Goal: Information Seeking & Learning: Learn about a topic

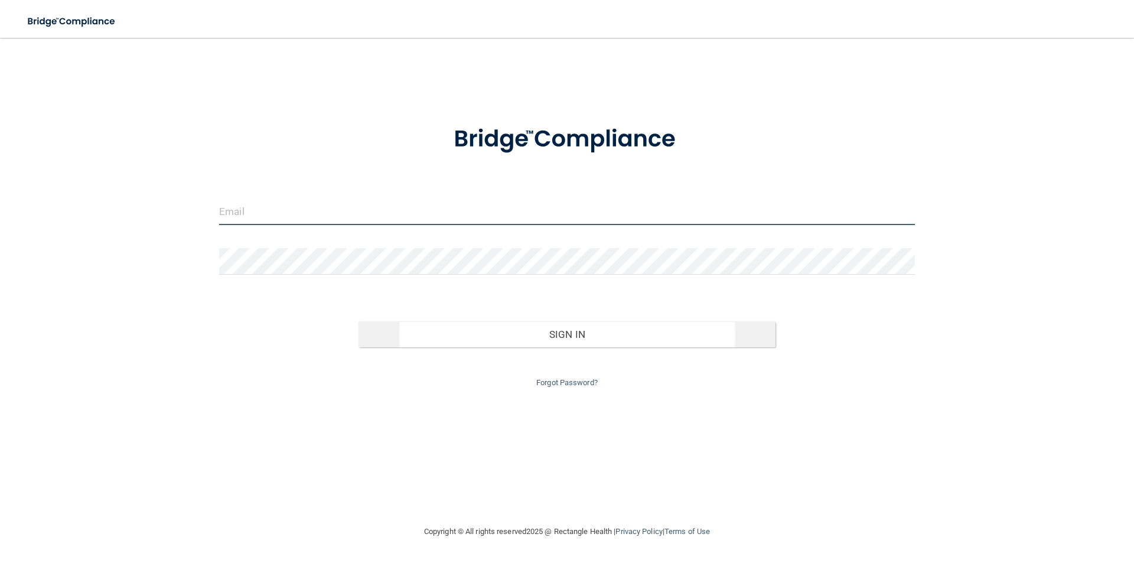
type input "[EMAIL_ADDRESS][DOMAIN_NAME]"
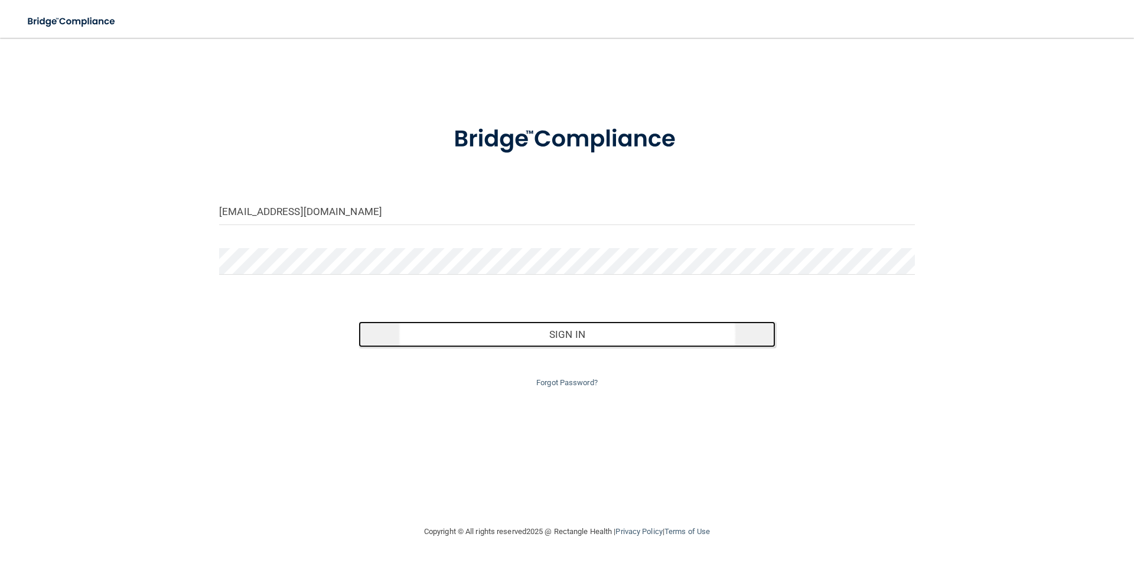
click at [570, 340] on button "Sign In" at bounding box center [566, 334] width 417 height 26
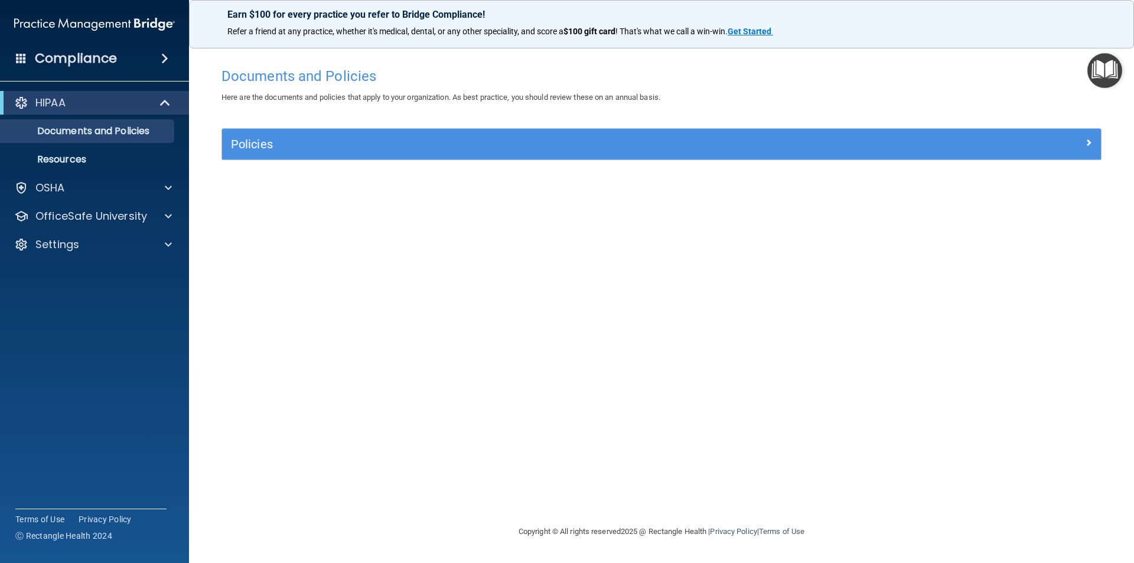
click at [71, 56] on h4 "Compliance" at bounding box center [76, 58] width 82 height 17
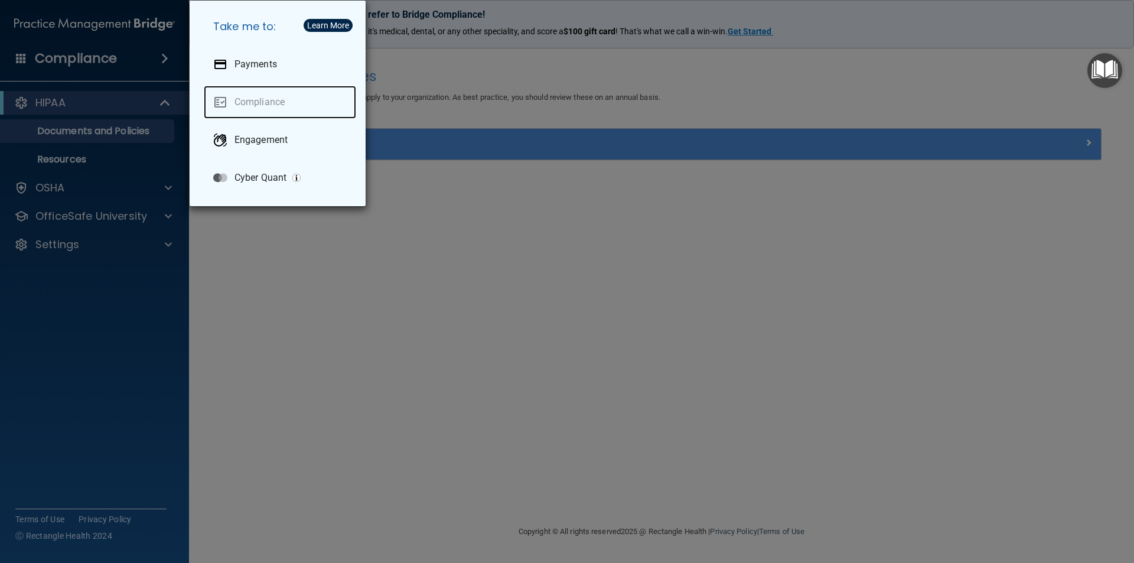
click at [270, 100] on link "Compliance" at bounding box center [280, 102] width 152 height 33
click at [260, 276] on div "Take me to: Payments Compliance Engagement Cyber Quant" at bounding box center [567, 281] width 1134 height 563
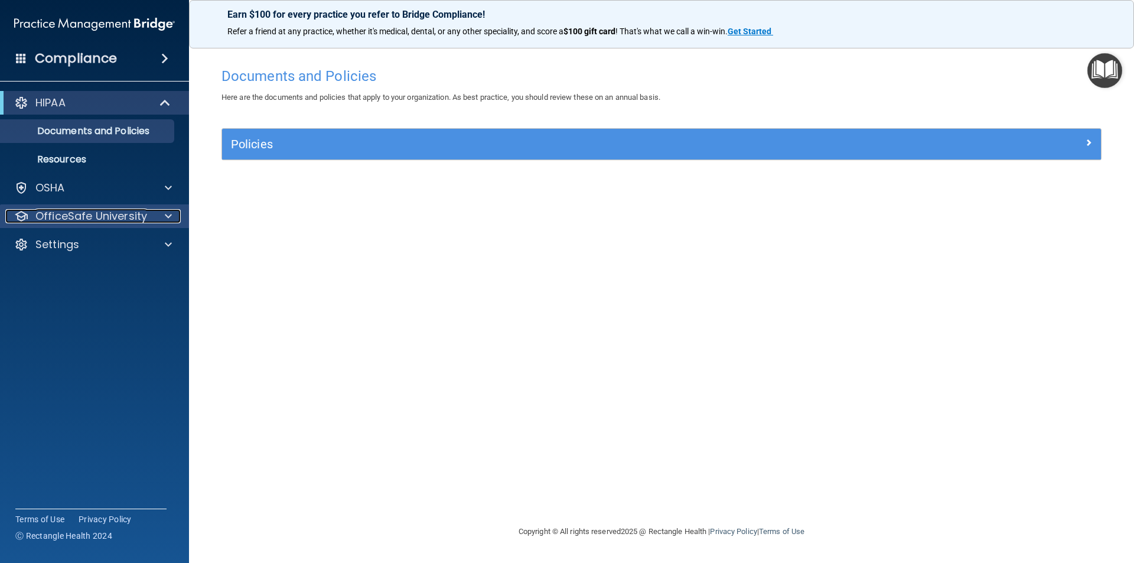
click at [81, 211] on p "OfficeSafe University" at bounding box center [91, 216] width 112 height 14
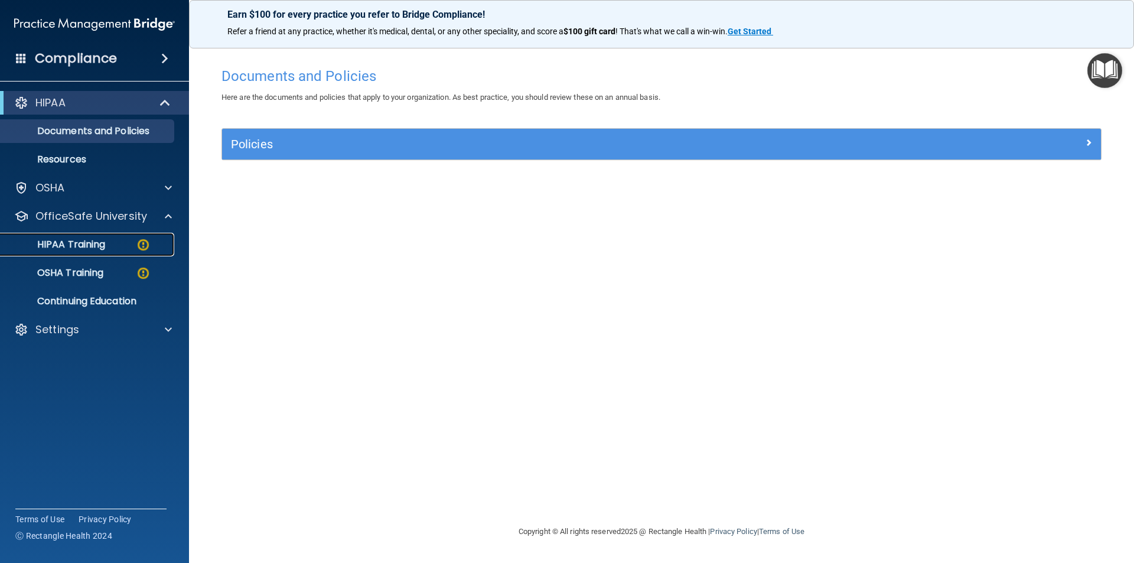
click at [84, 245] on p "HIPAA Training" at bounding box center [56, 245] width 97 height 12
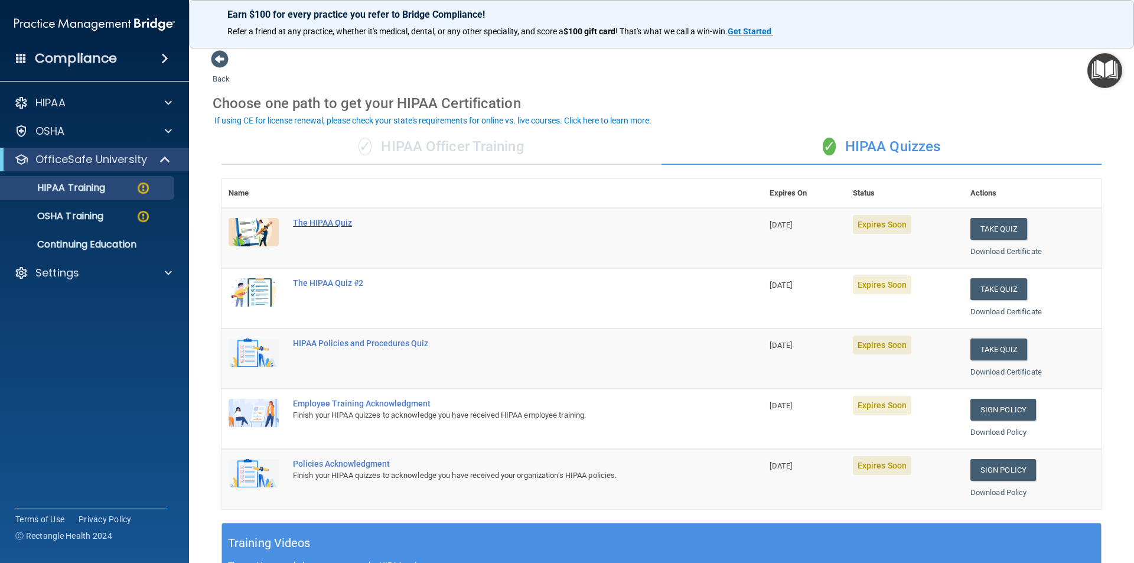
click at [340, 221] on div "The HIPAA Quiz" at bounding box center [498, 222] width 410 height 9
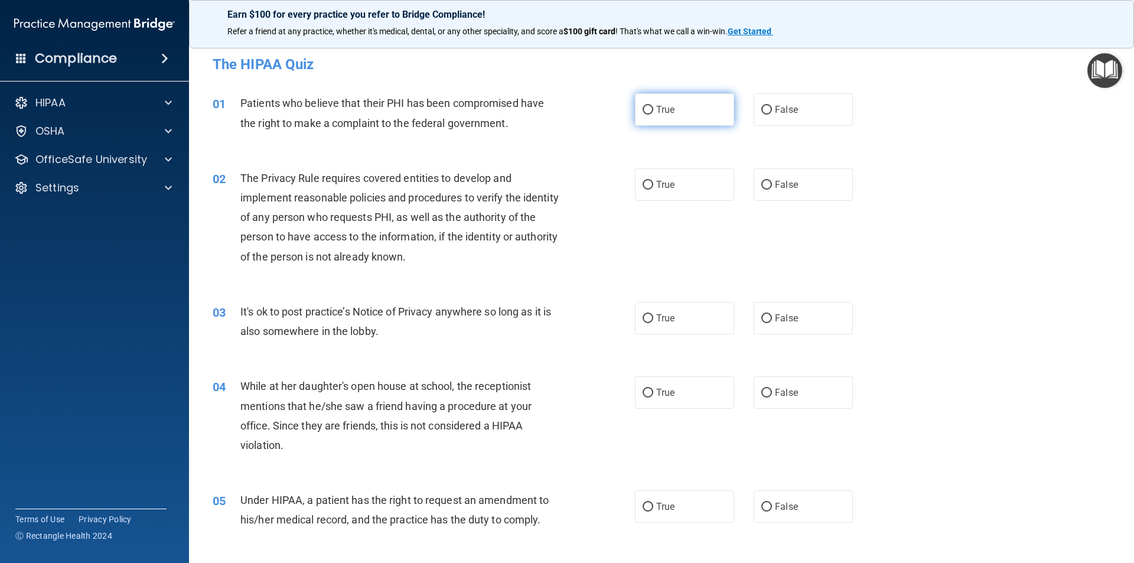
click at [642, 109] on input "True" at bounding box center [647, 110] width 11 height 9
radio input "true"
click at [645, 184] on input "True" at bounding box center [647, 185] width 11 height 9
radio input "true"
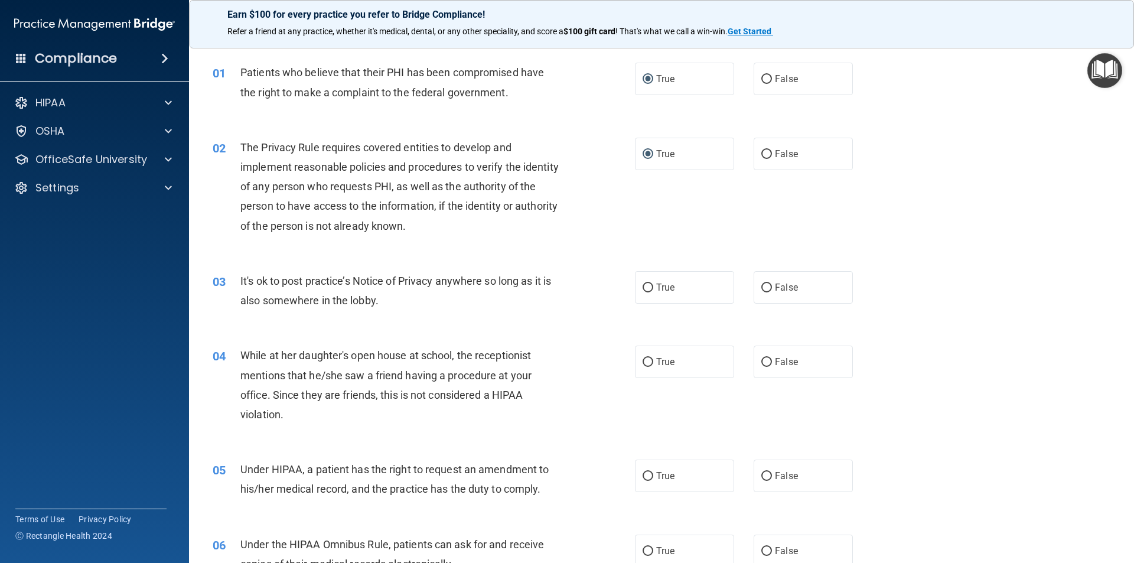
scroll to position [59, 0]
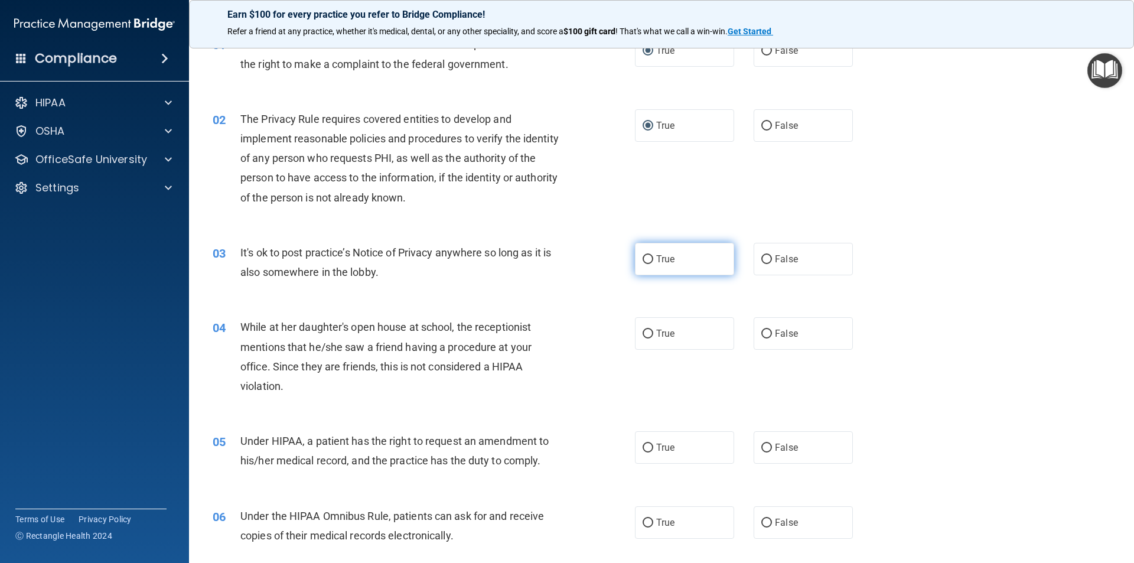
click at [642, 258] on input "True" at bounding box center [647, 259] width 11 height 9
radio input "true"
click at [761, 333] on input "False" at bounding box center [766, 333] width 11 height 9
radio input "true"
click at [761, 447] on input "False" at bounding box center [766, 447] width 11 height 9
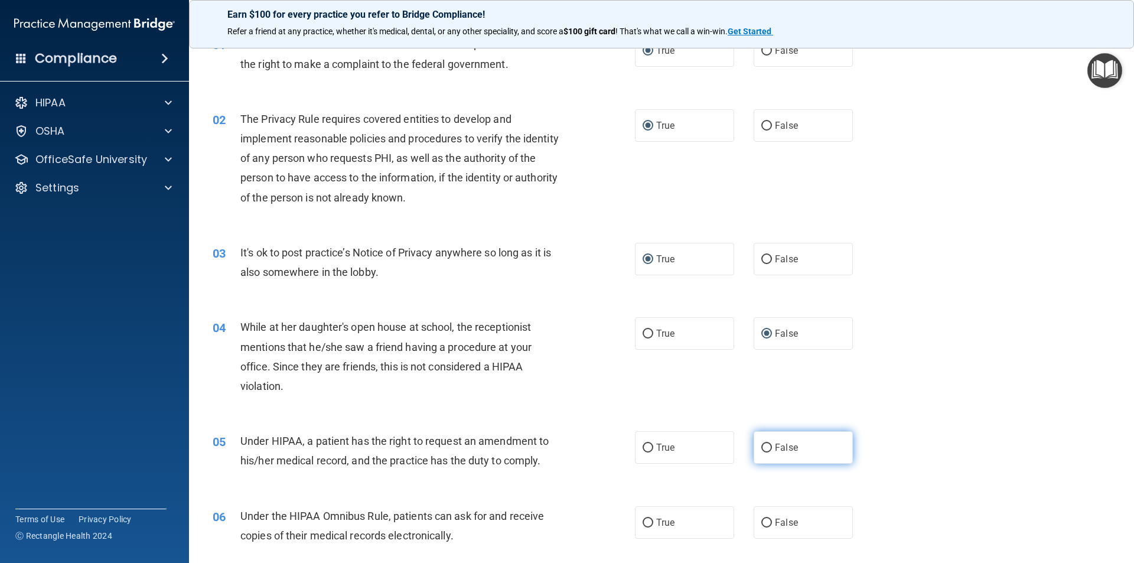
radio input "true"
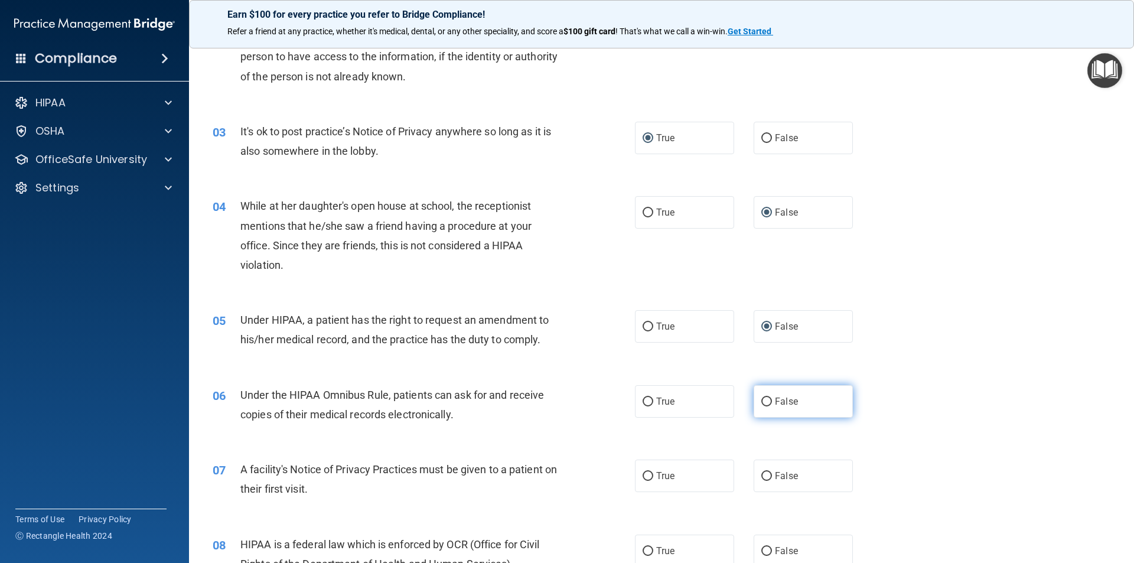
scroll to position [295, 0]
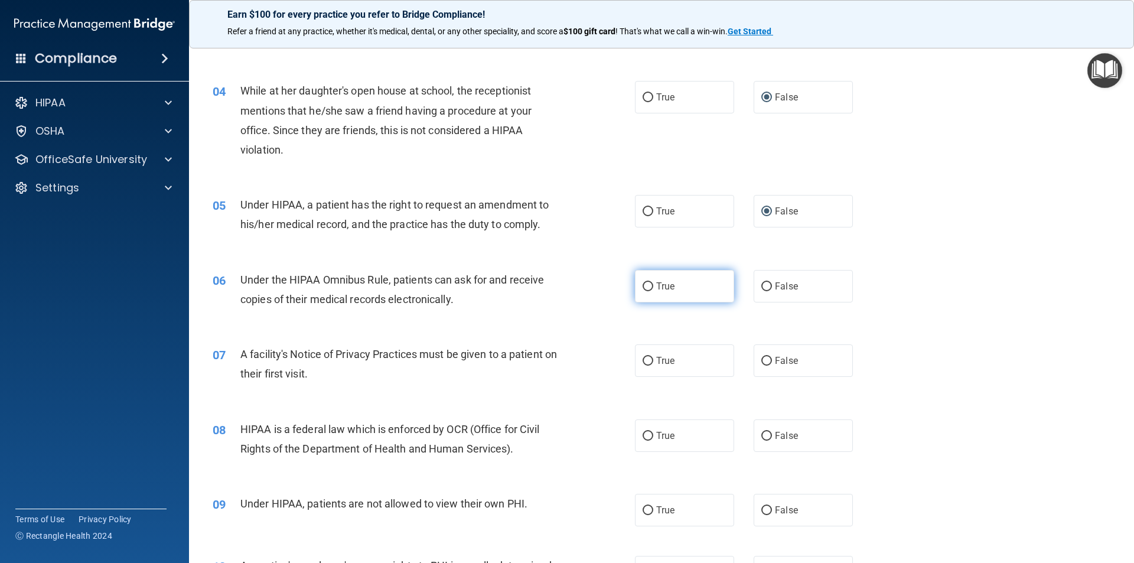
click at [642, 284] on input "True" at bounding box center [647, 286] width 11 height 9
radio input "true"
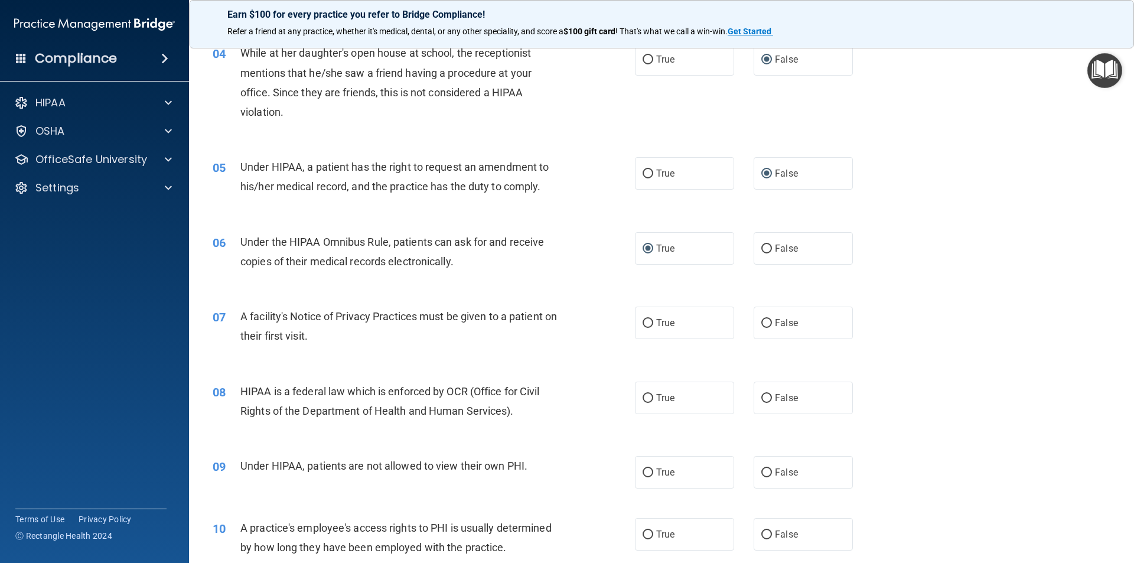
scroll to position [354, 0]
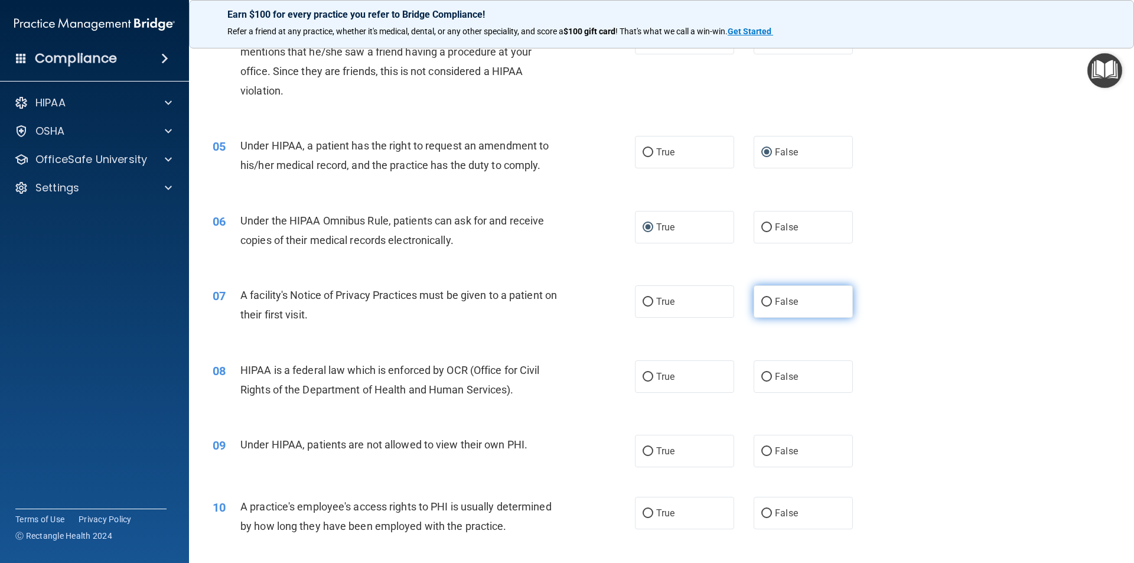
click at [761, 300] on input "False" at bounding box center [766, 302] width 11 height 9
radio input "true"
click at [645, 377] on input "True" at bounding box center [647, 377] width 11 height 9
radio input "true"
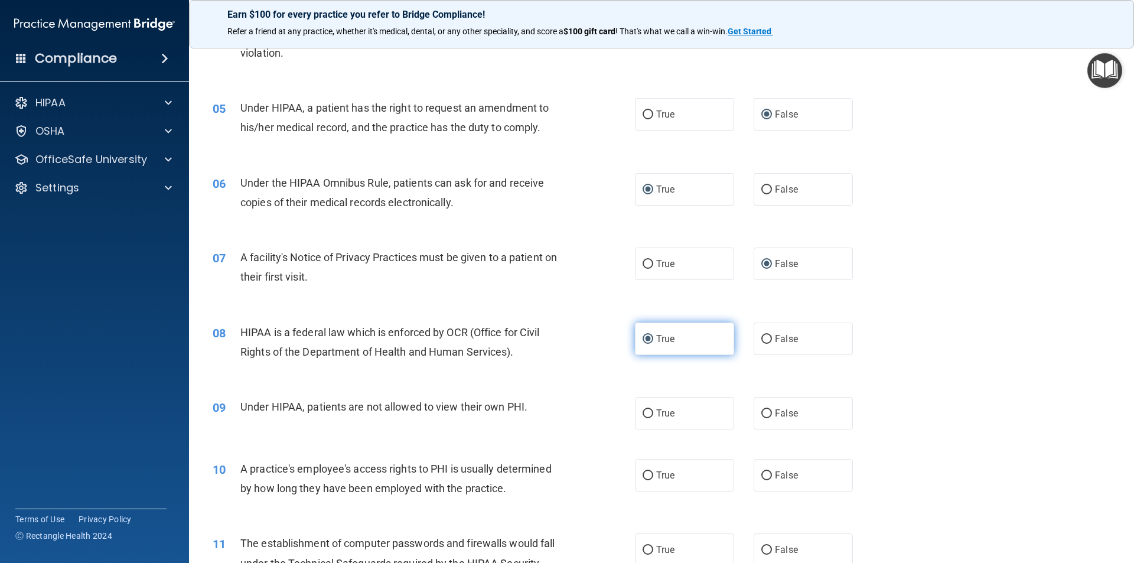
scroll to position [413, 0]
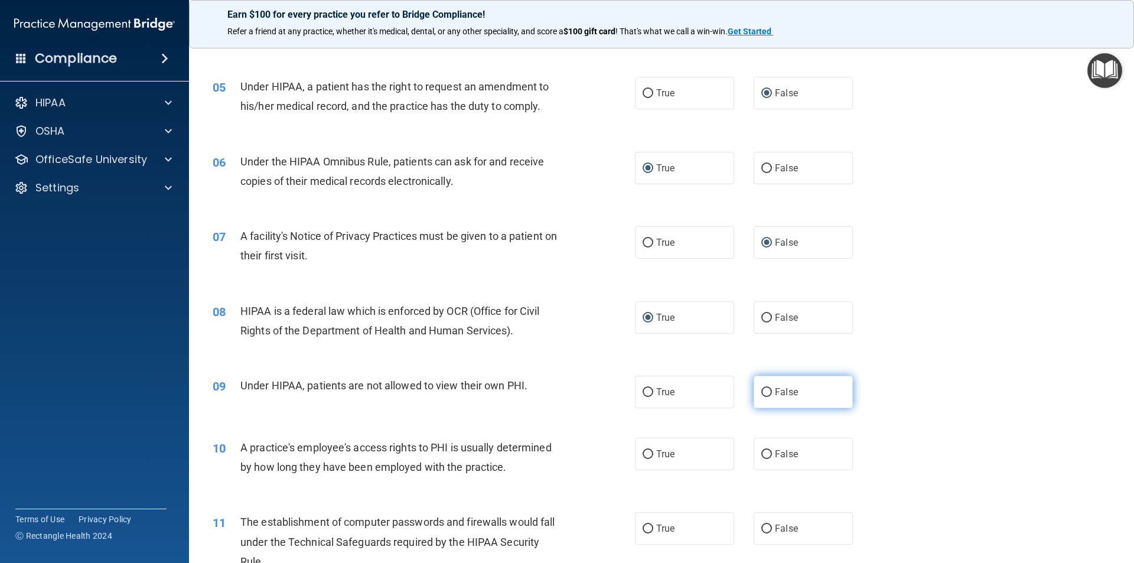
click at [762, 388] on input "False" at bounding box center [766, 392] width 11 height 9
radio input "true"
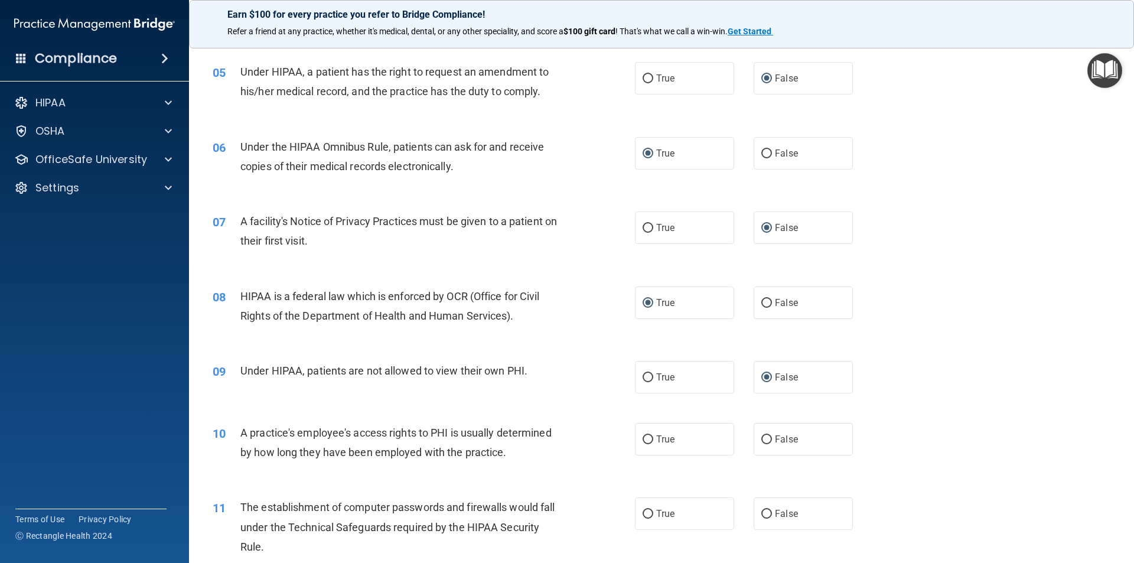
scroll to position [472, 0]
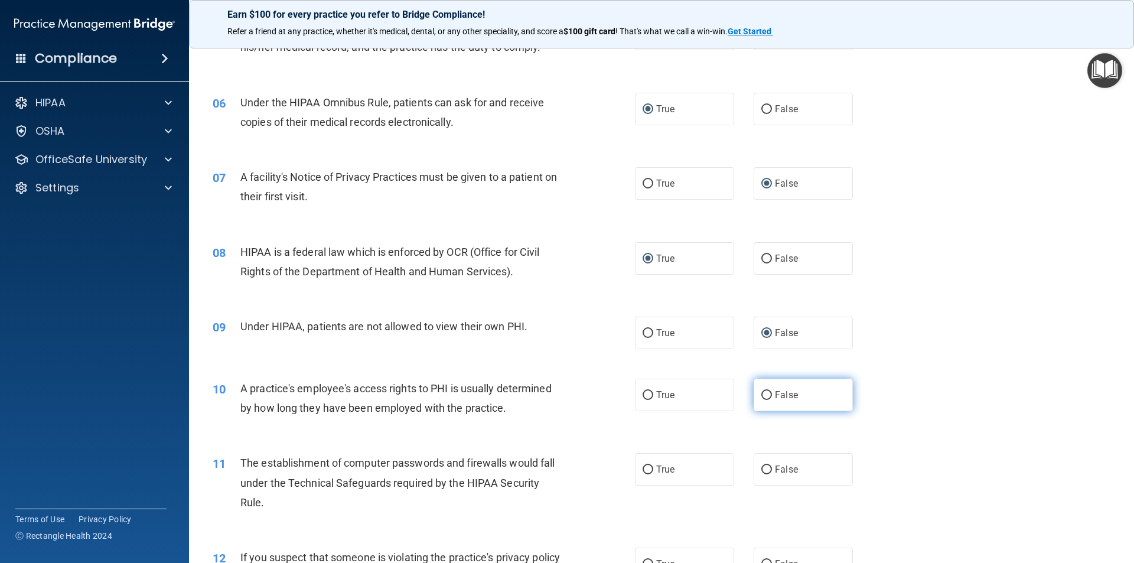
click at [762, 395] on input "False" at bounding box center [766, 395] width 11 height 9
radio input "true"
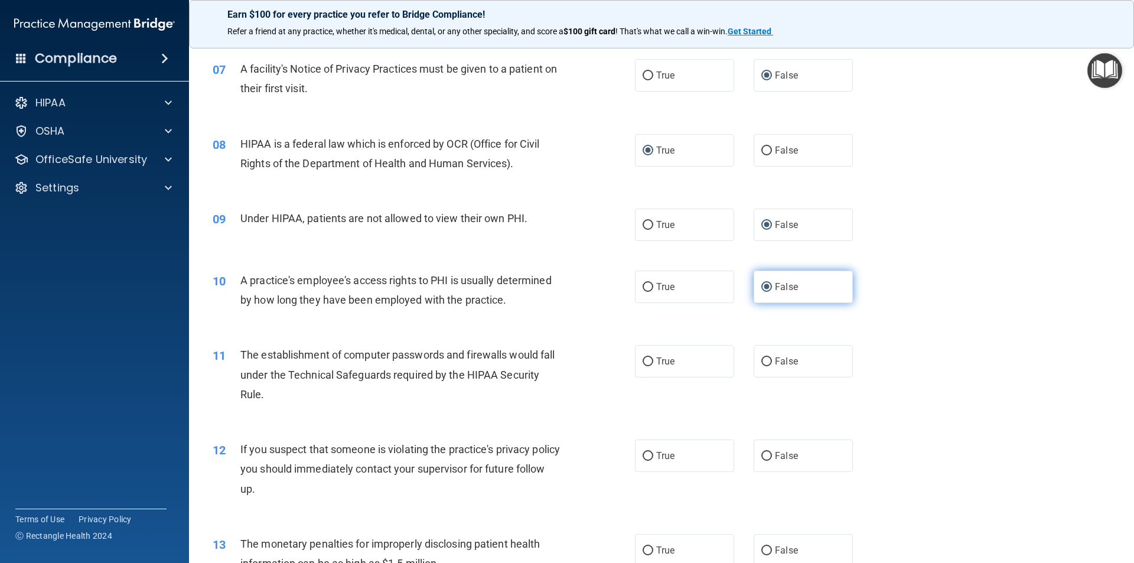
scroll to position [590, 0]
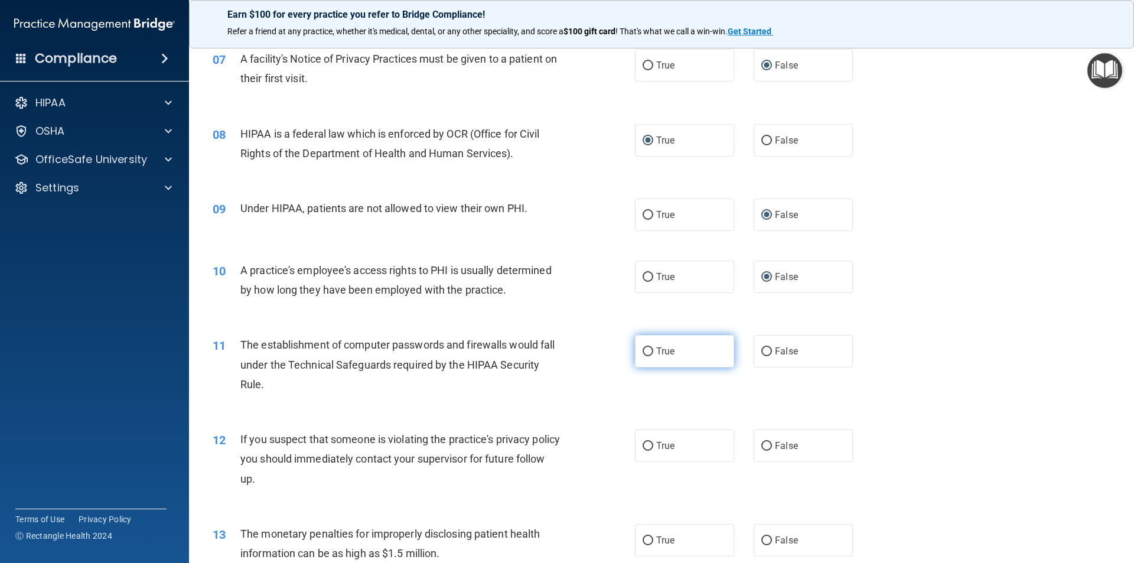
click at [642, 351] on input "True" at bounding box center [647, 351] width 11 height 9
radio input "true"
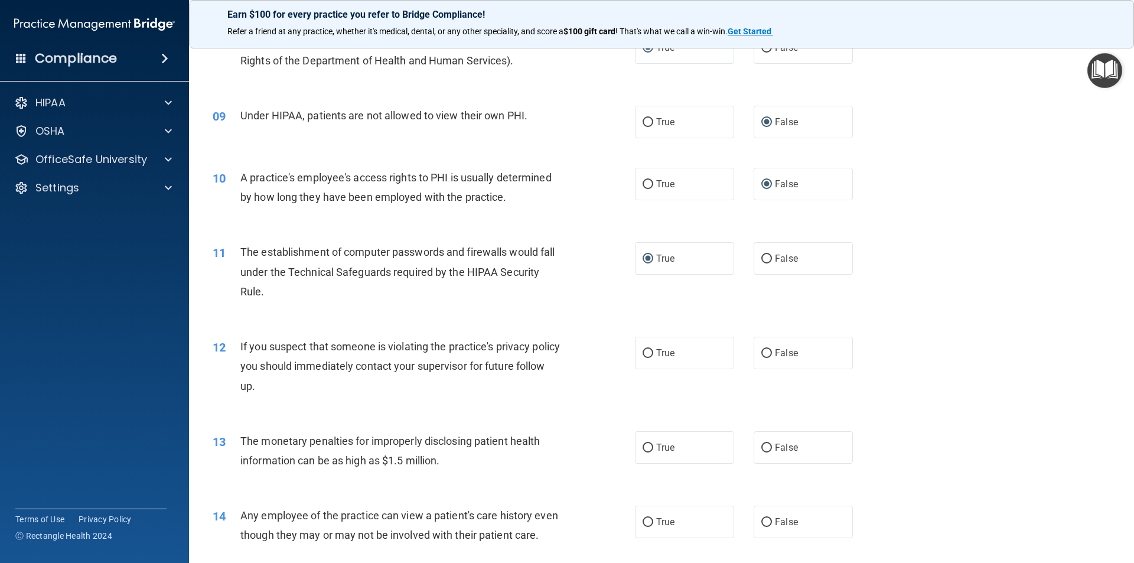
scroll to position [709, 0]
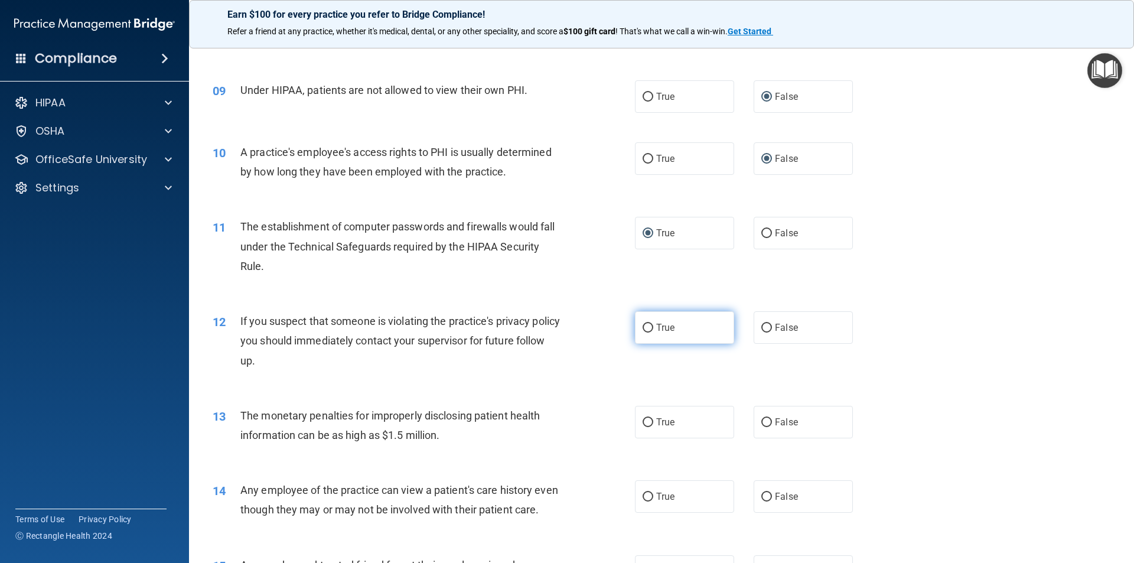
click at [644, 327] on input "True" at bounding box center [647, 328] width 11 height 9
radio input "true"
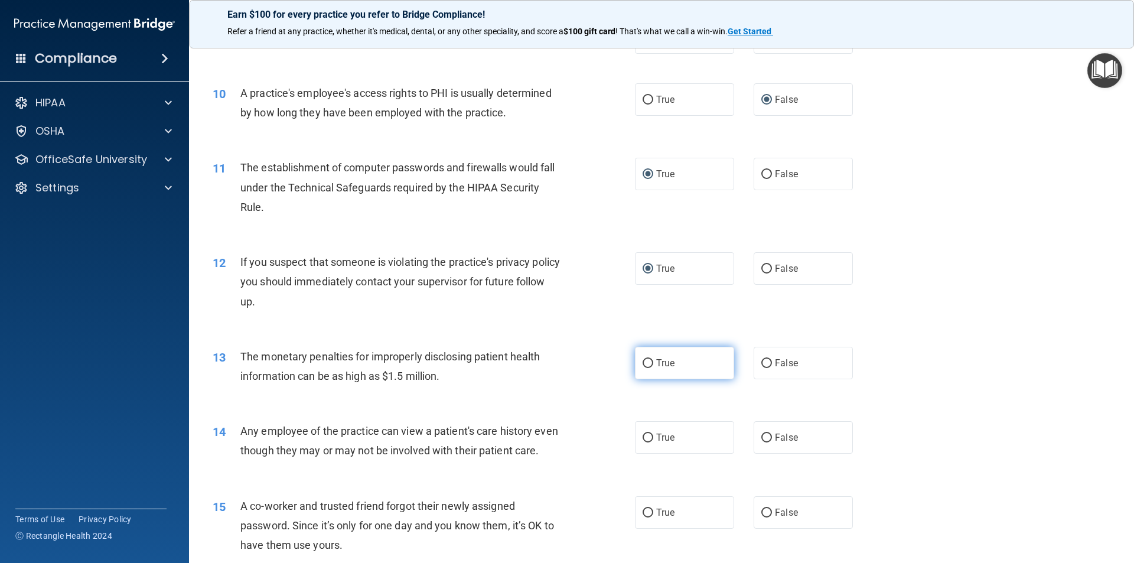
click at [645, 361] on input "True" at bounding box center [647, 363] width 11 height 9
radio input "true"
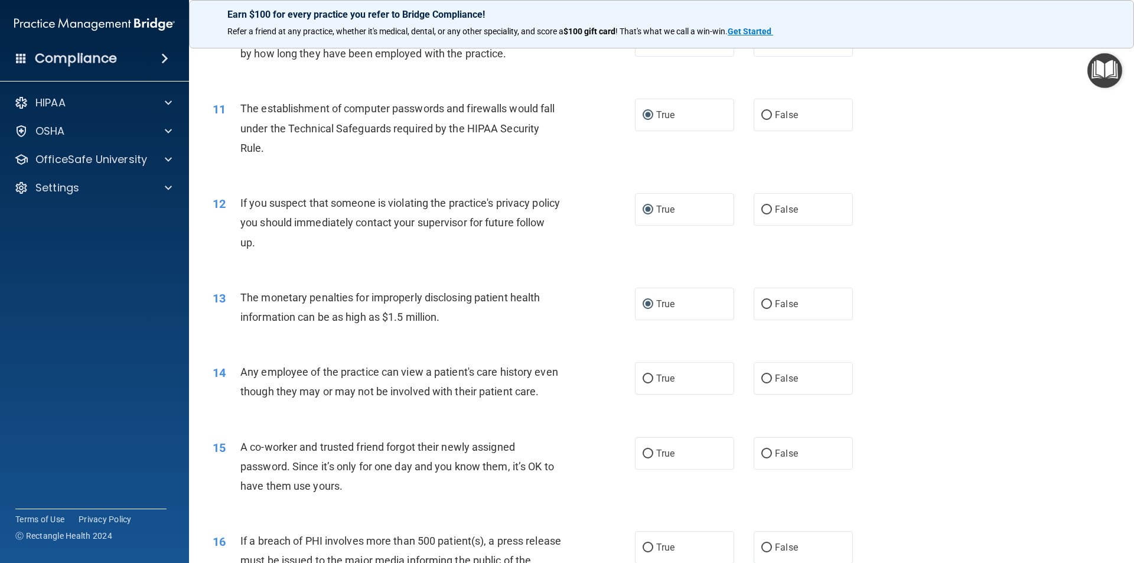
scroll to position [886, 0]
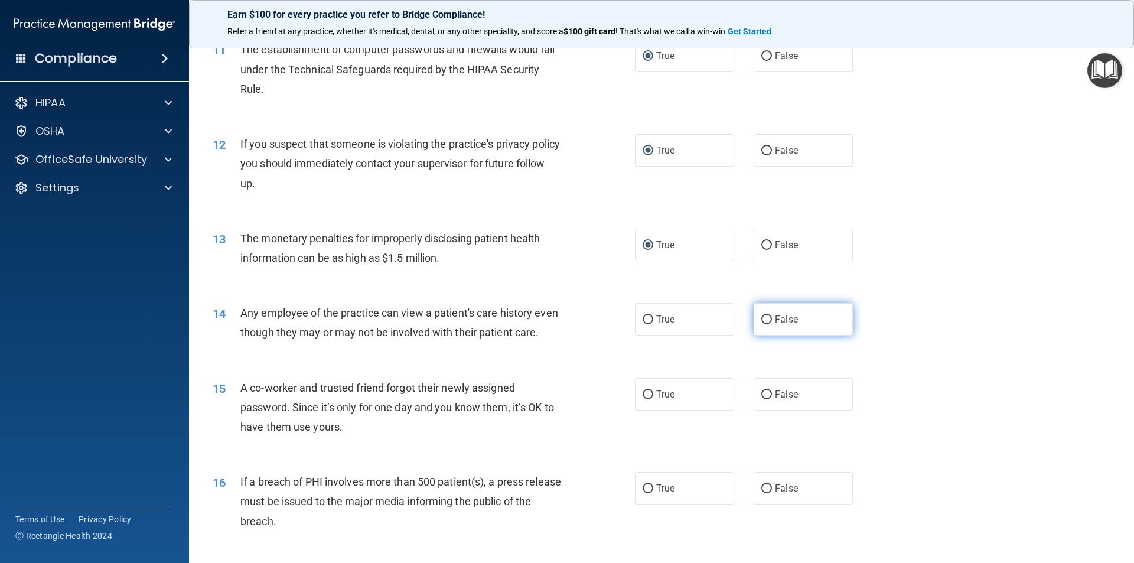
click at [761, 315] on input "False" at bounding box center [766, 319] width 11 height 9
radio input "true"
click at [763, 399] on input "False" at bounding box center [766, 394] width 11 height 9
radio input "true"
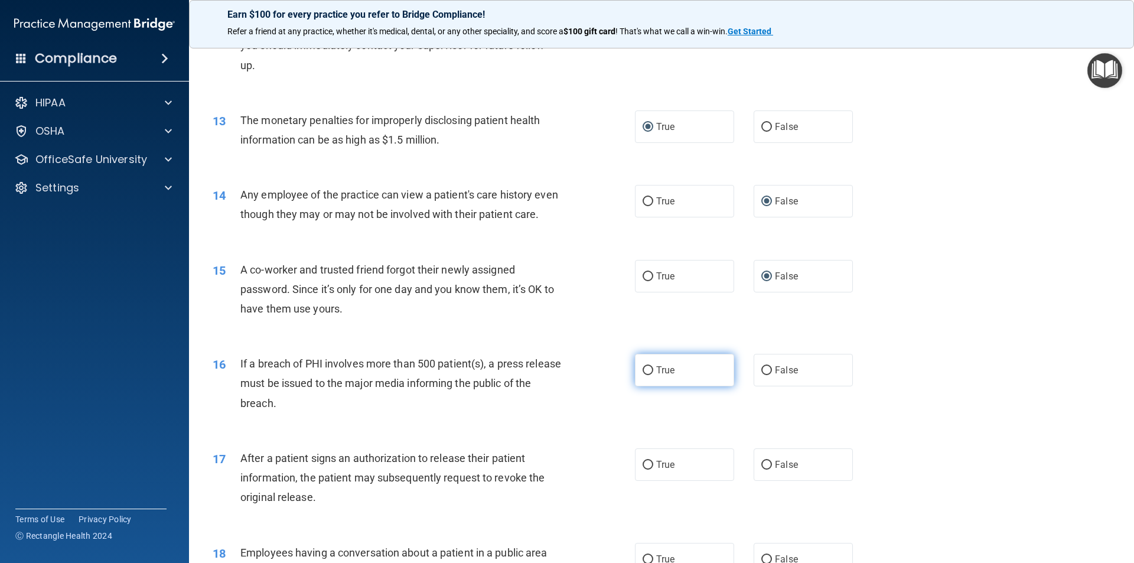
click at [647, 375] on input "True" at bounding box center [647, 370] width 11 height 9
radio input "true"
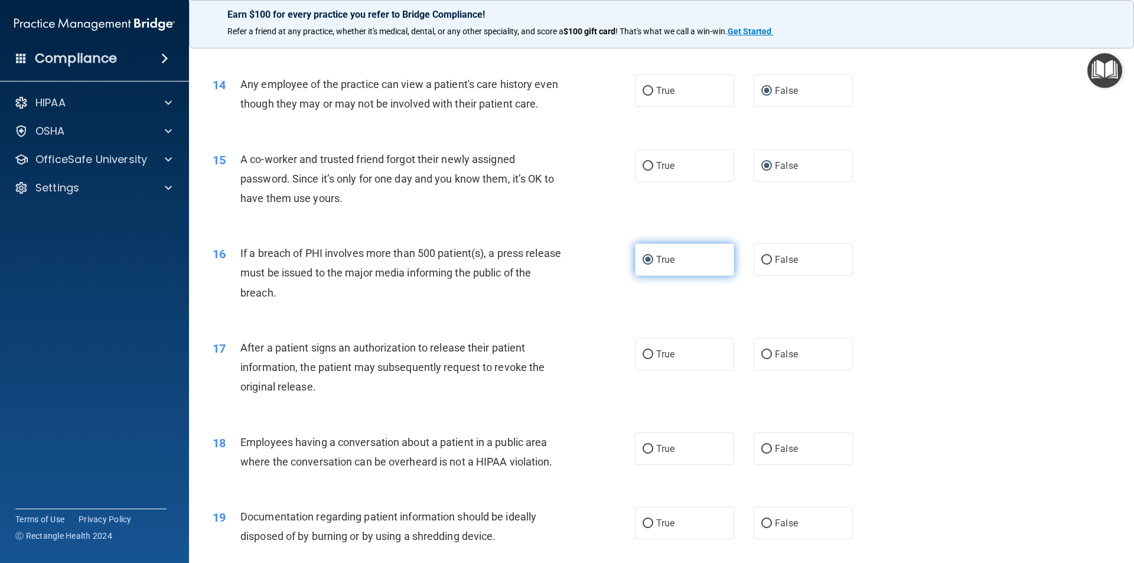
scroll to position [1122, 0]
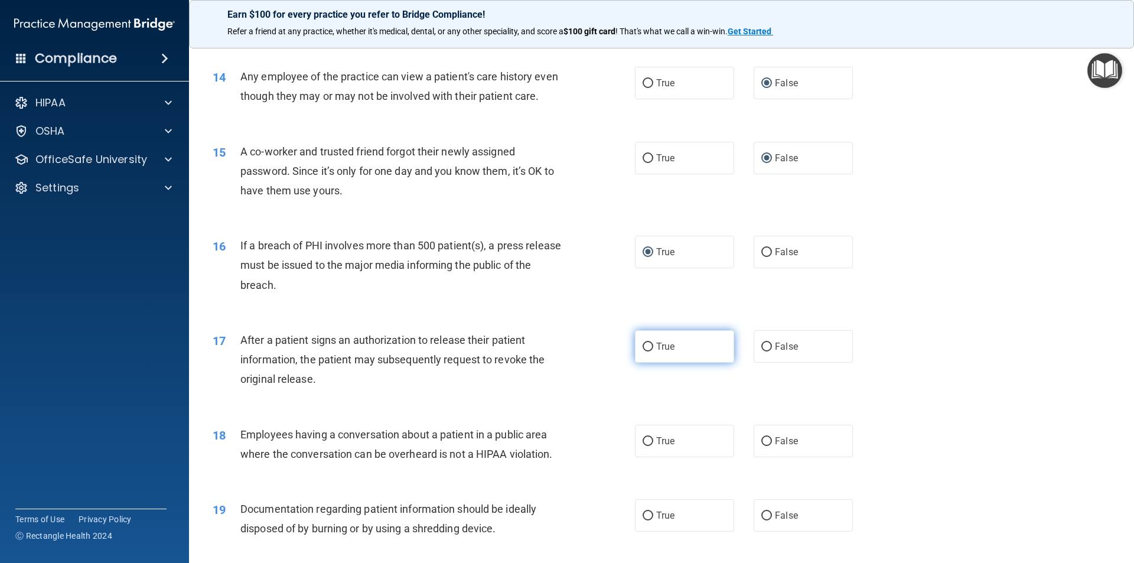
click at [642, 351] on input "True" at bounding box center [647, 346] width 11 height 9
radio input "true"
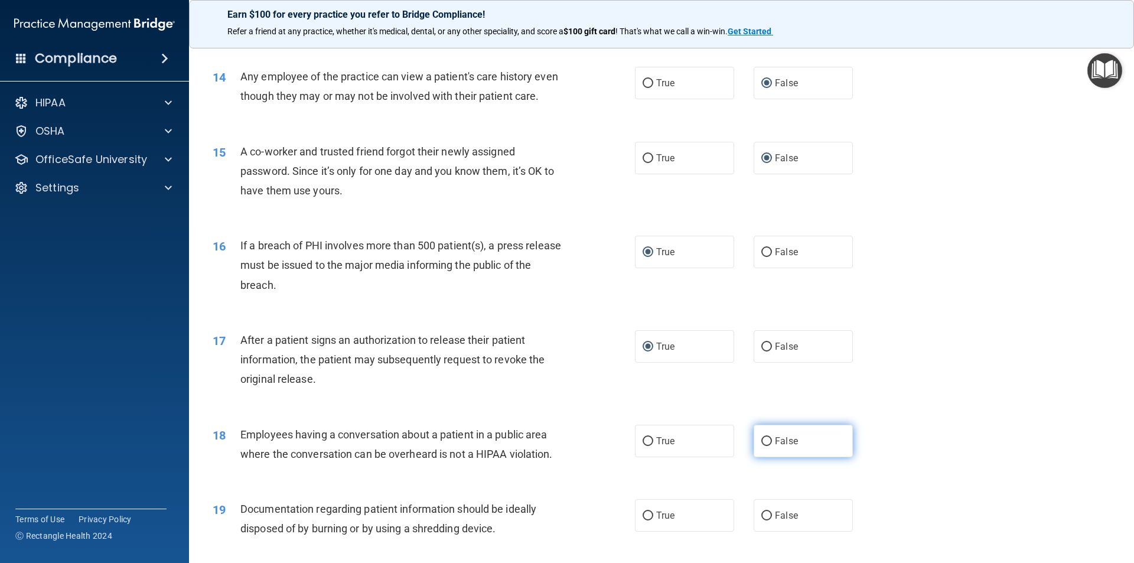
click at [761, 446] on input "False" at bounding box center [766, 441] width 11 height 9
radio input "true"
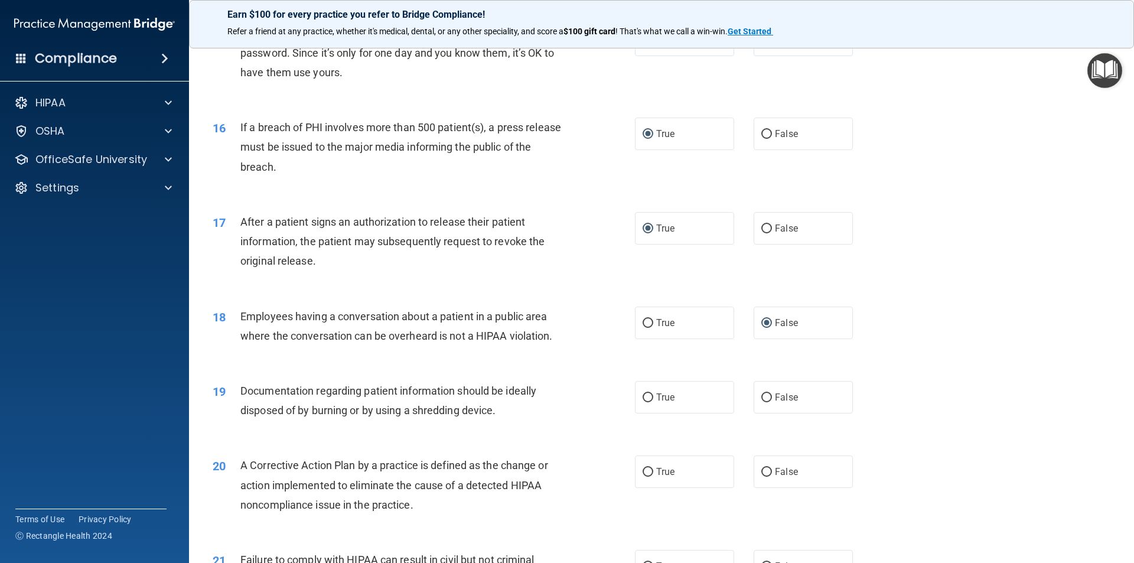
scroll to position [1299, 0]
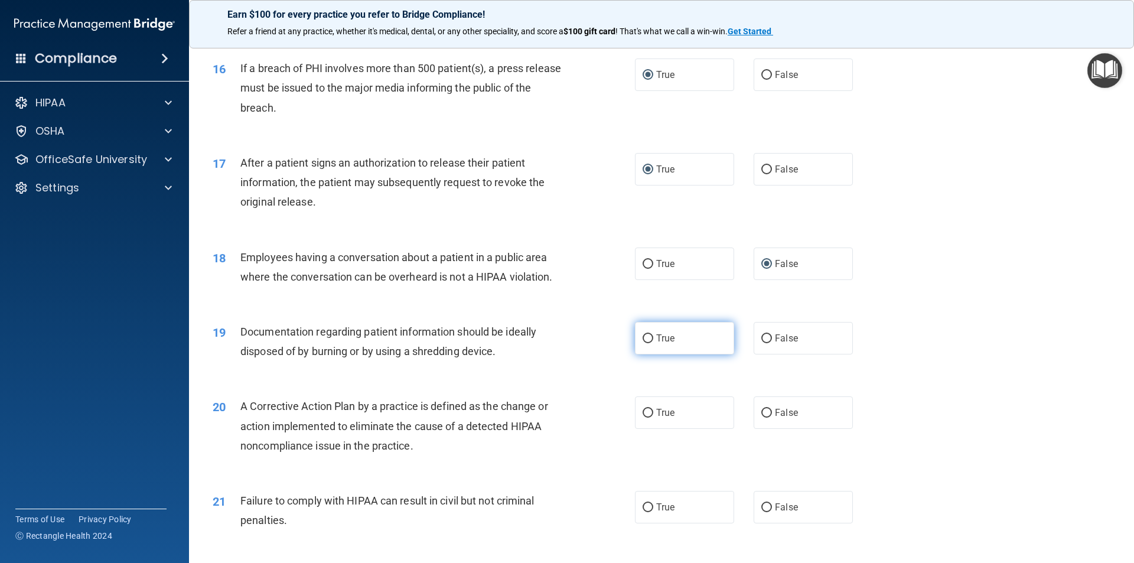
click at [643, 343] on input "True" at bounding box center [647, 338] width 11 height 9
radio input "true"
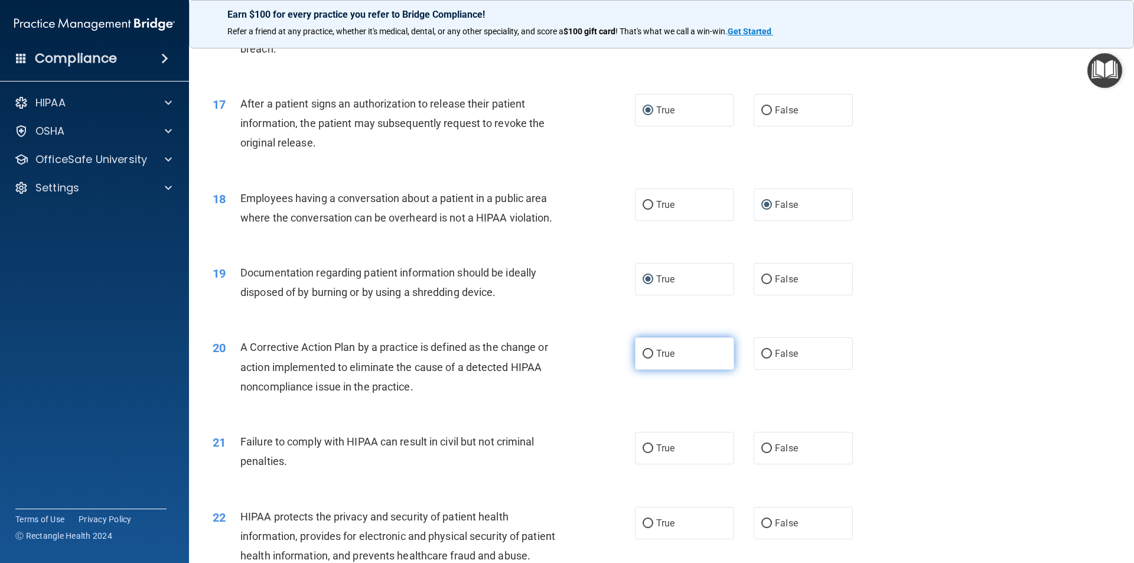
click at [644, 358] on input "True" at bounding box center [647, 354] width 11 height 9
radio input "true"
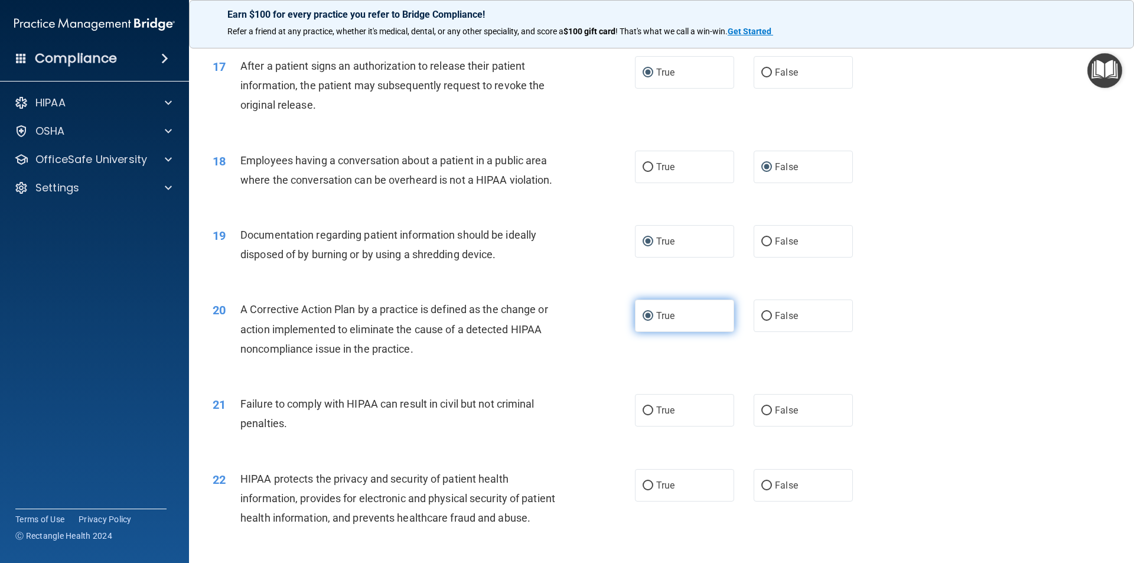
scroll to position [1417, 0]
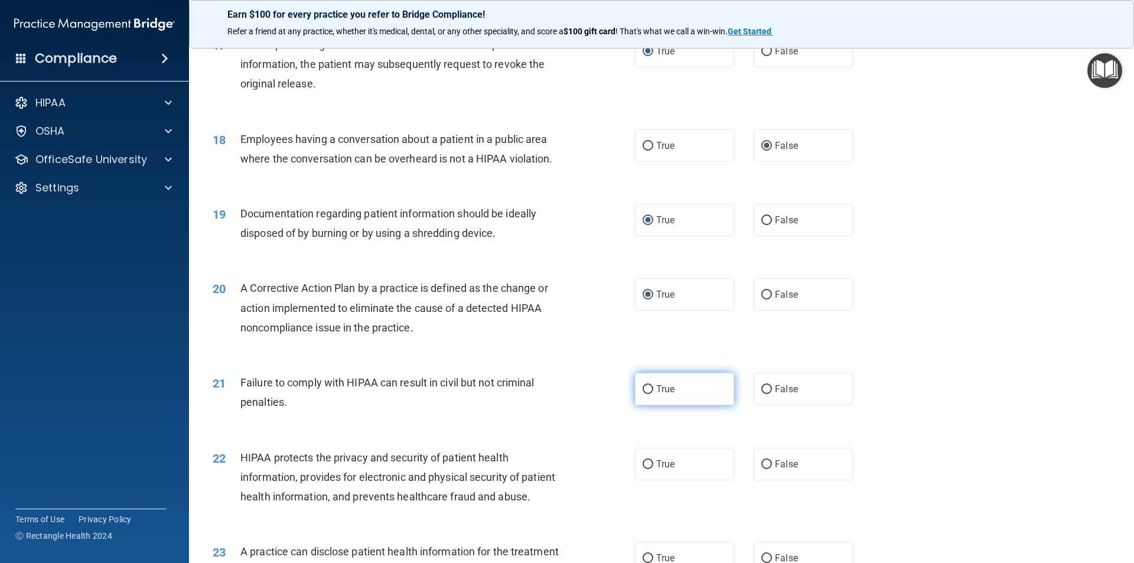
click at [642, 394] on input "True" at bounding box center [647, 389] width 11 height 9
radio input "true"
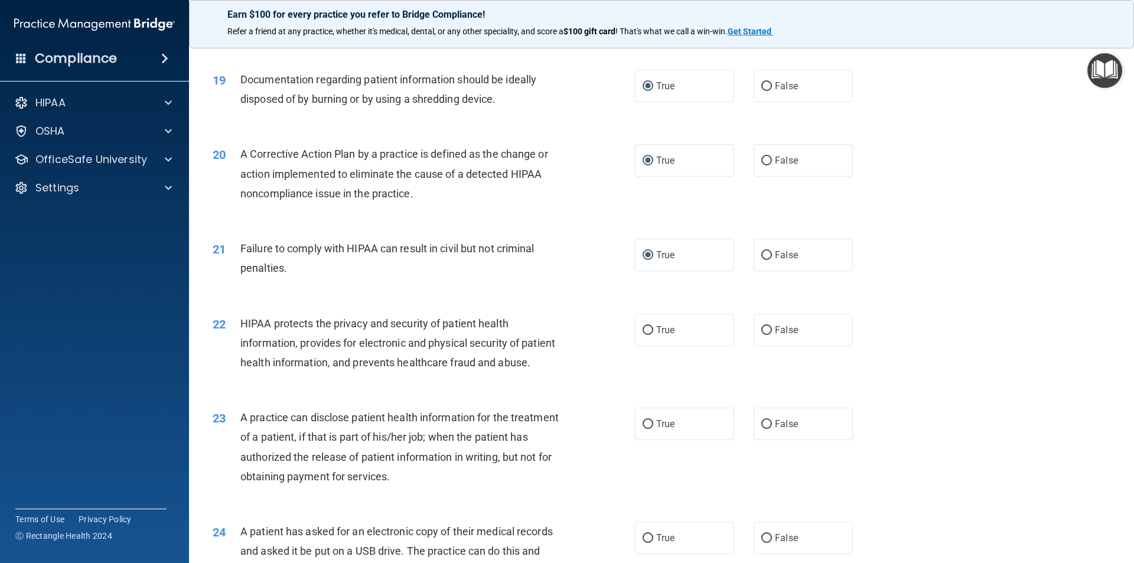
scroll to position [1594, 0]
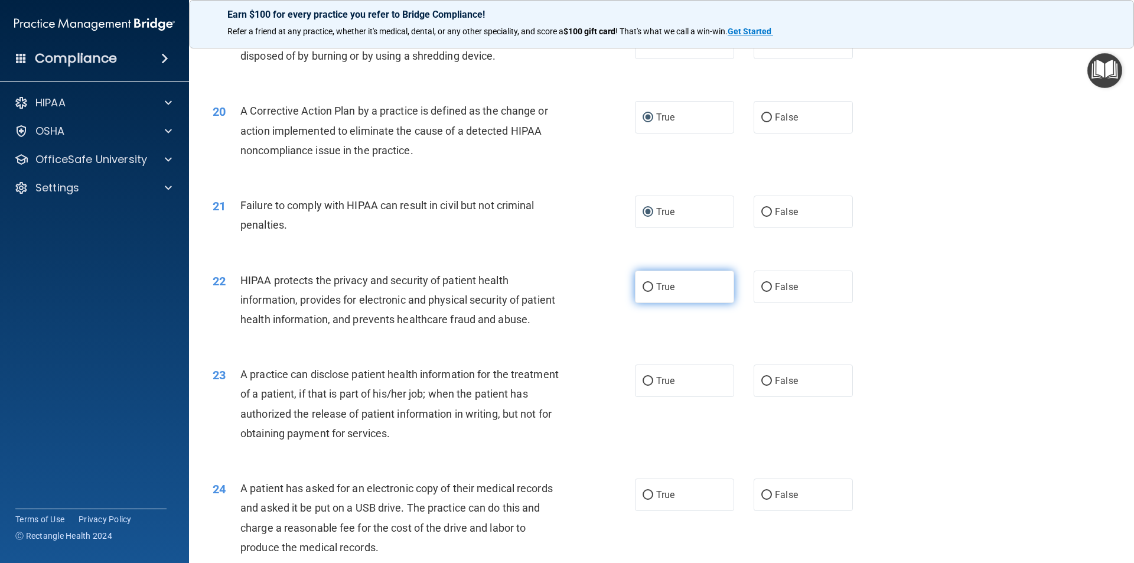
click at [643, 292] on input "True" at bounding box center [647, 287] width 11 height 9
radio input "true"
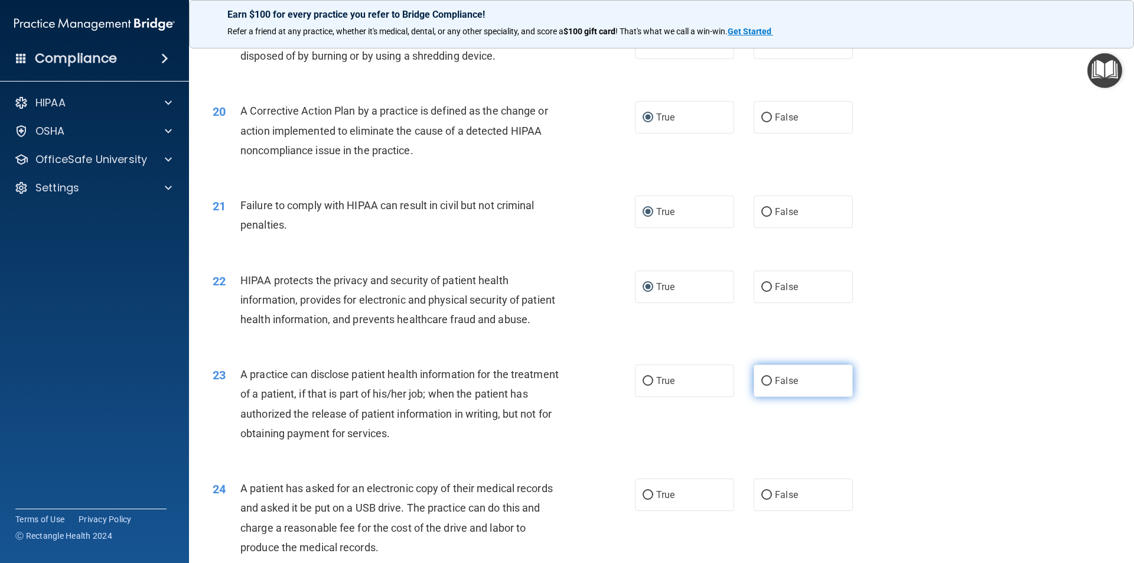
click at [761, 386] on input "False" at bounding box center [766, 381] width 11 height 9
radio input "true"
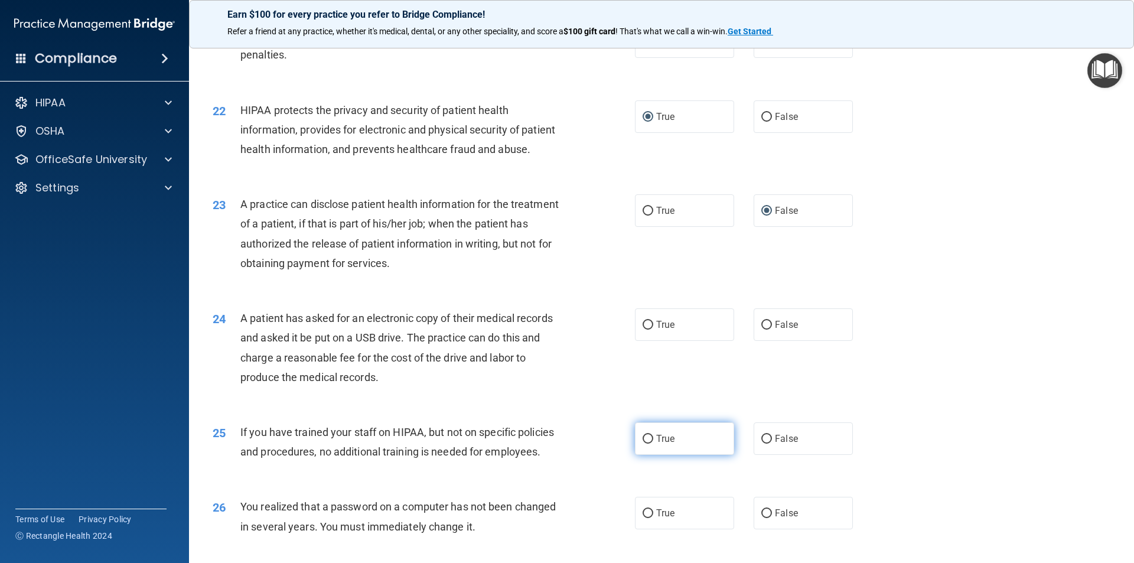
scroll to position [1771, 0]
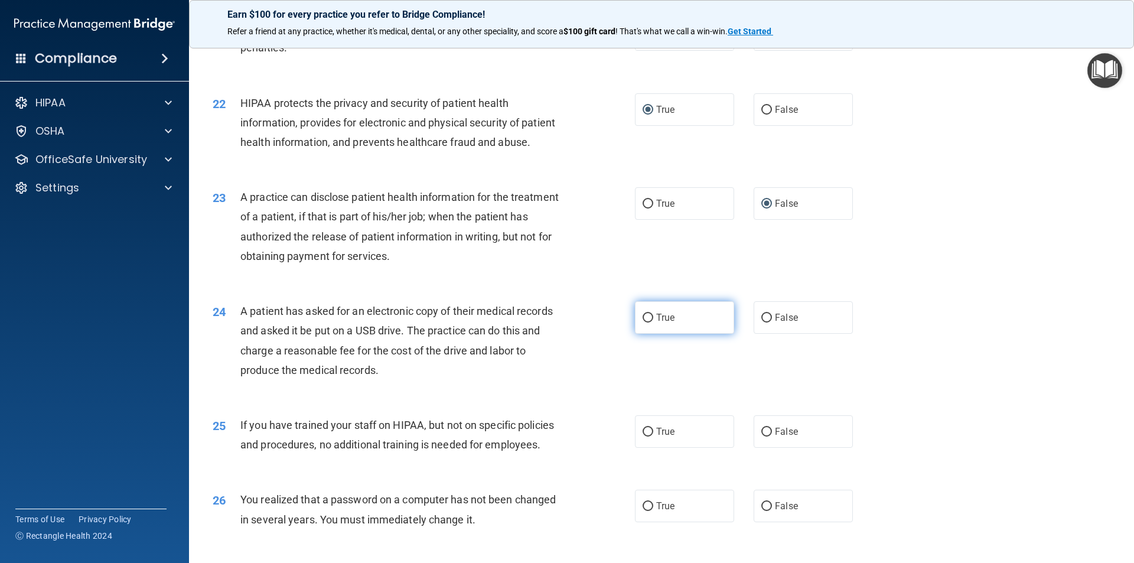
click at [646, 322] on input "True" at bounding box center [647, 318] width 11 height 9
radio input "true"
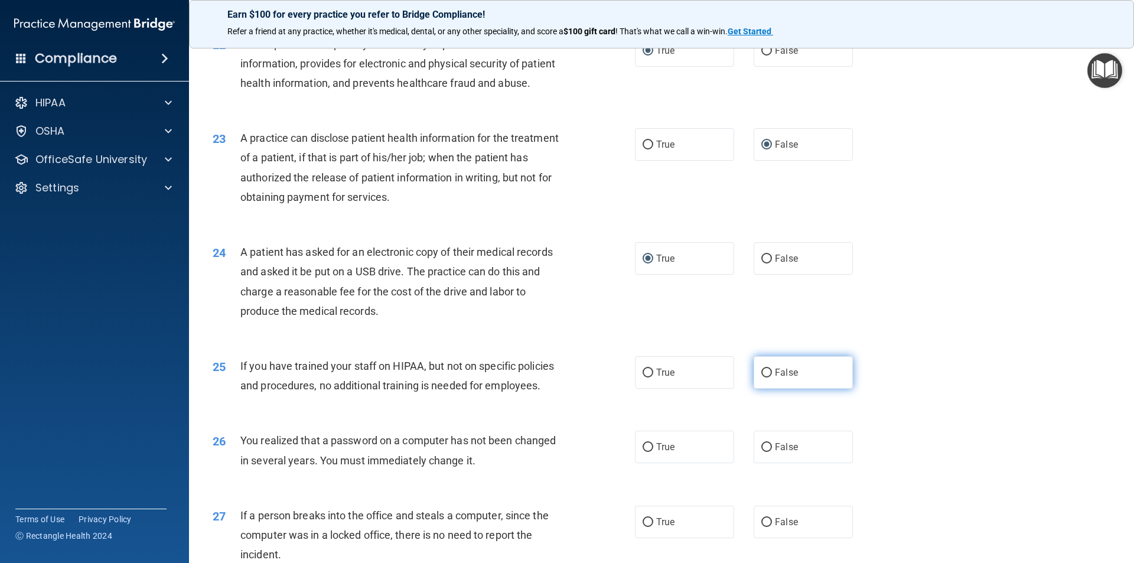
click at [765, 377] on input "False" at bounding box center [766, 372] width 11 height 9
radio input "true"
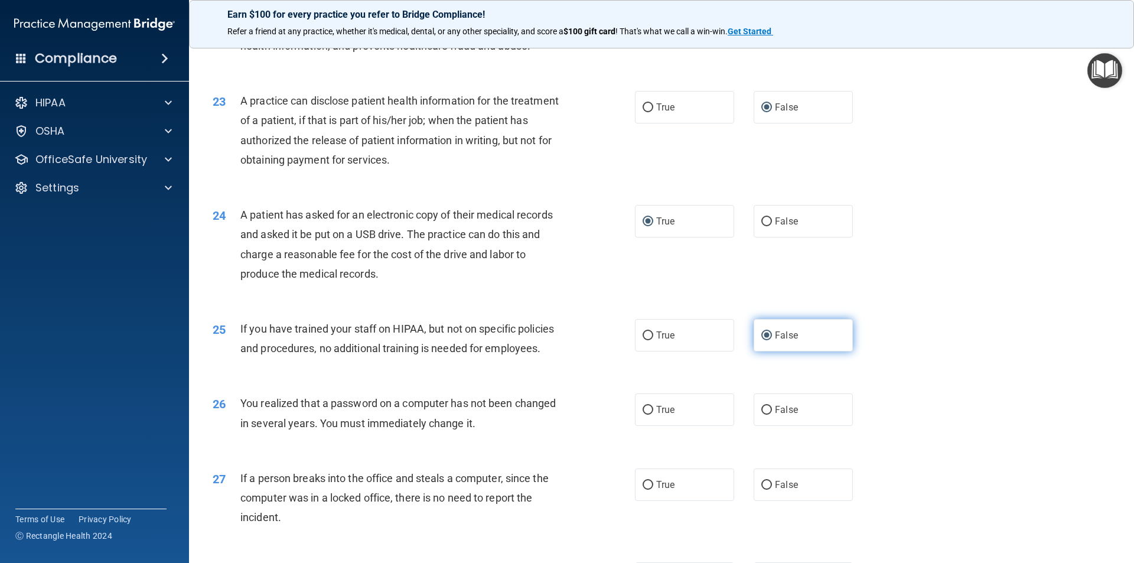
scroll to position [1889, 0]
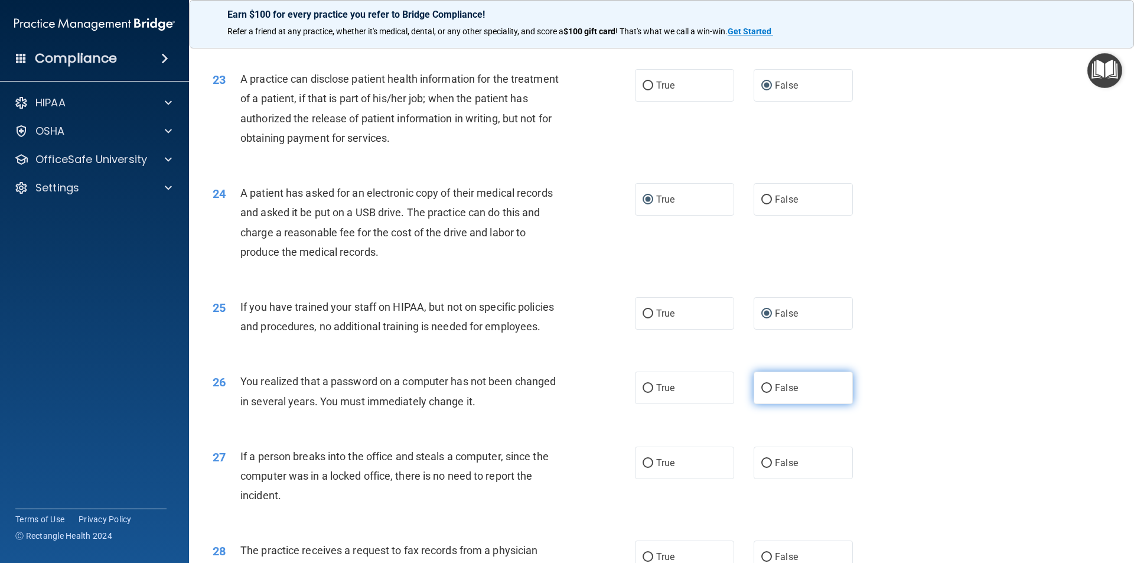
click at [761, 393] on input "False" at bounding box center [766, 388] width 11 height 9
radio input "true"
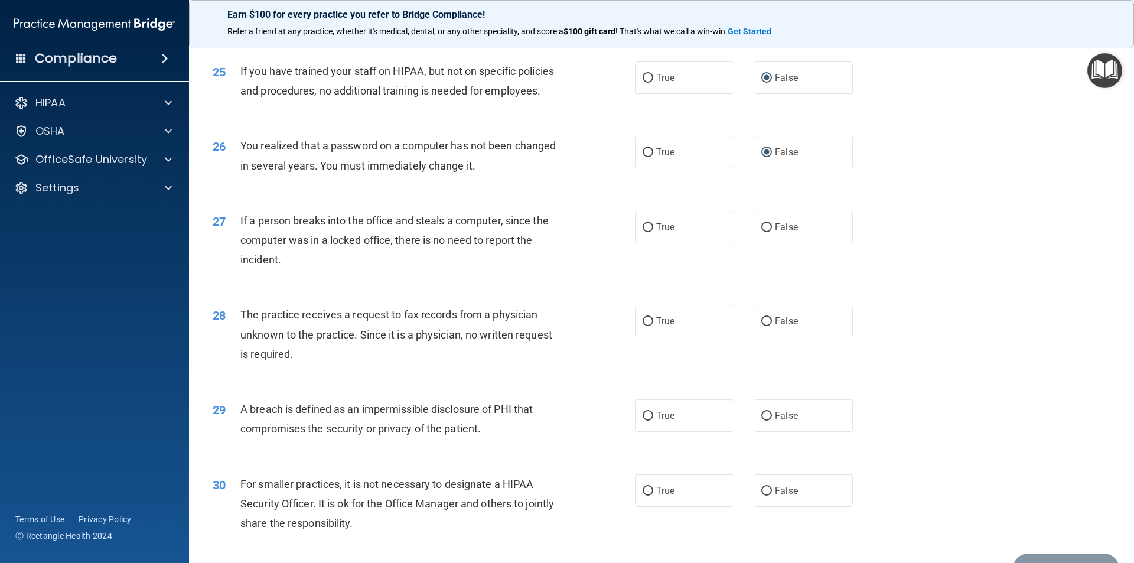
scroll to position [2126, 0]
click at [761, 231] on input "False" at bounding box center [766, 227] width 11 height 9
radio input "true"
click at [762, 325] on input "False" at bounding box center [766, 320] width 11 height 9
radio input "true"
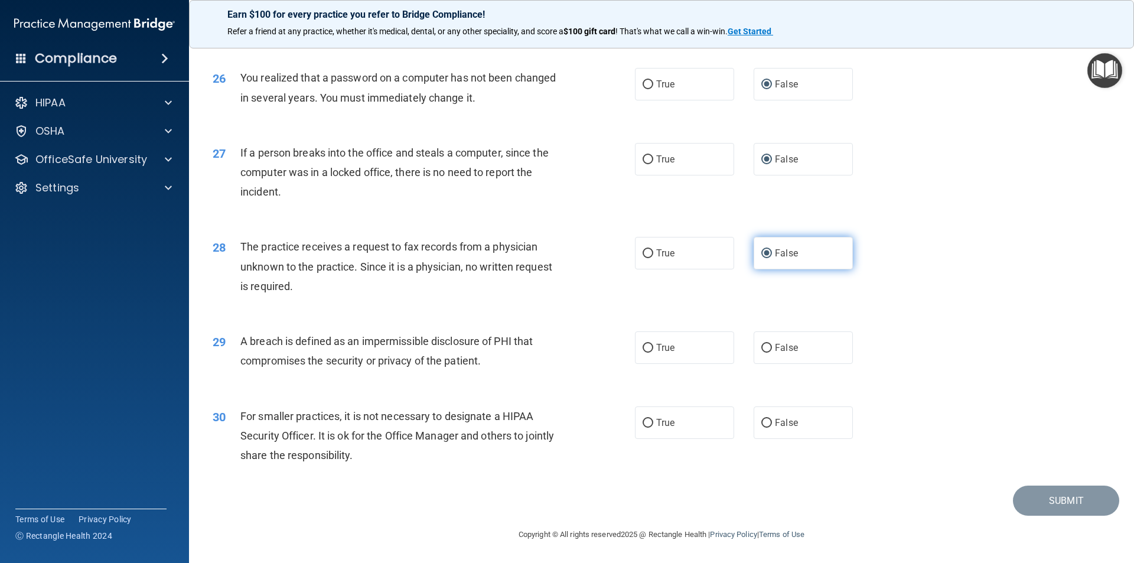
scroll to position [2232, 0]
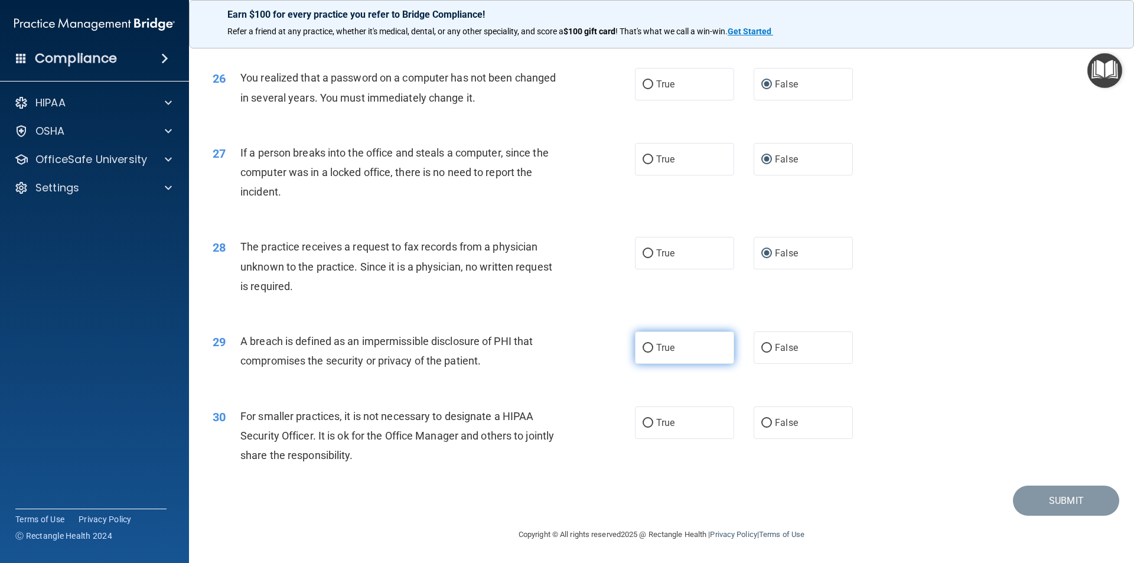
click at [642, 347] on input "True" at bounding box center [647, 348] width 11 height 9
radio input "true"
click at [761, 420] on input "False" at bounding box center [766, 423] width 11 height 9
radio input "true"
click at [1059, 504] on button "Submit" at bounding box center [1066, 500] width 106 height 30
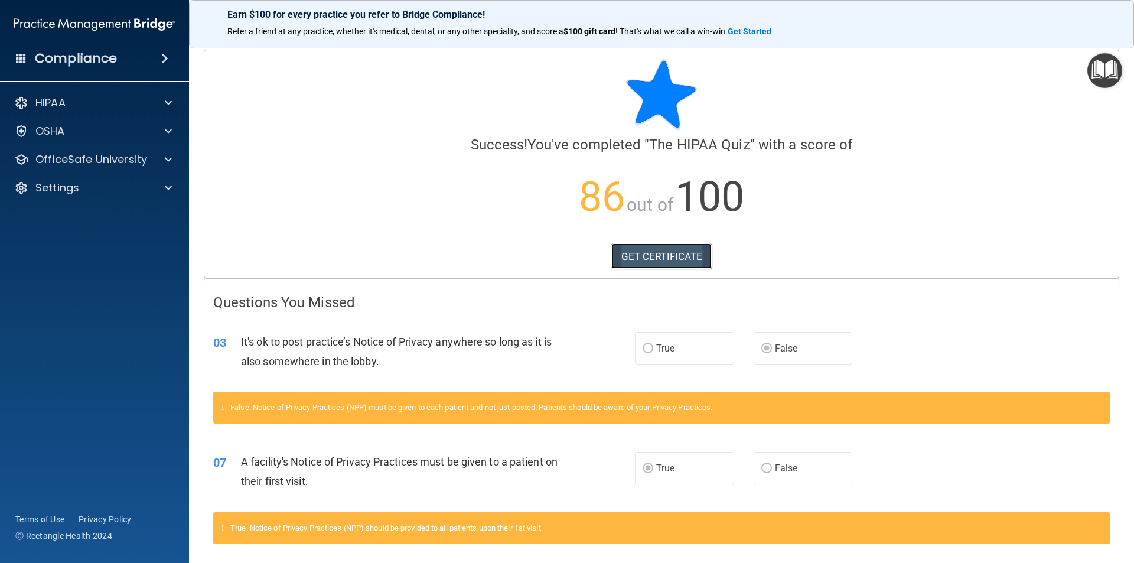
click at [665, 255] on link "GET CERTIFICATE" at bounding box center [661, 256] width 101 height 26
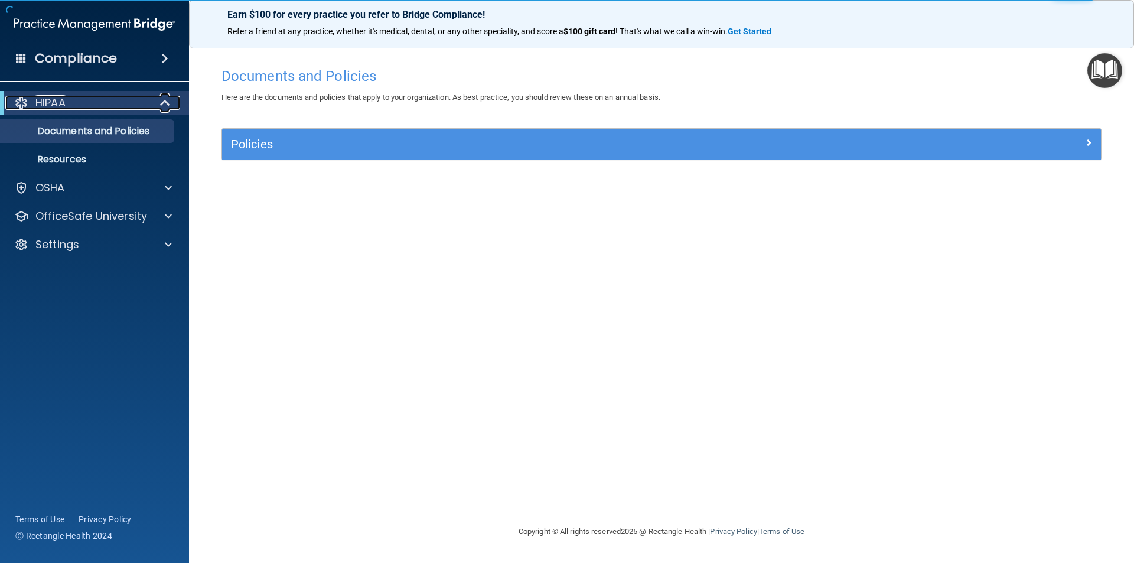
click at [80, 103] on div "HIPAA" at bounding box center [78, 103] width 146 height 14
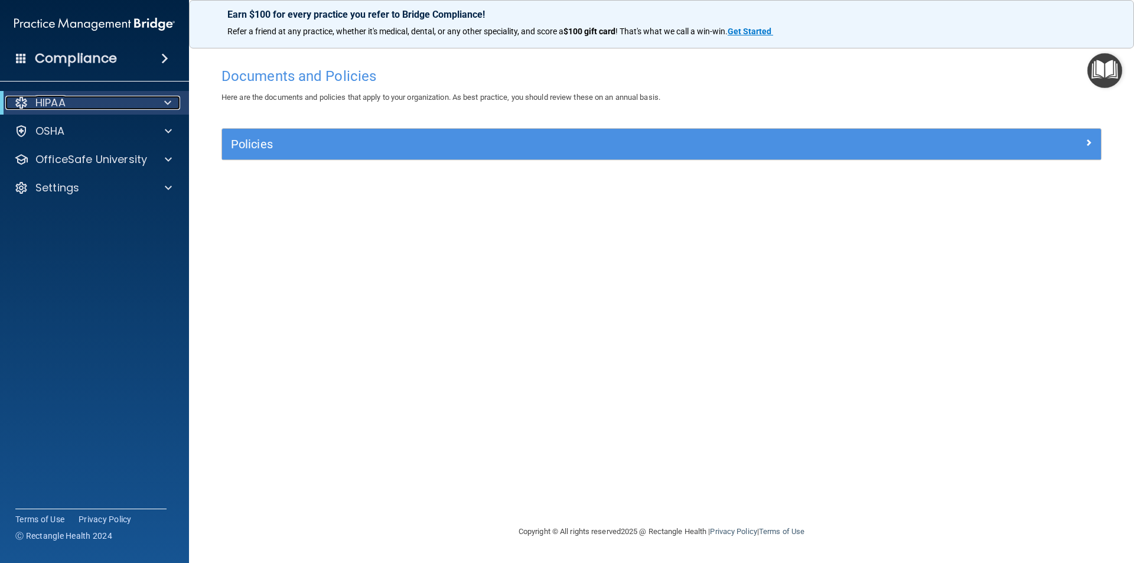
click at [80, 103] on div "HIPAA" at bounding box center [78, 103] width 146 height 14
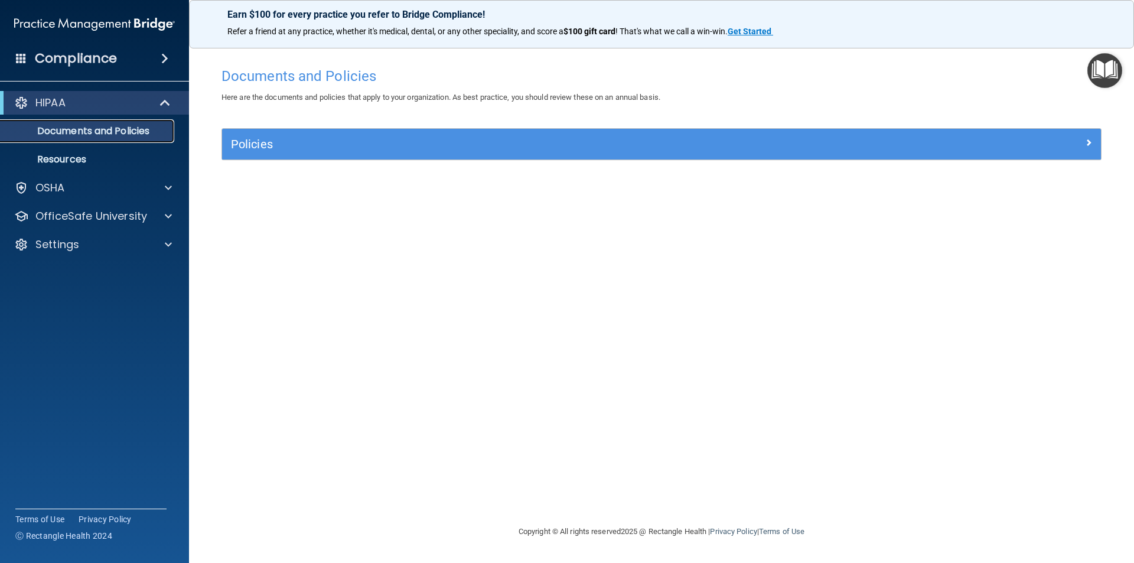
click at [103, 129] on p "Documents and Policies" at bounding box center [88, 131] width 161 height 12
click at [90, 60] on h4 "Compliance" at bounding box center [76, 58] width 82 height 17
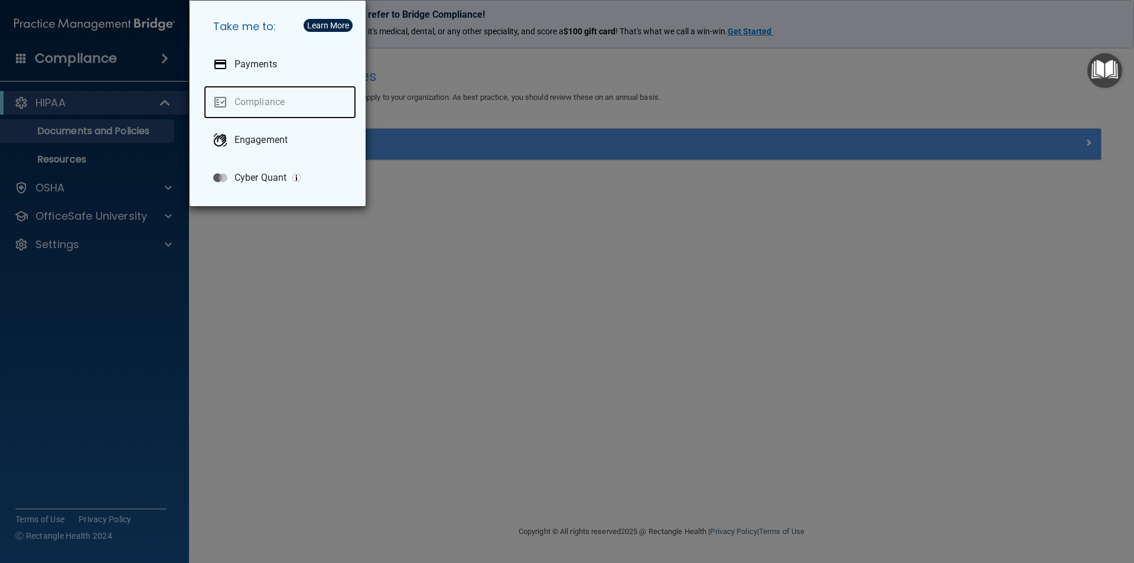
click at [249, 99] on link "Compliance" at bounding box center [280, 102] width 152 height 33
click at [70, 100] on div "Take me to: Payments Compliance Engagement Cyber Quant" at bounding box center [567, 281] width 1134 height 563
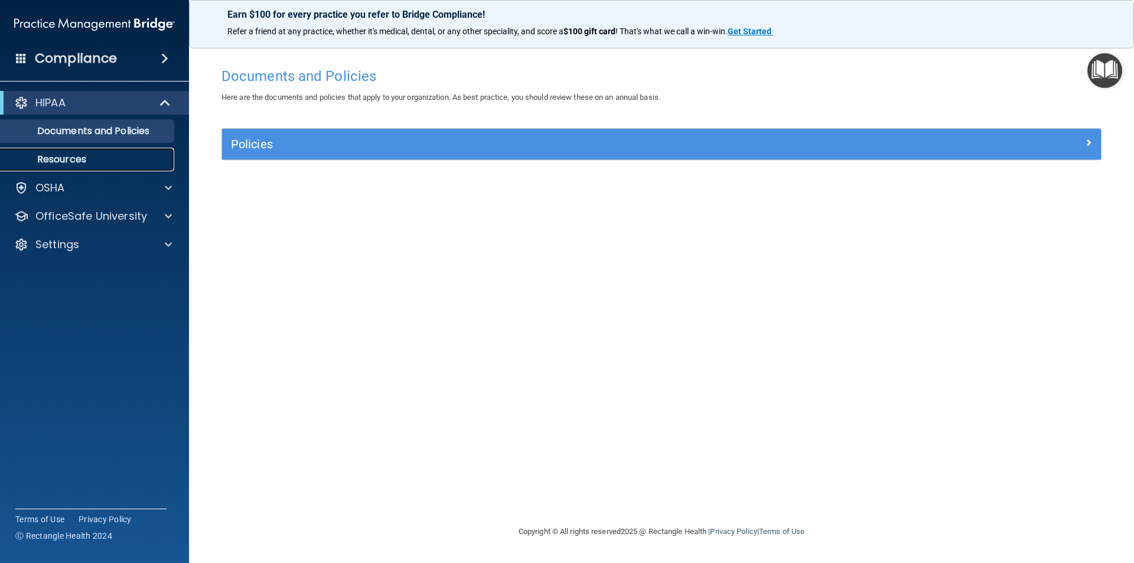
click at [60, 158] on p "Resources" at bounding box center [88, 160] width 161 height 12
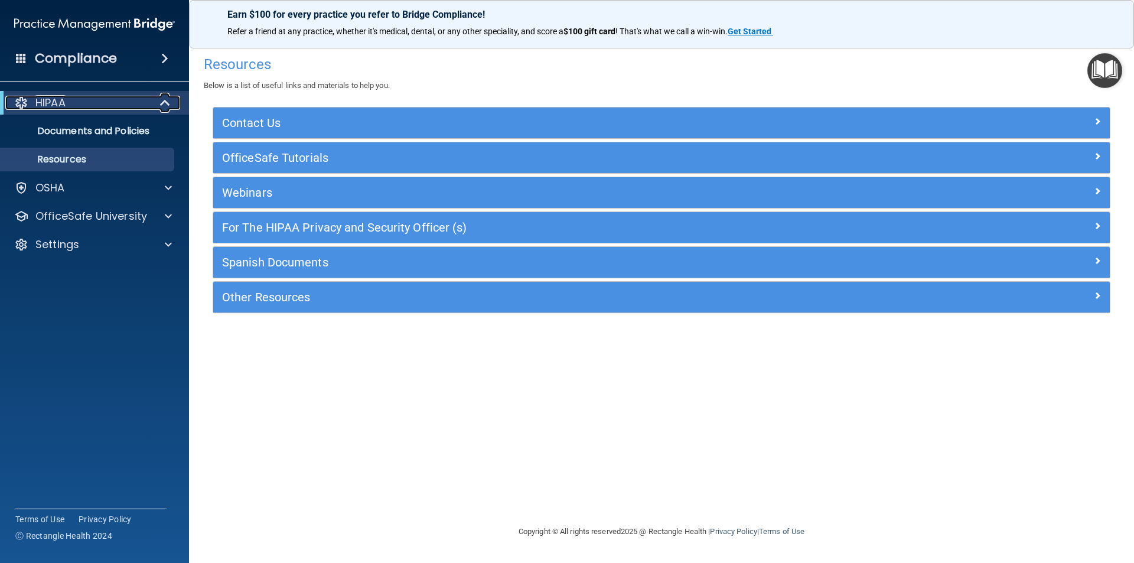
click at [73, 103] on div "HIPAA" at bounding box center [78, 103] width 146 height 14
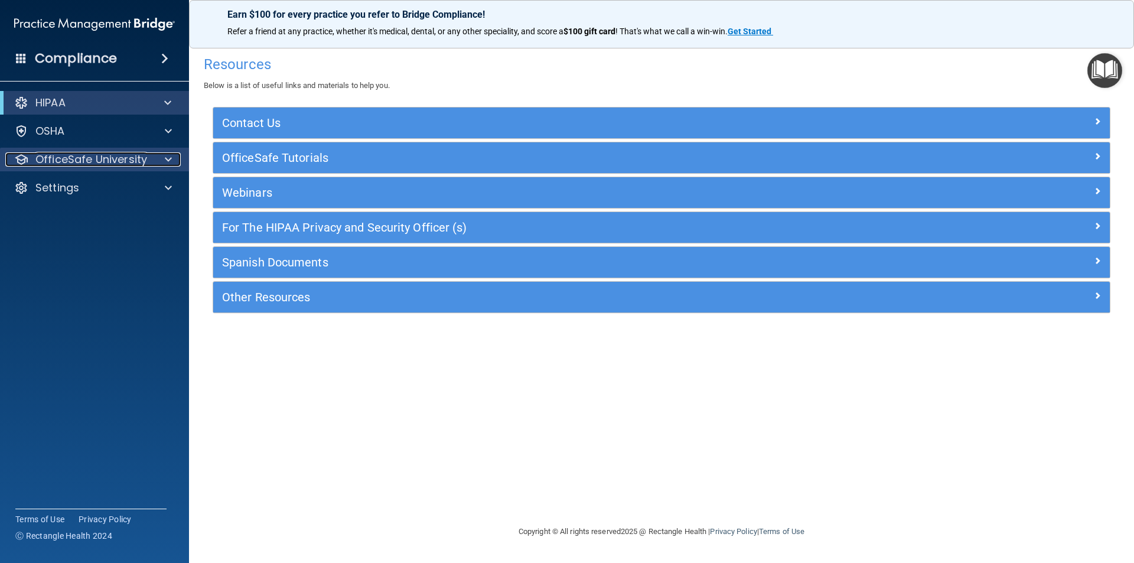
click at [105, 161] on p "OfficeSafe University" at bounding box center [91, 159] width 112 height 14
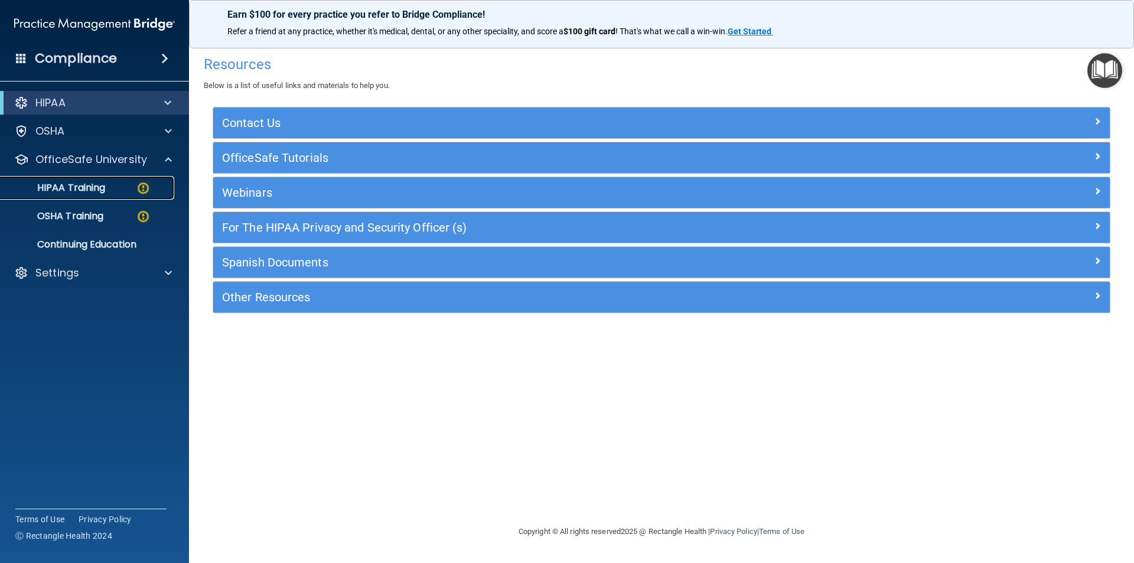
click at [106, 185] on div "HIPAA Training" at bounding box center [88, 188] width 161 height 12
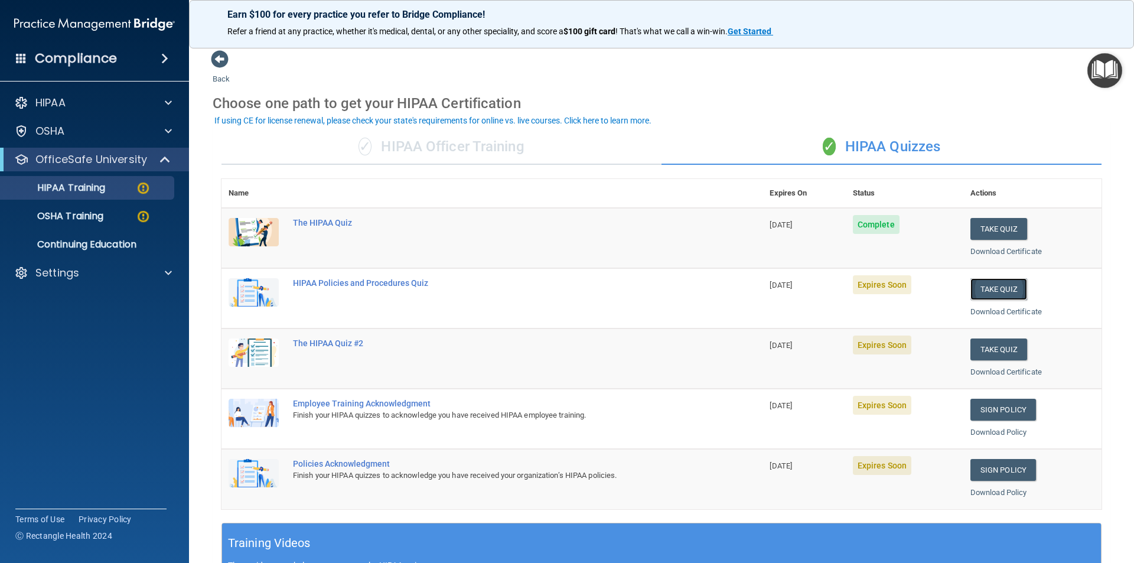
click at [988, 282] on button "Take Quiz" at bounding box center [998, 289] width 57 height 22
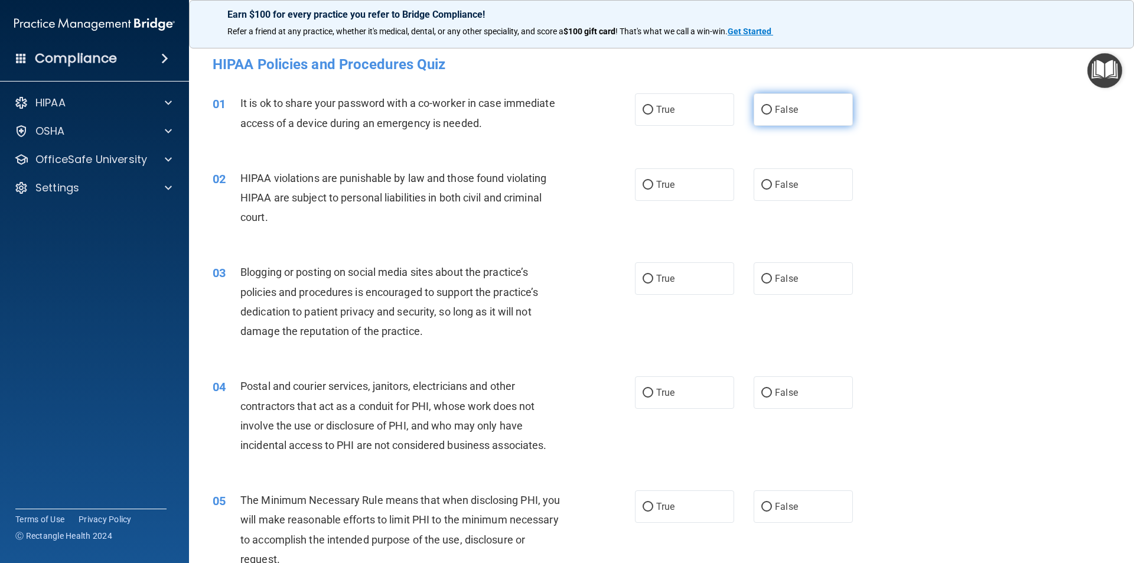
click at [761, 109] on input "False" at bounding box center [766, 110] width 11 height 9
radio input "true"
click at [642, 182] on input "True" at bounding box center [647, 185] width 11 height 9
radio input "true"
click at [762, 277] on input "False" at bounding box center [766, 279] width 11 height 9
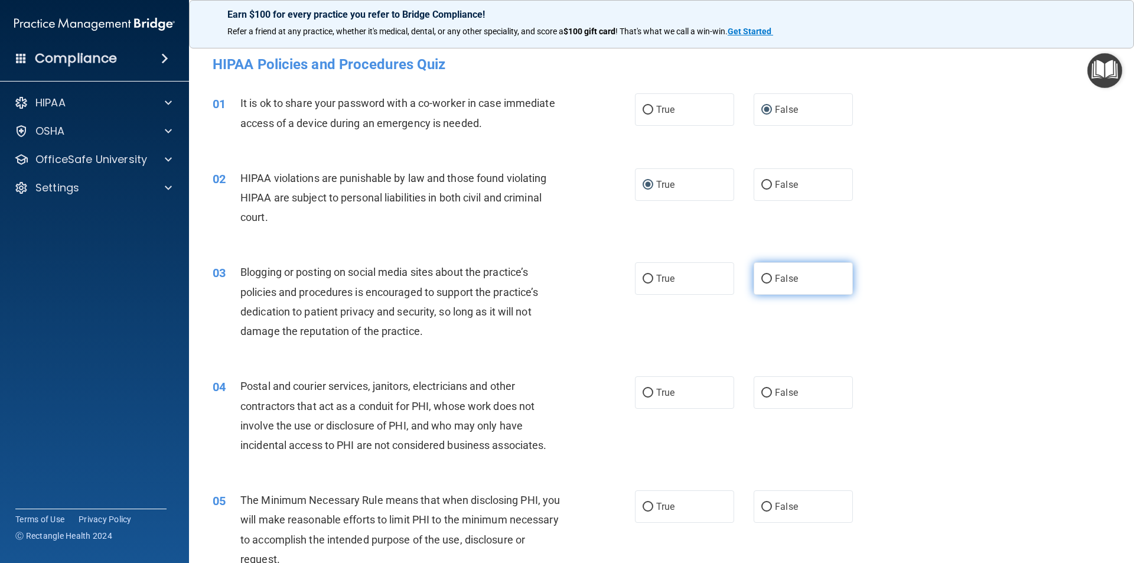
radio input "true"
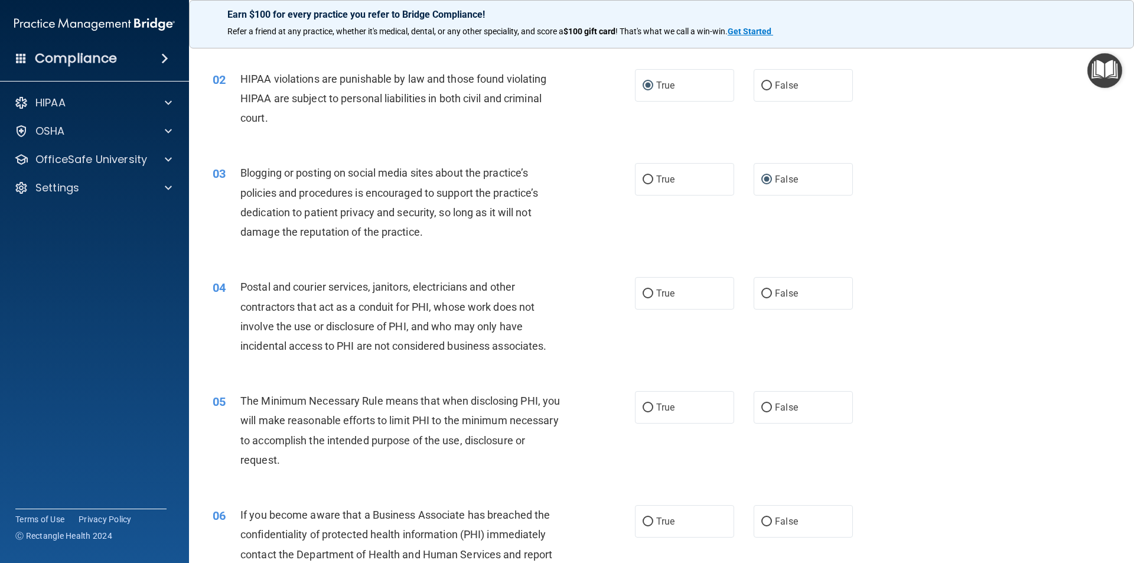
scroll to position [118, 0]
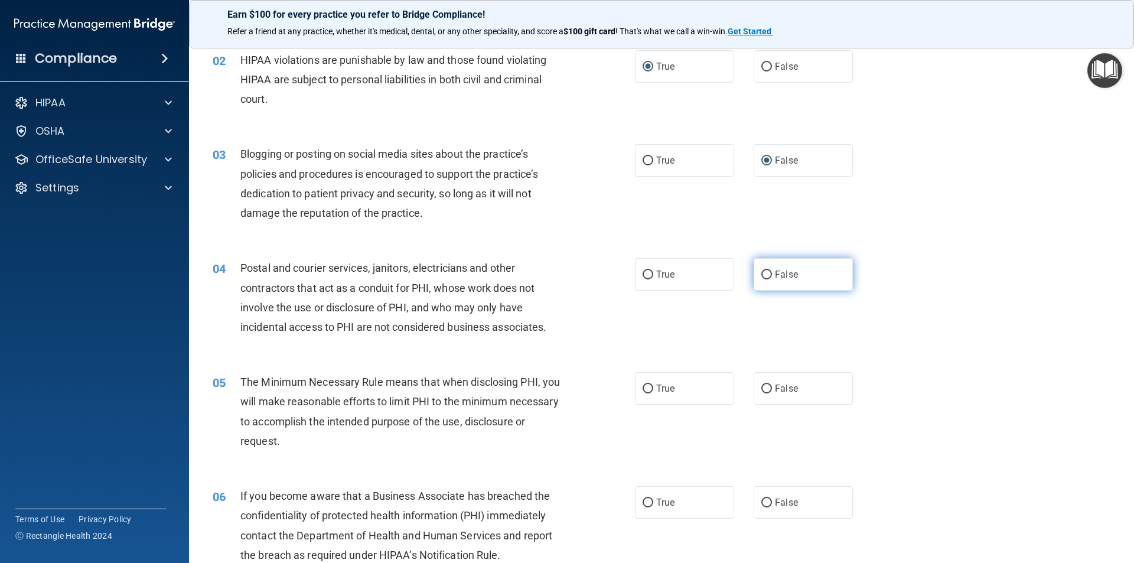
click at [761, 272] on input "False" at bounding box center [766, 274] width 11 height 9
radio input "true"
click at [642, 389] on input "True" at bounding box center [647, 388] width 11 height 9
radio input "true"
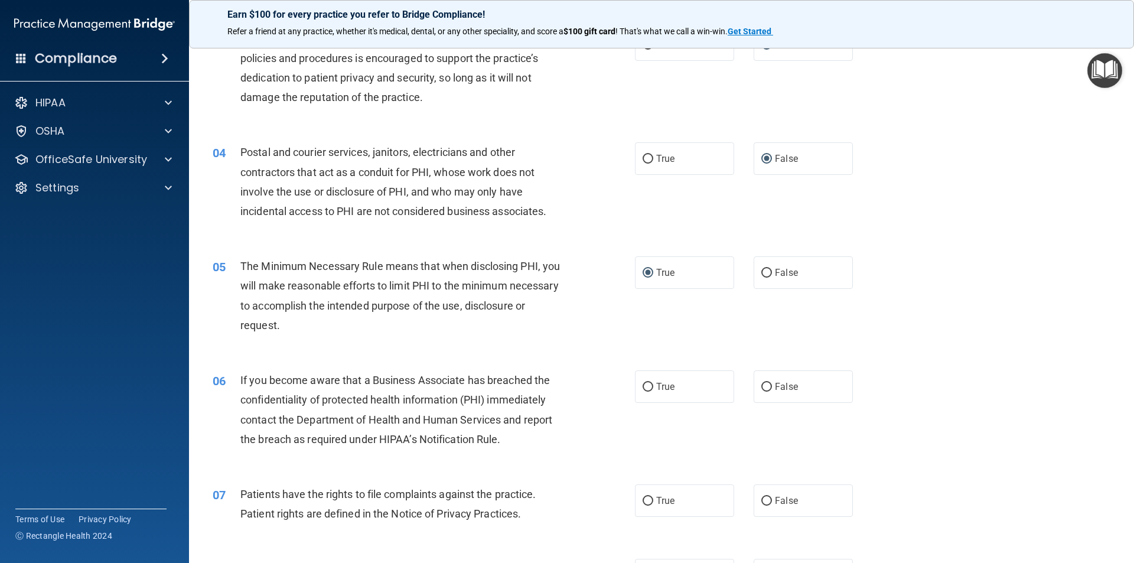
scroll to position [236, 0]
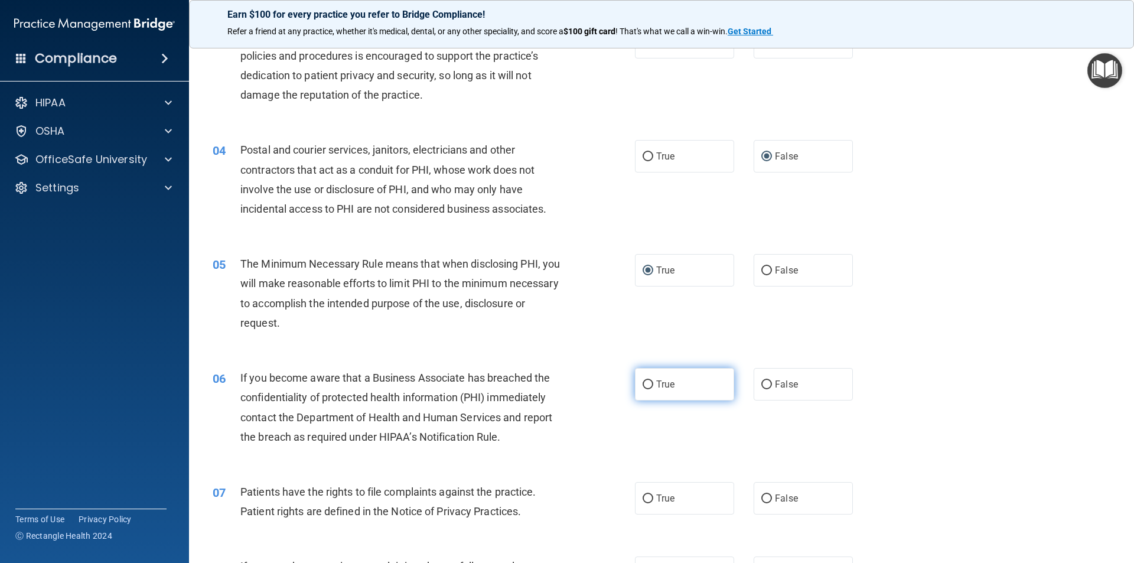
click at [644, 382] on input "True" at bounding box center [647, 384] width 11 height 9
radio input "true"
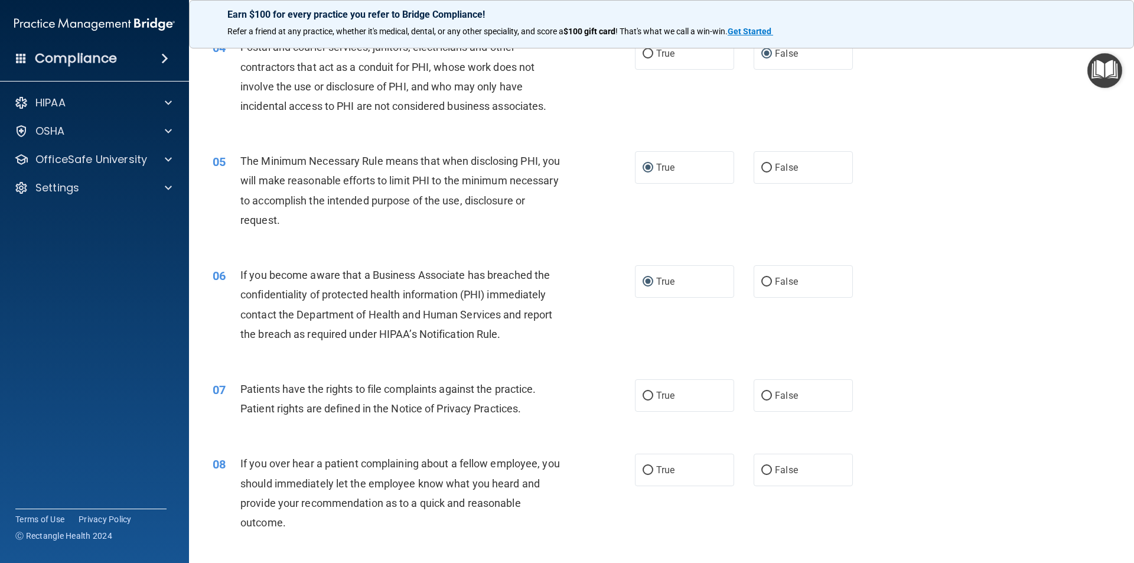
scroll to position [354, 0]
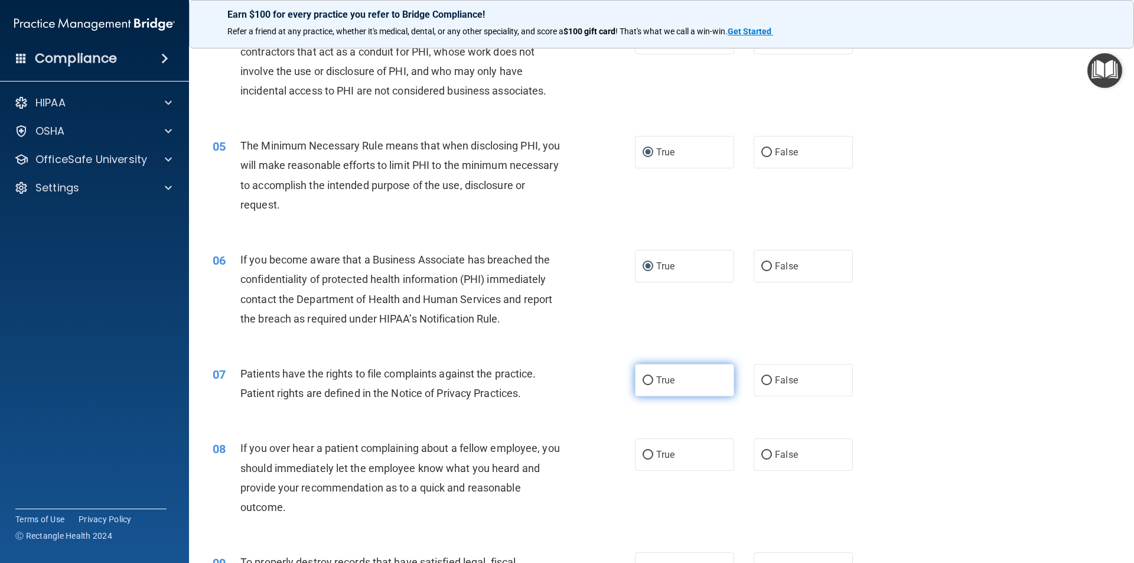
click at [642, 379] on input "True" at bounding box center [647, 380] width 11 height 9
radio input "true"
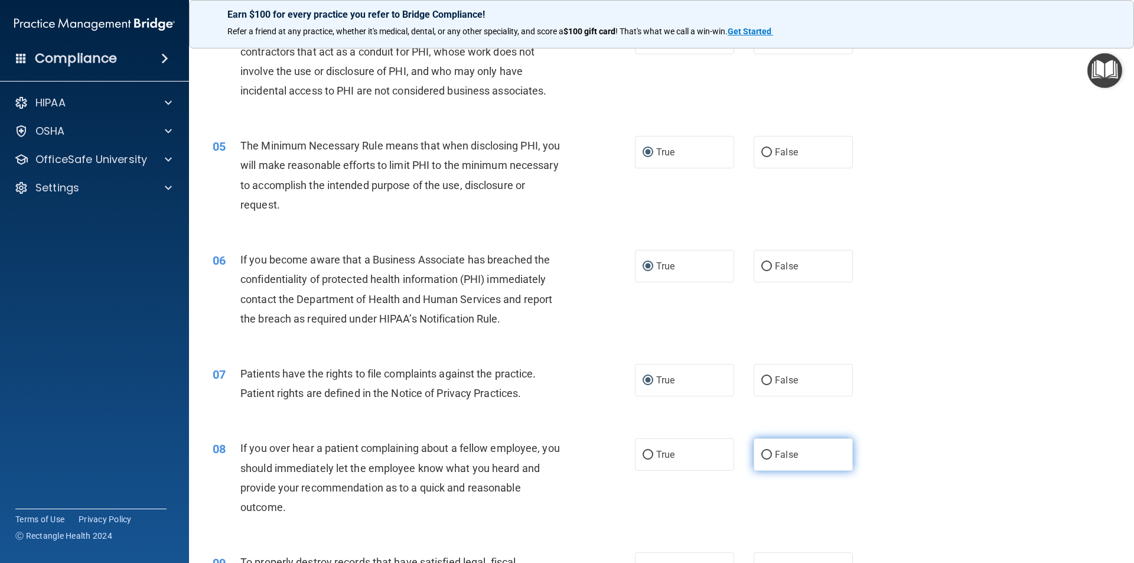
click at [763, 454] on input "False" at bounding box center [766, 455] width 11 height 9
radio input "true"
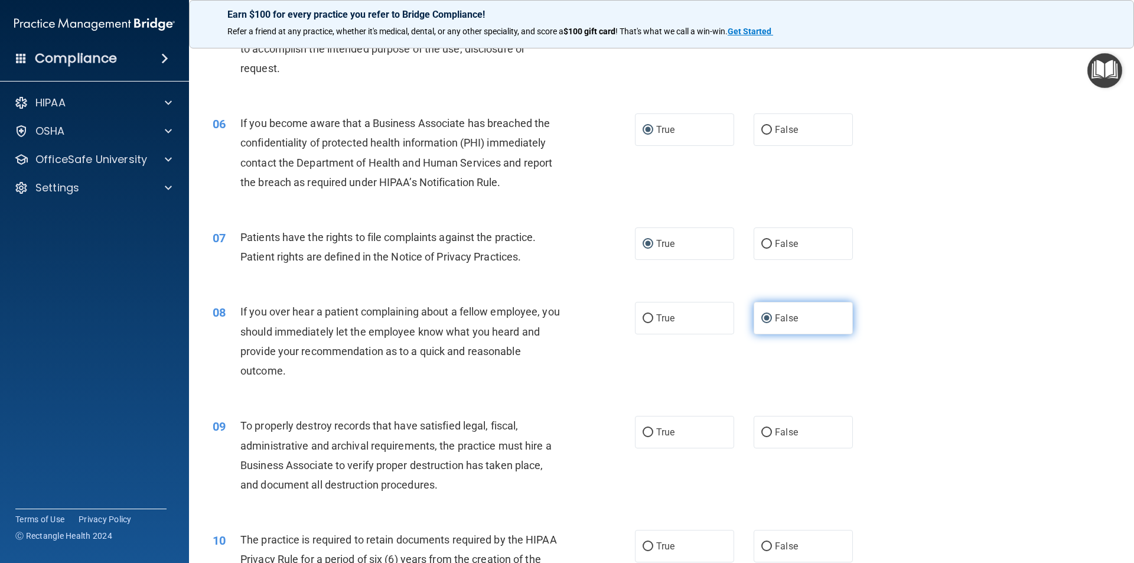
scroll to position [531, 0]
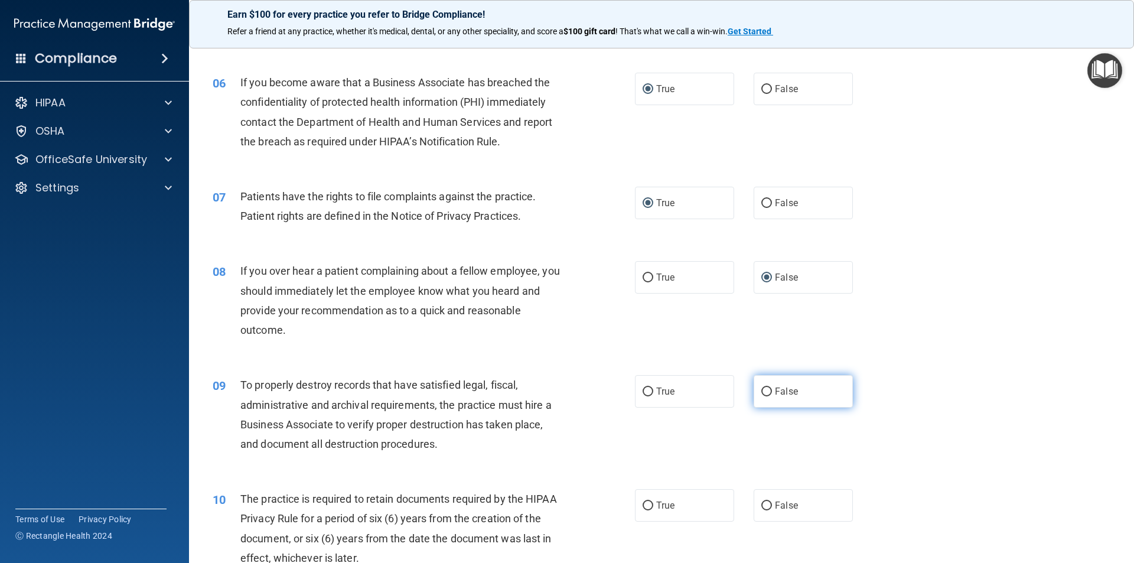
click at [761, 389] on input "False" at bounding box center [766, 391] width 11 height 9
radio input "true"
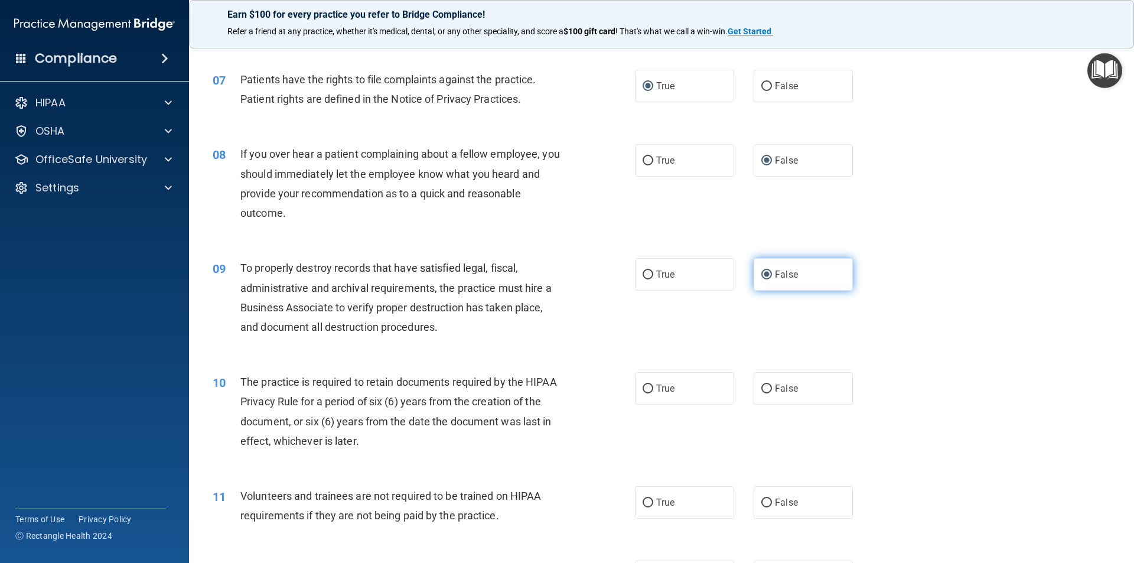
scroll to position [650, 0]
click at [647, 383] on input "True" at bounding box center [647, 387] width 11 height 9
radio input "true"
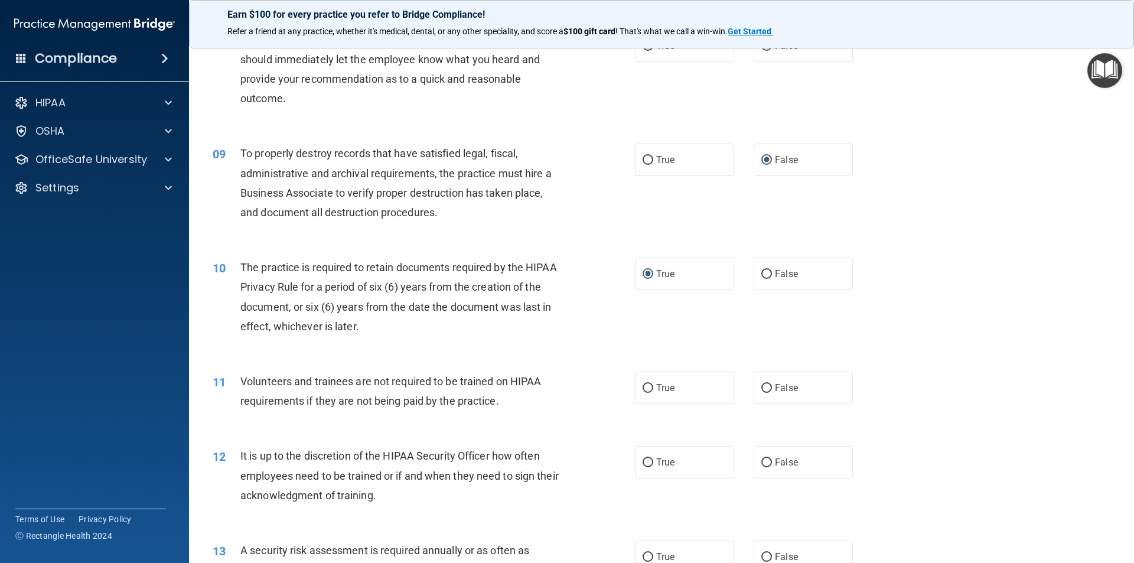
scroll to position [768, 0]
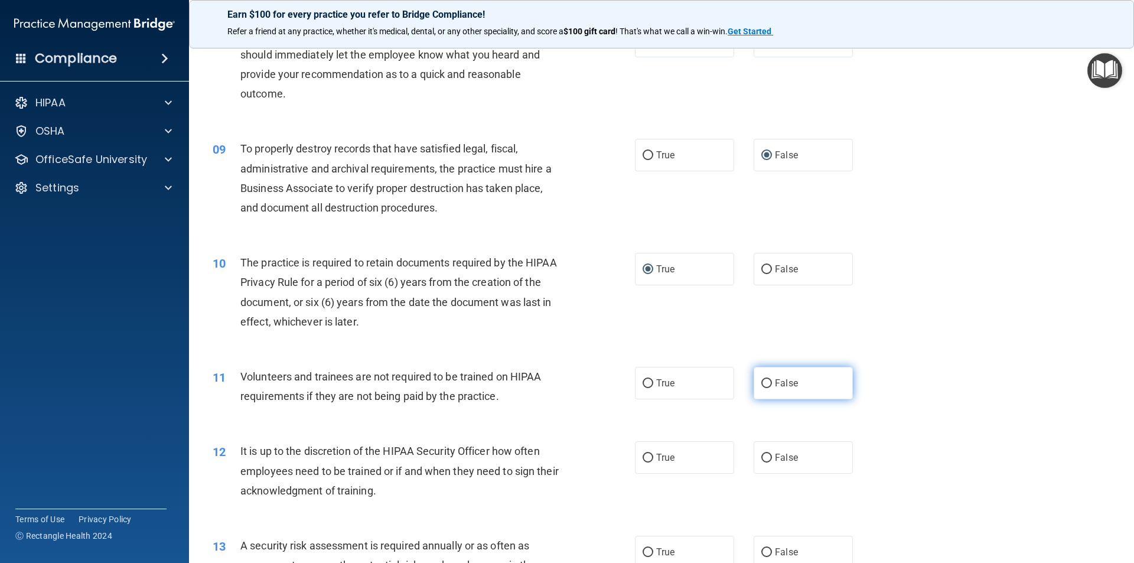
click at [761, 380] on input "False" at bounding box center [766, 383] width 11 height 9
radio input "true"
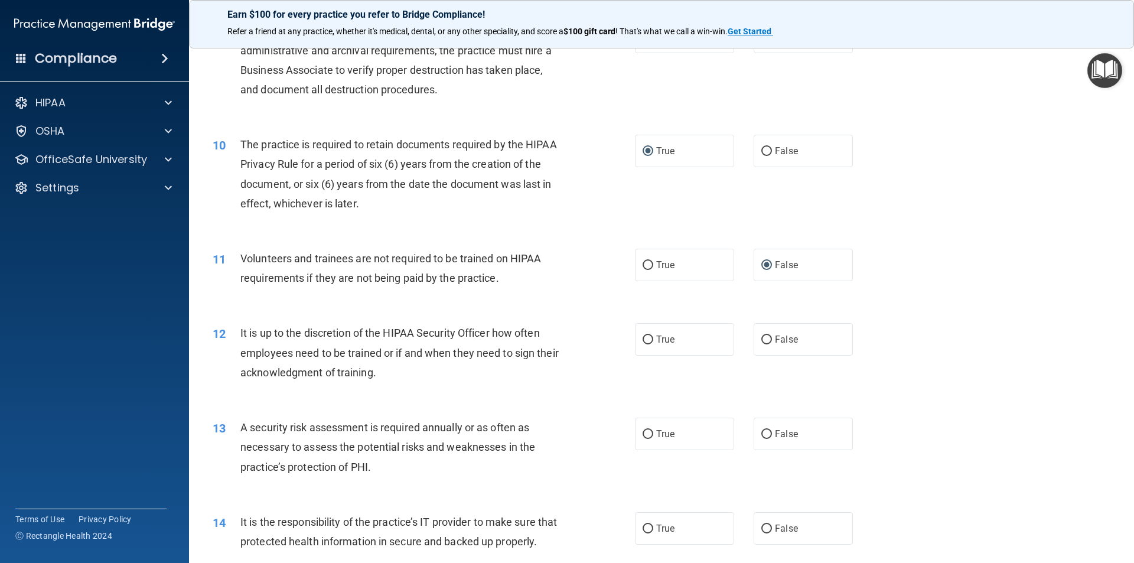
scroll to position [945, 0]
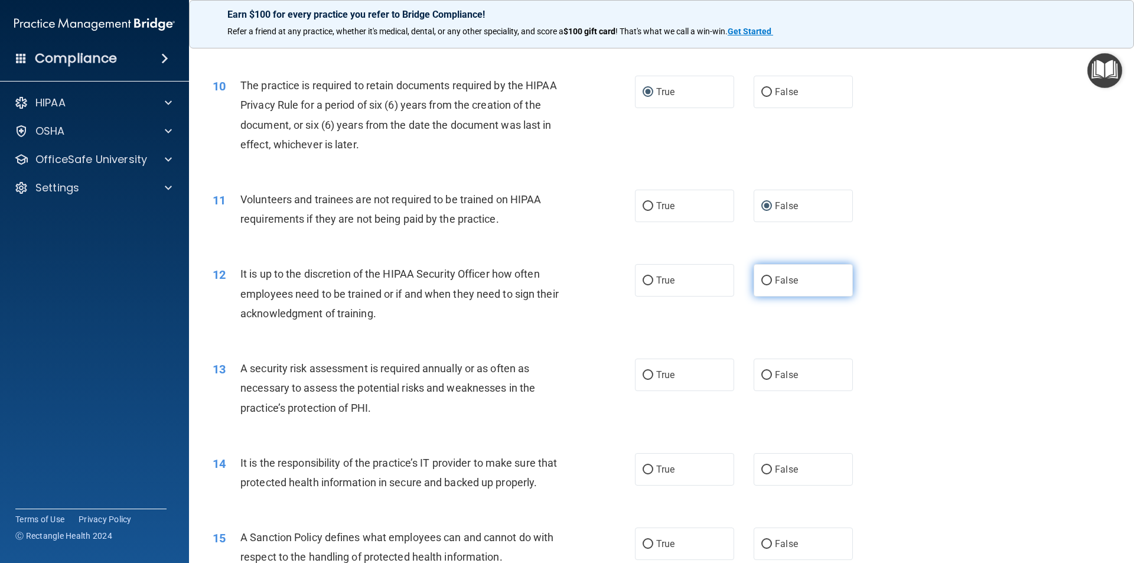
click at [761, 277] on input "False" at bounding box center [766, 280] width 11 height 9
radio input "true"
click at [646, 373] on input "True" at bounding box center [647, 375] width 11 height 9
radio input "true"
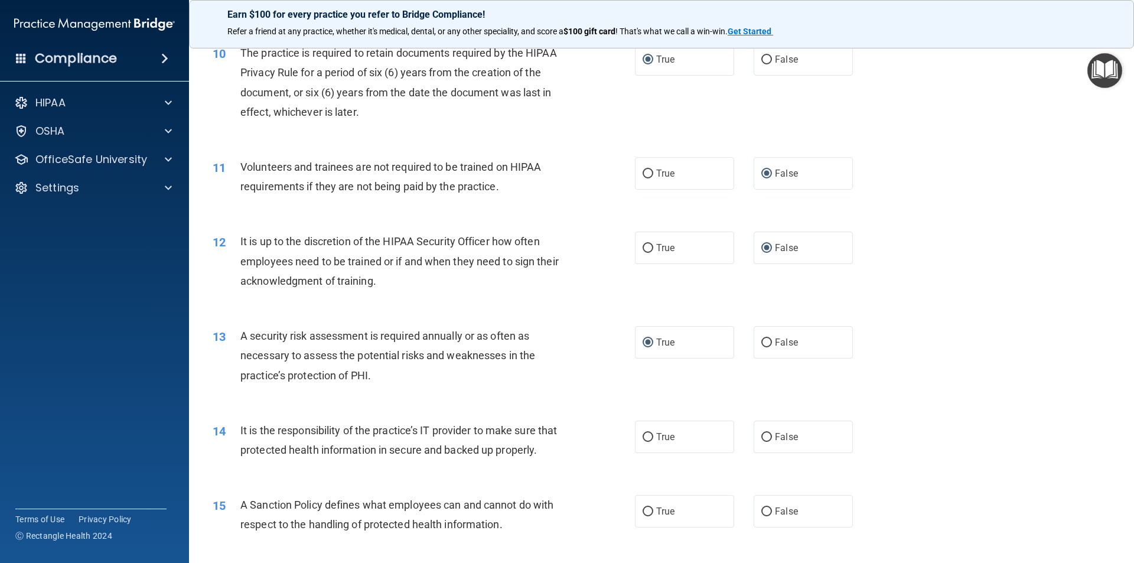
scroll to position [1004, 0]
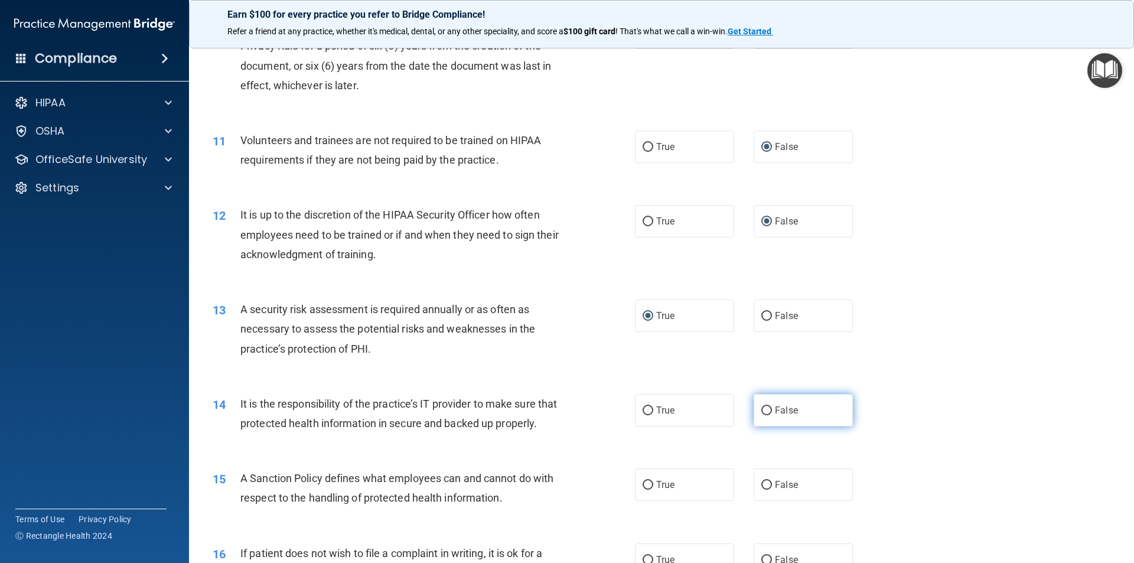
click at [761, 413] on input "False" at bounding box center [766, 410] width 11 height 9
radio input "true"
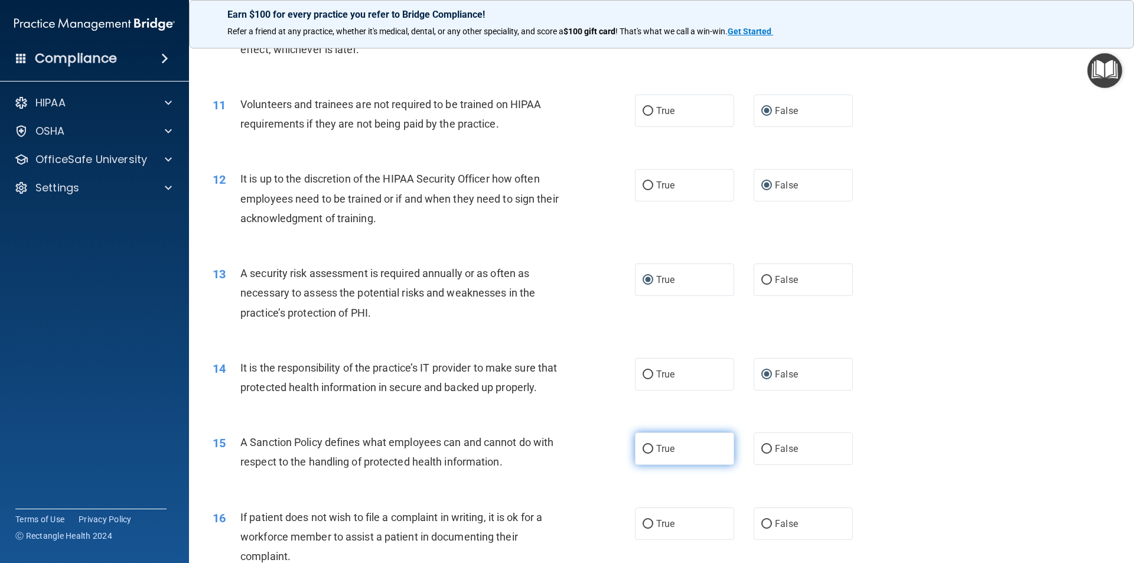
scroll to position [1181, 0]
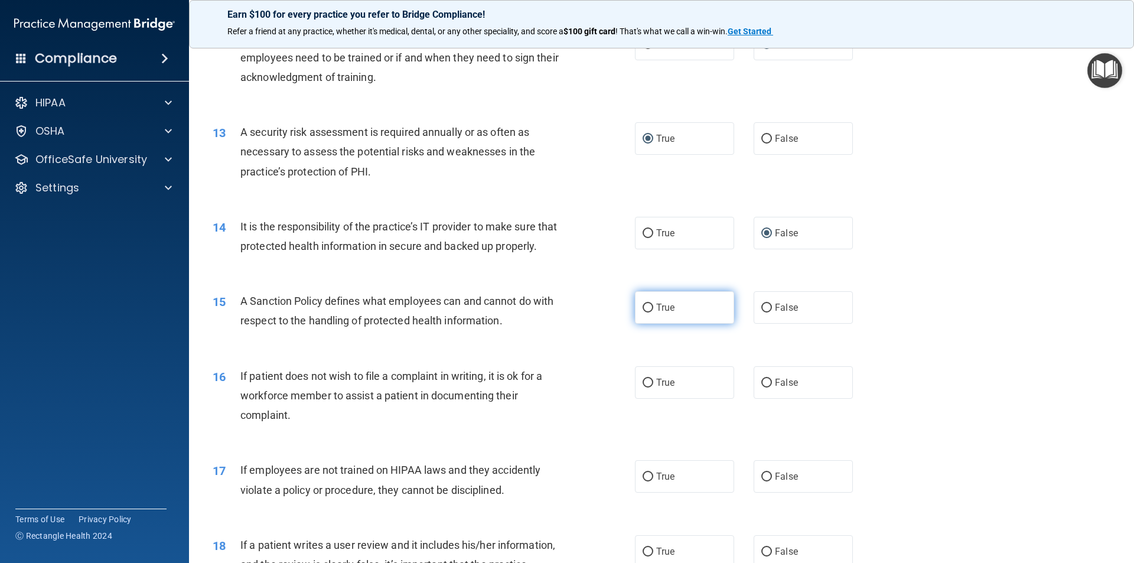
click at [644, 312] on input "True" at bounding box center [647, 308] width 11 height 9
radio input "true"
click at [644, 387] on input "True" at bounding box center [647, 382] width 11 height 9
radio input "true"
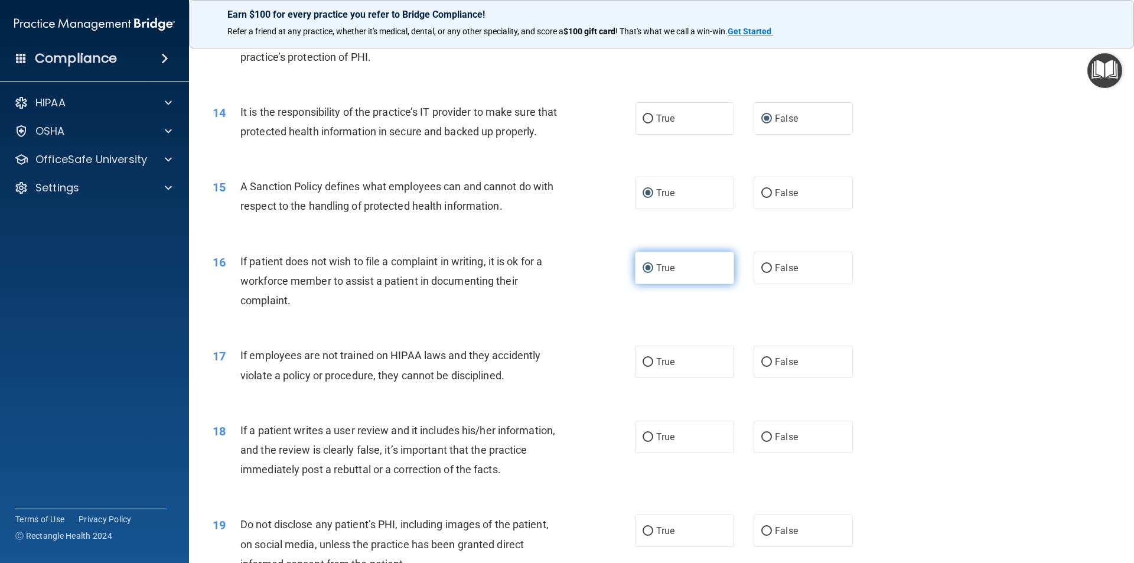
scroll to position [1299, 0]
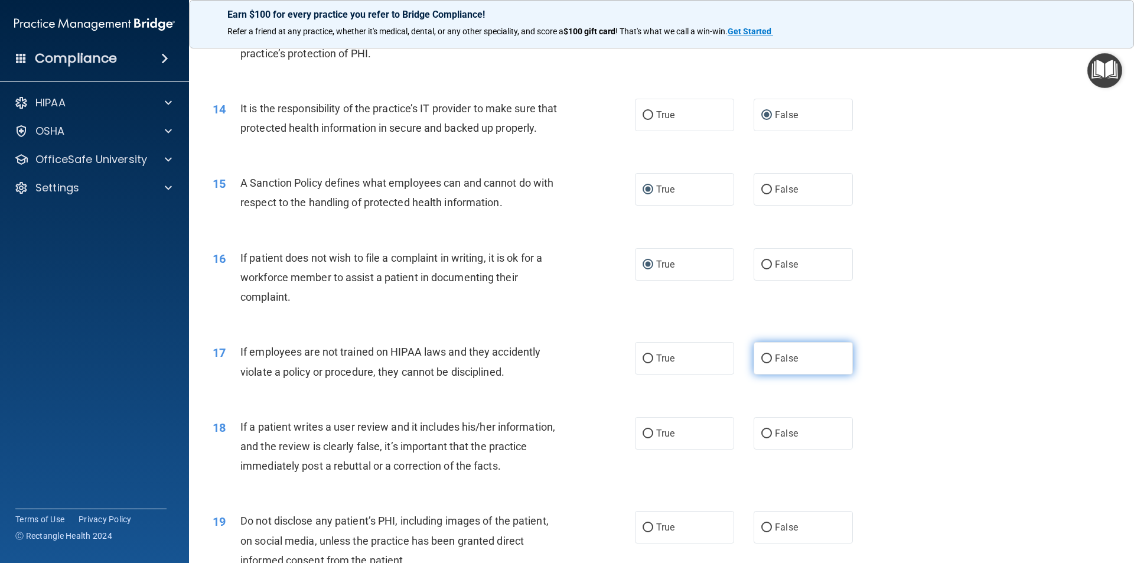
click at [761, 363] on input "False" at bounding box center [766, 358] width 11 height 9
radio input "true"
click at [761, 438] on input "False" at bounding box center [766, 433] width 11 height 9
radio input "true"
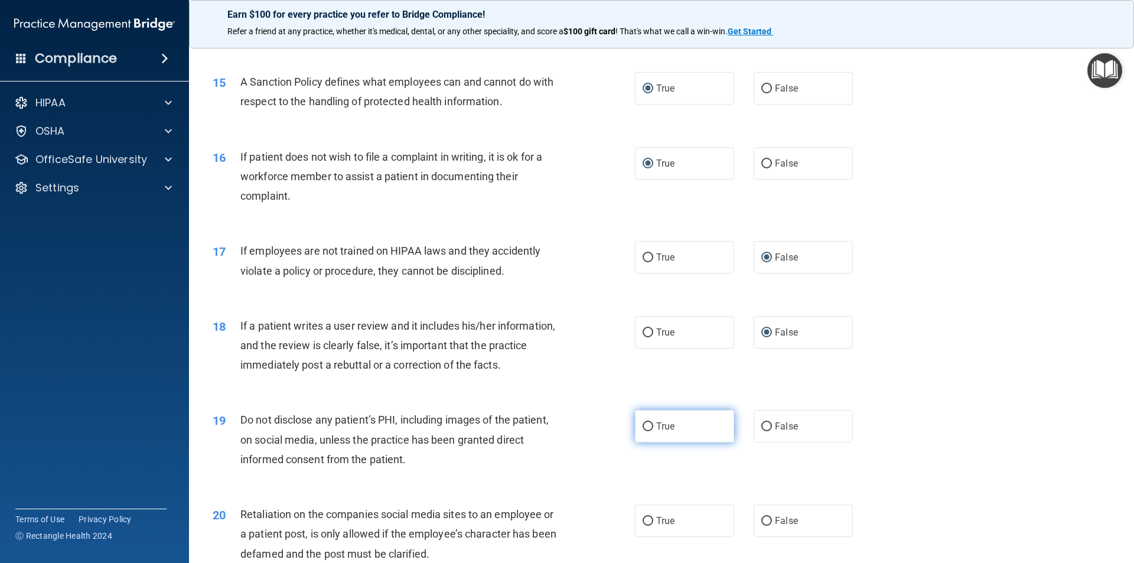
scroll to position [1417, 0]
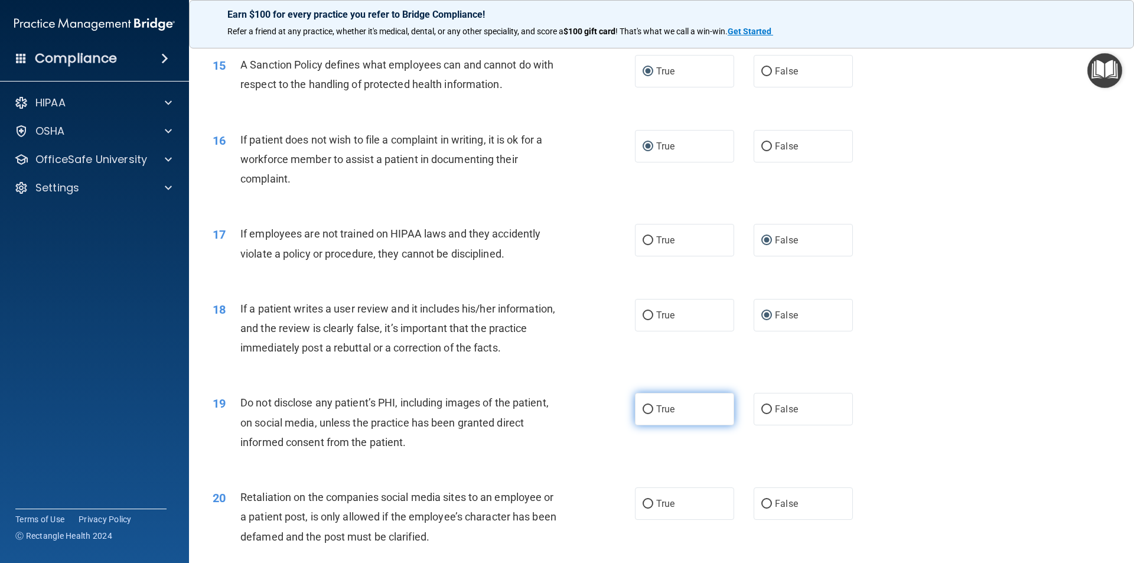
click at [645, 414] on input "True" at bounding box center [647, 409] width 11 height 9
radio input "true"
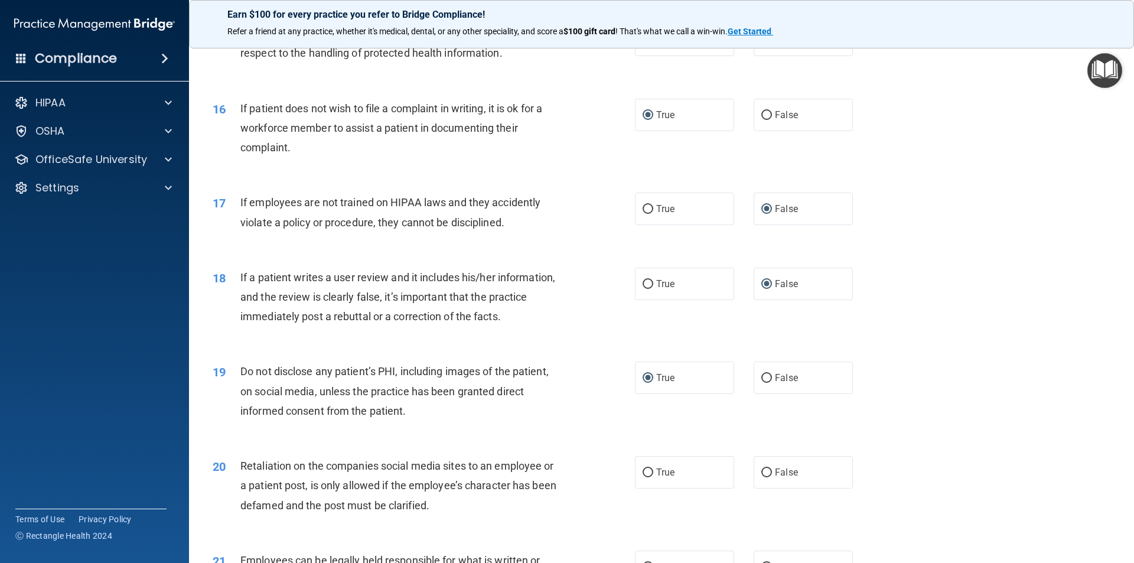
scroll to position [1535, 0]
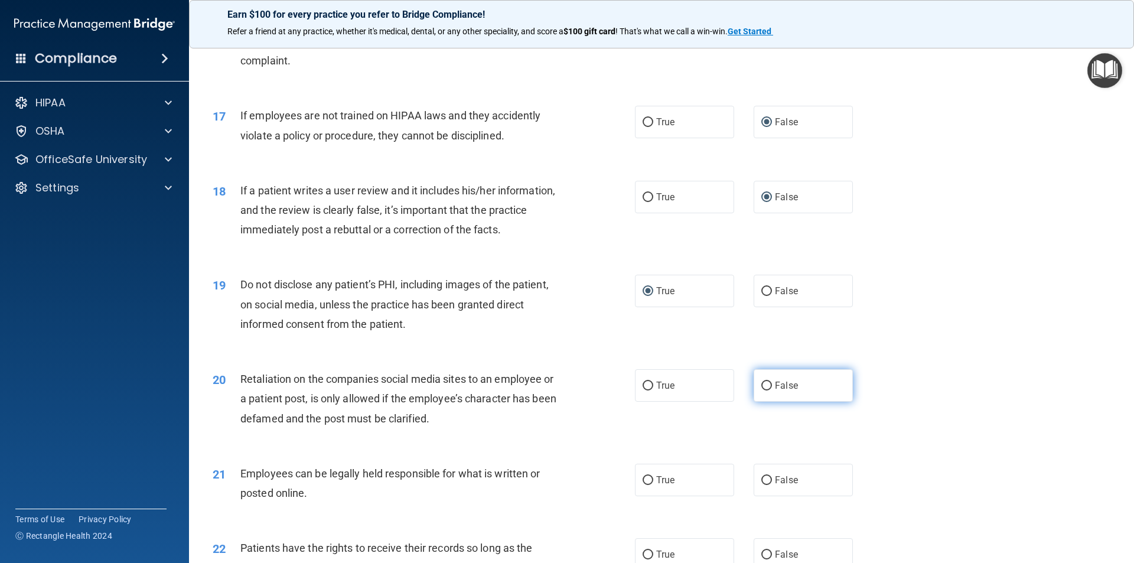
click at [761, 390] on input "False" at bounding box center [766, 385] width 11 height 9
radio input "true"
click at [642, 485] on input "True" at bounding box center [647, 480] width 11 height 9
radio input "true"
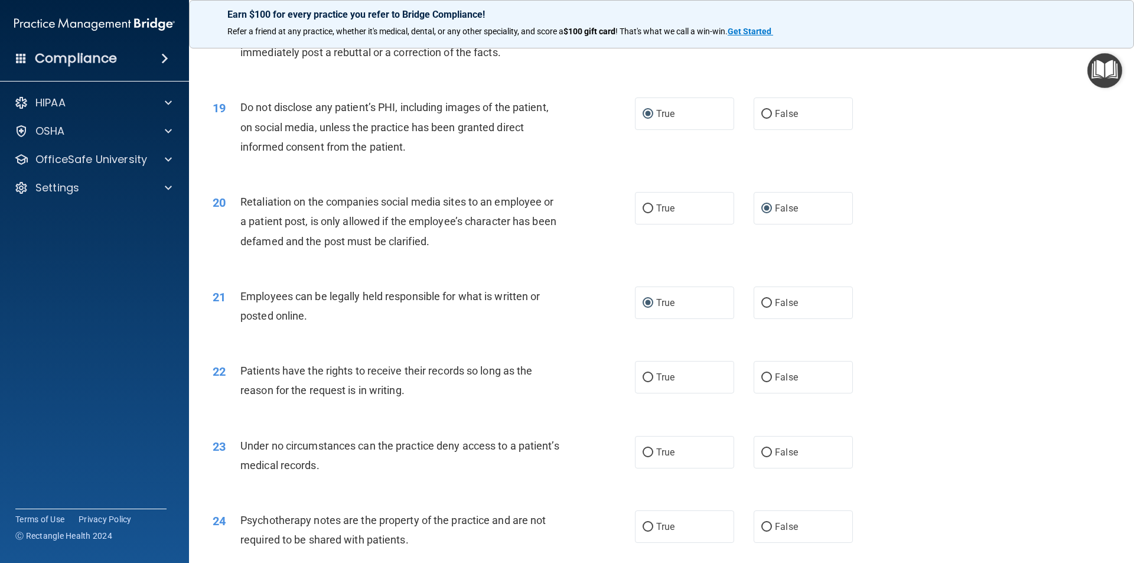
scroll to position [1771, 0]
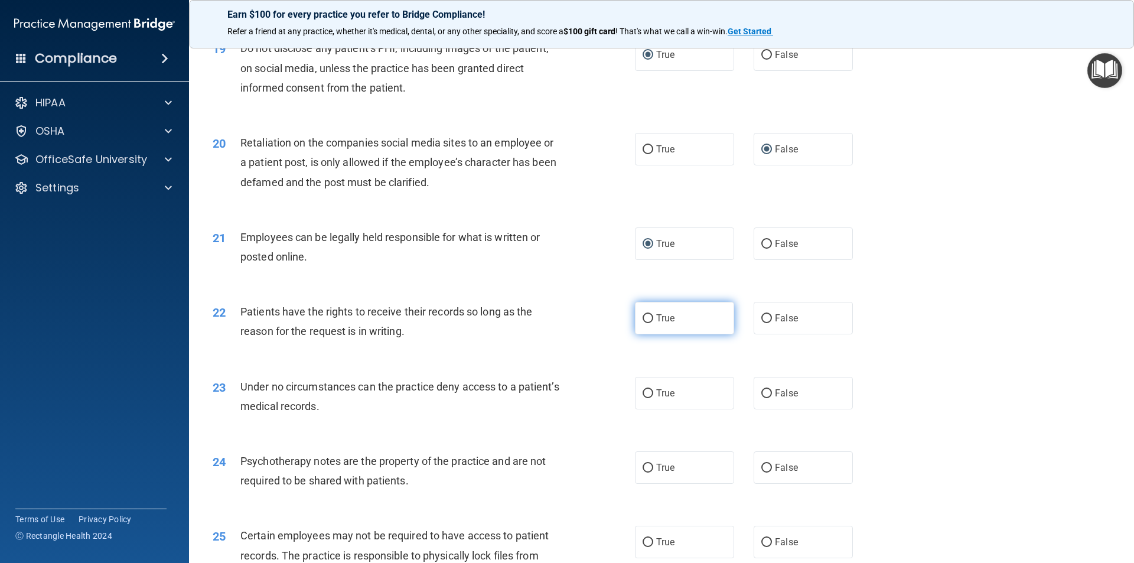
click at [645, 323] on input "True" at bounding box center [647, 318] width 11 height 9
radio input "true"
click at [761, 398] on input "False" at bounding box center [766, 393] width 11 height 9
radio input "true"
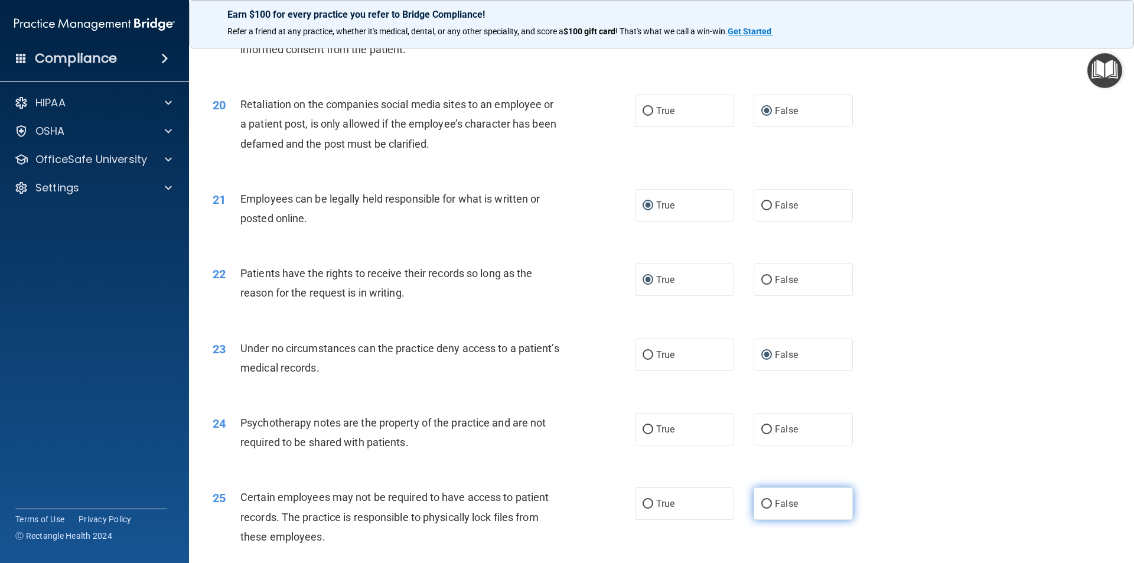
scroll to position [1830, 0]
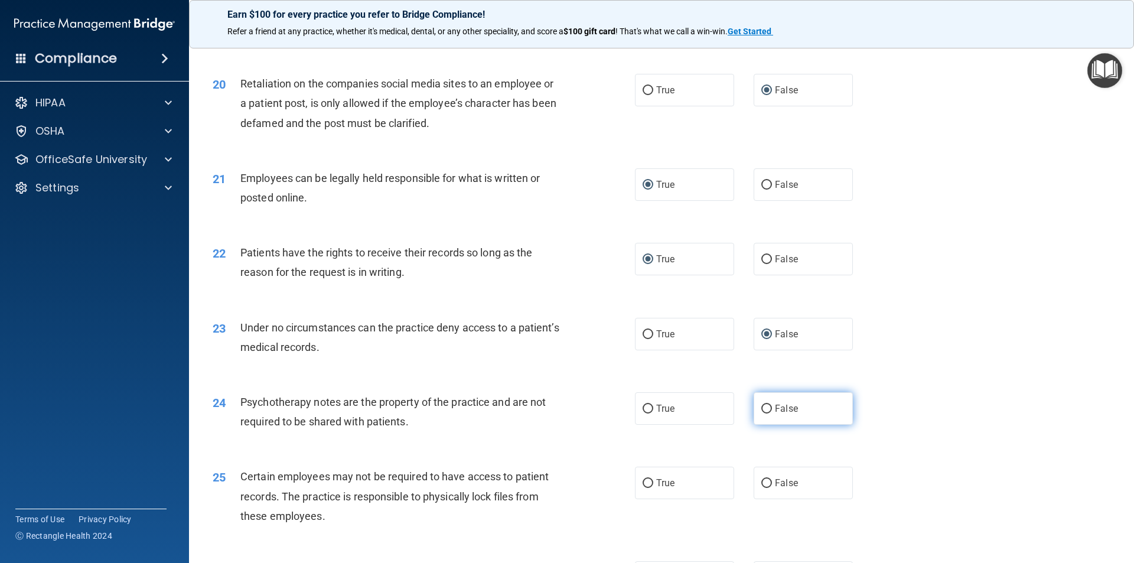
click at [761, 413] on input "False" at bounding box center [766, 408] width 11 height 9
radio input "true"
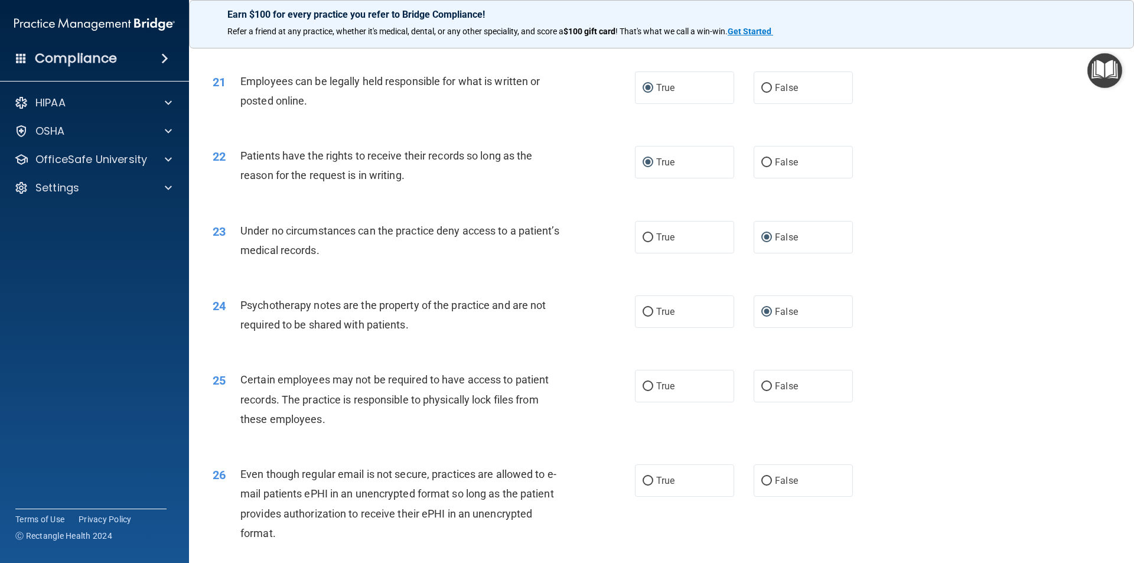
scroll to position [1949, 0]
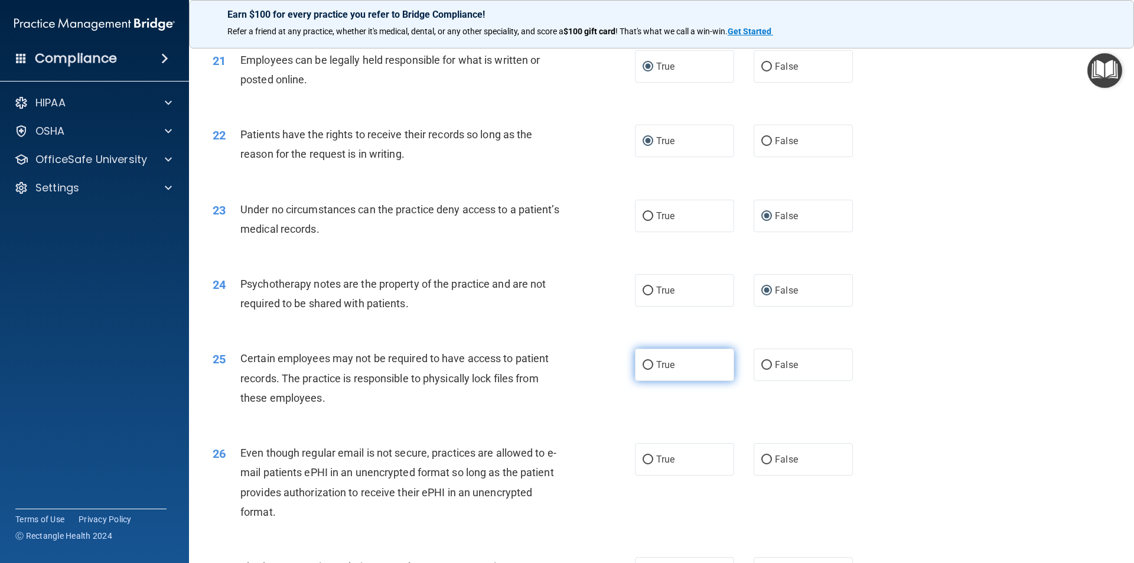
click at [645, 370] on input "True" at bounding box center [647, 365] width 11 height 9
radio input "true"
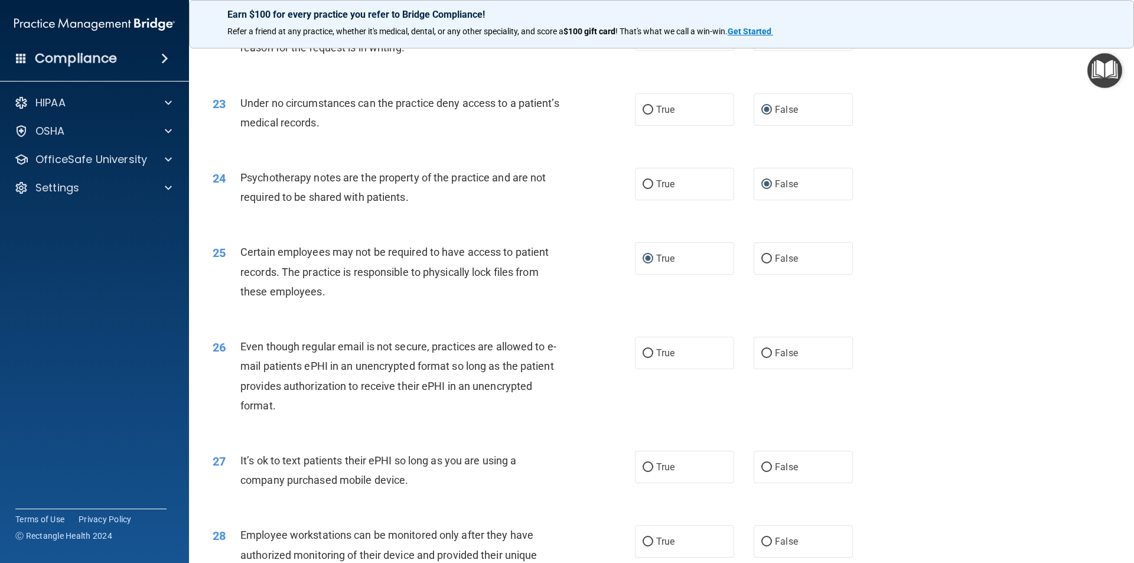
scroll to position [2067, 0]
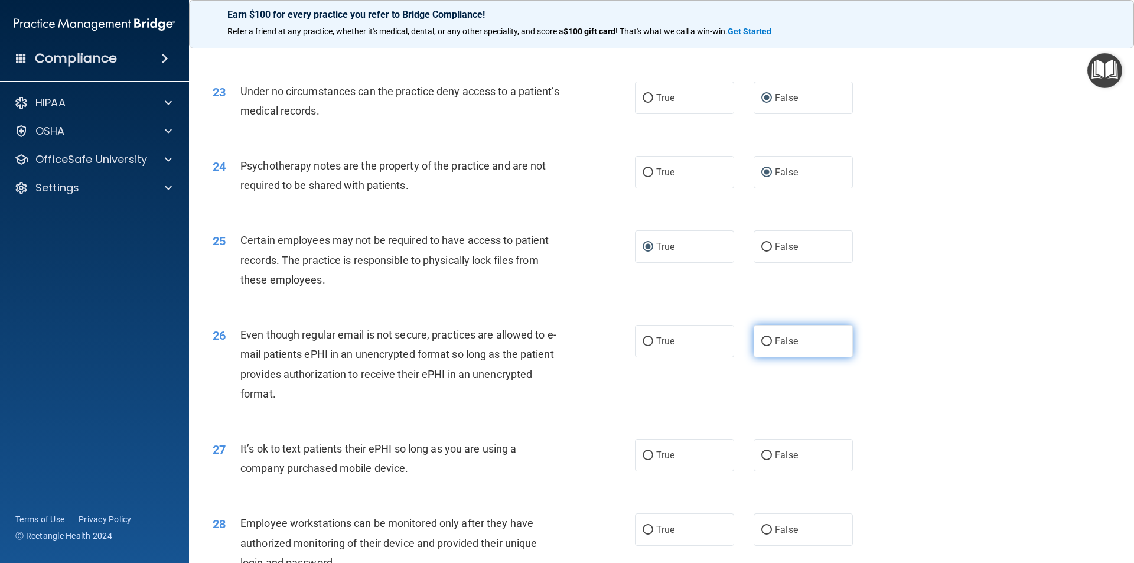
click at [761, 346] on input "False" at bounding box center [766, 341] width 11 height 9
radio input "true"
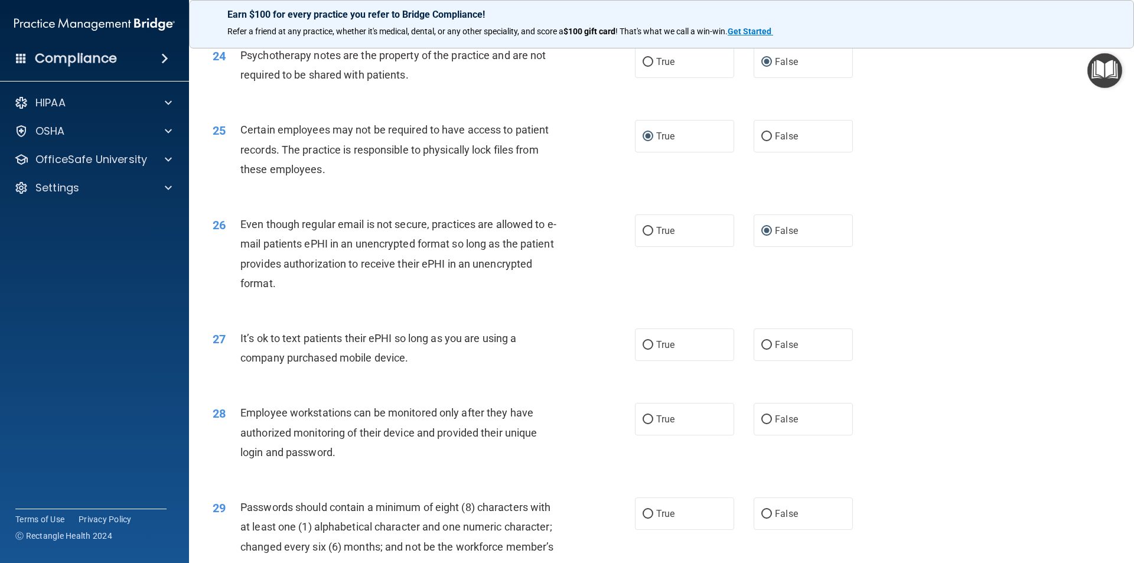
scroll to position [2185, 0]
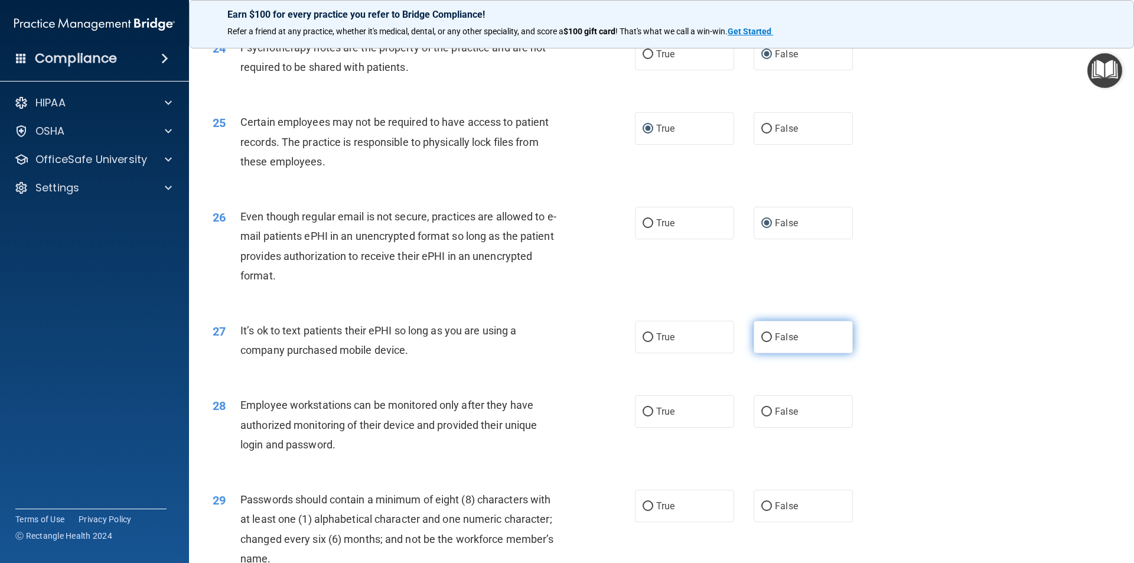
click at [763, 342] on input "False" at bounding box center [766, 337] width 11 height 9
radio input "true"
click at [761, 416] on input "False" at bounding box center [766, 411] width 11 height 9
radio input "true"
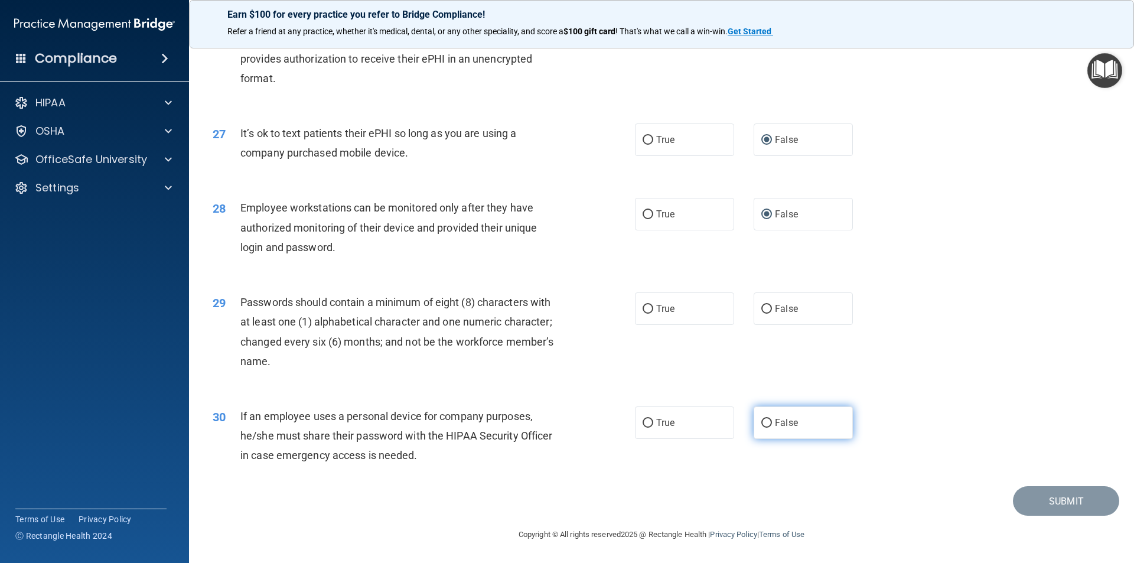
scroll to position [2401, 0]
click at [644, 307] on input "True" at bounding box center [647, 309] width 11 height 9
radio input "true"
click at [762, 420] on input "False" at bounding box center [766, 423] width 11 height 9
radio input "true"
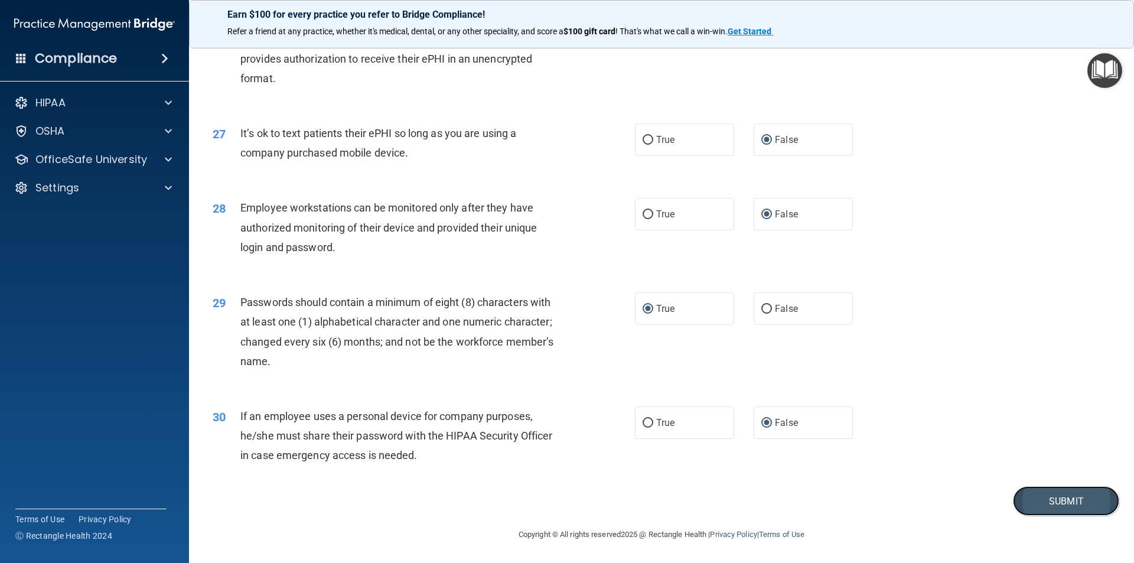
click at [1060, 500] on button "Submit" at bounding box center [1066, 501] width 106 height 30
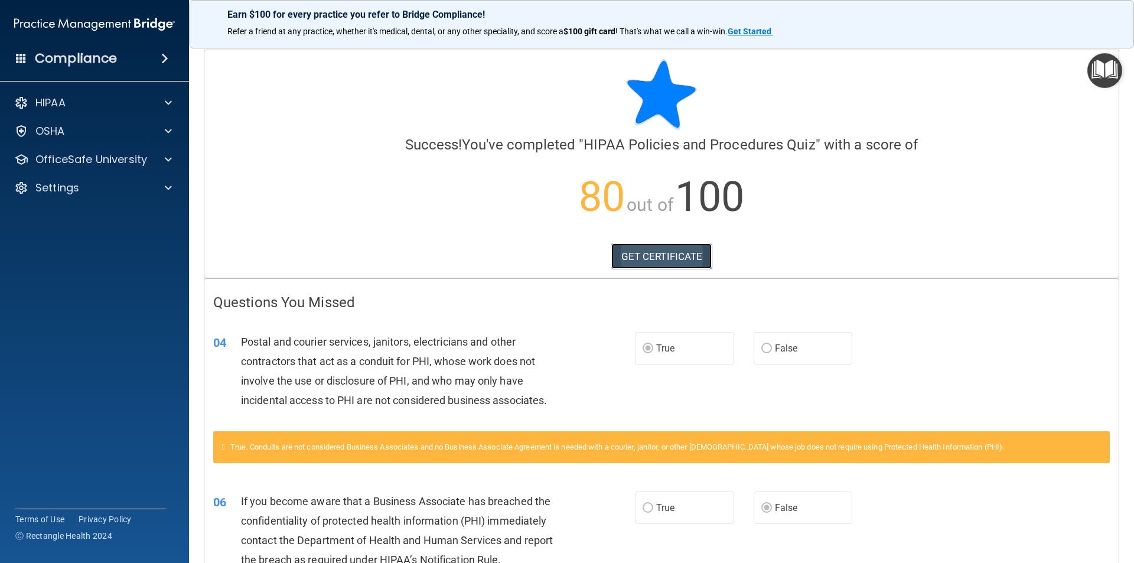
click at [654, 255] on link "GET CERTIFICATE" at bounding box center [661, 256] width 101 height 26
click at [96, 102] on div "HIPAA" at bounding box center [78, 103] width 146 height 14
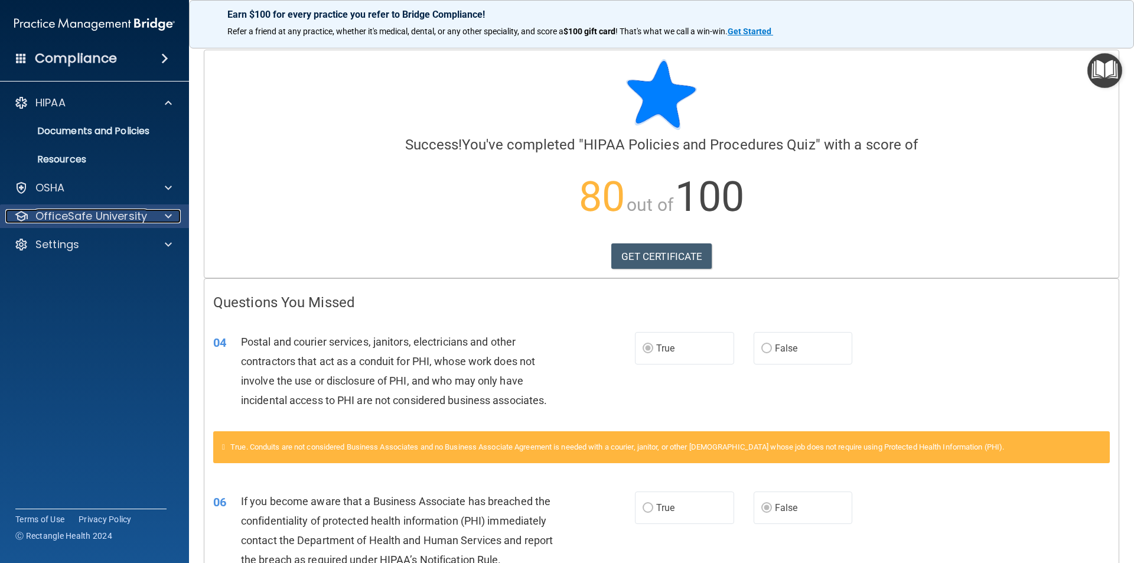
click at [102, 214] on p "OfficeSafe University" at bounding box center [91, 216] width 112 height 14
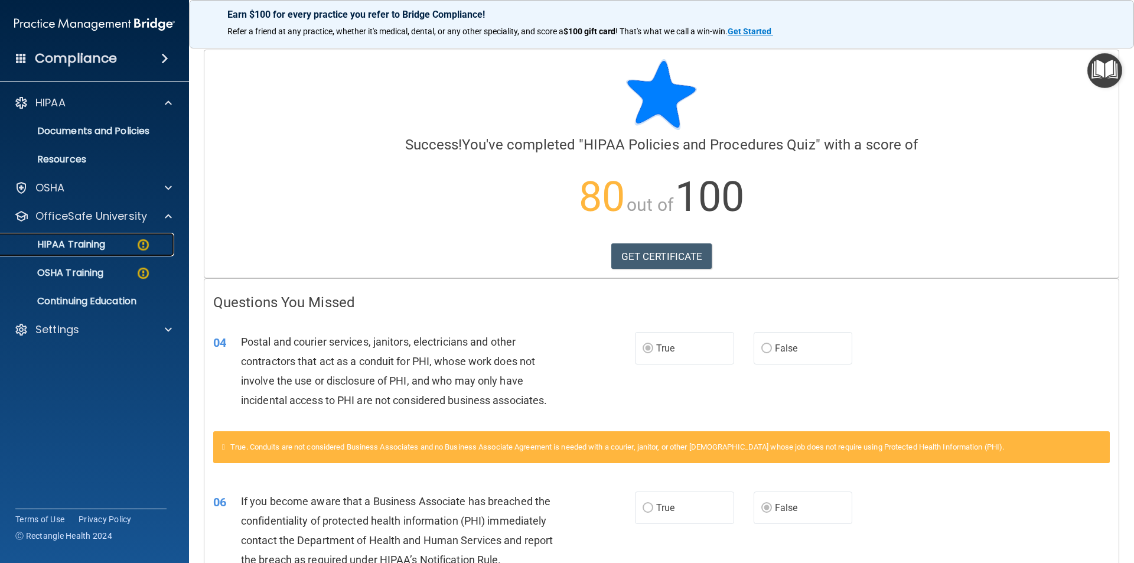
click at [105, 243] on p "HIPAA Training" at bounding box center [56, 245] width 97 height 12
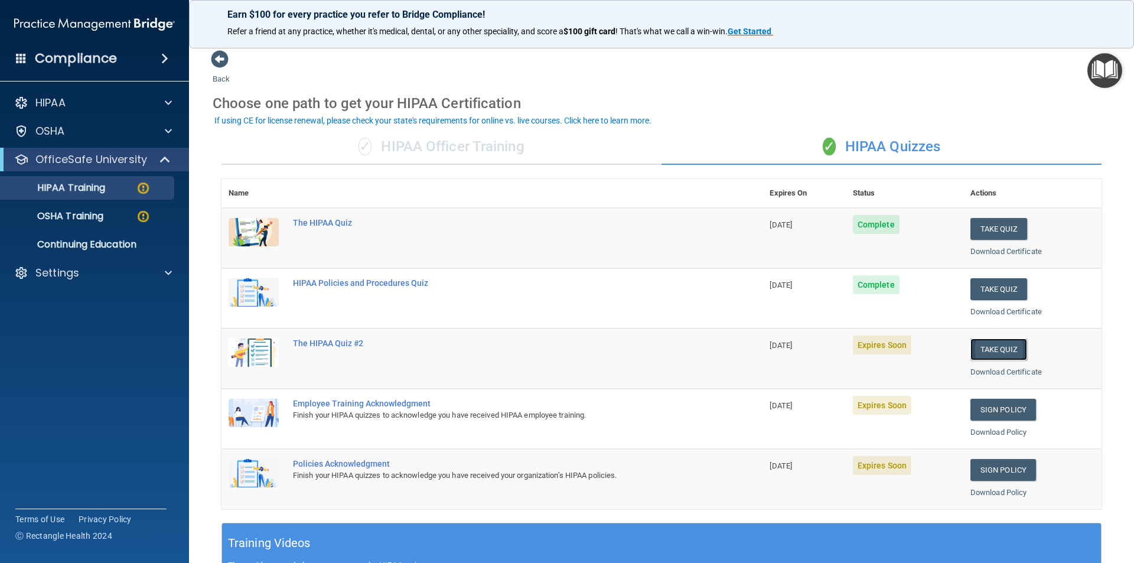
click at [982, 346] on button "Take Quiz" at bounding box center [998, 349] width 57 height 22
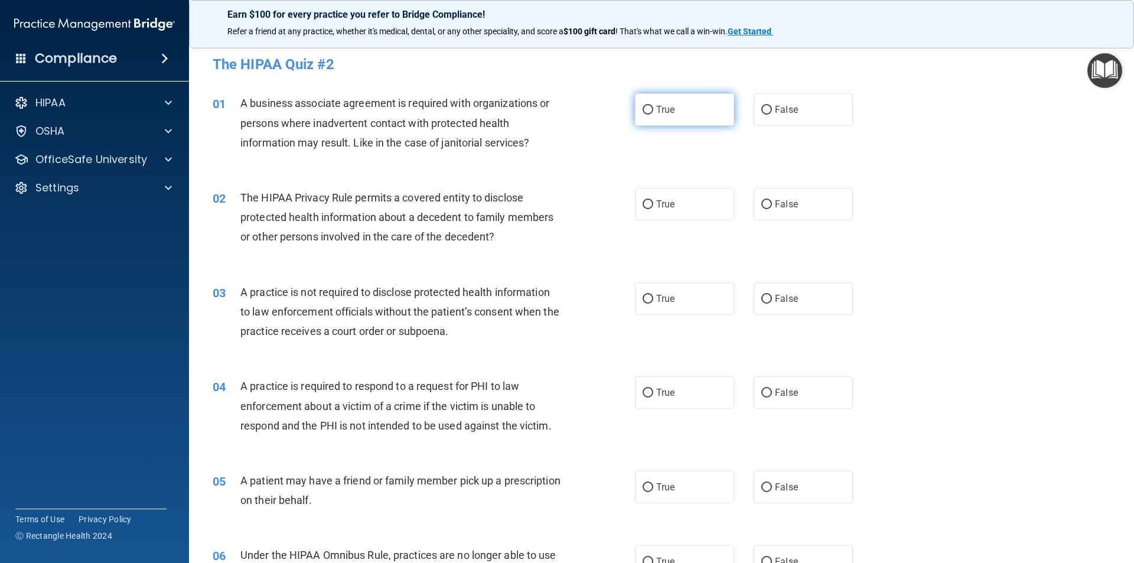
click at [642, 109] on input "True" at bounding box center [647, 110] width 11 height 9
radio input "true"
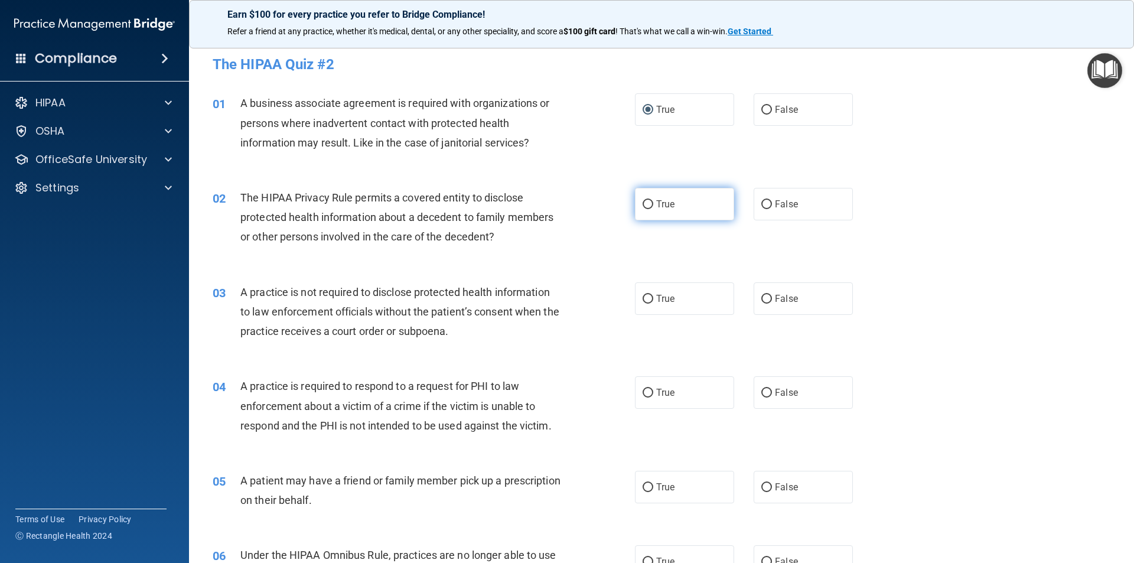
click at [644, 202] on input "True" at bounding box center [647, 204] width 11 height 9
radio input "true"
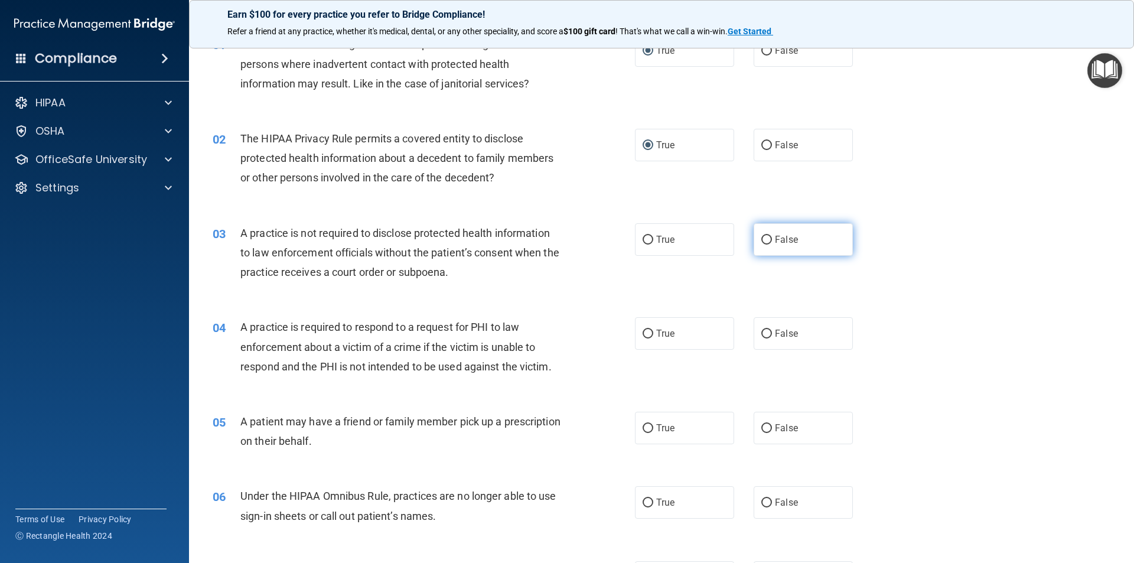
click at [763, 238] on input "False" at bounding box center [766, 240] width 11 height 9
radio input "true"
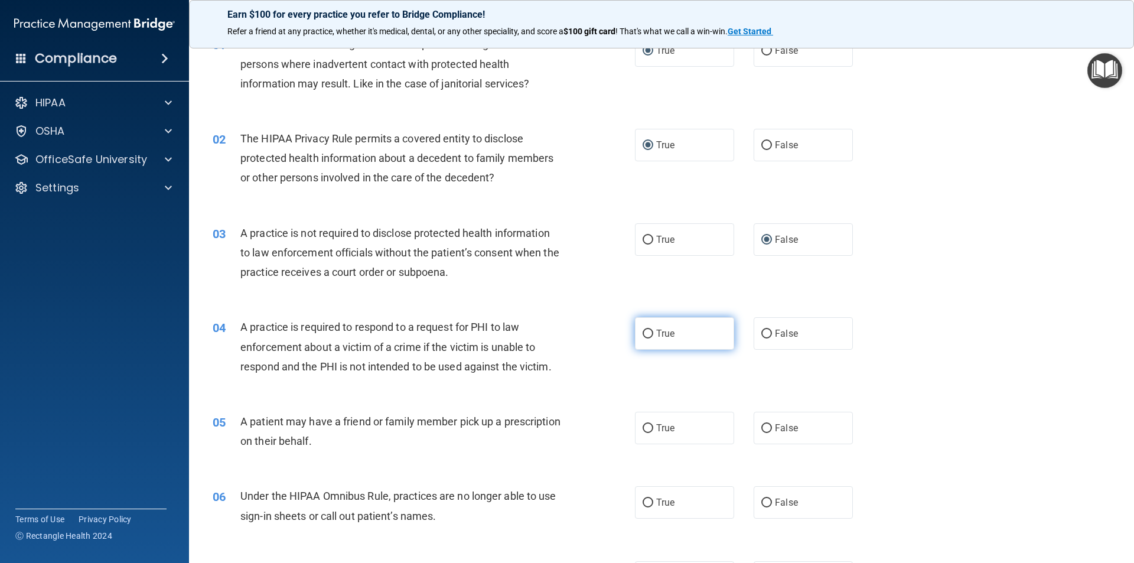
click at [644, 334] on input "True" at bounding box center [647, 333] width 11 height 9
radio input "true"
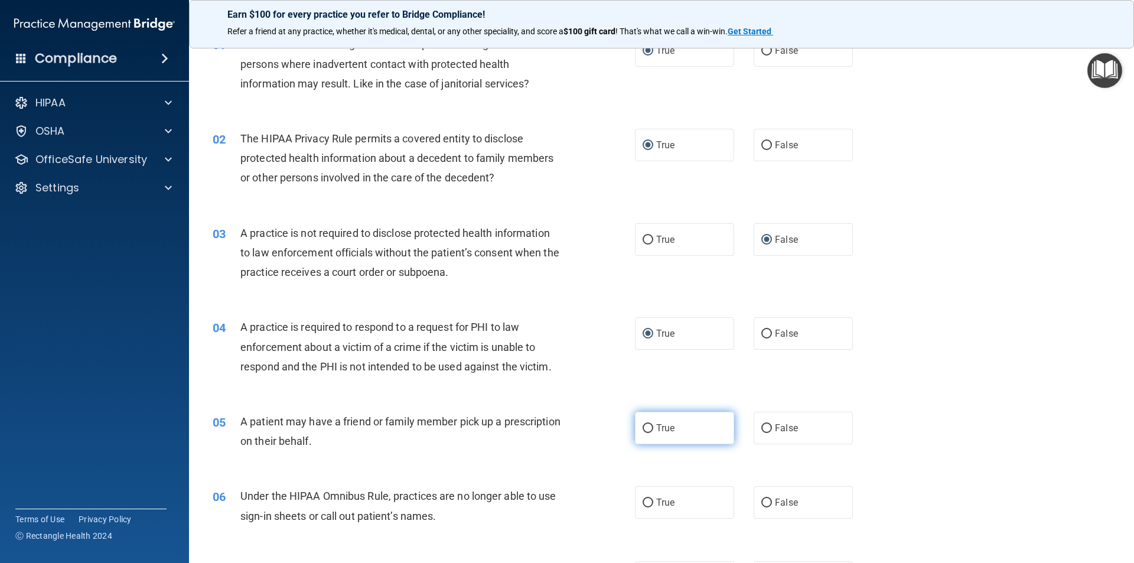
click at [645, 421] on label "True" at bounding box center [684, 428] width 99 height 32
click at [645, 424] on input "True" at bounding box center [647, 428] width 11 height 9
radio input "true"
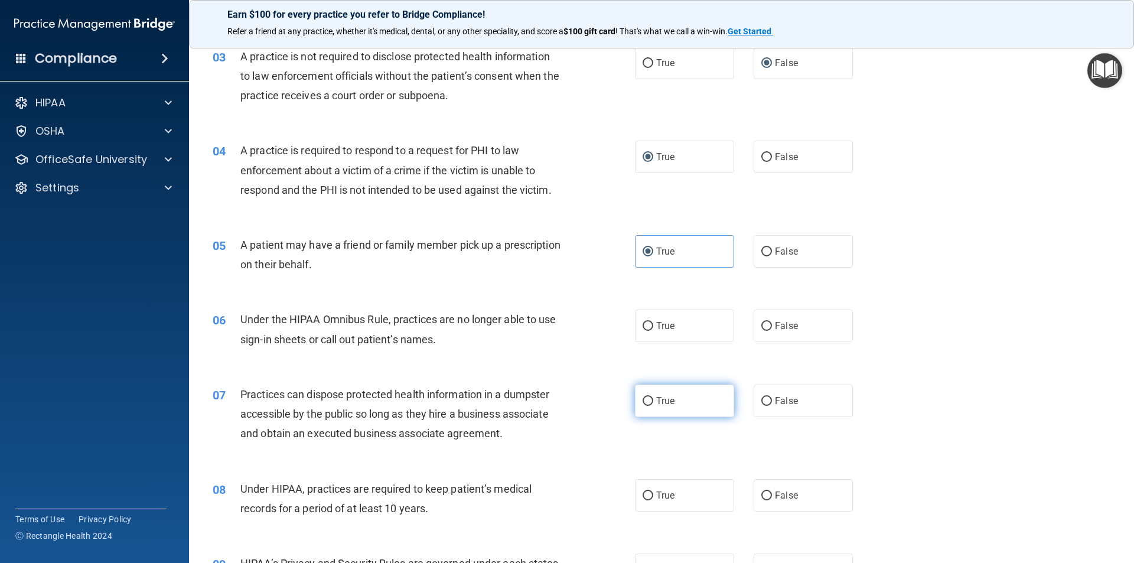
scroll to position [236, 0]
click at [761, 324] on input "False" at bounding box center [766, 325] width 11 height 9
radio input "true"
click at [761, 396] on input "False" at bounding box center [766, 400] width 11 height 9
radio input "true"
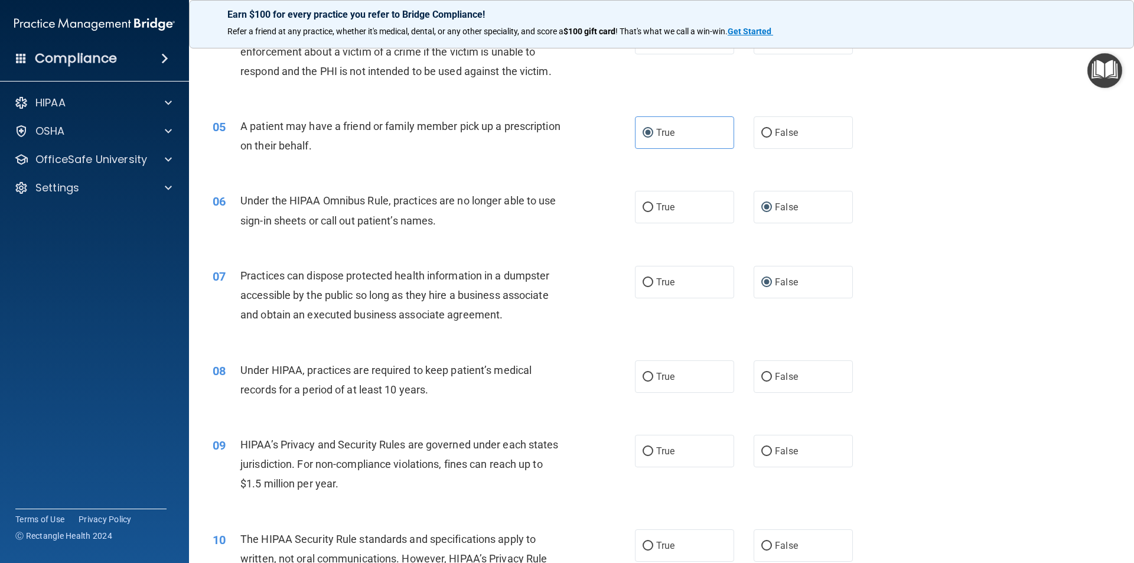
scroll to position [413, 0]
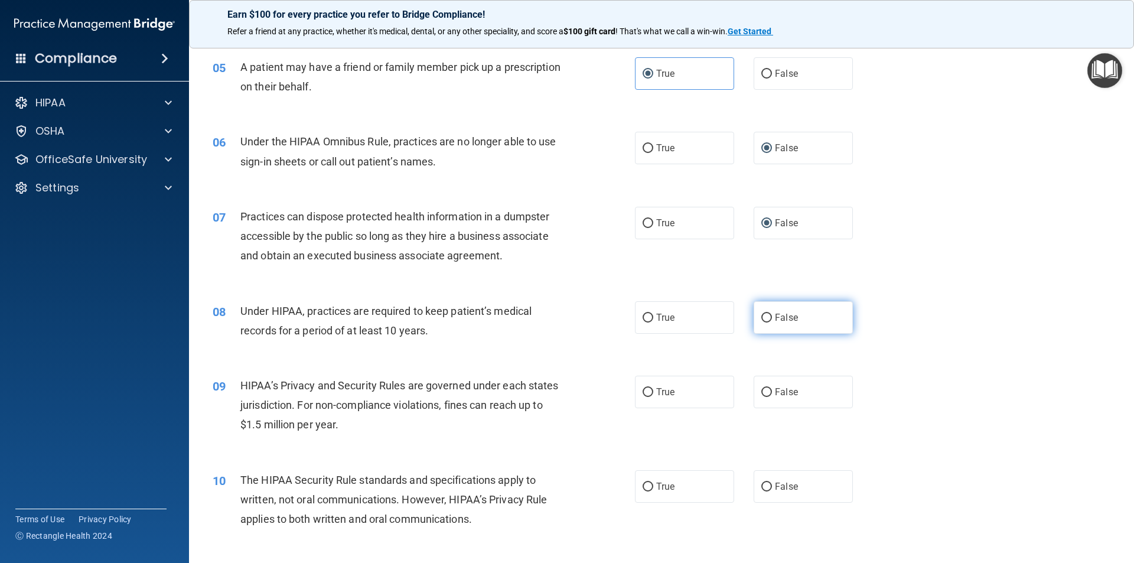
click at [761, 315] on input "False" at bounding box center [766, 318] width 11 height 9
radio input "true"
click at [643, 389] on input "True" at bounding box center [647, 392] width 11 height 9
radio input "true"
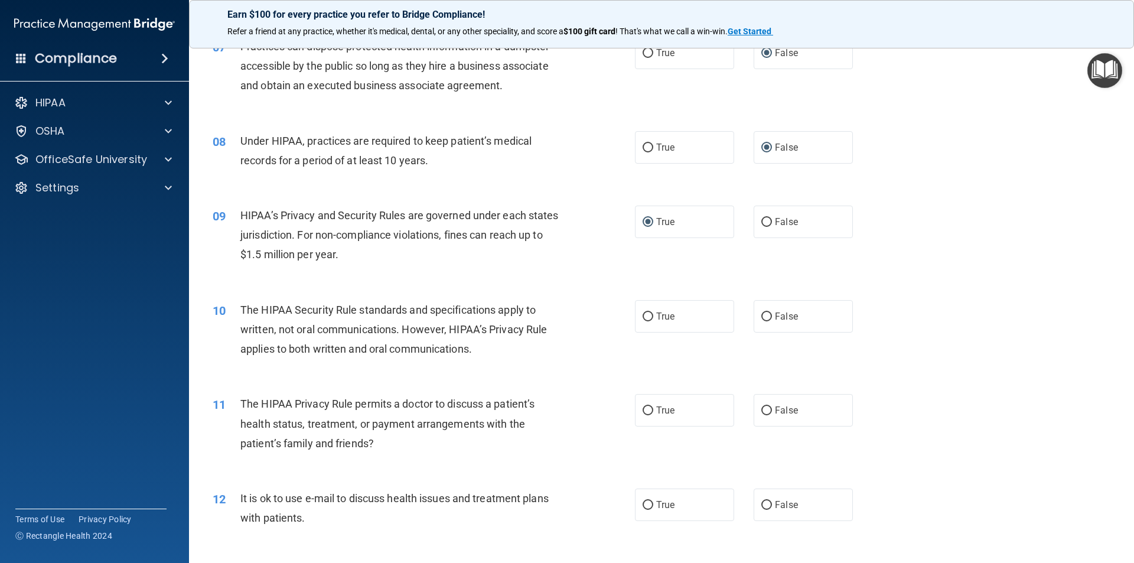
scroll to position [590, 0]
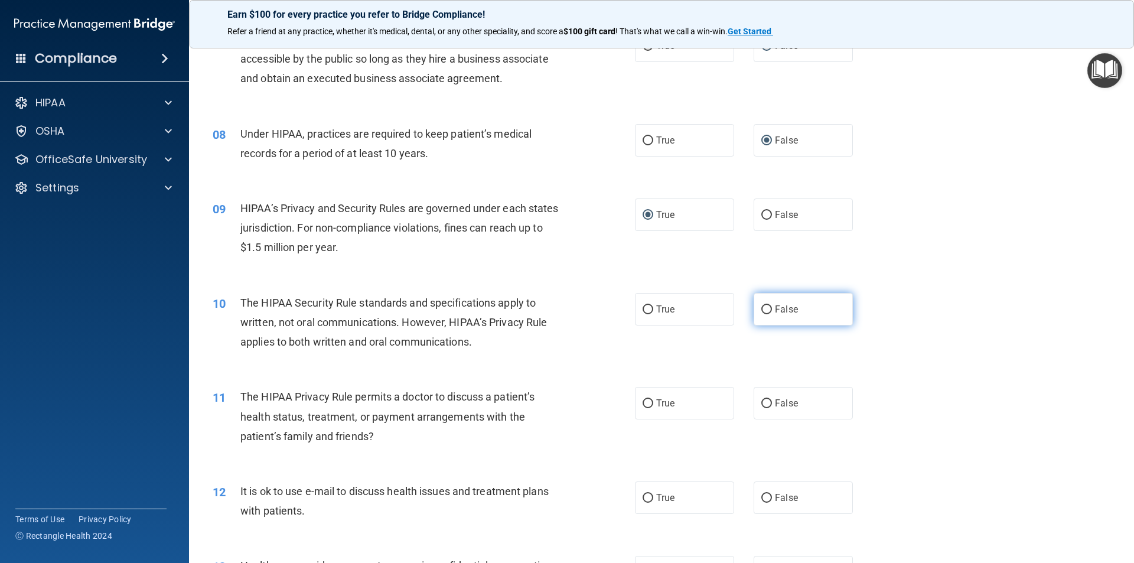
click at [761, 306] on input "False" at bounding box center [766, 309] width 11 height 9
radio input "true"
click at [642, 404] on input "True" at bounding box center [647, 403] width 11 height 9
radio input "true"
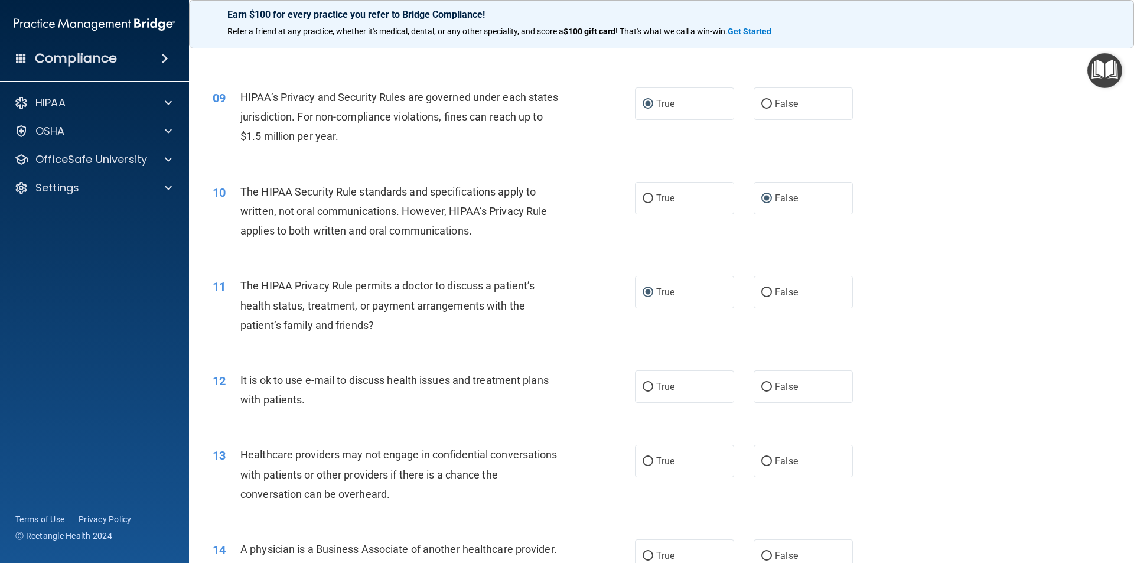
scroll to position [709, 0]
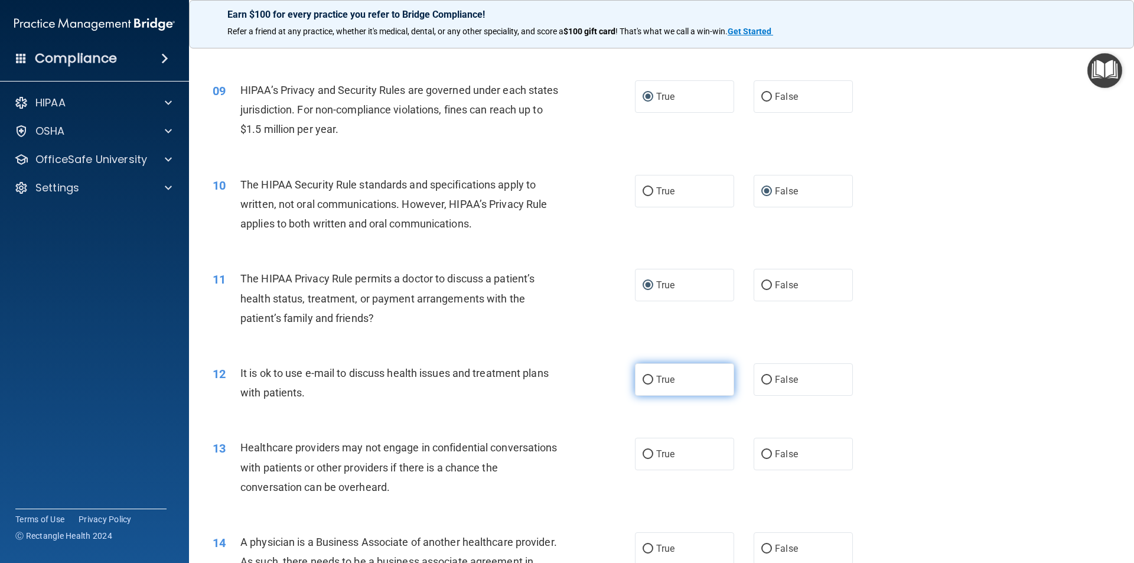
click at [647, 377] on input "True" at bounding box center [647, 380] width 11 height 9
radio input "true"
click at [761, 379] on input "False" at bounding box center [766, 380] width 11 height 9
radio input "true"
radio input "false"
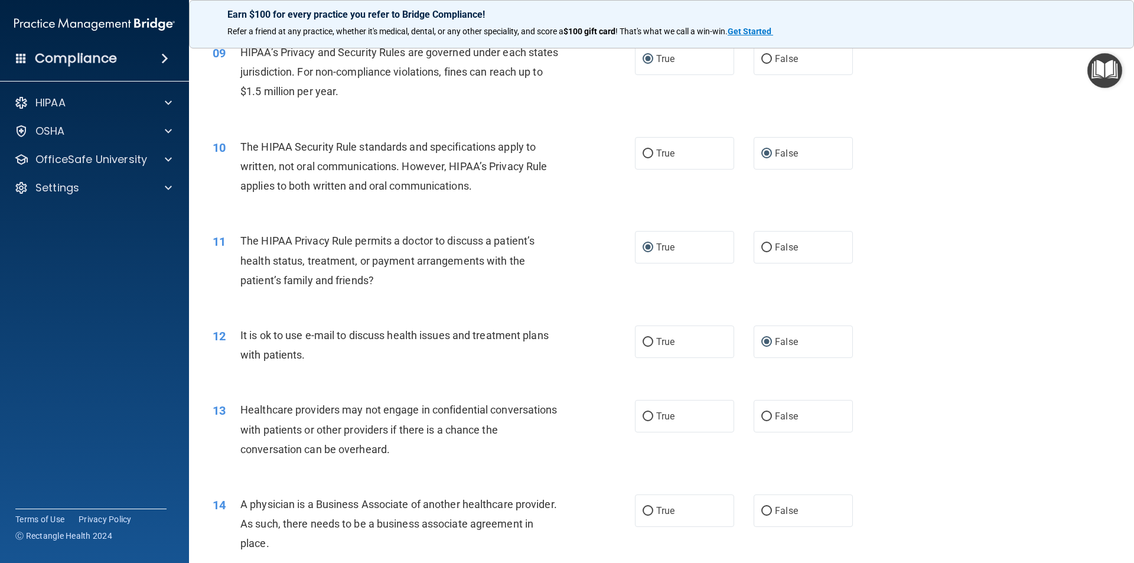
scroll to position [768, 0]
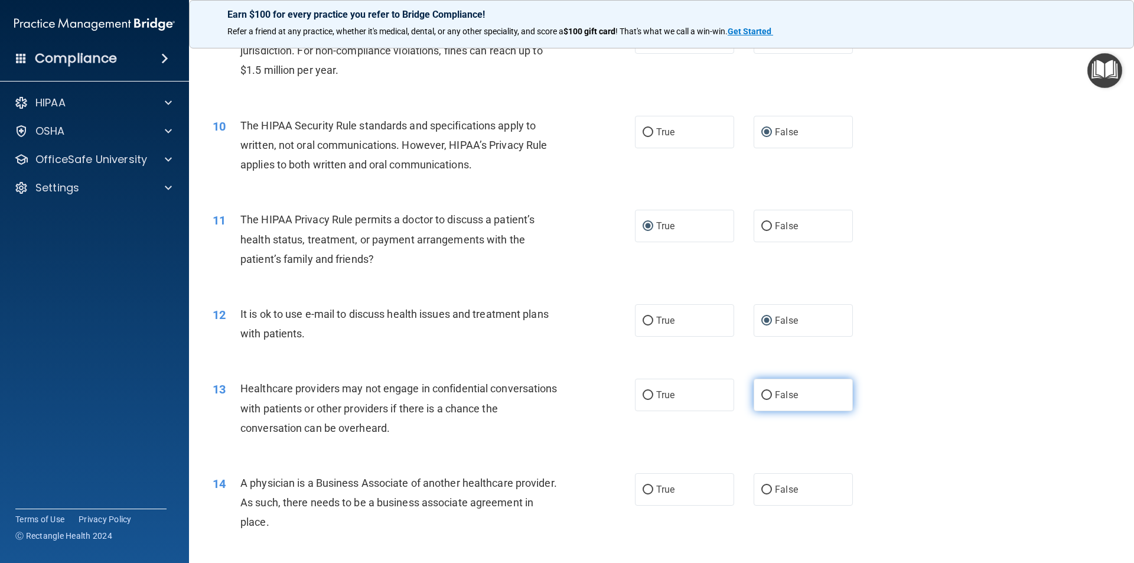
click at [761, 394] on input "False" at bounding box center [766, 395] width 11 height 9
radio input "true"
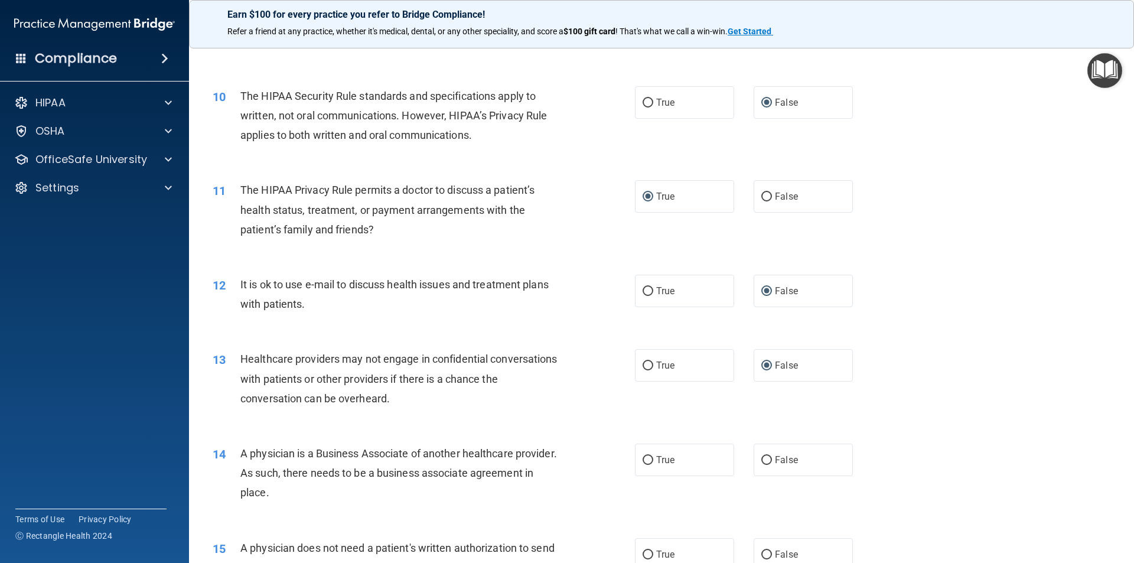
scroll to position [827, 0]
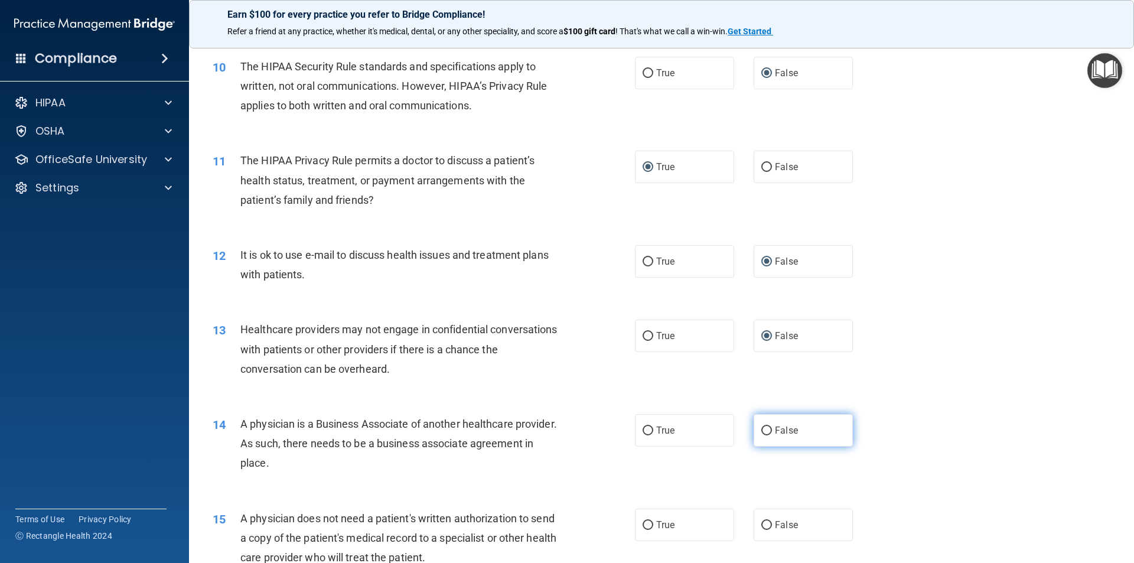
click at [761, 430] on input "False" at bounding box center [766, 430] width 11 height 9
radio input "true"
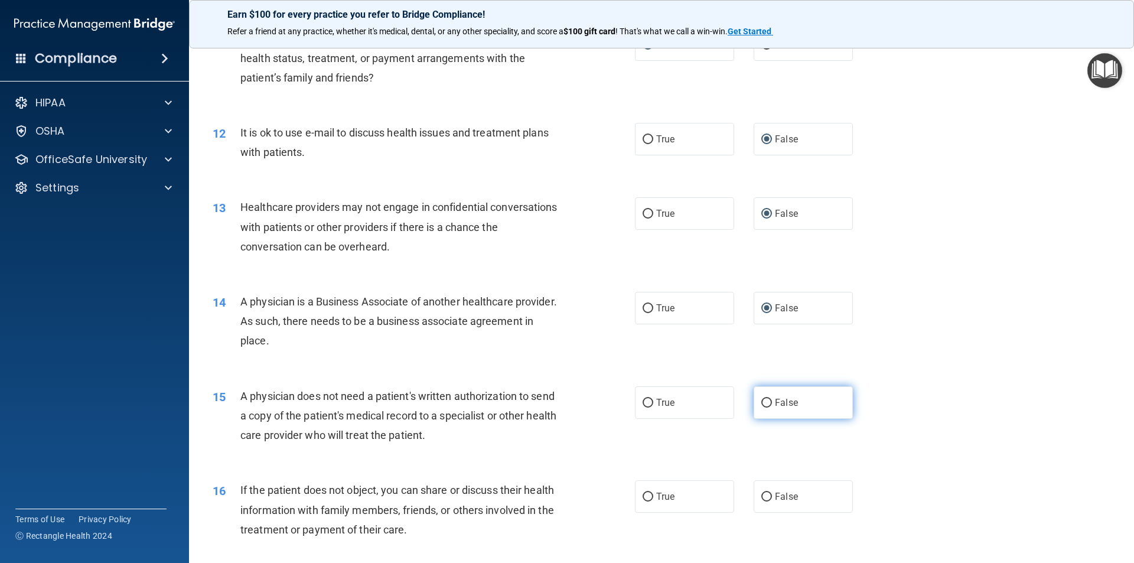
scroll to position [1004, 0]
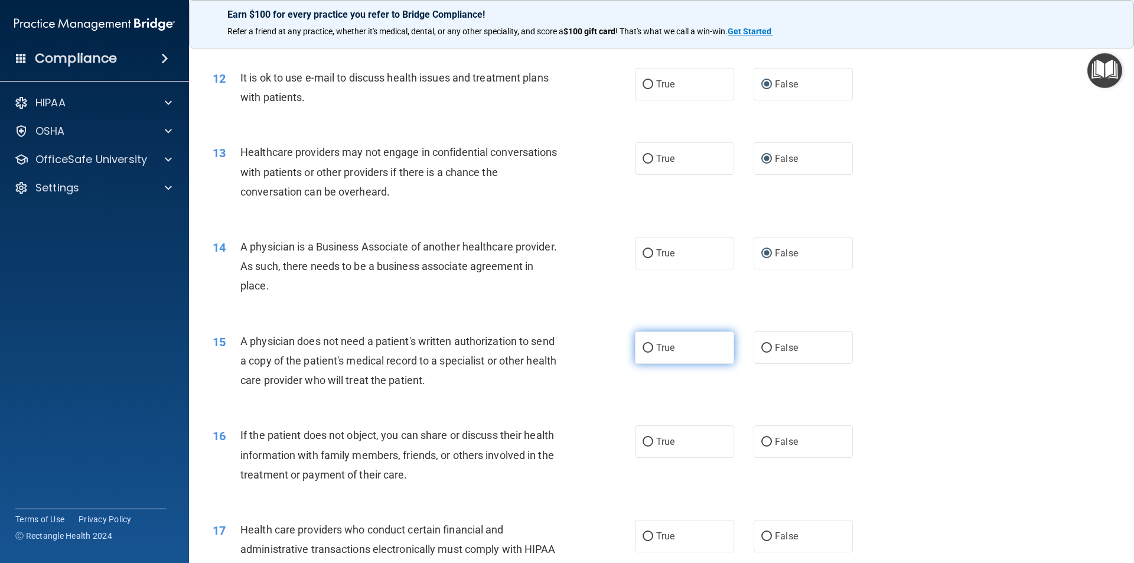
click at [644, 348] on input "True" at bounding box center [647, 348] width 11 height 9
radio input "true"
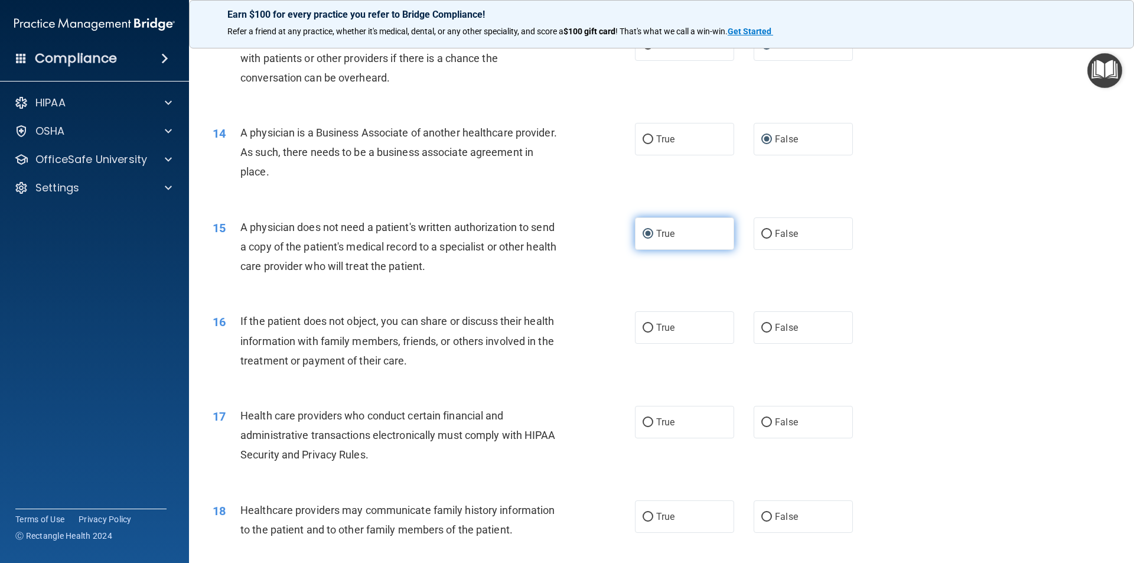
scroll to position [1122, 0]
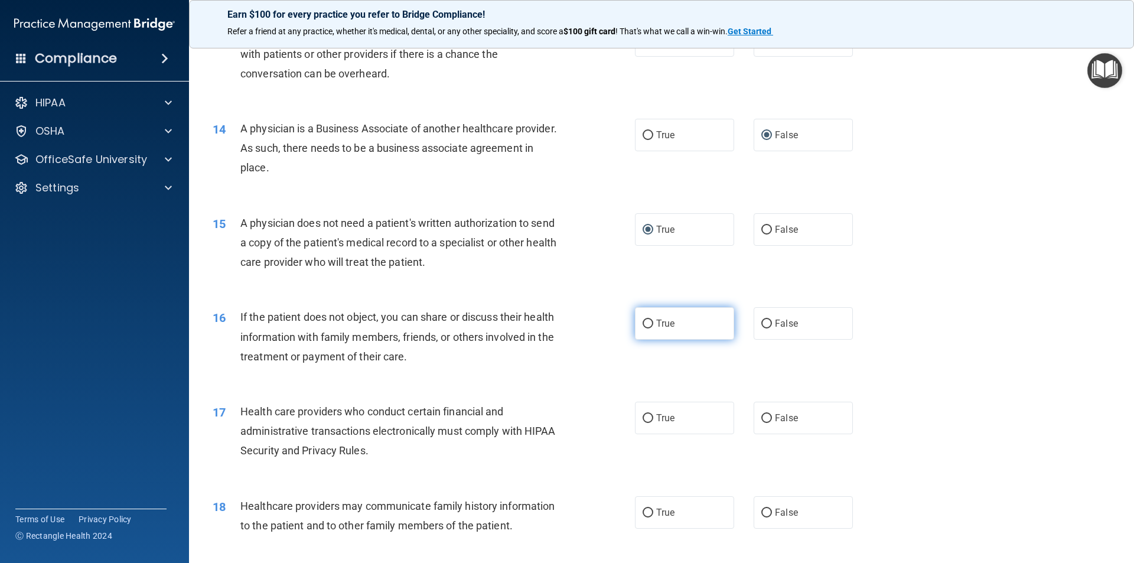
drag, startPoint x: 642, startPoint y: 324, endPoint x: 668, endPoint y: 321, distance: 26.1
click at [642, 324] on input "True" at bounding box center [647, 323] width 11 height 9
radio input "true"
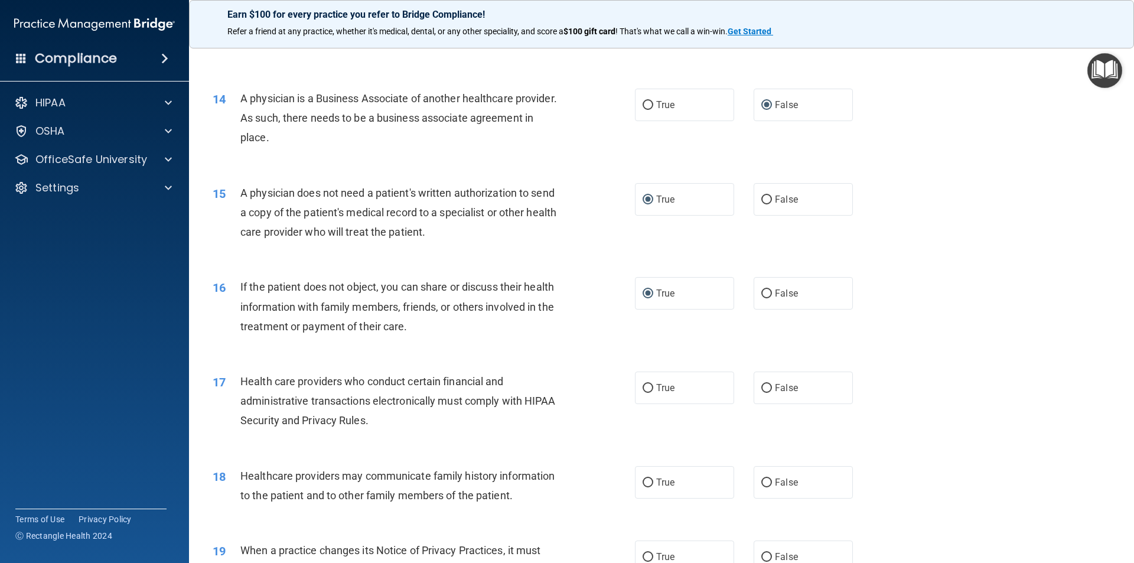
scroll to position [1181, 0]
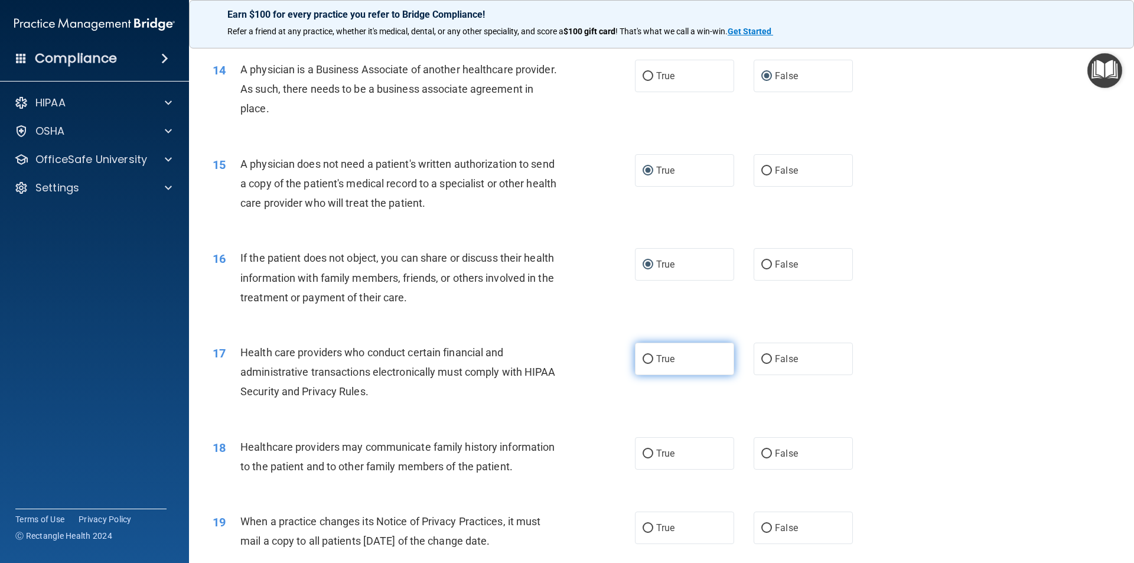
click at [642, 360] on input "True" at bounding box center [647, 359] width 11 height 9
radio input "true"
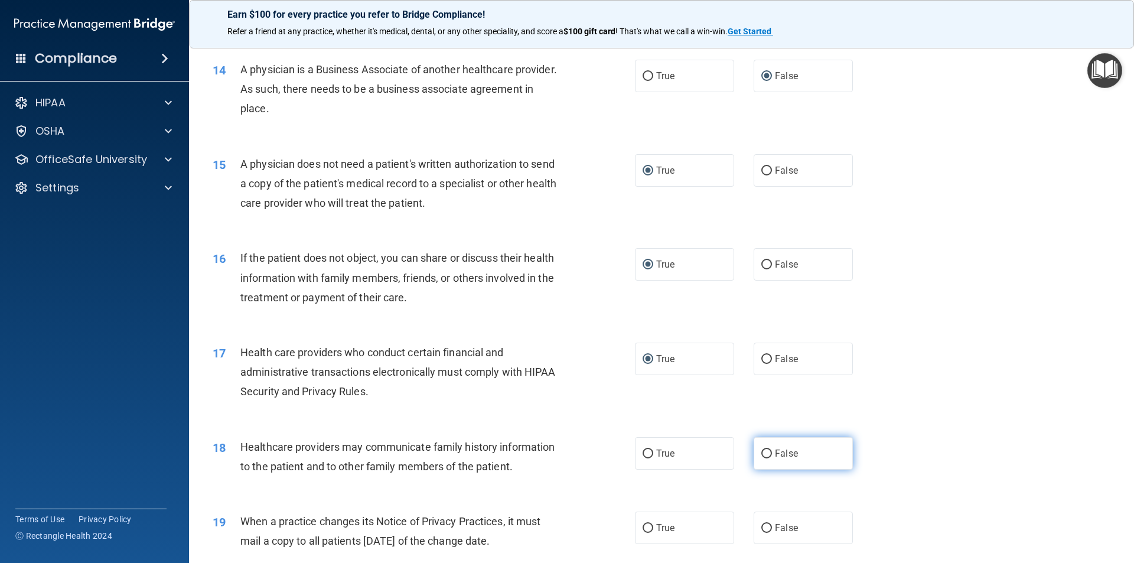
click at [761, 455] on input "False" at bounding box center [766, 453] width 11 height 9
radio input "true"
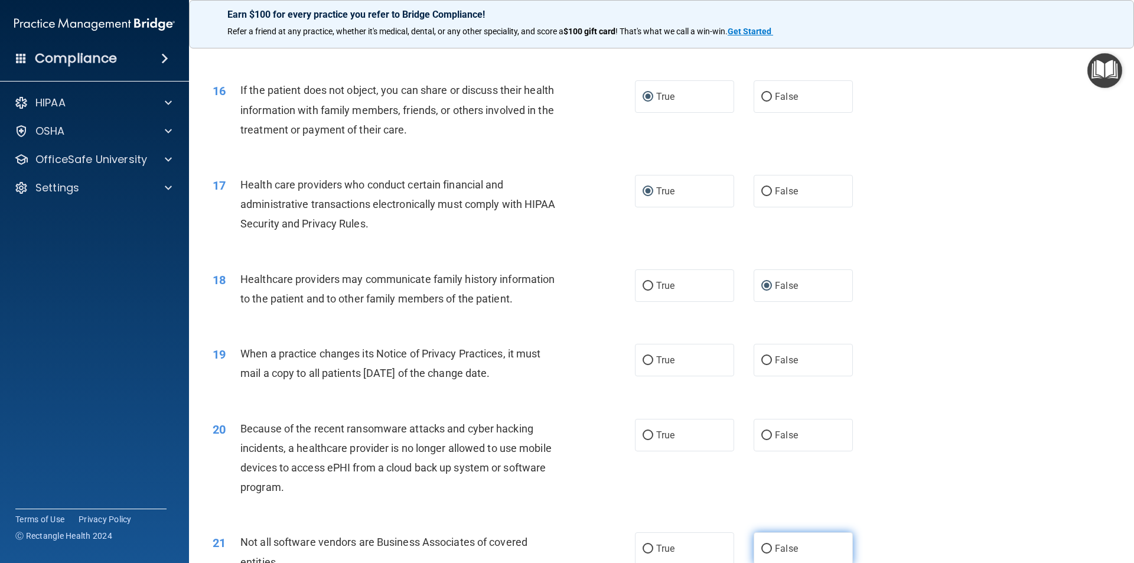
scroll to position [1358, 0]
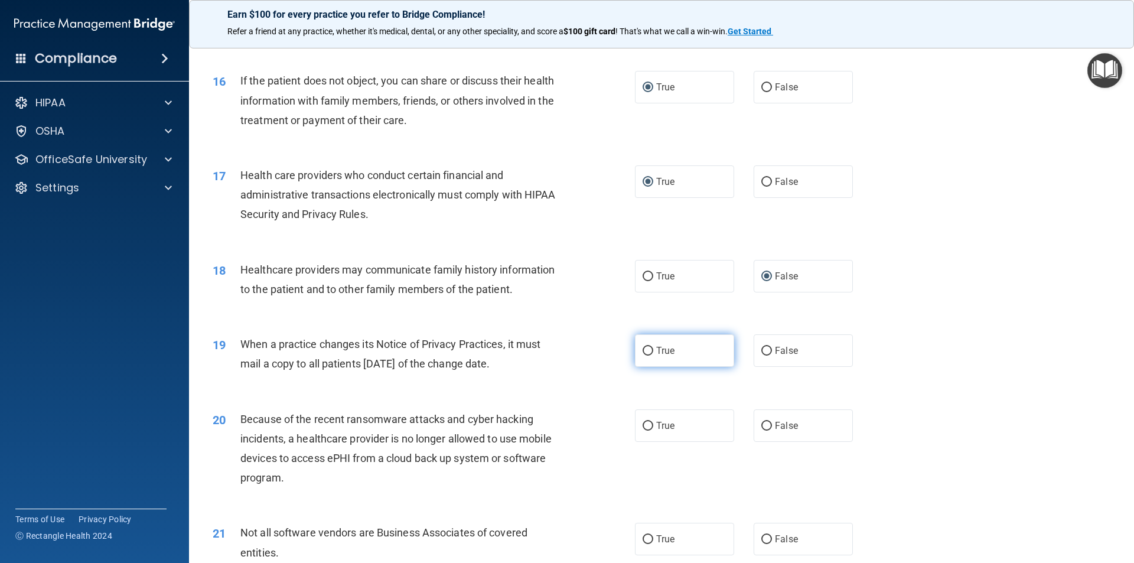
click at [642, 348] on input "True" at bounding box center [647, 351] width 11 height 9
radio input "true"
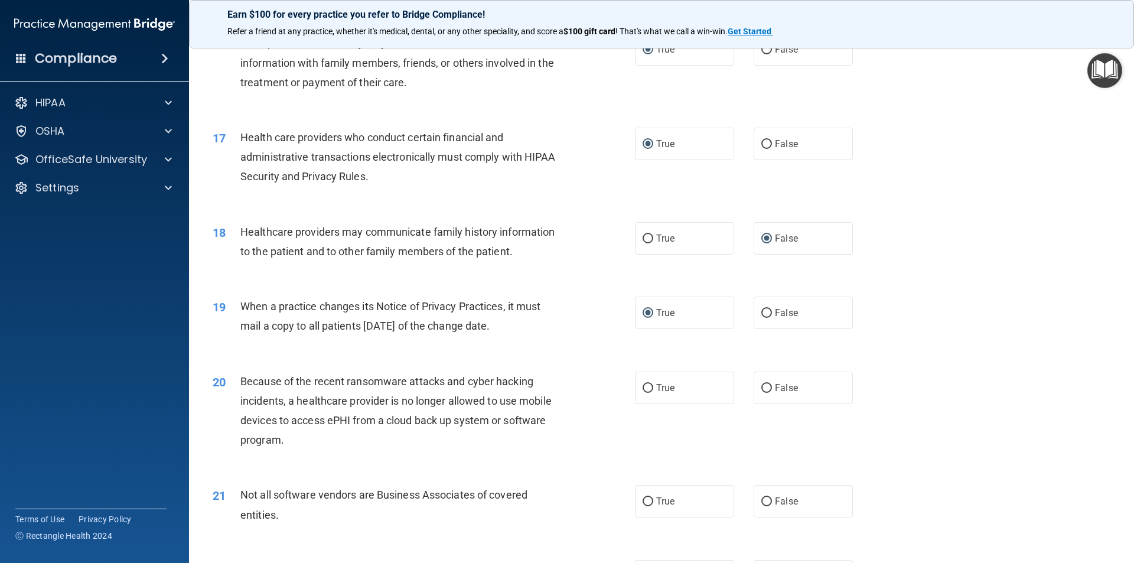
scroll to position [1417, 0]
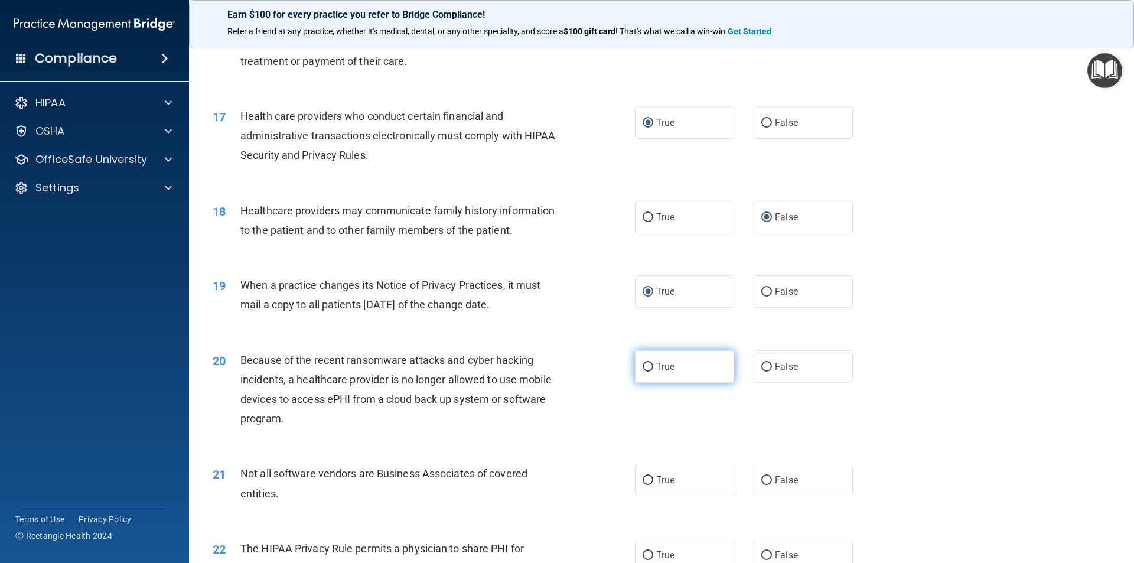
click at [645, 366] on input "True" at bounding box center [647, 367] width 11 height 9
radio input "true"
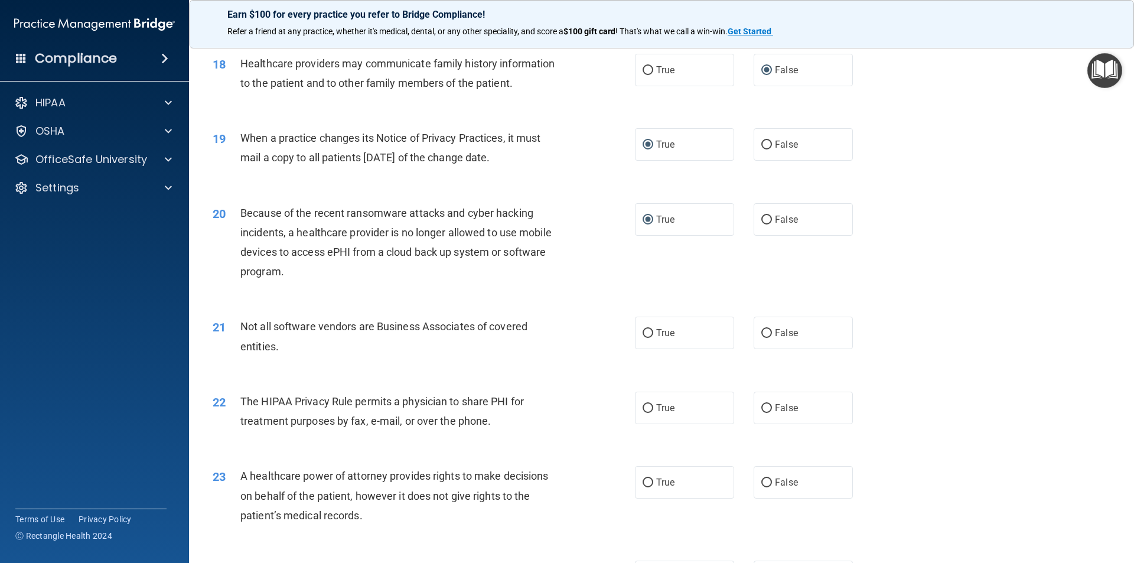
scroll to position [1594, 0]
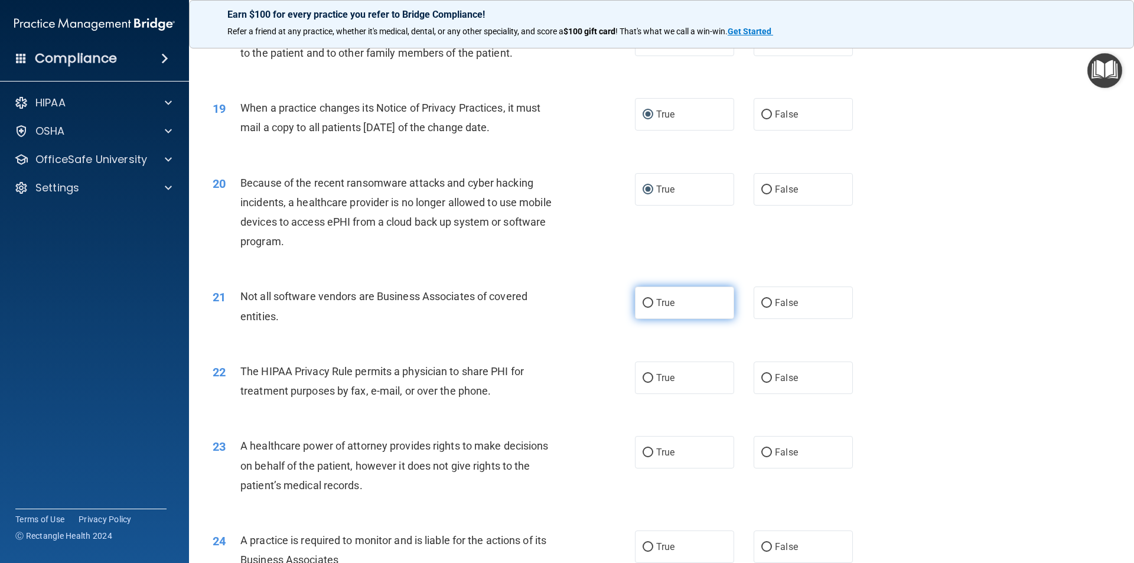
click at [642, 299] on input "True" at bounding box center [647, 303] width 11 height 9
radio input "true"
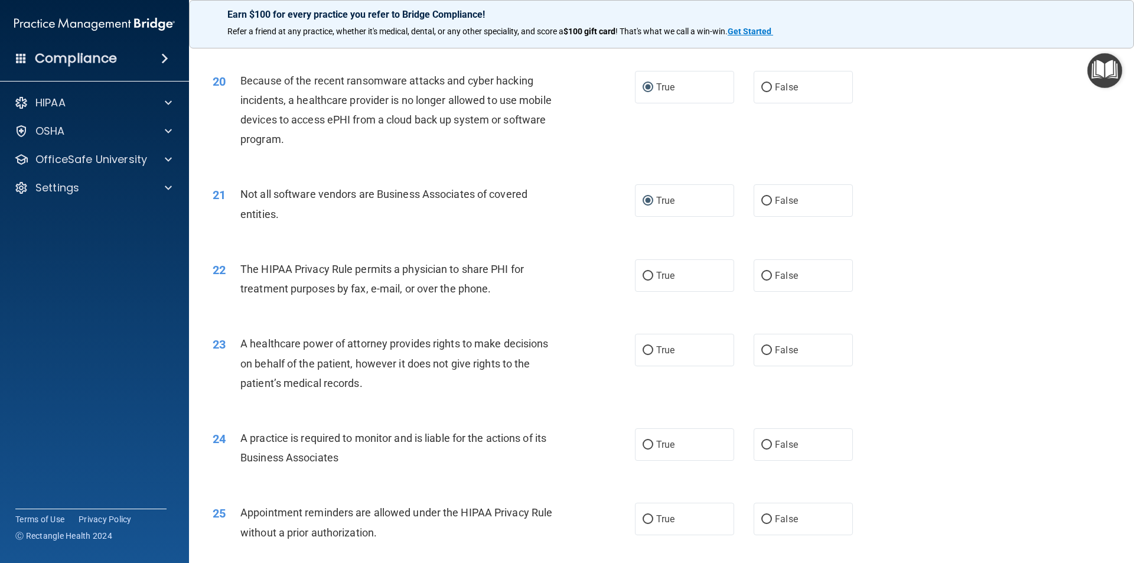
scroll to position [1712, 0]
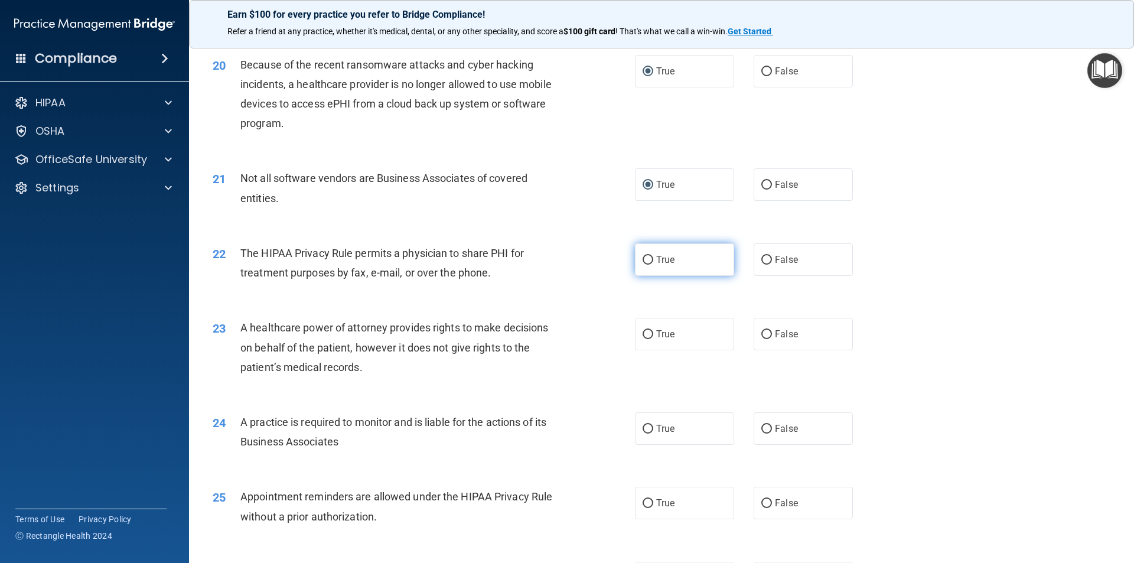
click at [642, 259] on input "True" at bounding box center [647, 260] width 11 height 9
radio input "true"
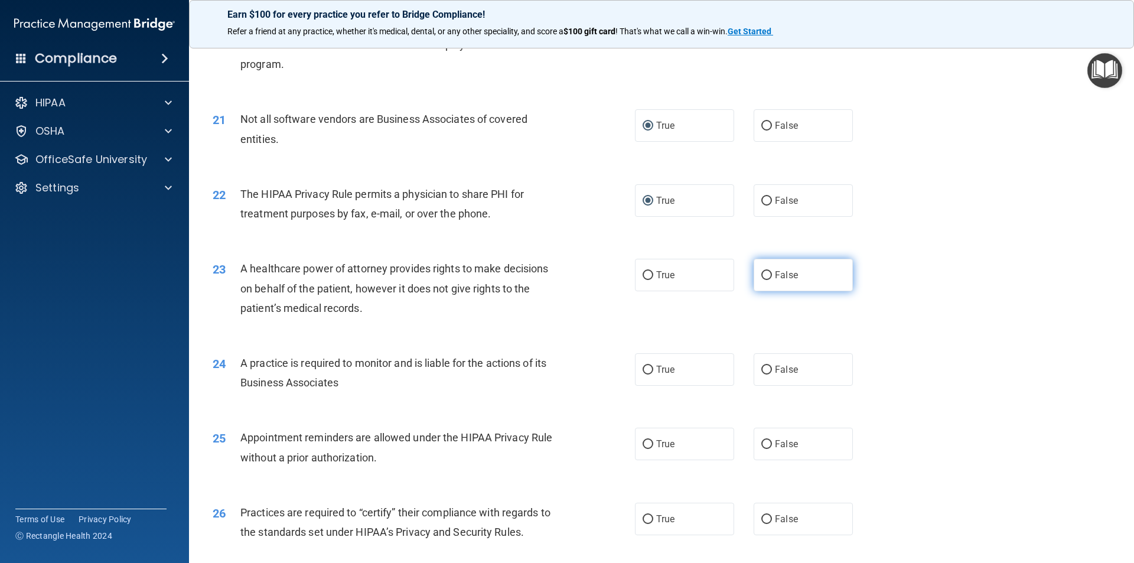
click at [762, 272] on input "False" at bounding box center [766, 275] width 11 height 9
radio input "true"
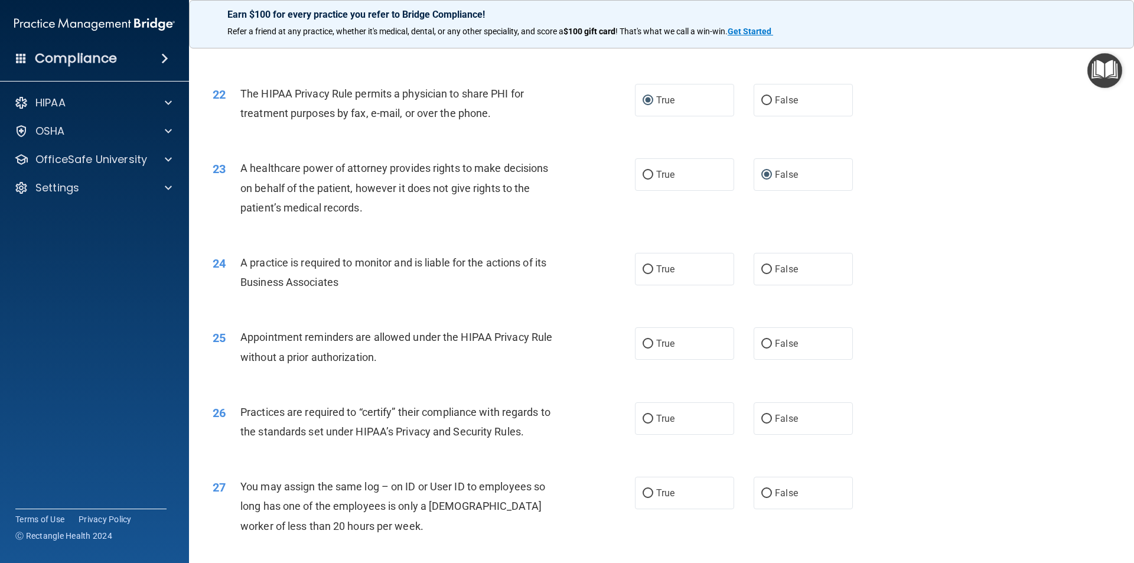
scroll to position [1889, 0]
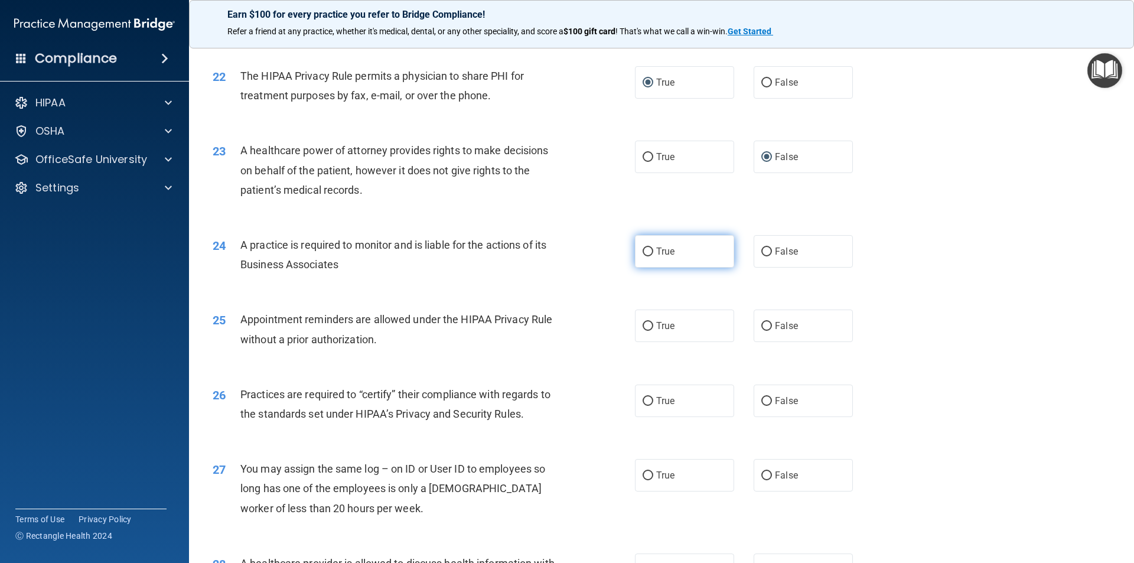
click at [642, 249] on input "True" at bounding box center [647, 251] width 11 height 9
radio input "true"
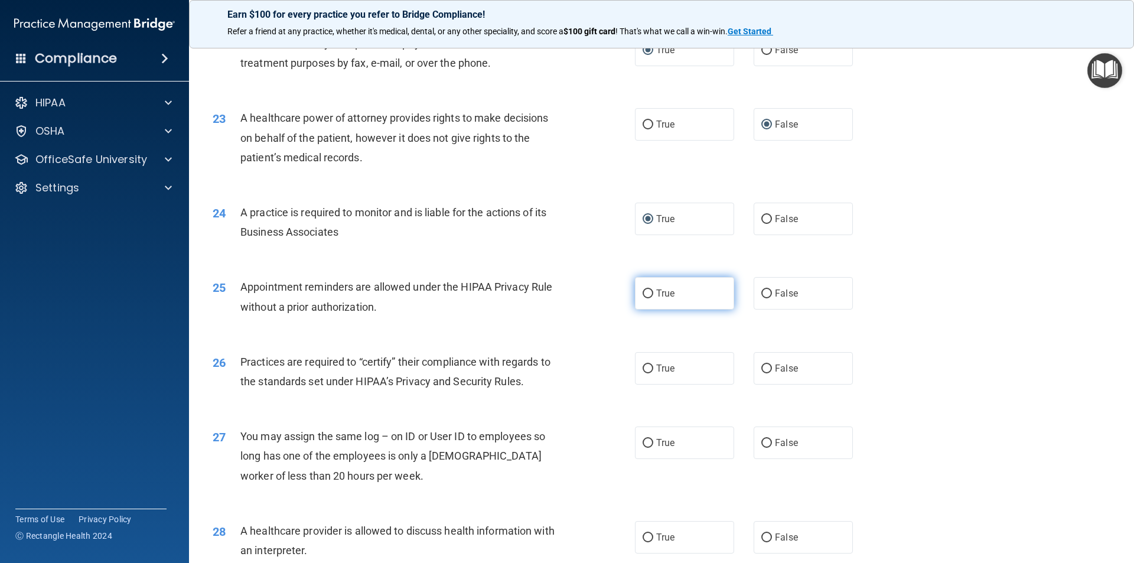
scroll to position [1949, 0]
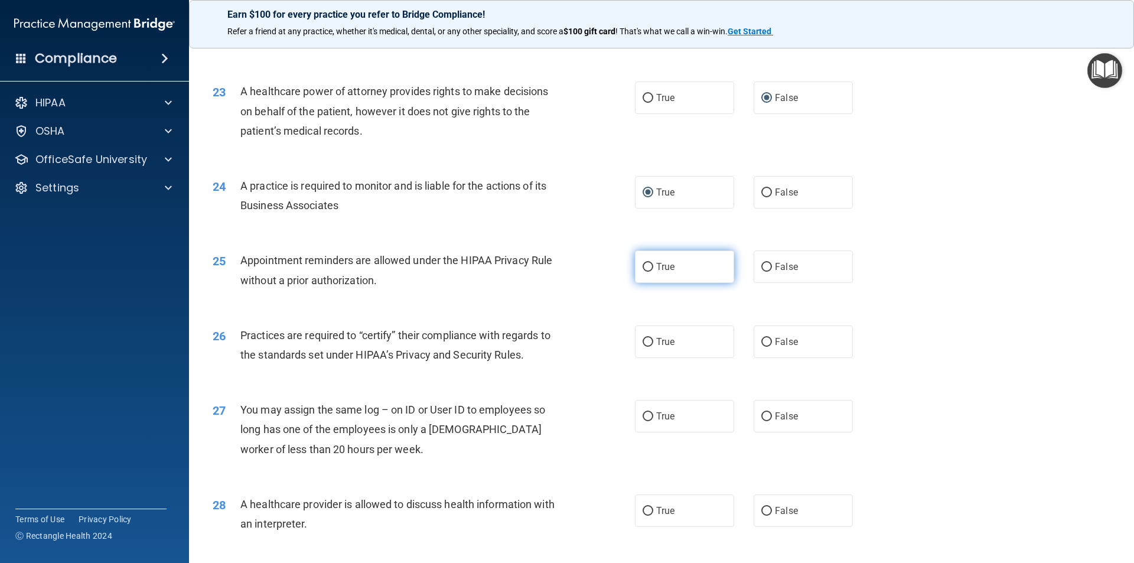
click at [645, 266] on input "True" at bounding box center [647, 267] width 11 height 9
radio input "true"
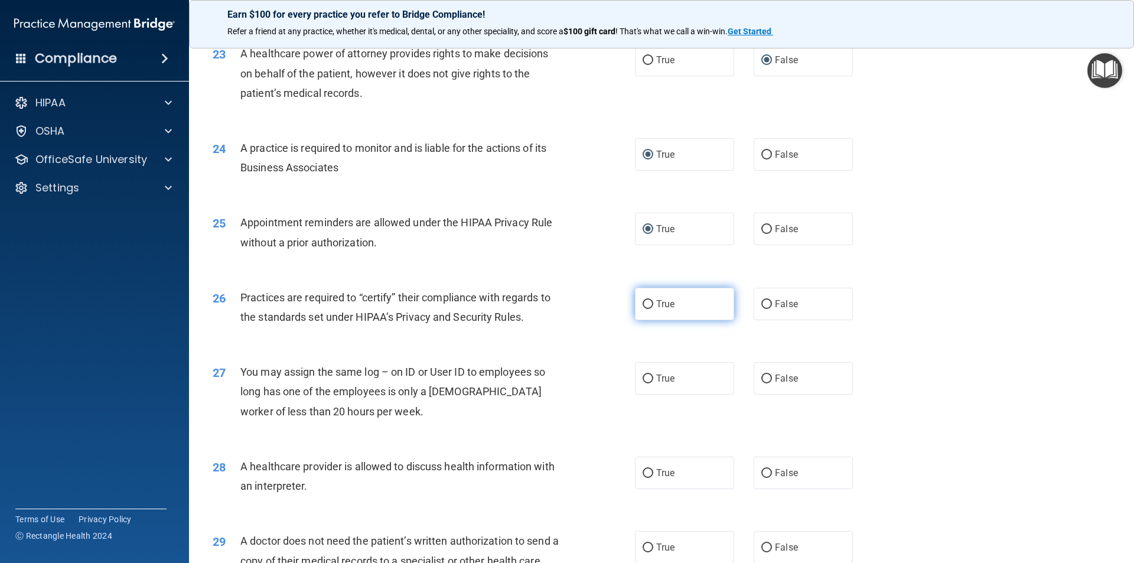
scroll to position [2008, 0]
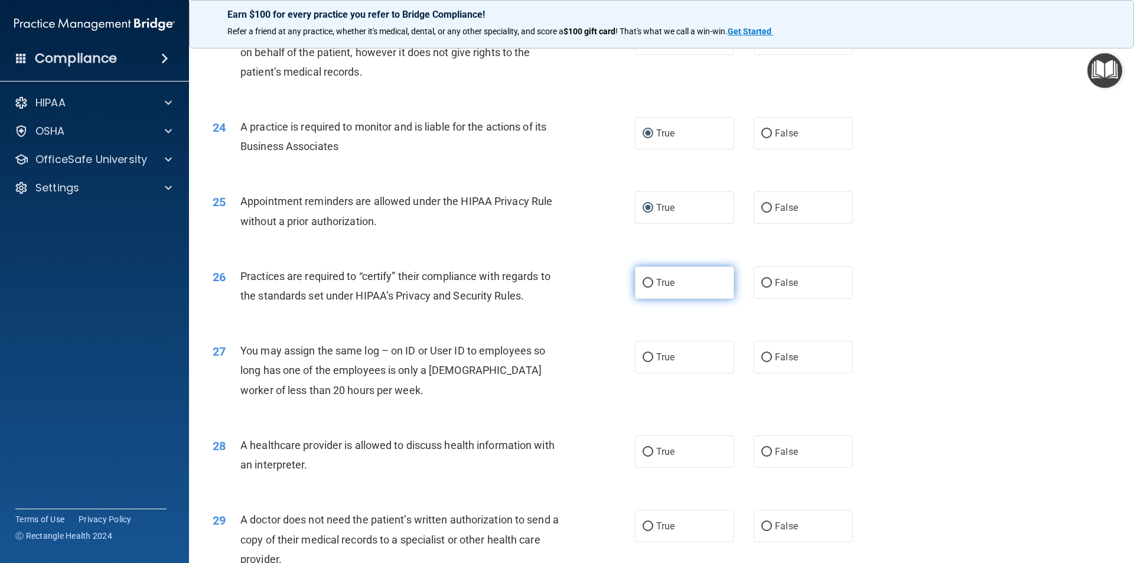
click at [644, 283] on input "True" at bounding box center [647, 283] width 11 height 9
radio input "true"
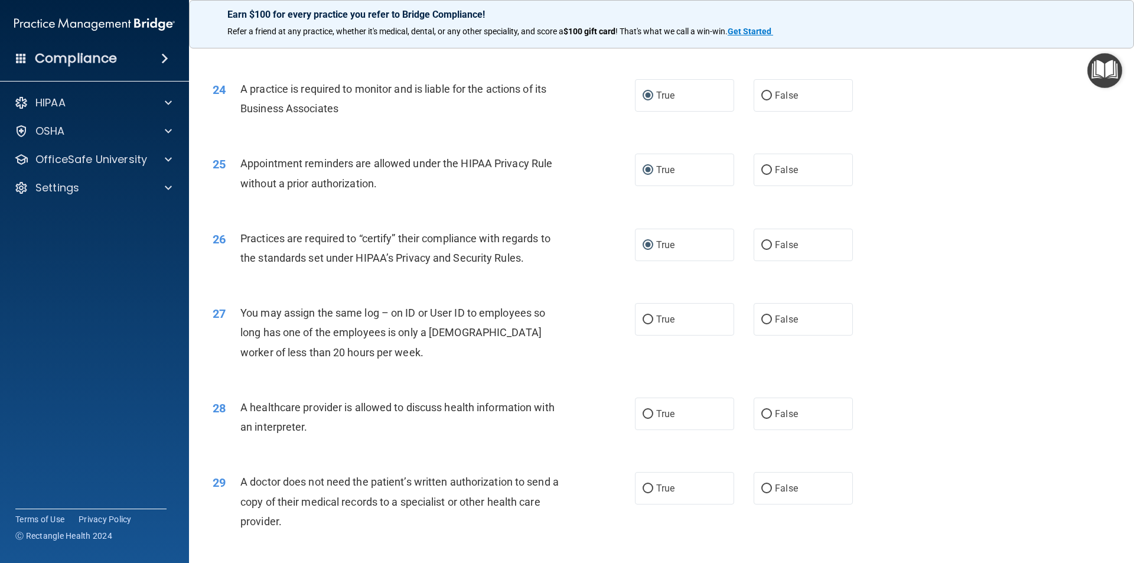
scroll to position [2067, 0]
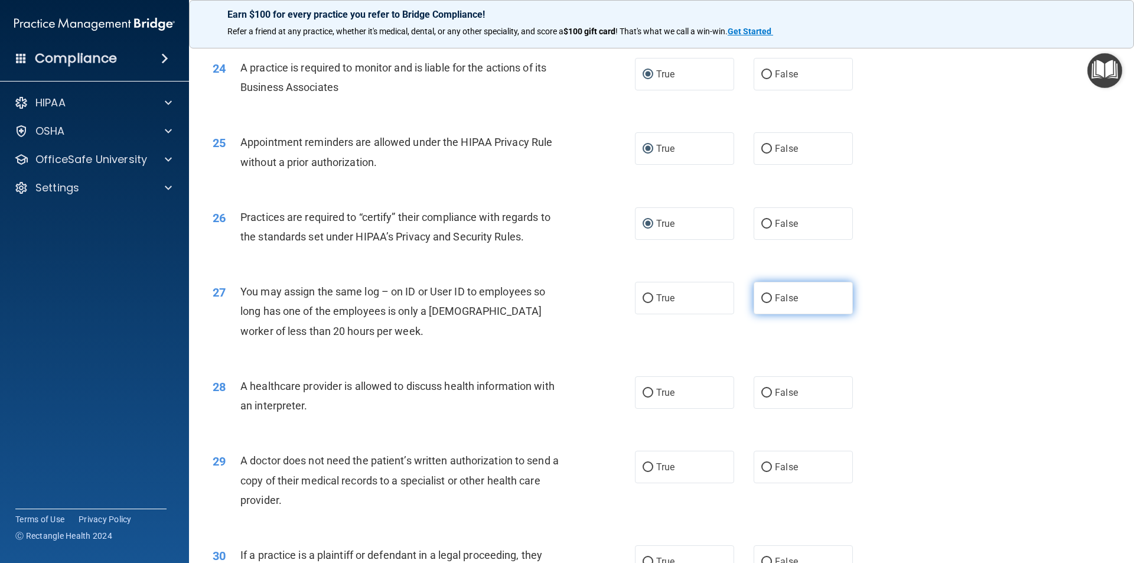
click at [762, 297] on input "False" at bounding box center [766, 298] width 11 height 9
radio input "true"
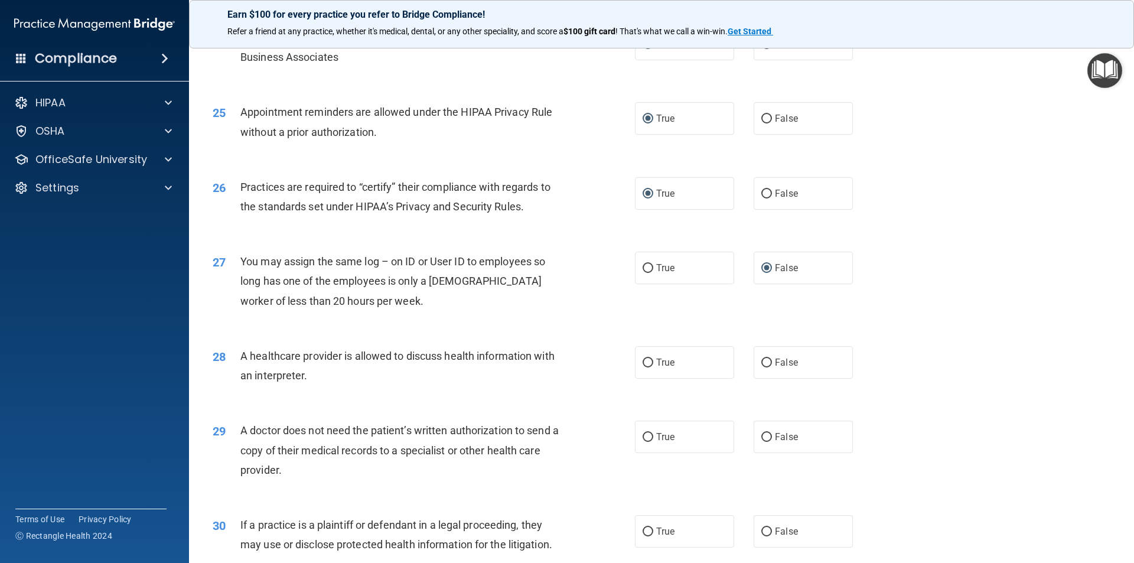
scroll to position [2126, 0]
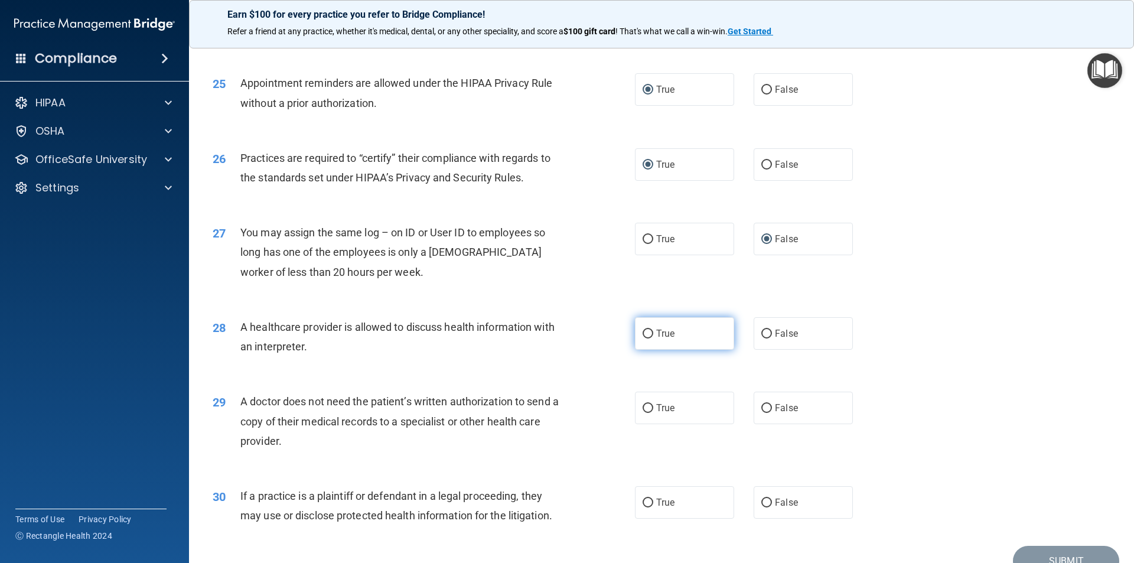
click at [645, 332] on input "True" at bounding box center [647, 333] width 11 height 9
radio input "true"
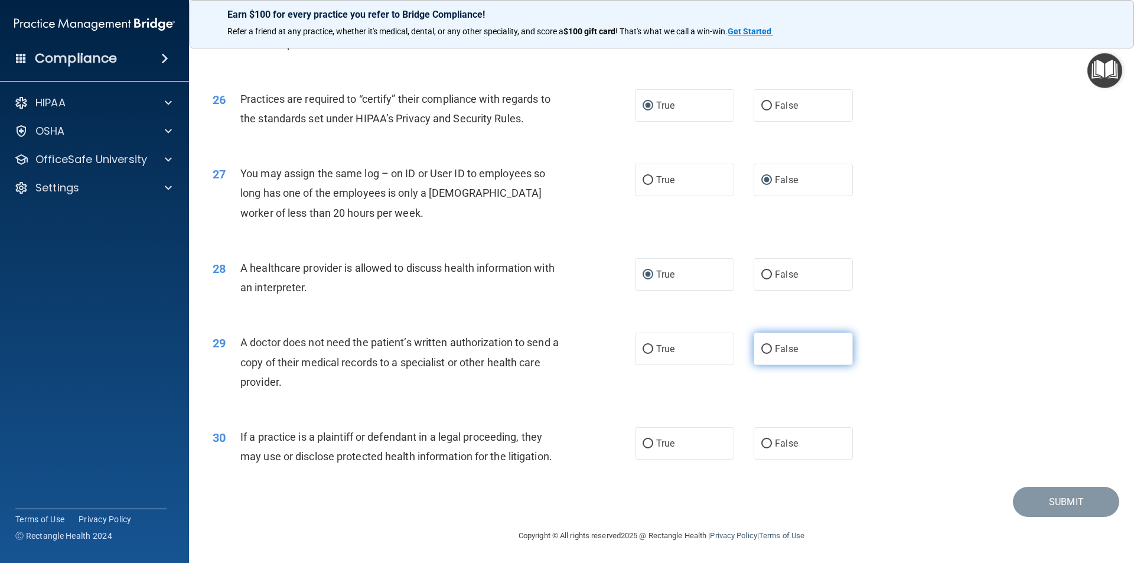
click at [762, 348] on input "False" at bounding box center [766, 349] width 11 height 9
radio input "true"
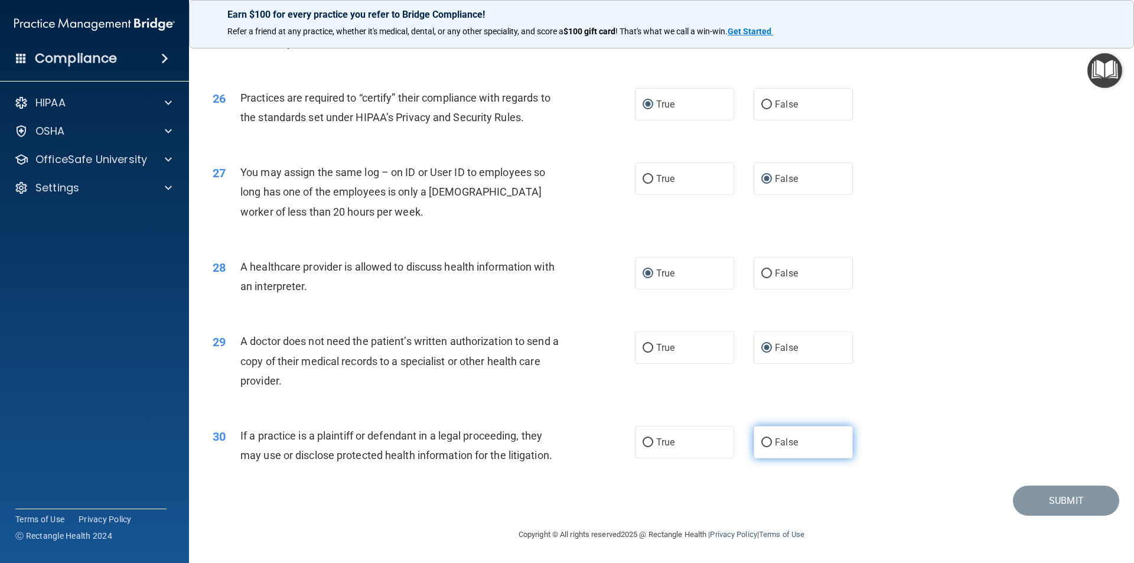
click at [761, 442] on input "False" at bounding box center [766, 442] width 11 height 9
radio input "true"
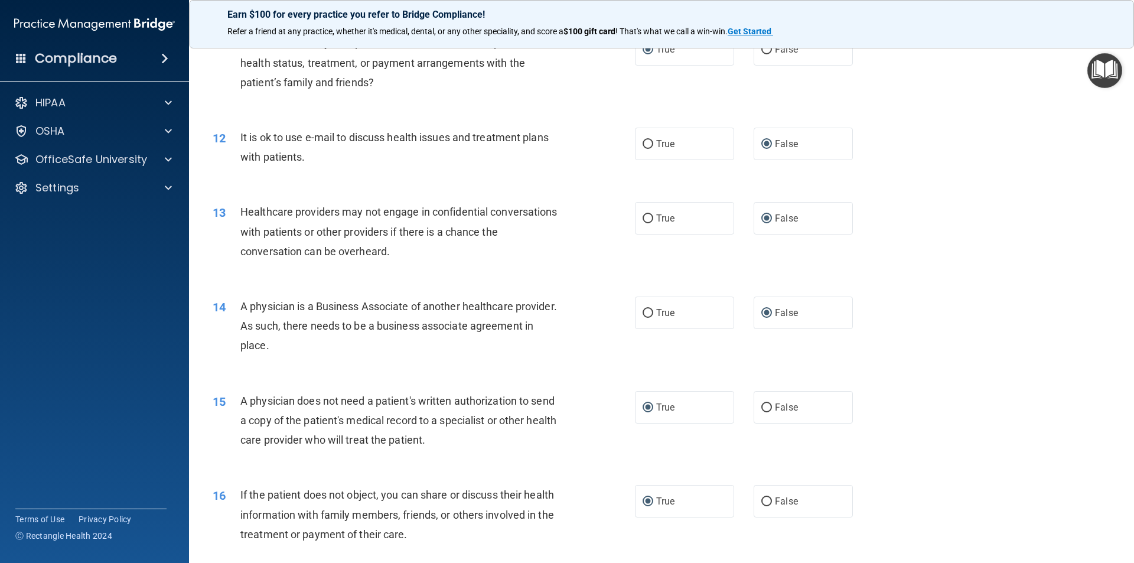
scroll to position [945, 0]
click at [762, 403] on input "False" at bounding box center [766, 407] width 11 height 9
radio input "true"
radio input "false"
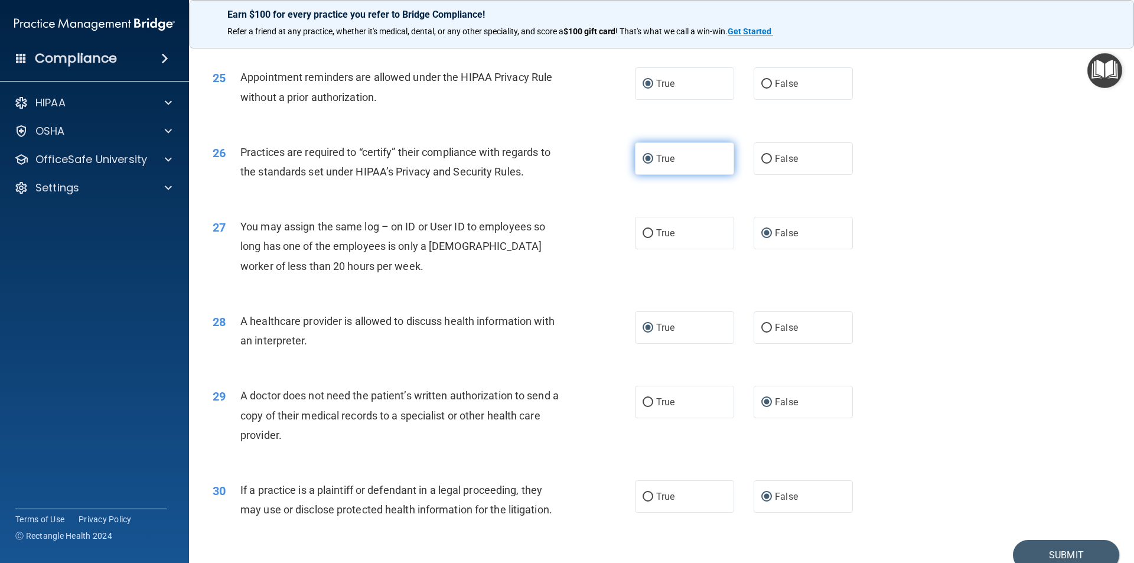
scroll to position [2186, 0]
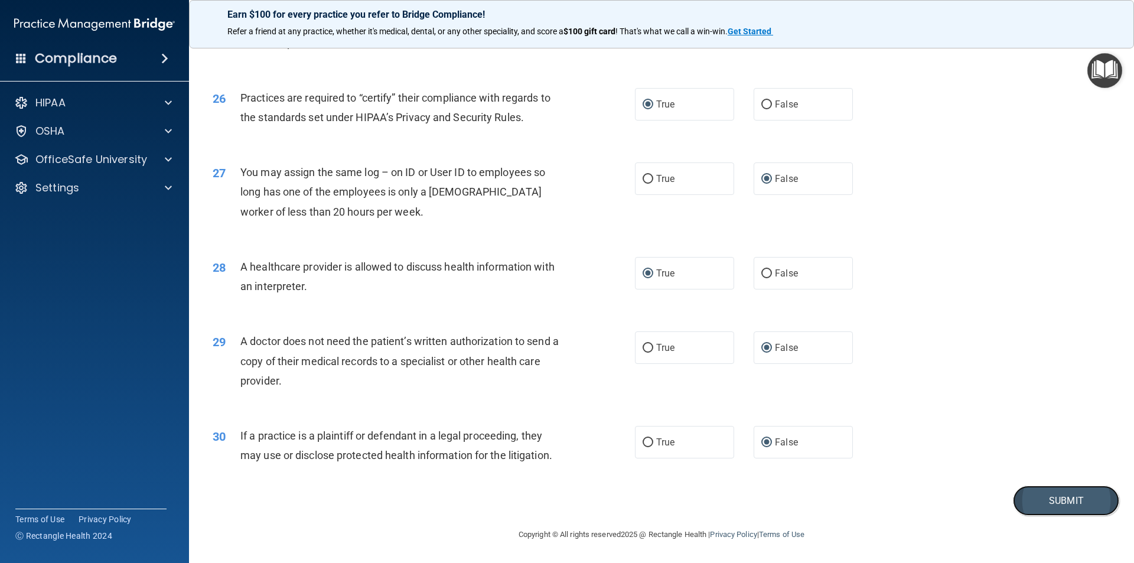
drag, startPoint x: 1067, startPoint y: 497, endPoint x: 1042, endPoint y: 495, distance: 25.4
click at [1067, 497] on button "Submit" at bounding box center [1066, 500] width 106 height 30
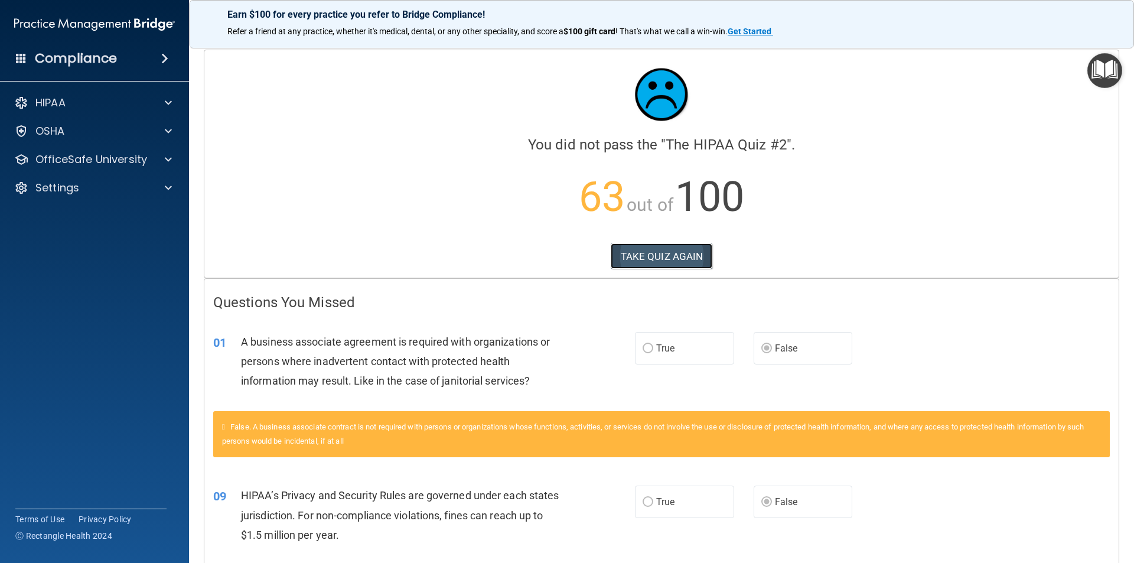
click at [670, 257] on button "TAKE QUIZ AGAIN" at bounding box center [662, 256] width 102 height 26
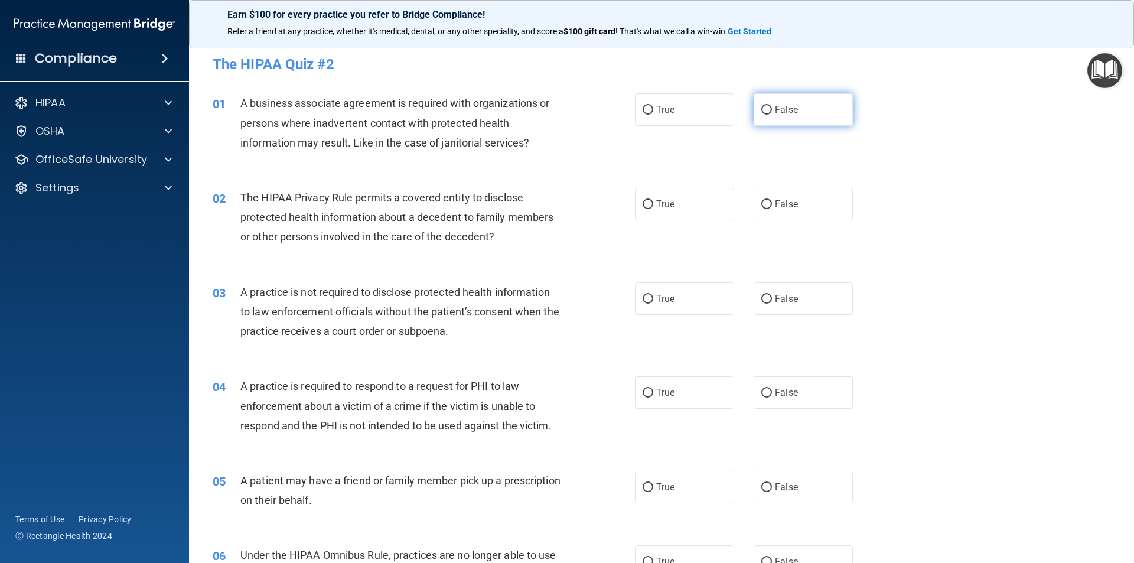
click at [763, 112] on input "False" at bounding box center [766, 110] width 11 height 9
radio input "true"
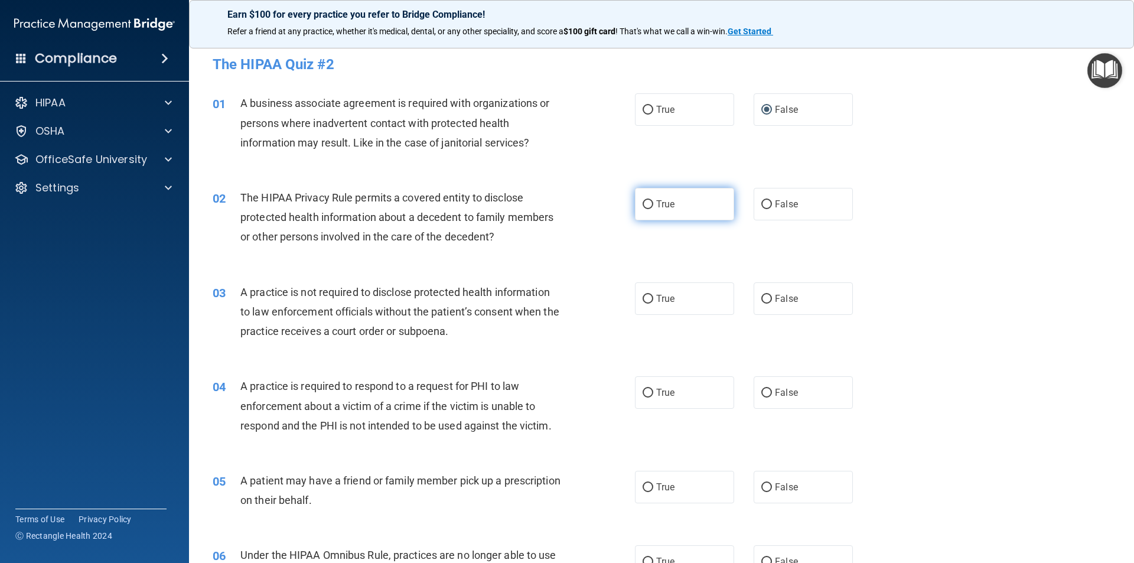
click at [649, 204] on label "True" at bounding box center [684, 204] width 99 height 32
click at [649, 204] on input "True" at bounding box center [647, 204] width 11 height 9
radio input "true"
click at [763, 295] on input "False" at bounding box center [766, 299] width 11 height 9
radio input "true"
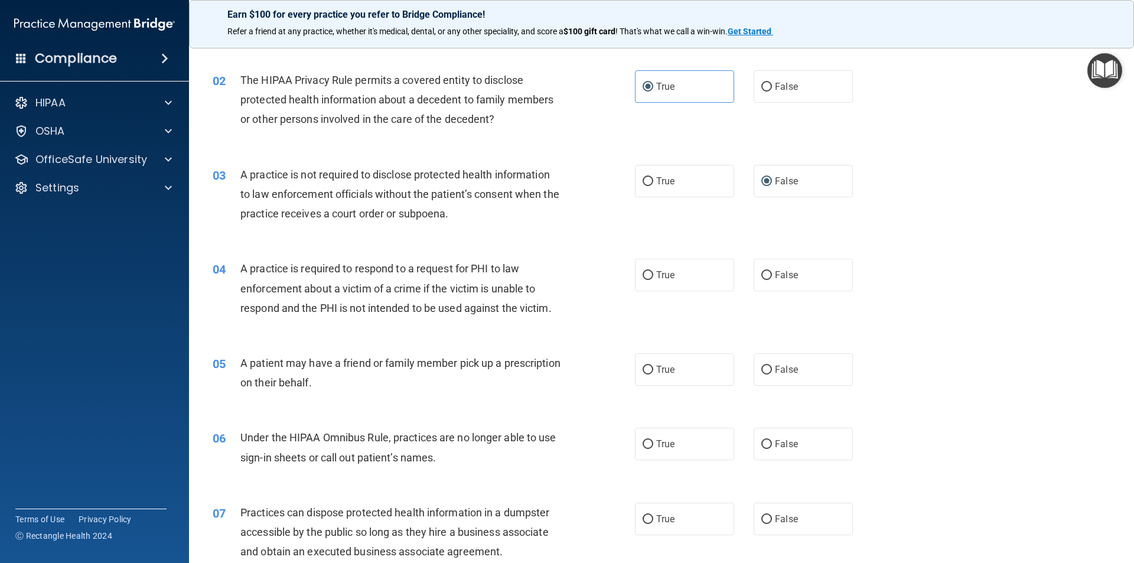
scroll to position [118, 0]
click at [642, 276] on input "True" at bounding box center [647, 274] width 11 height 9
radio input "true"
click at [642, 370] on input "True" at bounding box center [647, 369] width 11 height 9
radio input "true"
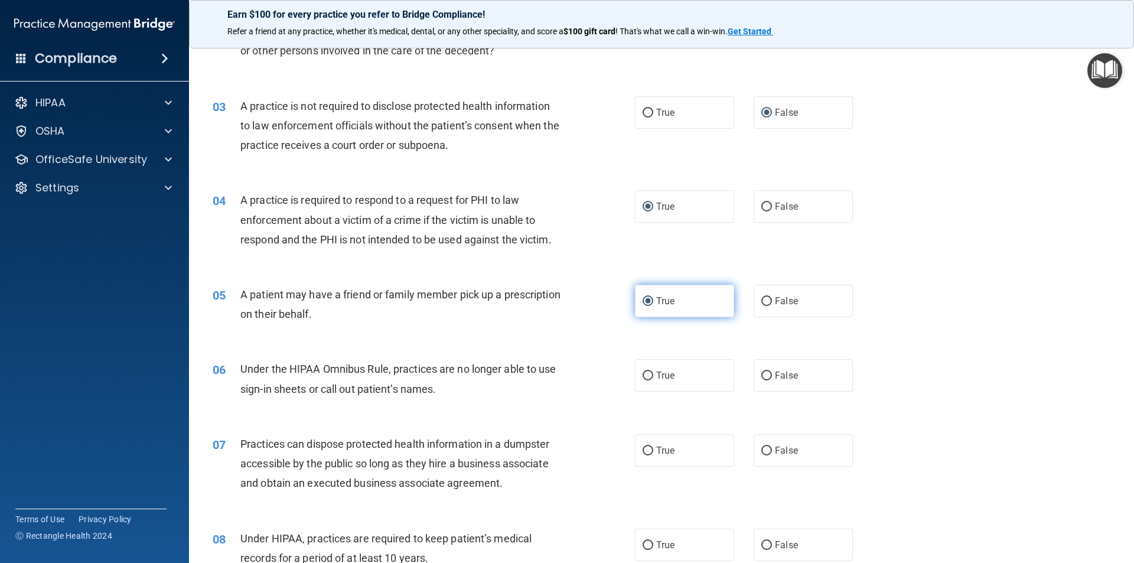
scroll to position [236, 0]
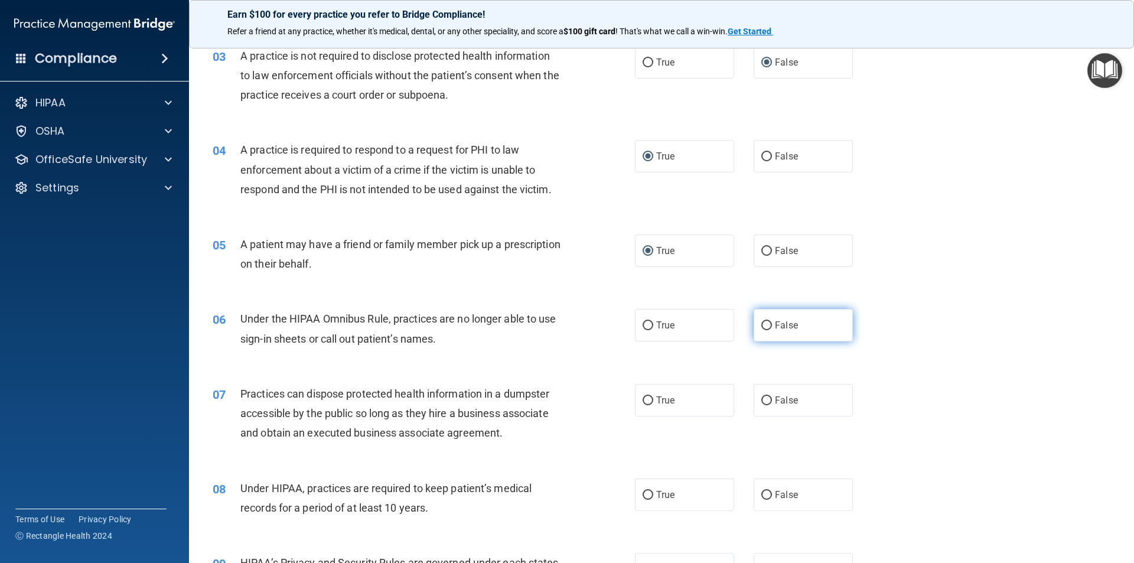
click at [761, 323] on input "False" at bounding box center [766, 325] width 11 height 9
radio input "true"
click at [761, 400] on input "False" at bounding box center [766, 400] width 11 height 9
radio input "true"
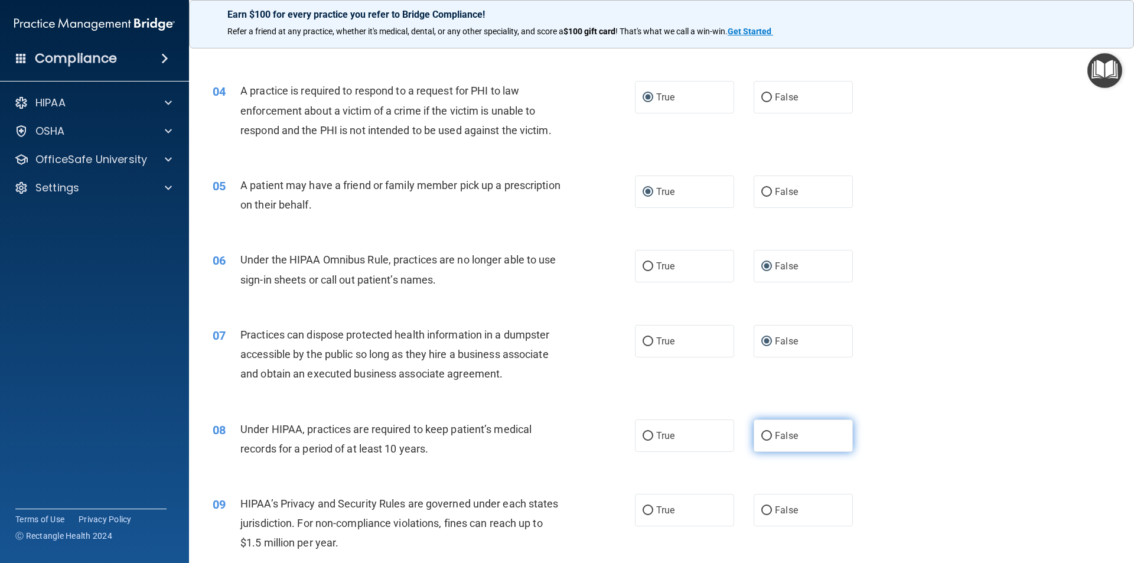
click at [761, 432] on input "False" at bounding box center [766, 436] width 11 height 9
radio input "true"
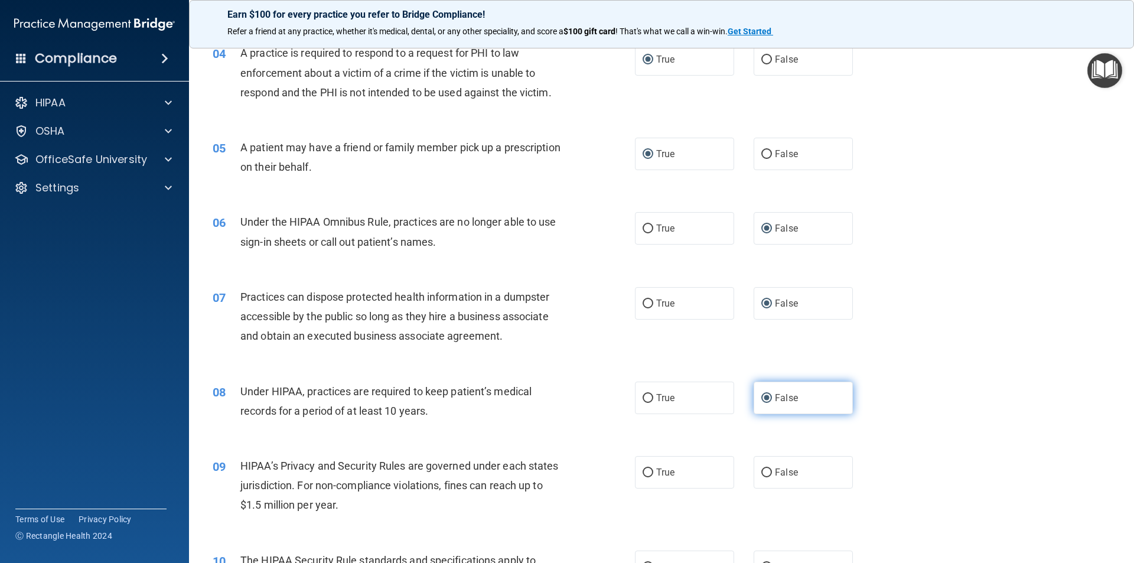
scroll to position [354, 0]
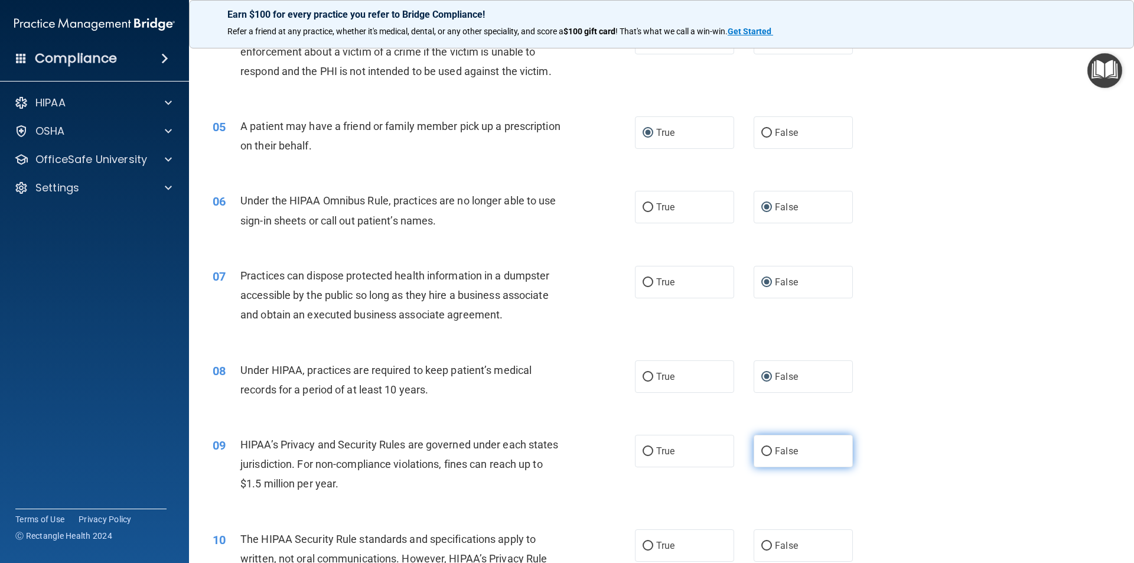
click at [762, 448] on input "False" at bounding box center [766, 451] width 11 height 9
radio input "true"
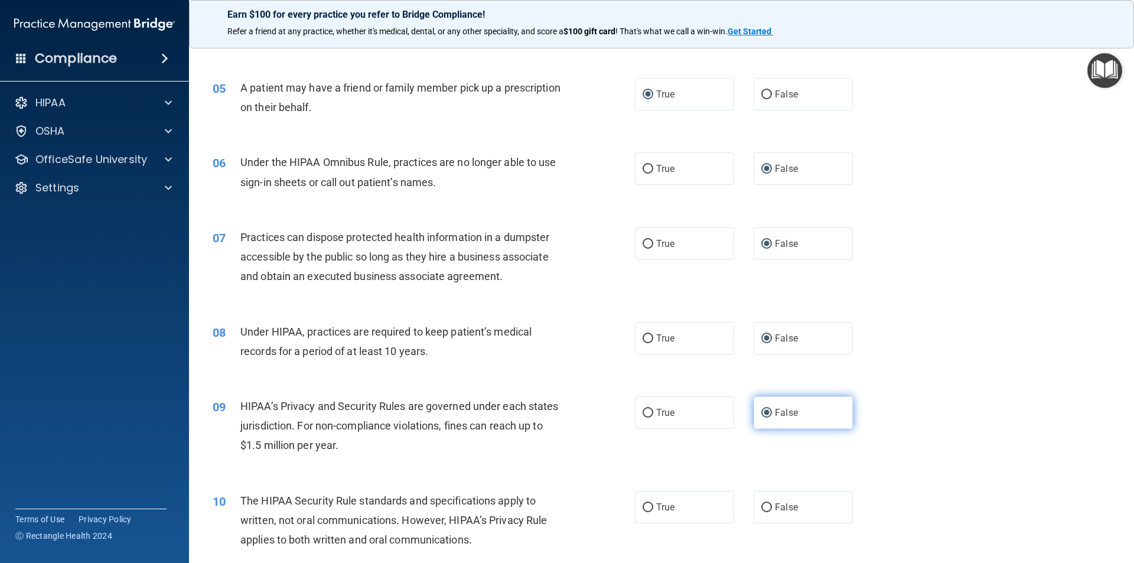
scroll to position [413, 0]
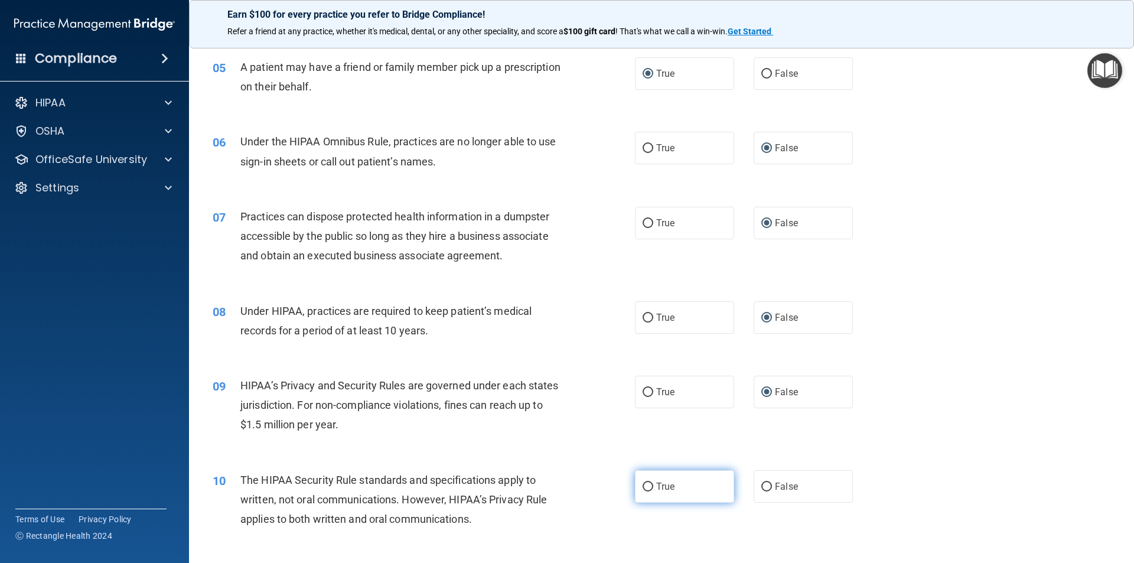
click at [642, 491] on label "True" at bounding box center [684, 486] width 99 height 32
click at [642, 491] on input "True" at bounding box center [647, 486] width 11 height 9
radio input "true"
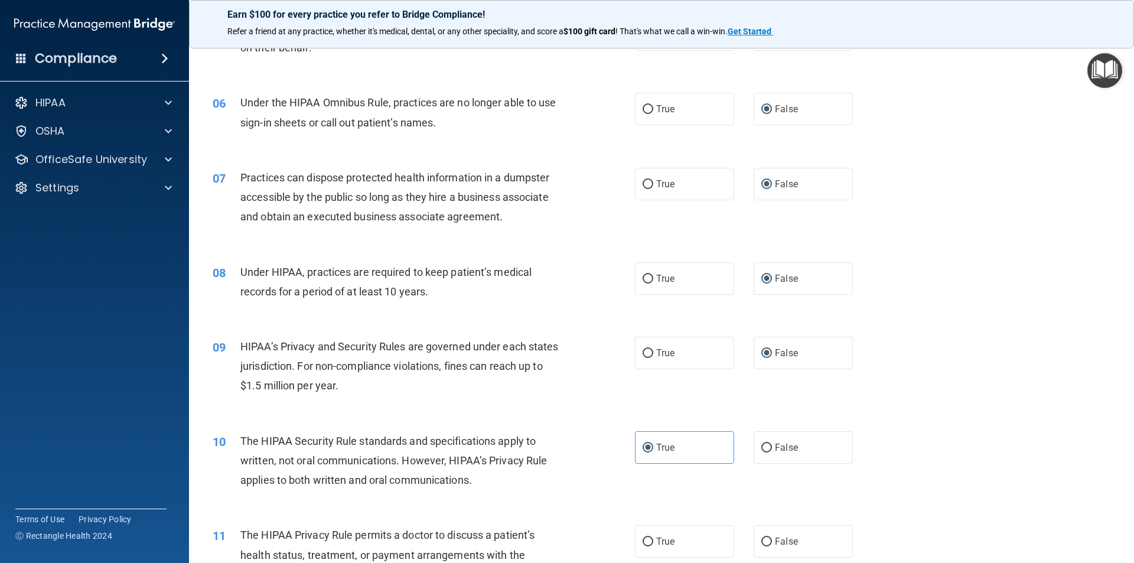
scroll to position [472, 0]
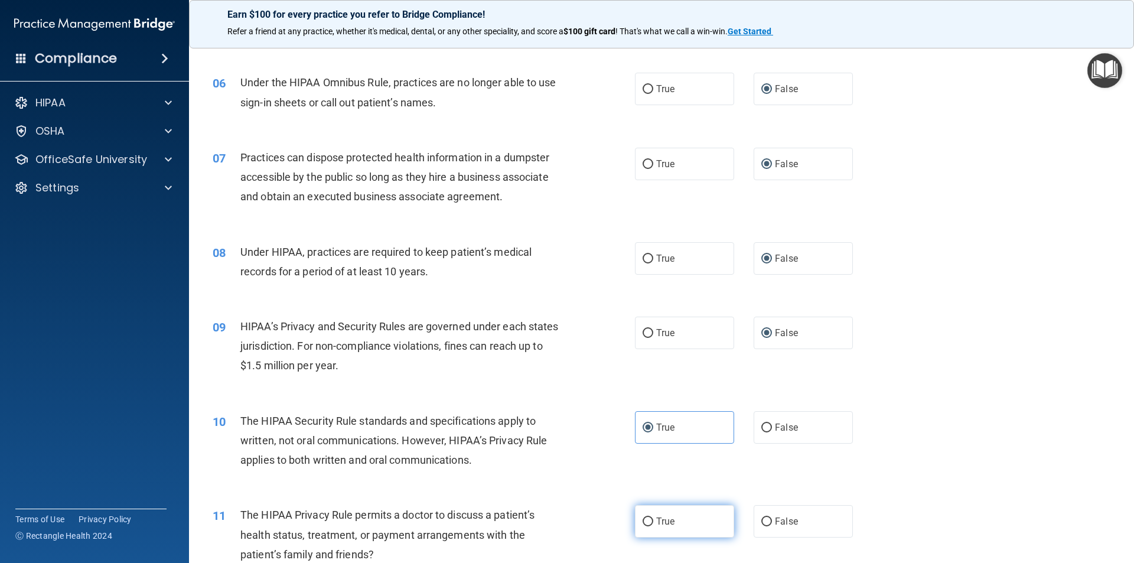
click at [646, 520] on input "True" at bounding box center [647, 521] width 11 height 9
radio input "true"
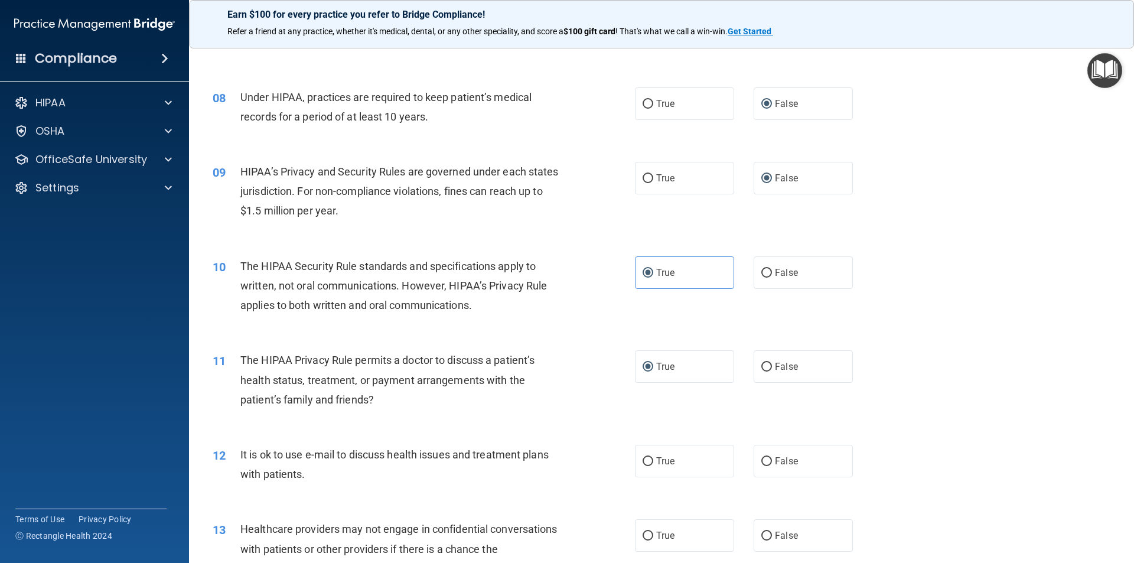
scroll to position [650, 0]
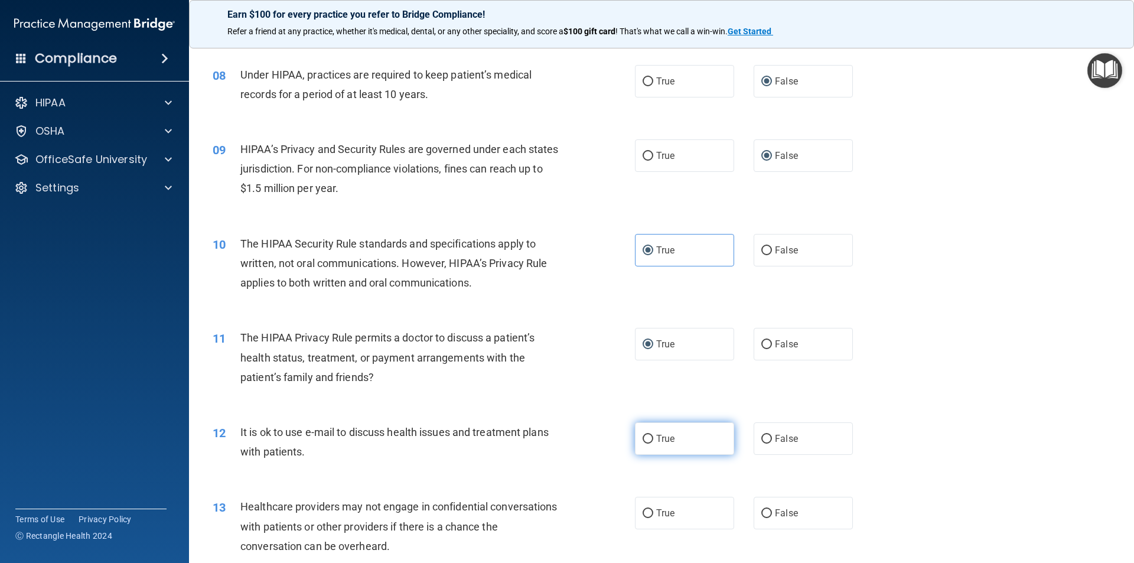
click at [644, 437] on input "True" at bounding box center [647, 439] width 11 height 9
radio input "true"
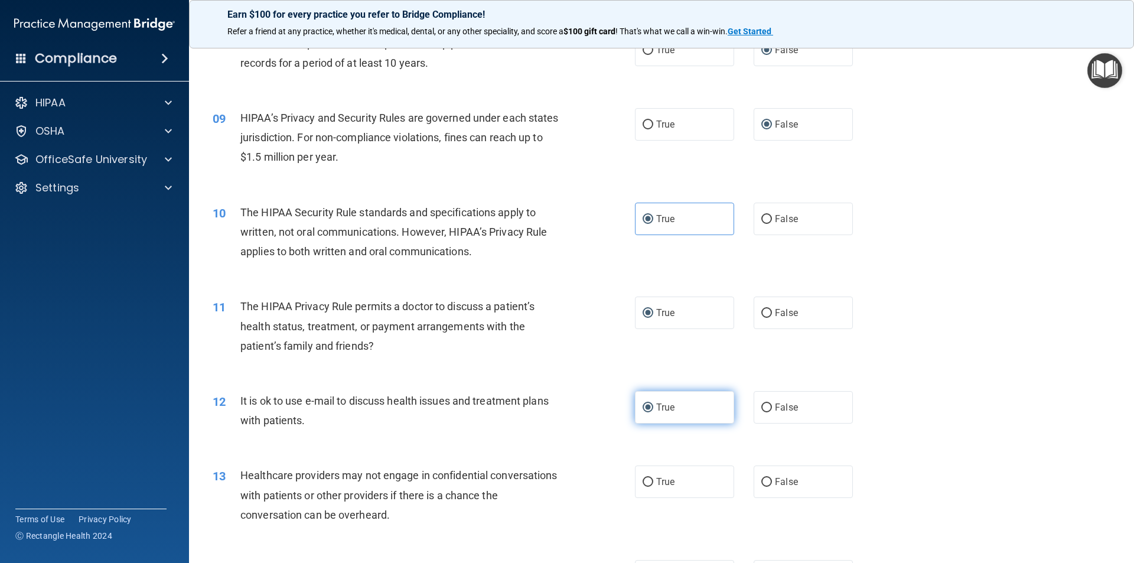
scroll to position [709, 0]
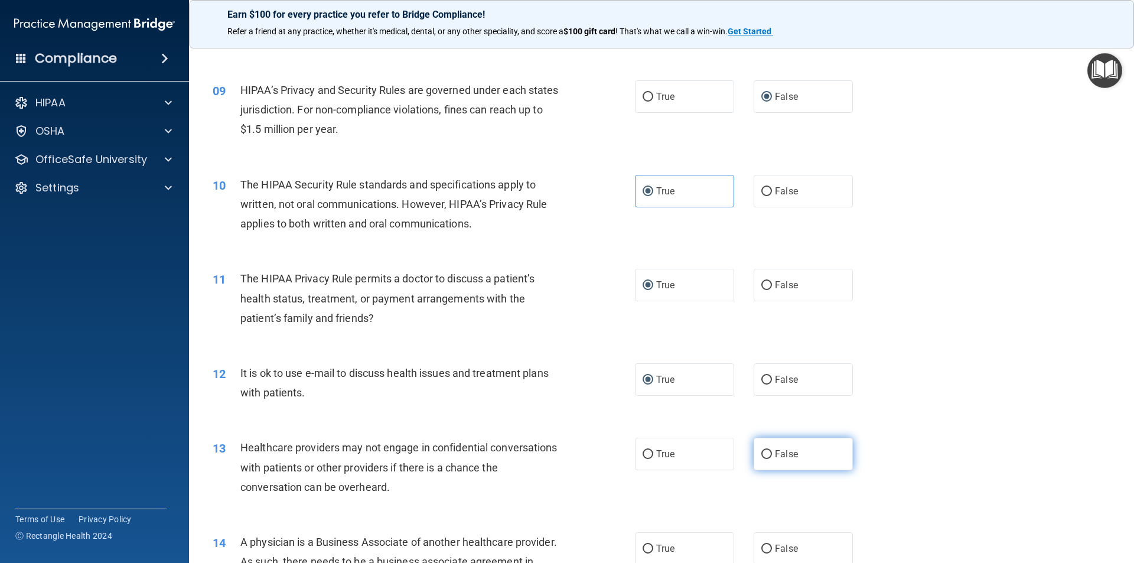
click at [761, 452] on input "False" at bounding box center [766, 454] width 11 height 9
radio input "true"
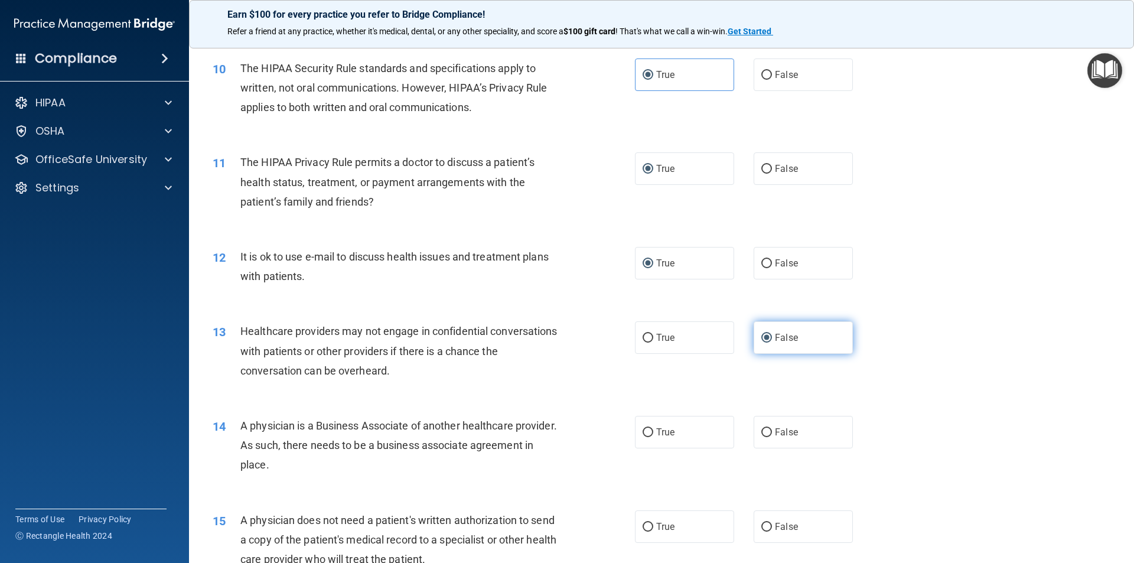
scroll to position [827, 0]
click at [763, 427] on input "False" at bounding box center [766, 430] width 11 height 9
radio input "true"
click at [644, 525] on input "True" at bounding box center [647, 525] width 11 height 9
radio input "true"
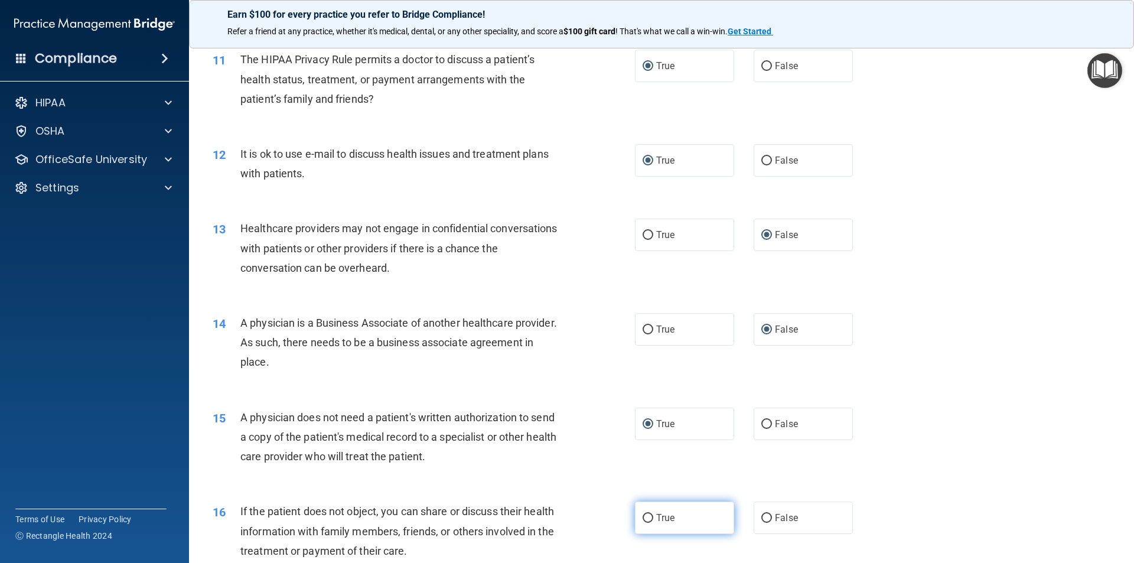
scroll to position [945, 0]
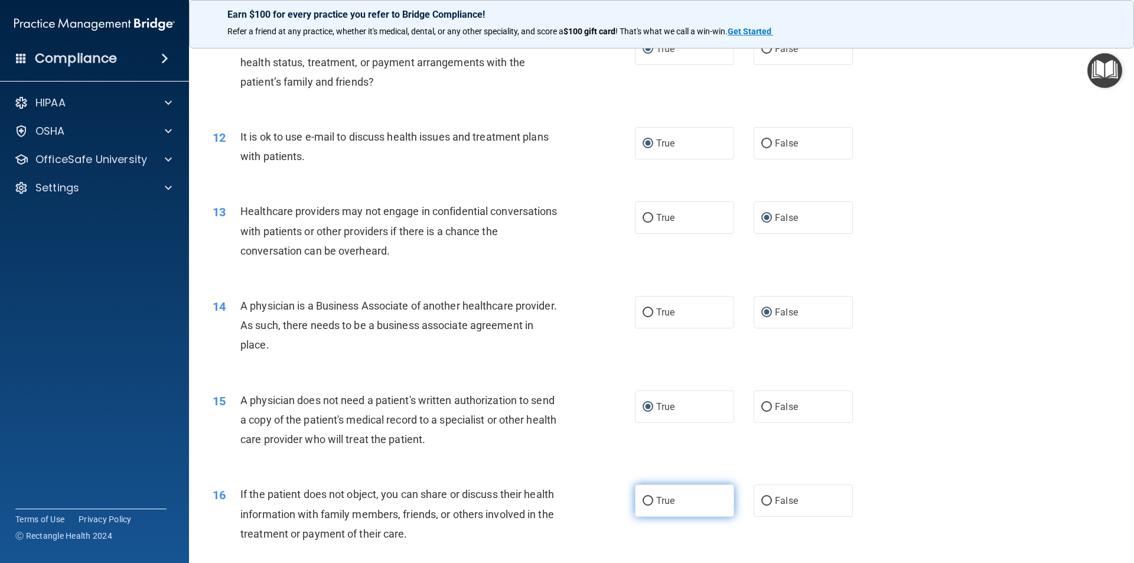
click at [647, 500] on input "True" at bounding box center [647, 501] width 11 height 9
radio input "true"
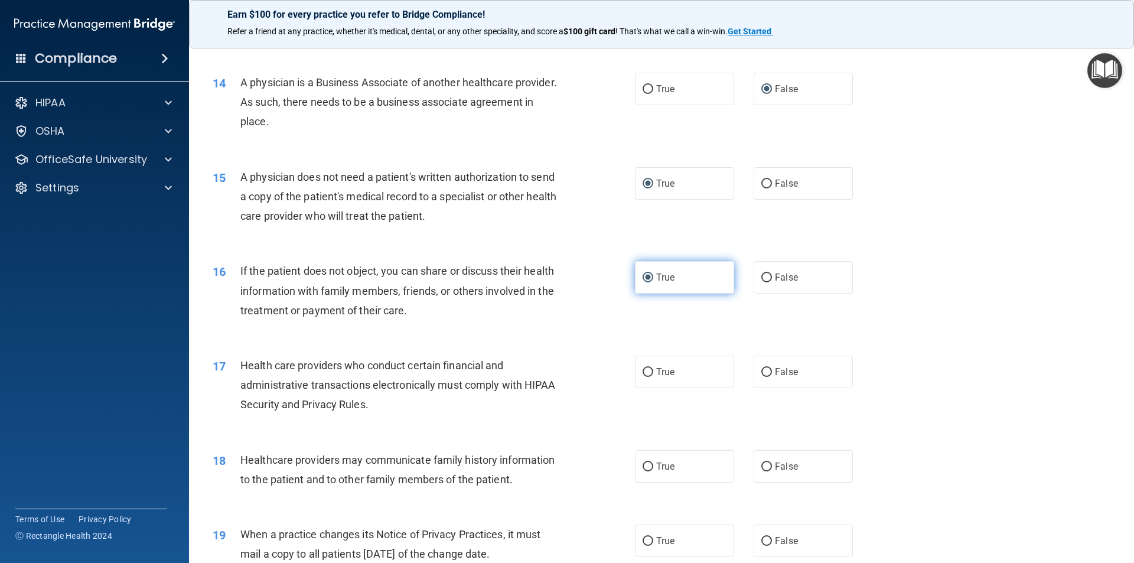
scroll to position [1181, 0]
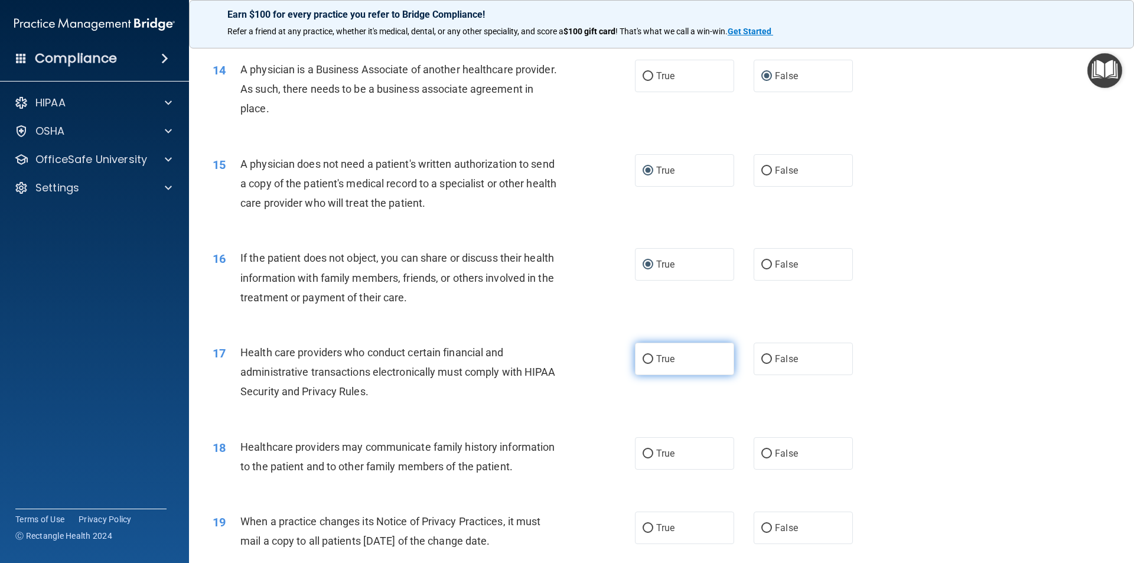
click at [643, 360] on input "True" at bounding box center [647, 359] width 11 height 9
radio input "true"
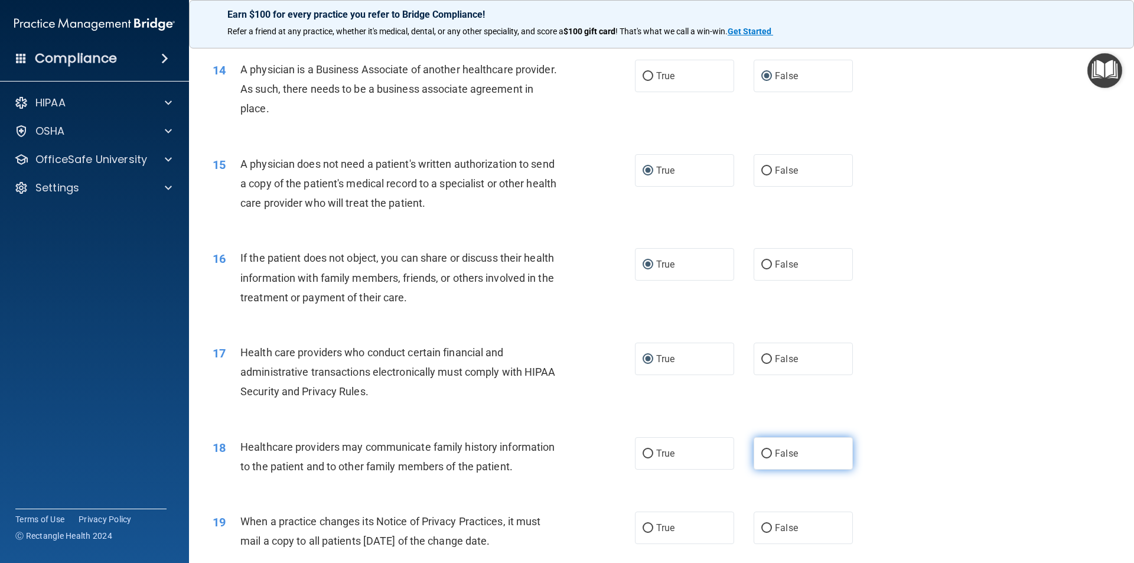
click at [763, 450] on input "False" at bounding box center [766, 453] width 11 height 9
radio input "true"
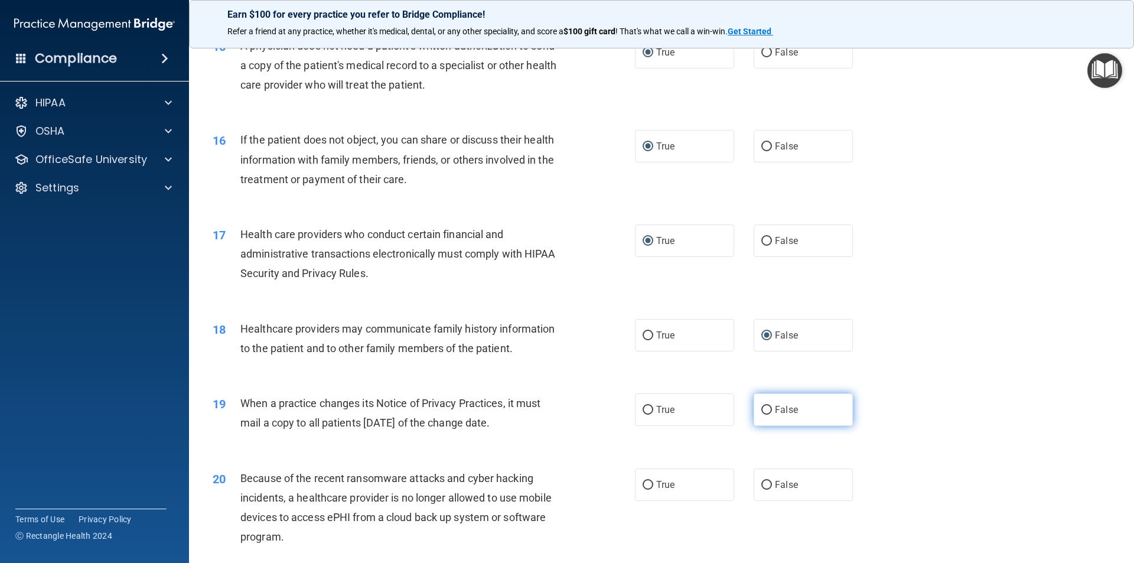
click at [762, 409] on input "False" at bounding box center [766, 410] width 11 height 9
radio input "true"
click at [761, 486] on input "False" at bounding box center [766, 485] width 11 height 9
radio input "true"
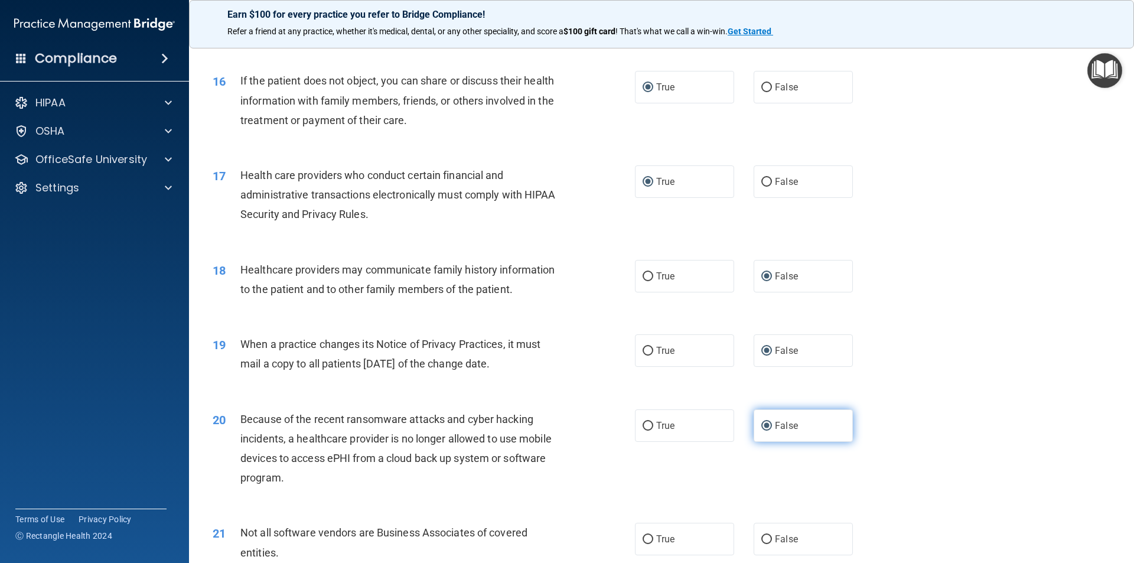
scroll to position [1417, 0]
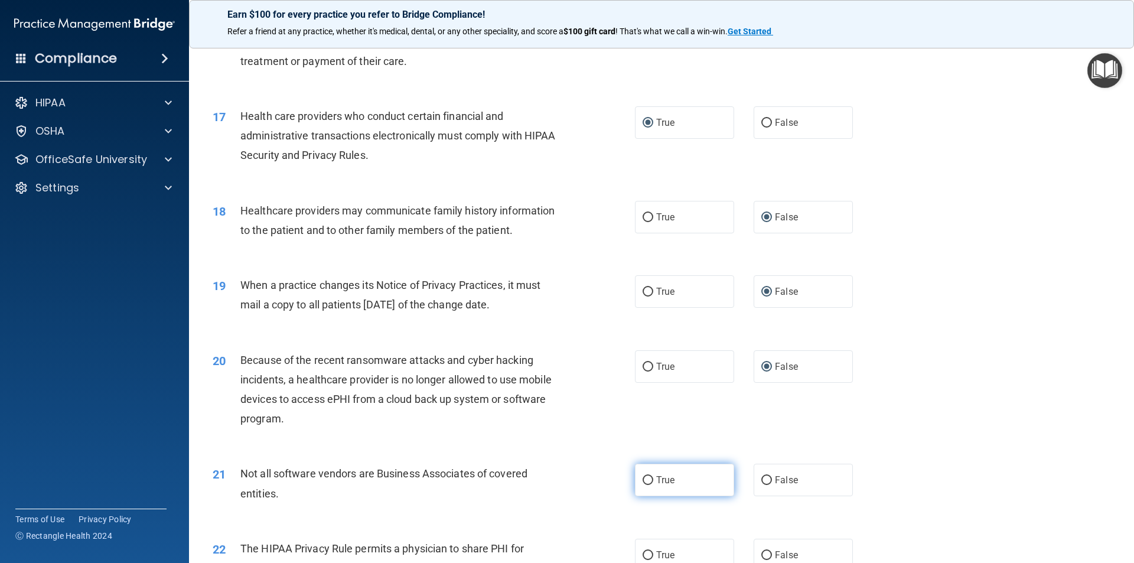
click at [642, 480] on input "True" at bounding box center [647, 480] width 11 height 9
radio input "true"
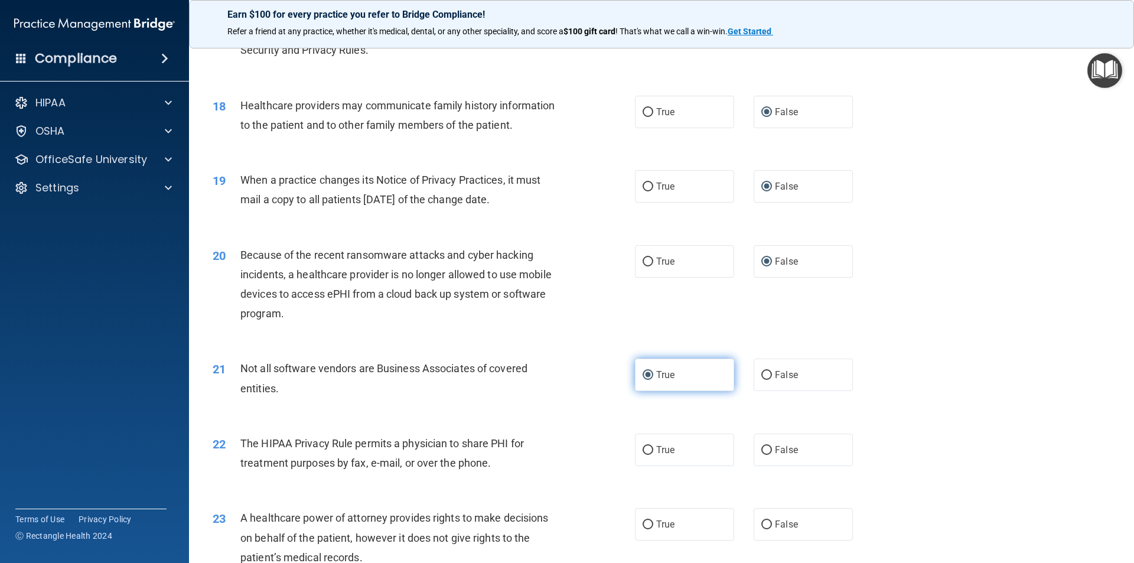
scroll to position [1535, 0]
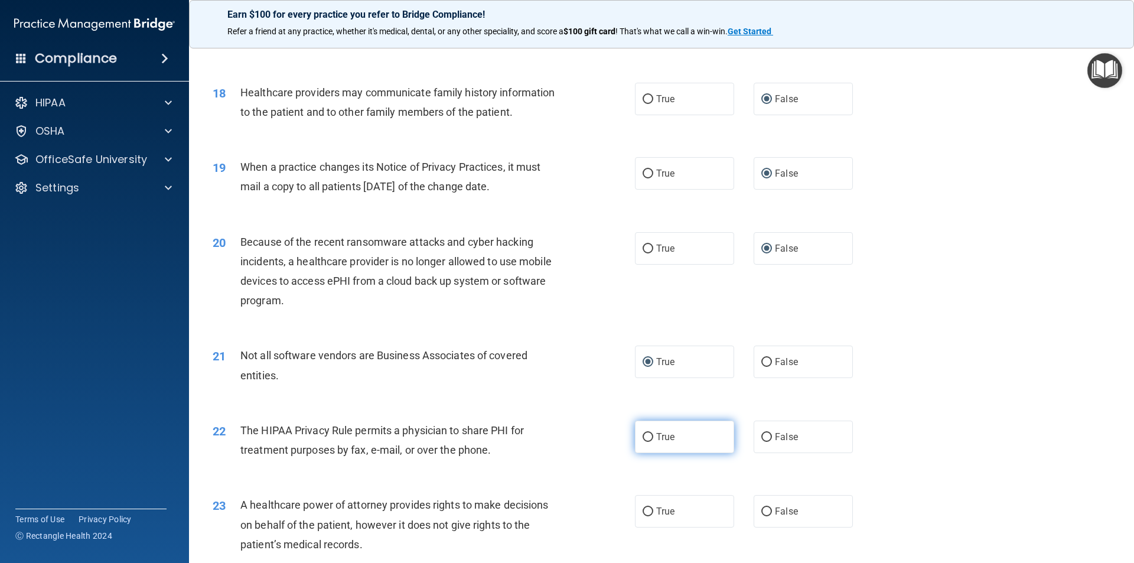
click at [647, 438] on input "True" at bounding box center [647, 437] width 11 height 9
radio input "true"
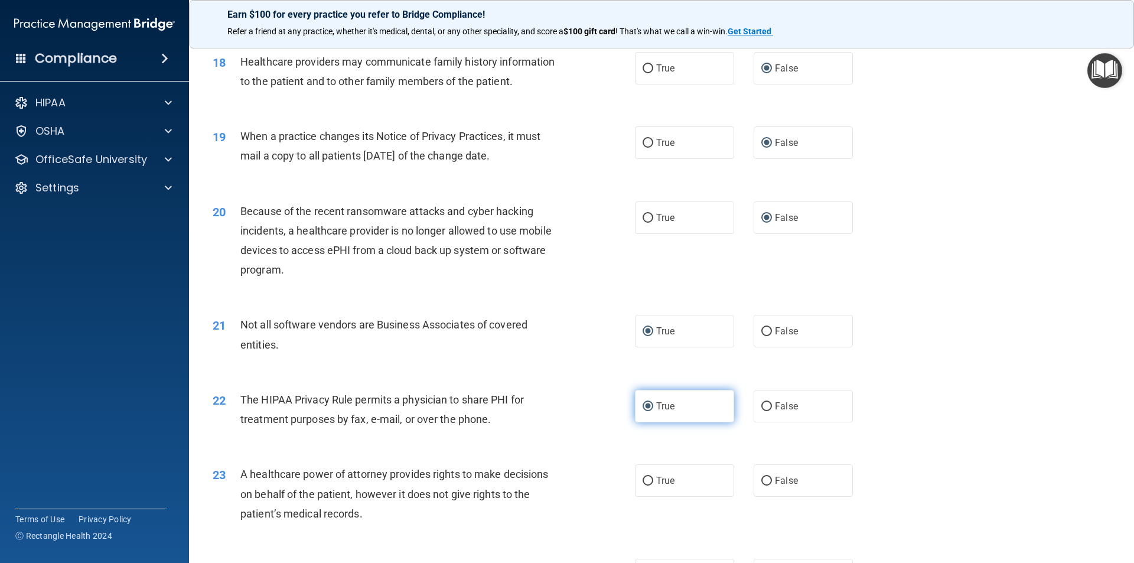
scroll to position [1594, 0]
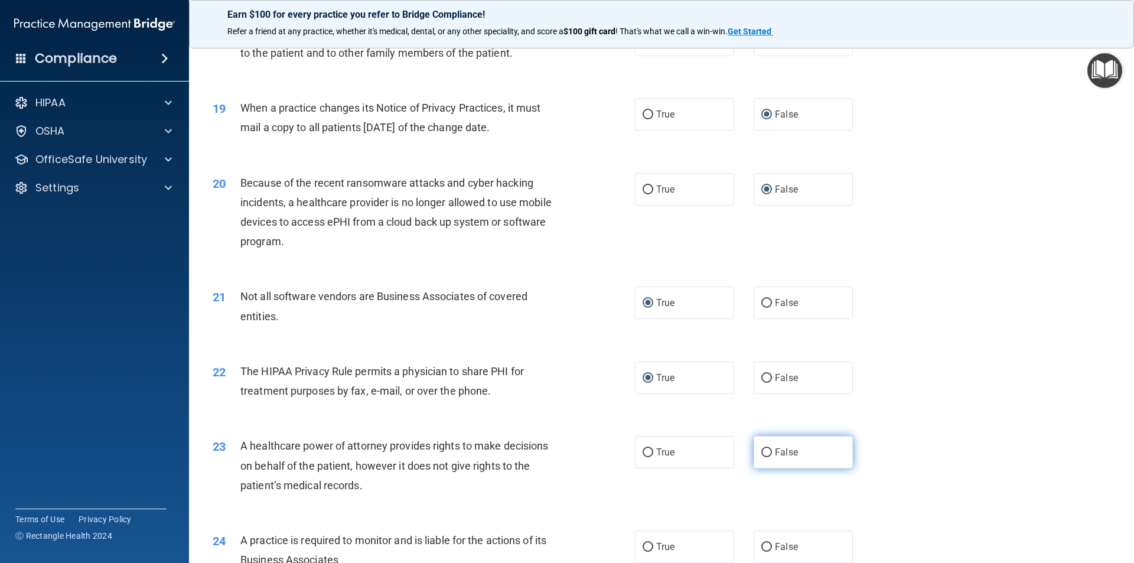
click at [762, 453] on input "False" at bounding box center [766, 452] width 11 height 9
radio input "true"
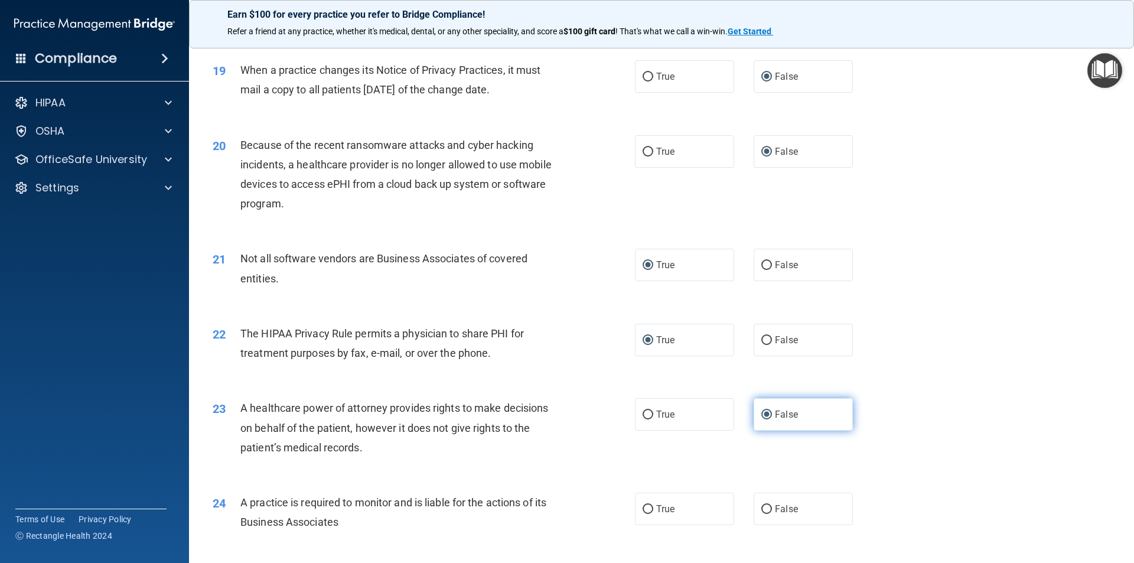
scroll to position [1653, 0]
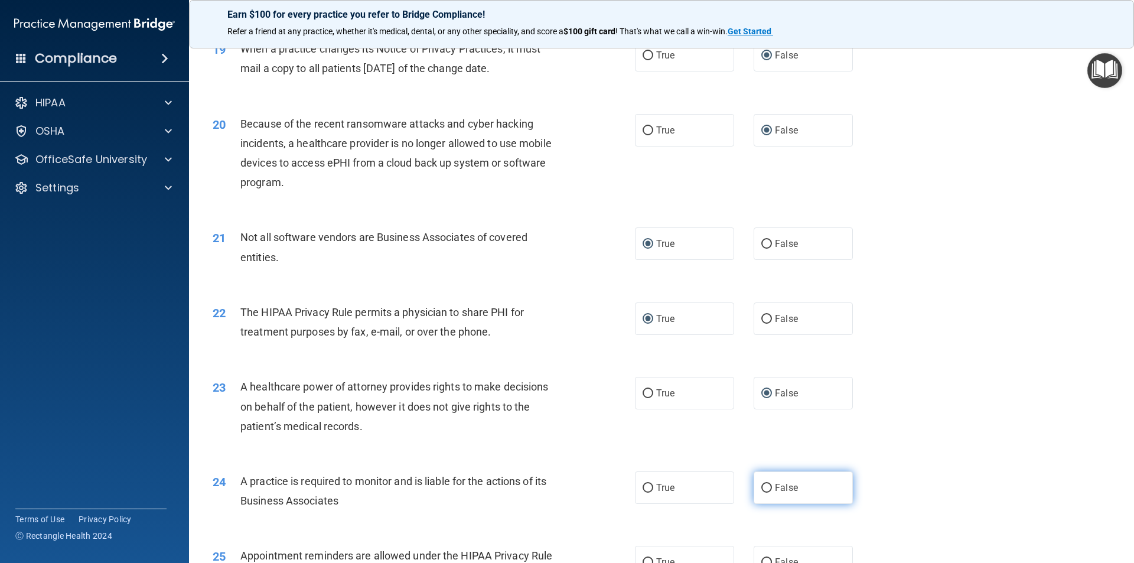
click at [761, 489] on input "False" at bounding box center [766, 488] width 11 height 9
radio input "true"
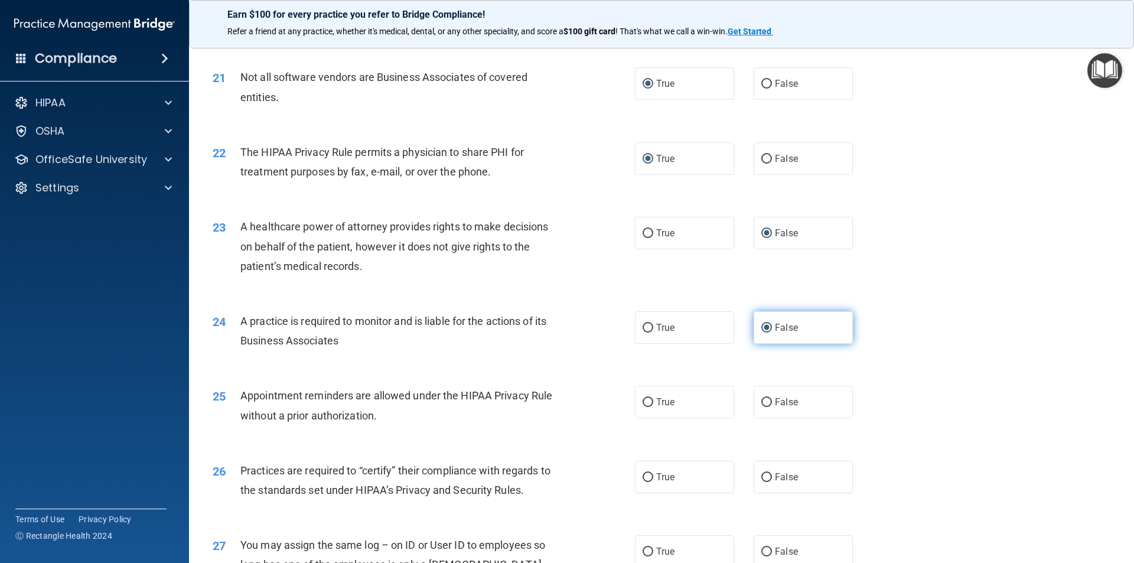
scroll to position [1830, 0]
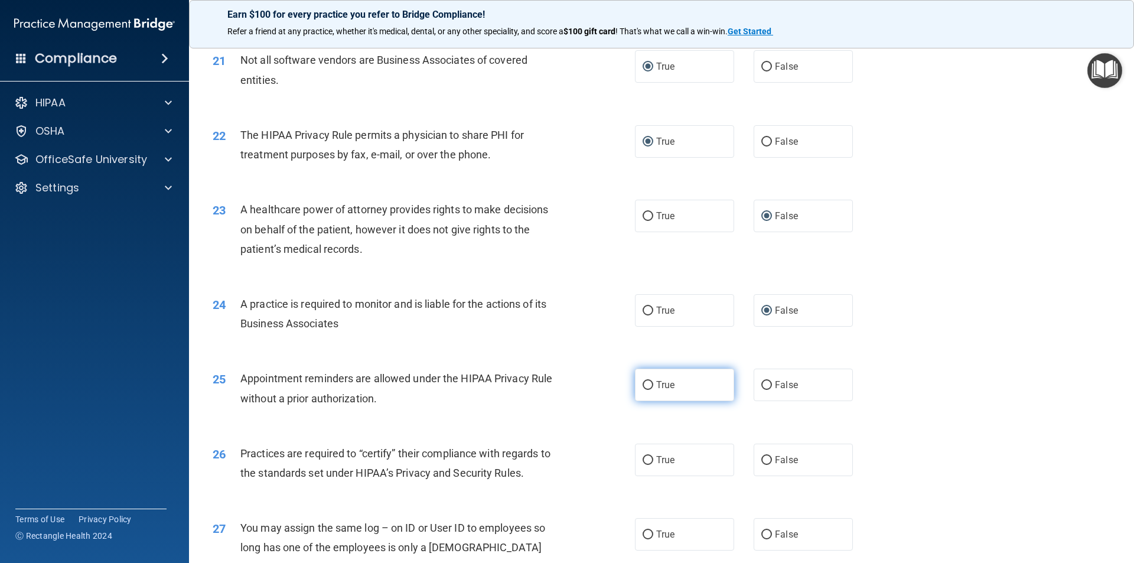
click at [645, 388] on input "True" at bounding box center [647, 385] width 11 height 9
radio input "true"
click at [762, 456] on input "False" at bounding box center [766, 460] width 11 height 9
radio input "true"
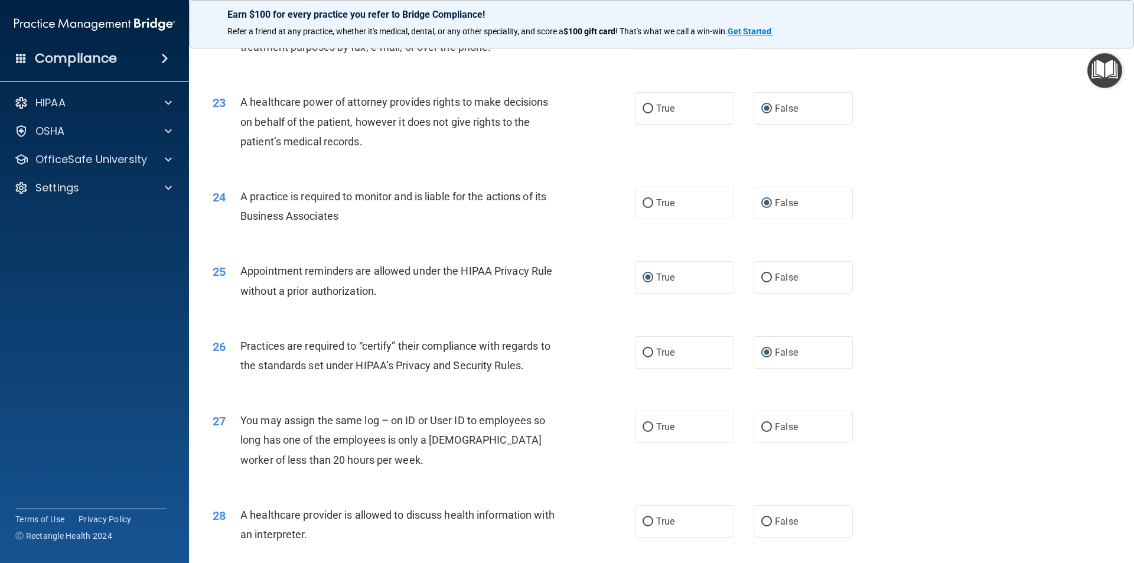
scroll to position [1949, 0]
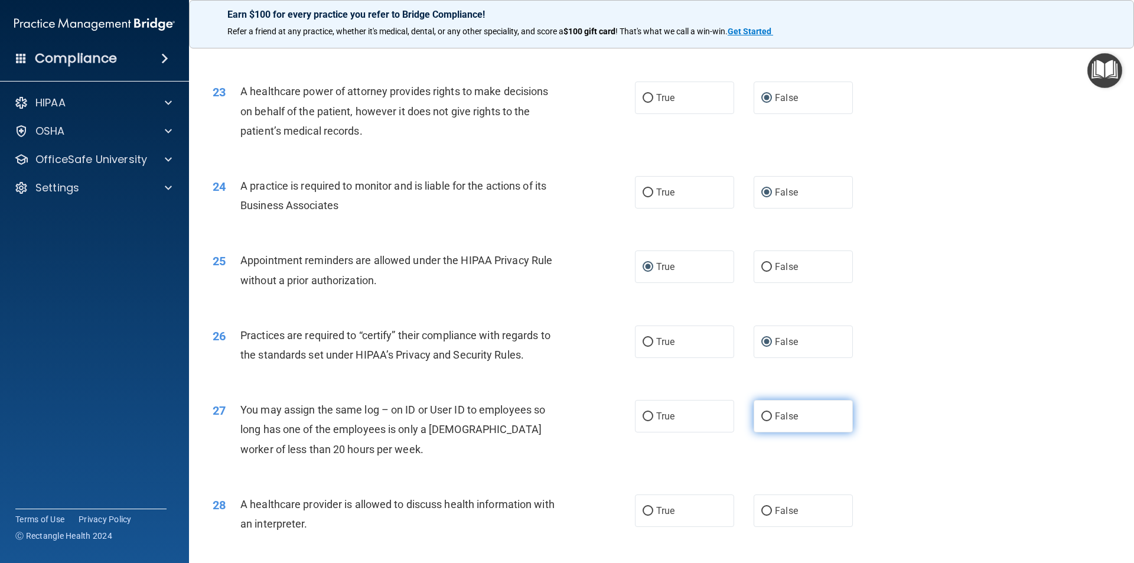
click at [761, 417] on input "False" at bounding box center [766, 416] width 11 height 9
radio input "true"
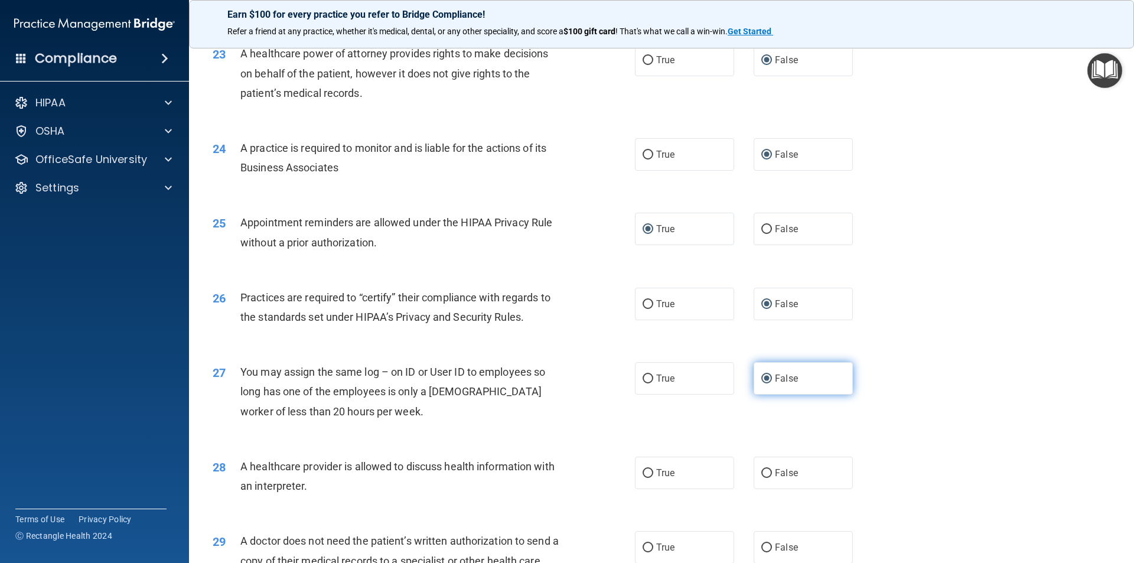
scroll to position [2008, 0]
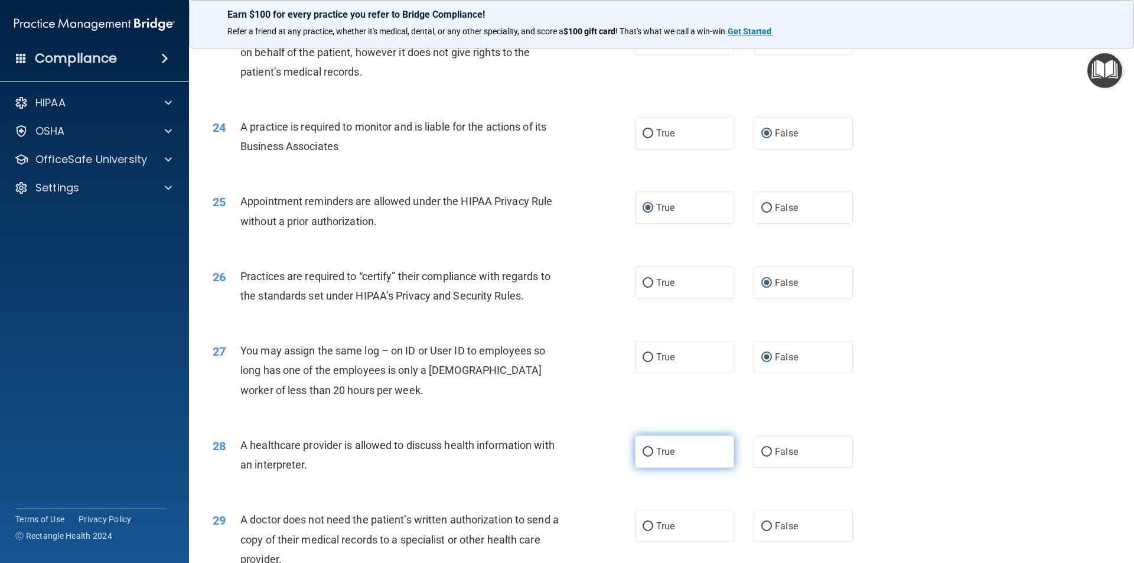
click at [642, 452] on input "True" at bounding box center [647, 452] width 11 height 9
radio input "true"
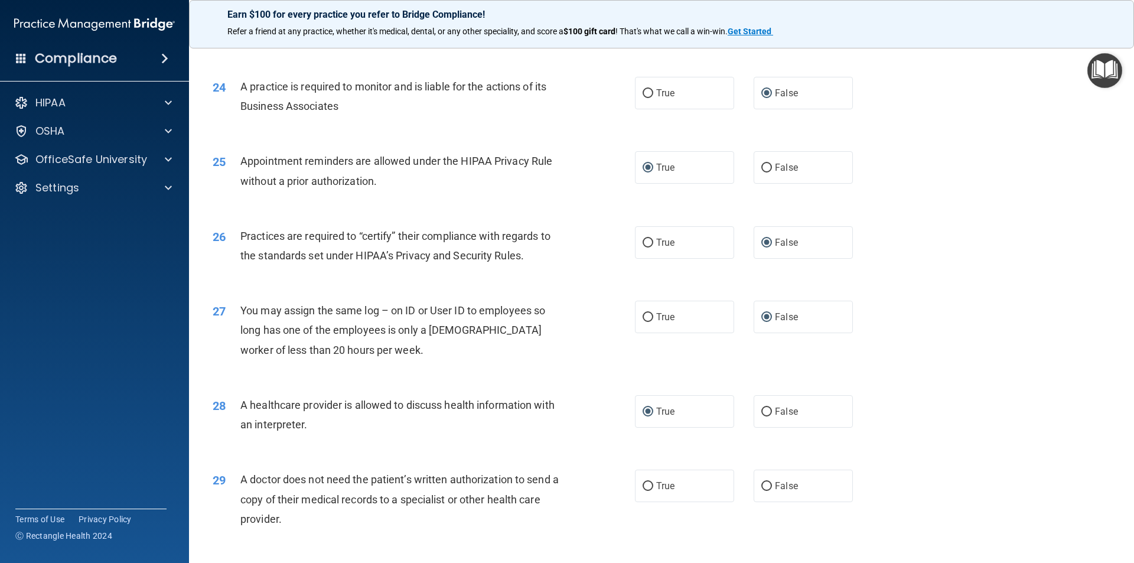
scroll to position [2126, 0]
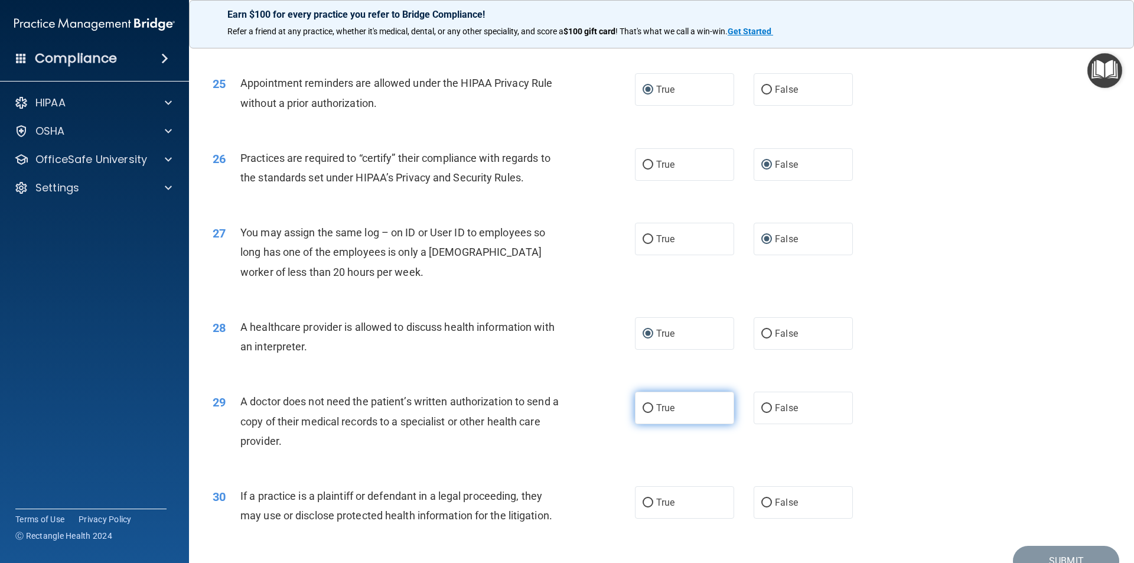
click at [642, 409] on input "True" at bounding box center [647, 408] width 11 height 9
radio input "true"
click at [642, 503] on input "True" at bounding box center [647, 502] width 11 height 9
radio input "true"
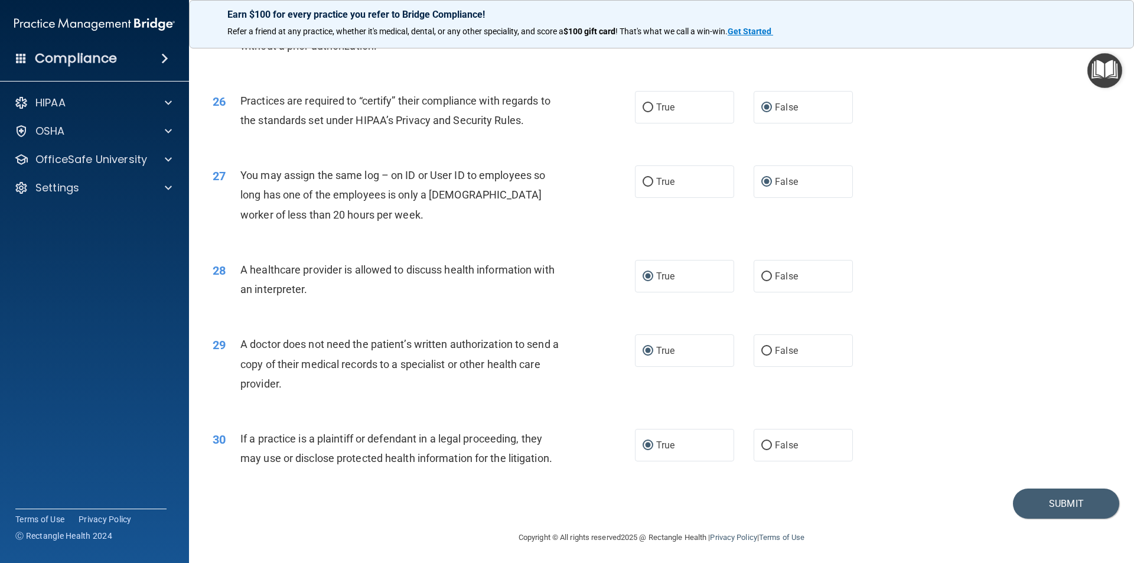
scroll to position [2186, 0]
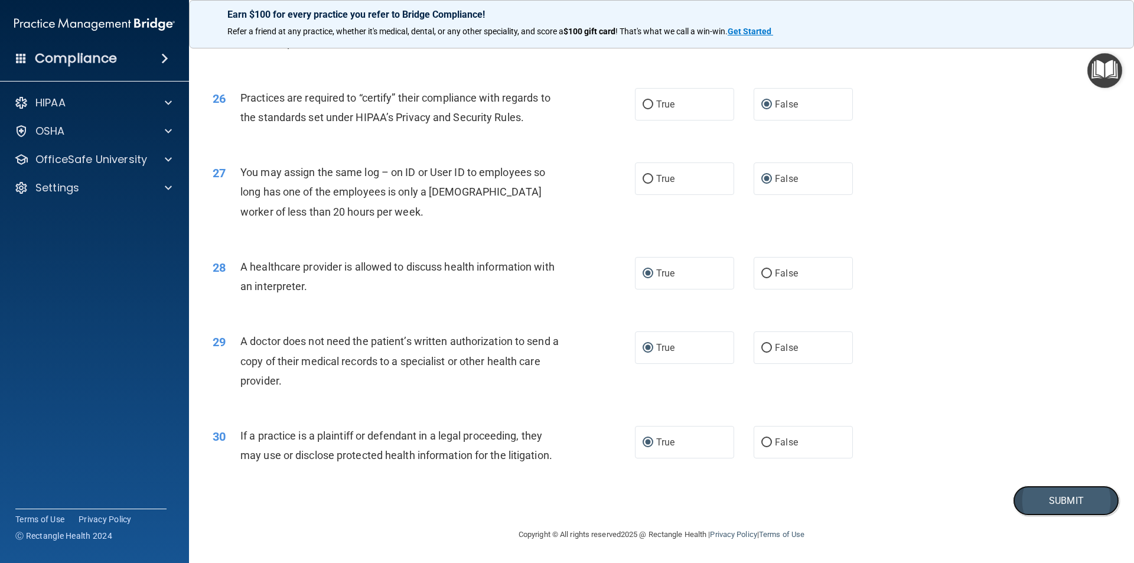
click at [1052, 501] on button "Submit" at bounding box center [1066, 500] width 106 height 30
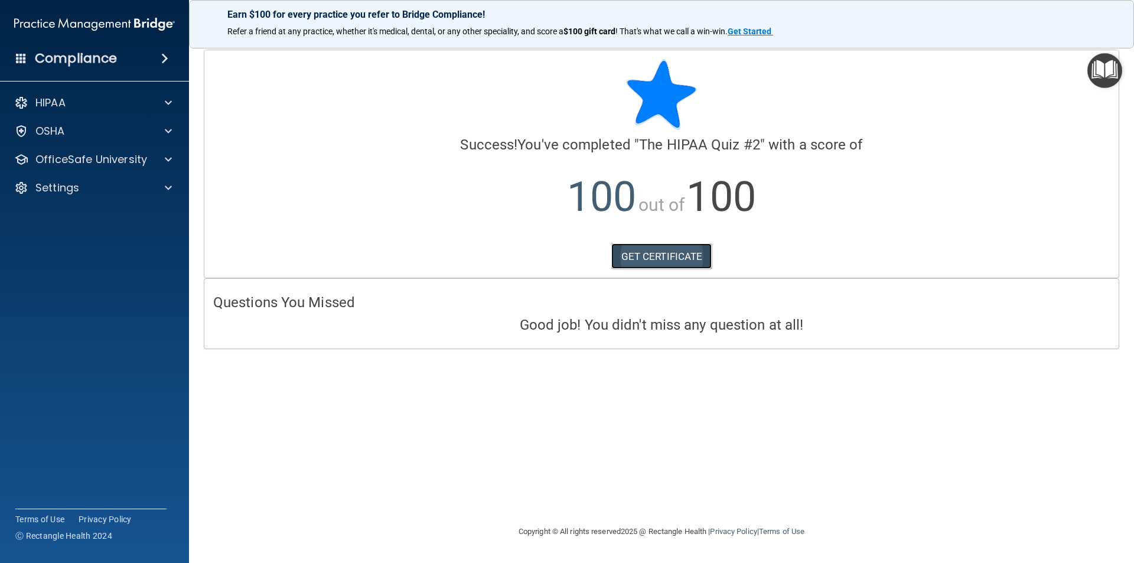
click at [666, 258] on link "GET CERTIFICATE" at bounding box center [661, 256] width 101 height 26
click at [103, 154] on p "OfficeSafe University" at bounding box center [91, 159] width 112 height 14
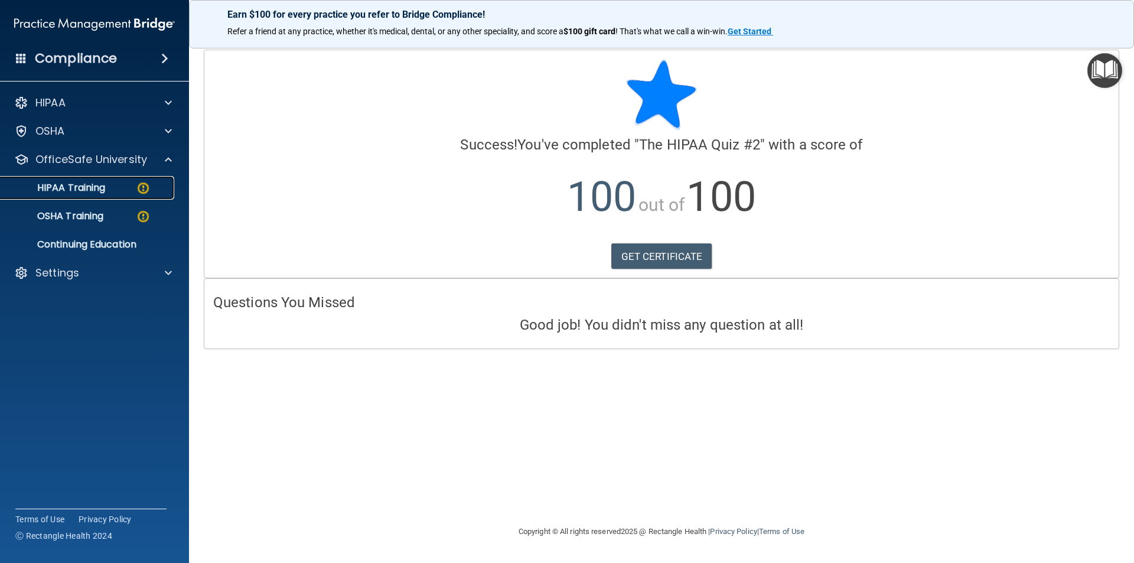
click at [80, 182] on p "HIPAA Training" at bounding box center [56, 188] width 97 height 12
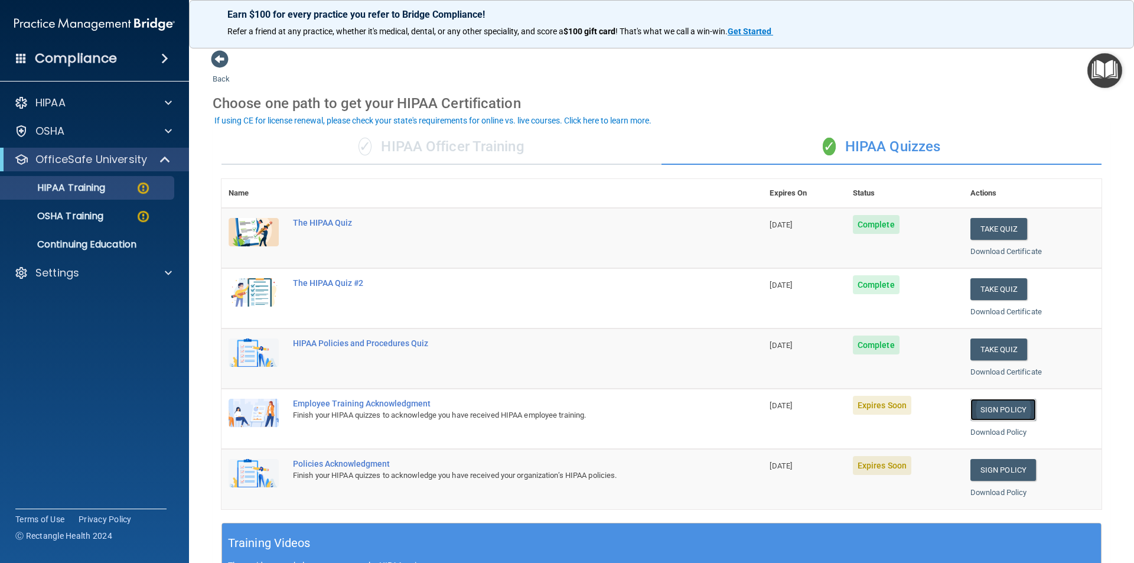
click at [991, 404] on link "Sign Policy" at bounding box center [1003, 410] width 66 height 22
click at [91, 187] on p "HIPAA Training" at bounding box center [56, 188] width 97 height 12
click at [986, 409] on link "Sign Policy" at bounding box center [1003, 410] width 66 height 22
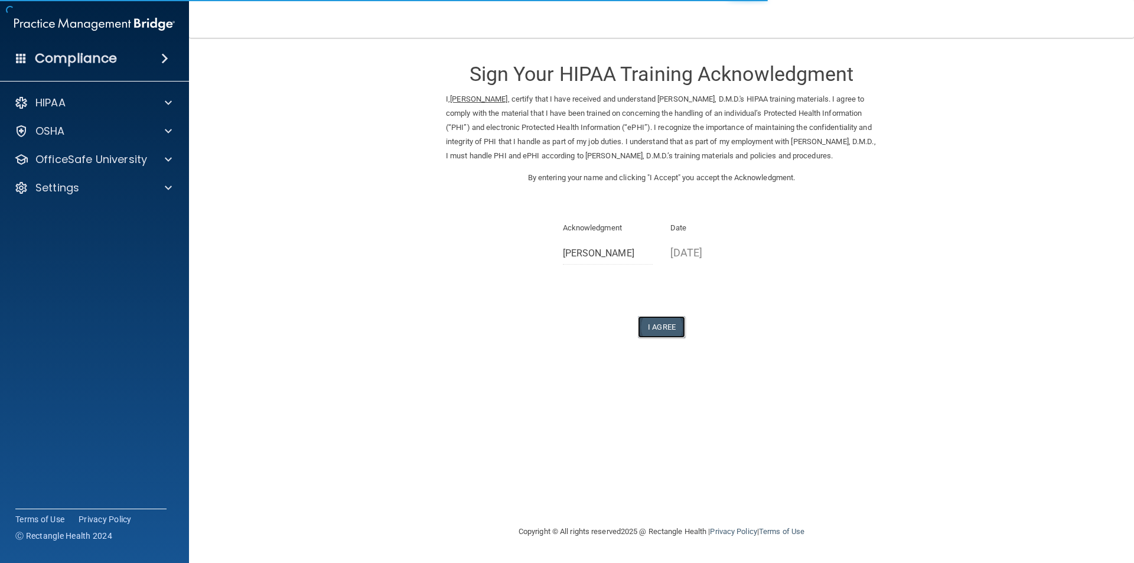
click at [663, 326] on button "I Agree" at bounding box center [661, 327] width 47 height 22
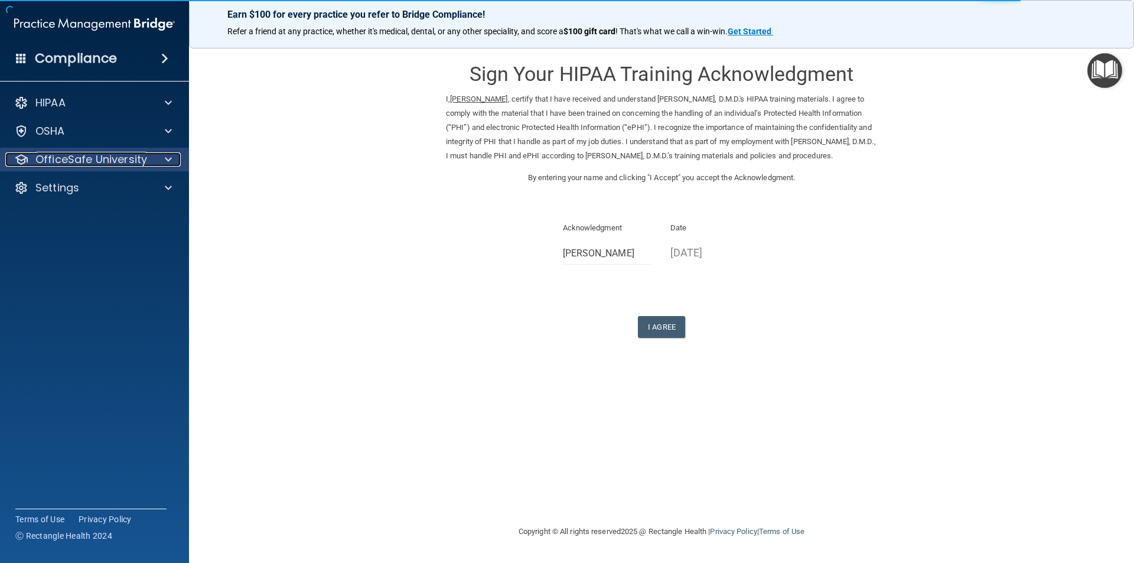
click at [104, 161] on p "OfficeSafe University" at bounding box center [91, 159] width 112 height 14
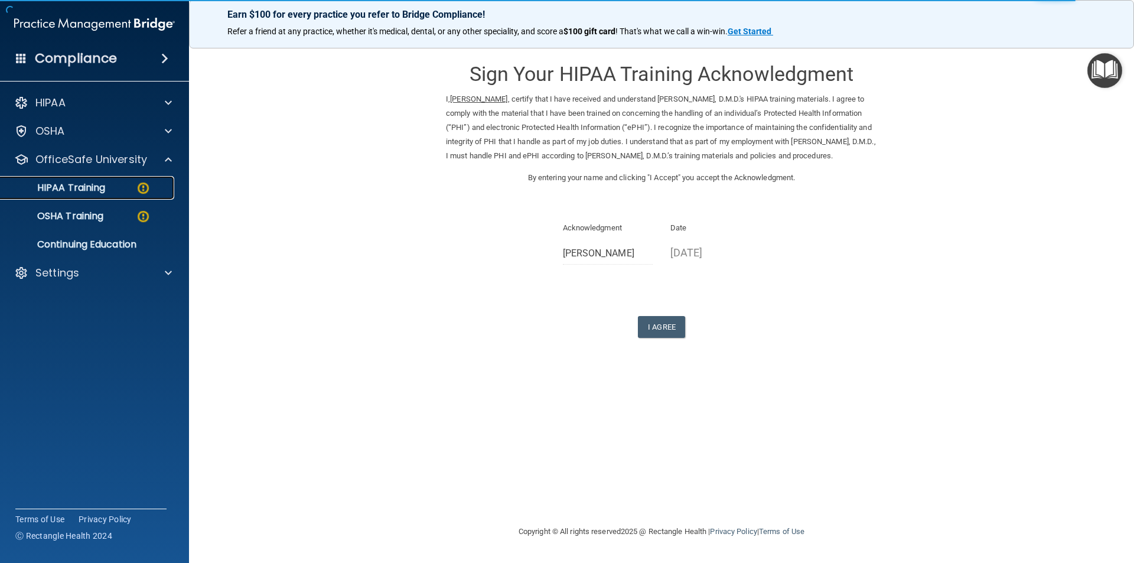
click at [84, 187] on p "HIPAA Training" at bounding box center [56, 188] width 97 height 12
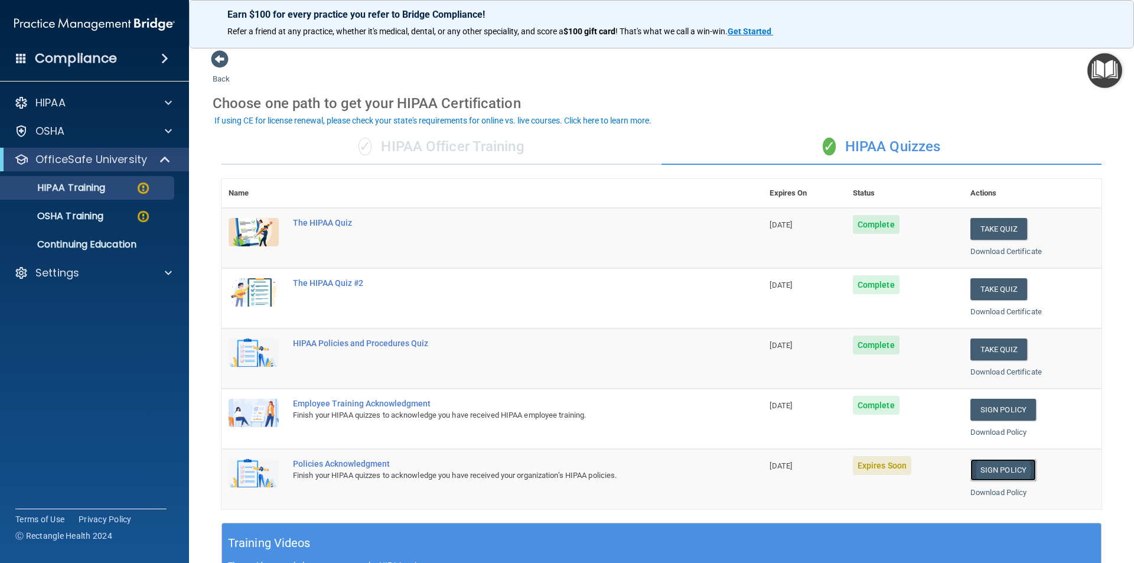
click at [1001, 468] on link "Sign Policy" at bounding box center [1003, 470] width 66 height 22
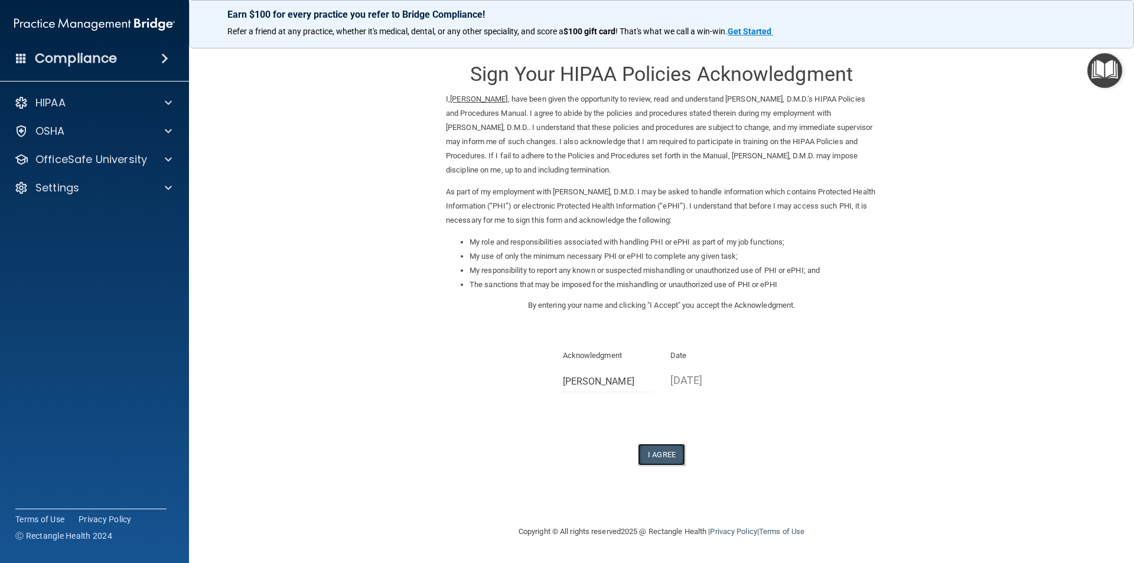
click at [664, 453] on button "I Agree" at bounding box center [661, 454] width 47 height 22
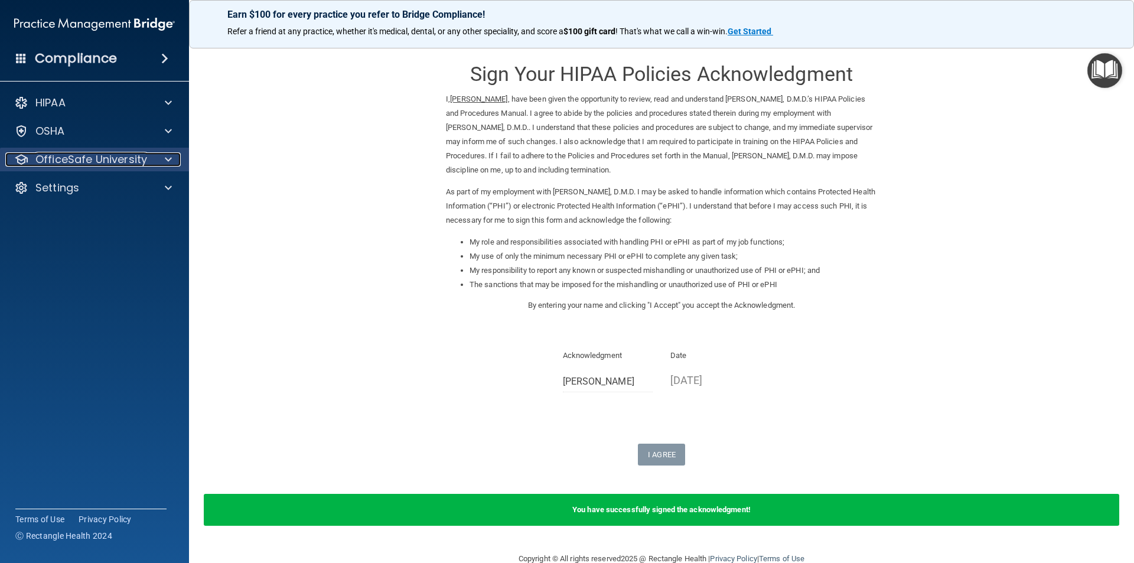
click at [104, 155] on p "OfficeSafe University" at bounding box center [91, 159] width 112 height 14
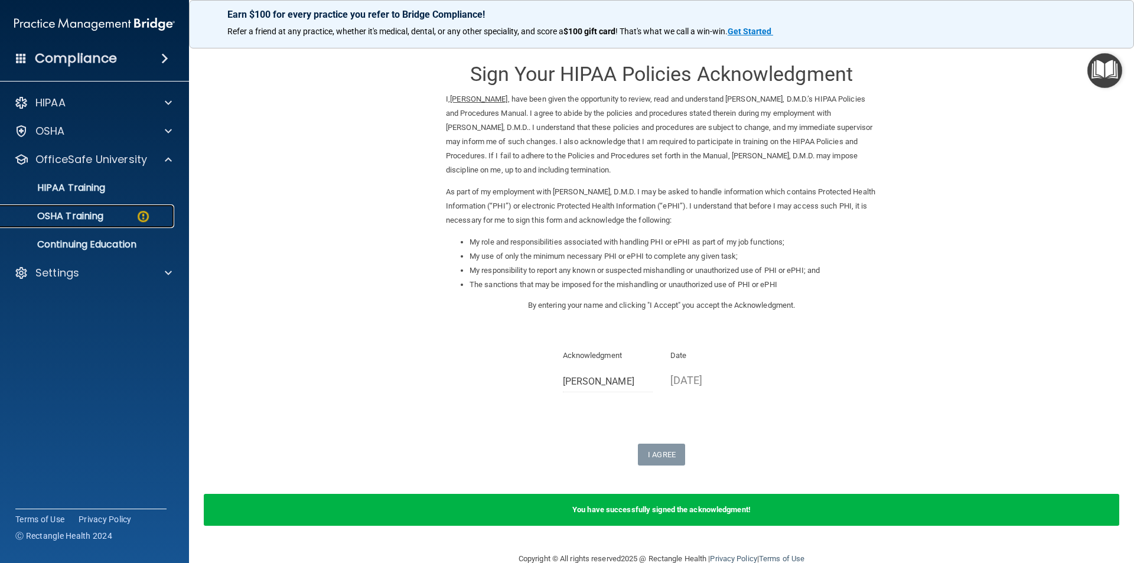
click at [86, 214] on p "OSHA Training" at bounding box center [56, 216] width 96 height 12
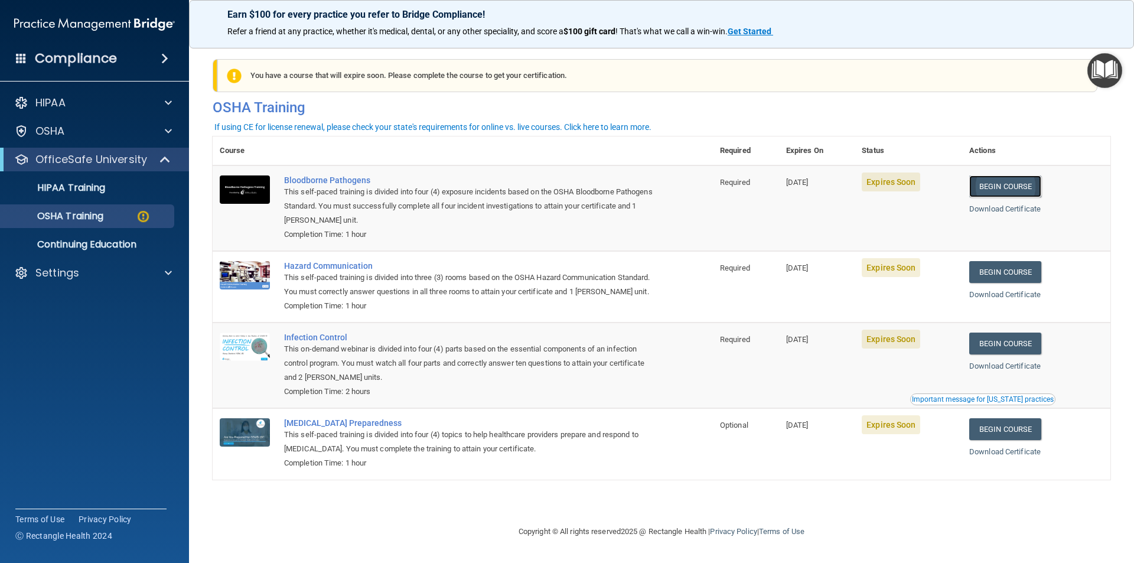
click at [1017, 185] on link "Begin Course" at bounding box center [1005, 186] width 72 height 22
click at [109, 211] on div "OSHA Training" at bounding box center [88, 216] width 161 height 12
click at [1013, 273] on link "Begin Course" at bounding box center [1005, 272] width 72 height 22
click at [1015, 354] on link "Begin Course" at bounding box center [1005, 343] width 72 height 22
click at [1016, 440] on link "Begin Course" at bounding box center [1005, 429] width 72 height 22
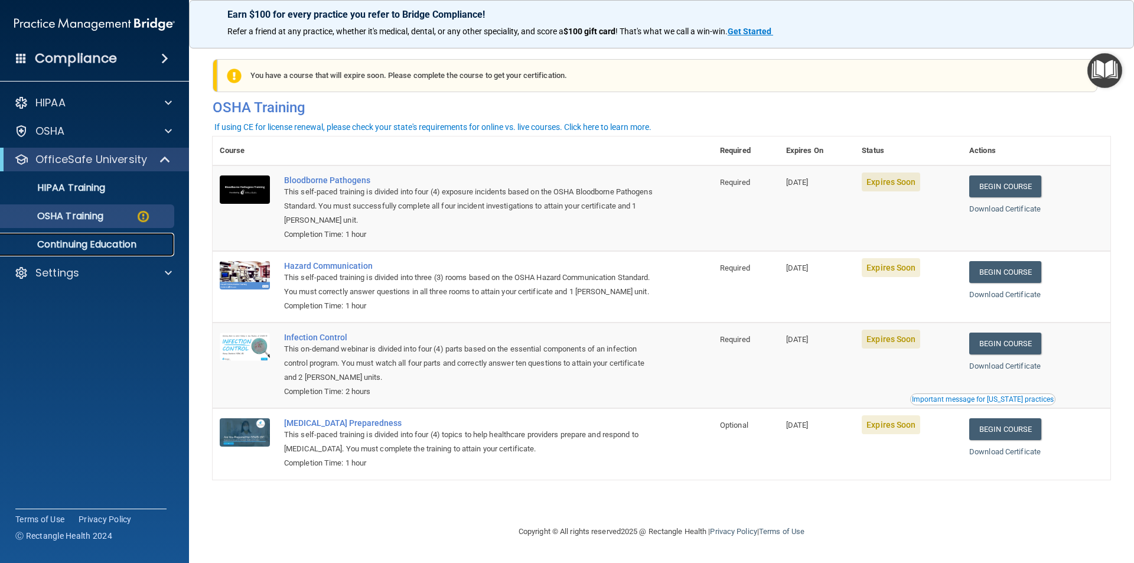
click at [115, 244] on p "Continuing Education" at bounding box center [88, 245] width 161 height 12
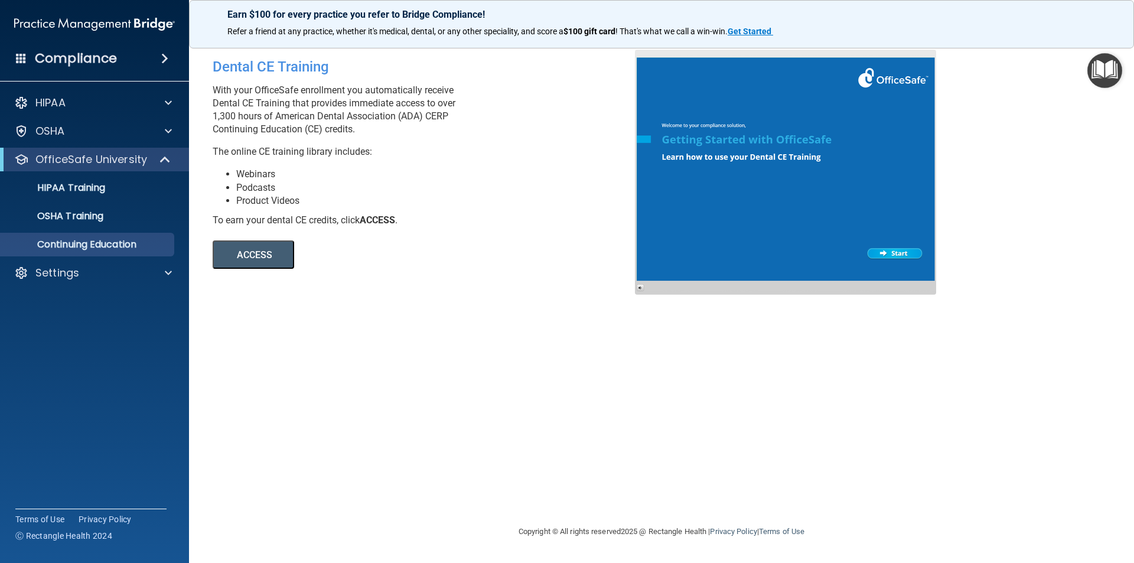
click at [73, 60] on h4 "Compliance" at bounding box center [76, 58] width 82 height 17
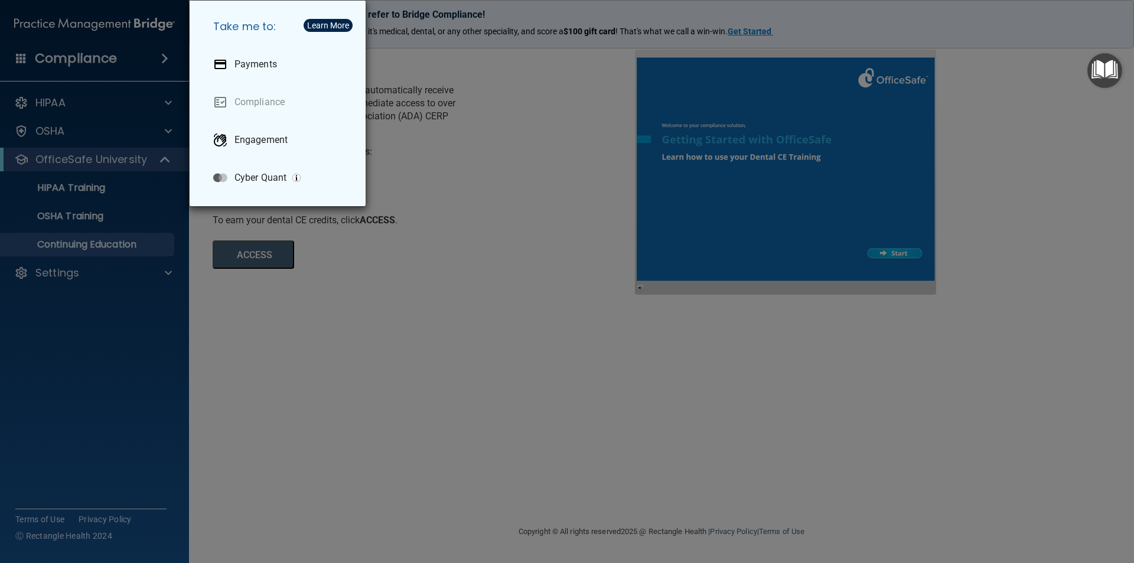
drag, startPoint x: 506, startPoint y: 219, endPoint x: 512, endPoint y: 207, distance: 13.2
click at [508, 218] on div "Take me to: Payments Compliance Engagement Cyber Quant" at bounding box center [567, 281] width 1134 height 563
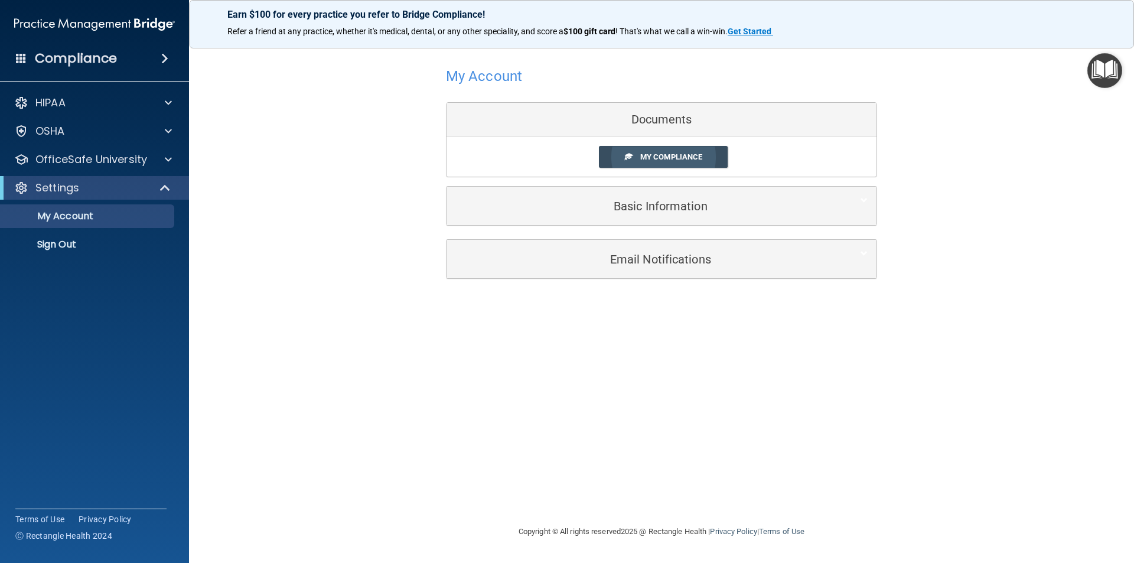
click at [673, 156] on span "My Compliance" at bounding box center [671, 156] width 62 height 9
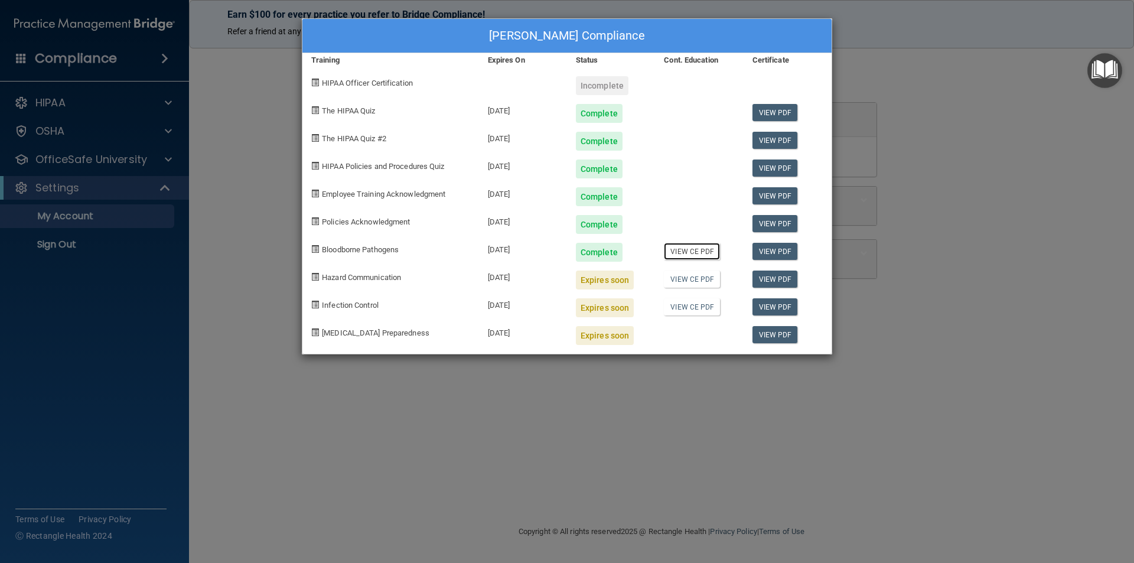
click at [691, 250] on link "View CE PDF" at bounding box center [692, 251] width 56 height 17
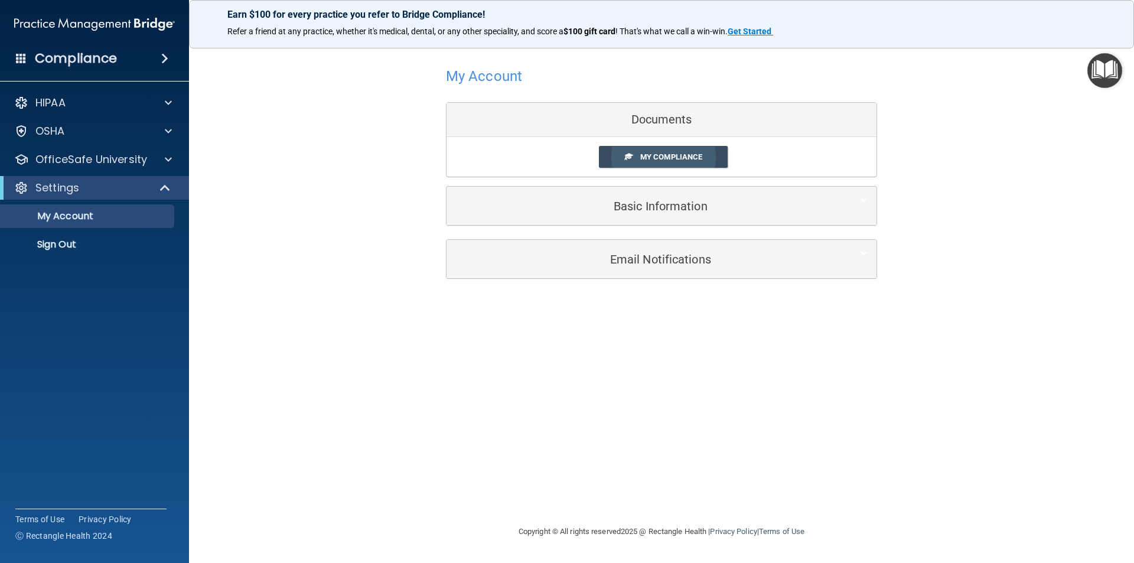
click at [665, 158] on span "My Compliance" at bounding box center [671, 156] width 62 height 9
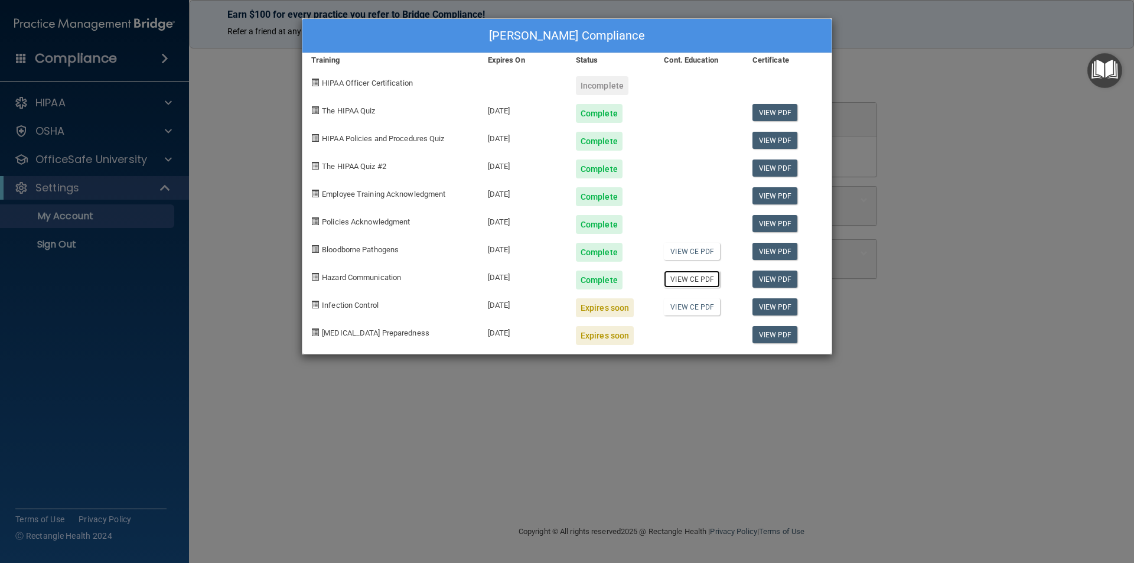
click at [696, 277] on link "View CE PDF" at bounding box center [692, 278] width 56 height 17
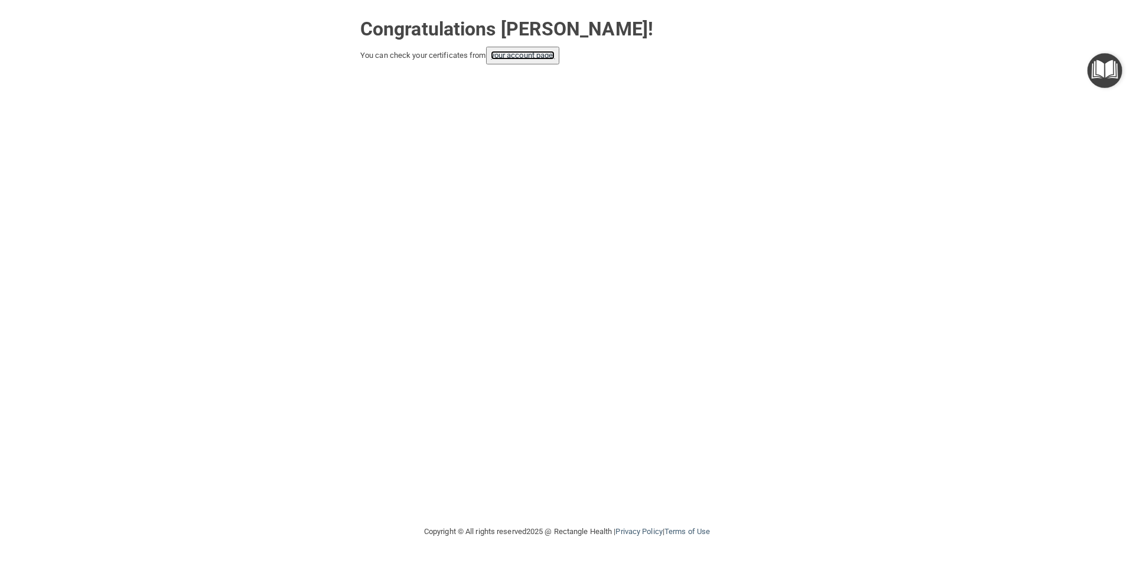
click at [526, 56] on link "your account page!" at bounding box center [523, 55] width 64 height 9
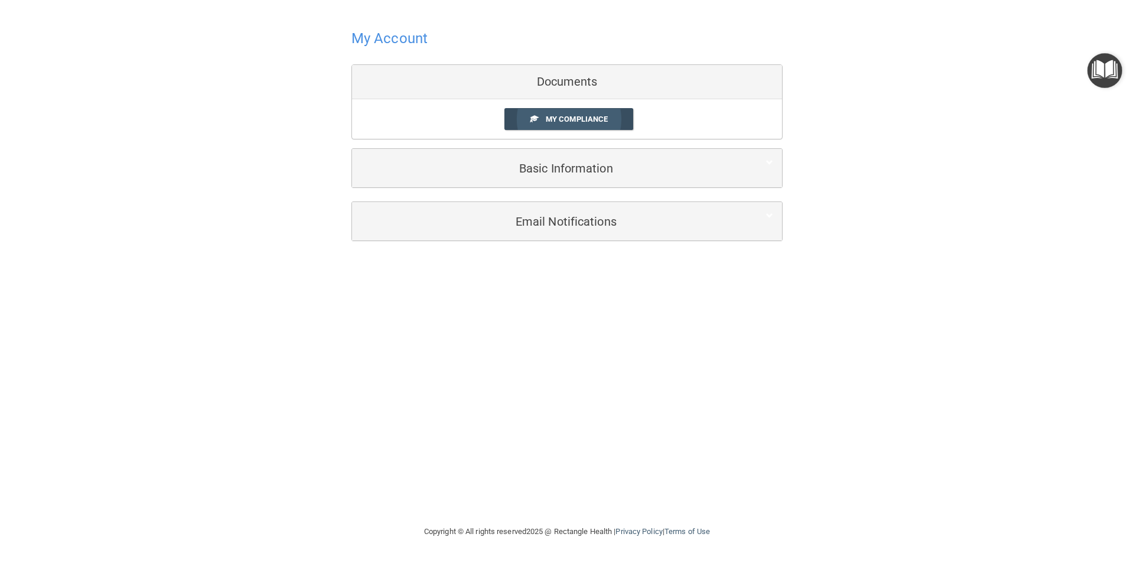
click at [567, 120] on span "My Compliance" at bounding box center [577, 119] width 62 height 9
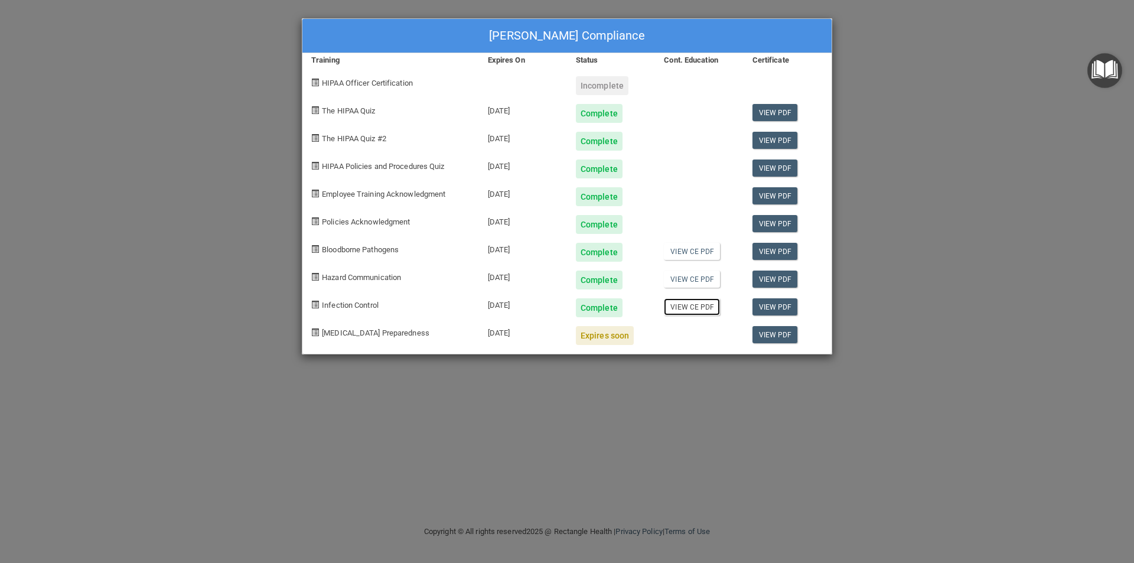
click at [696, 306] on link "View CE PDF" at bounding box center [692, 306] width 56 height 17
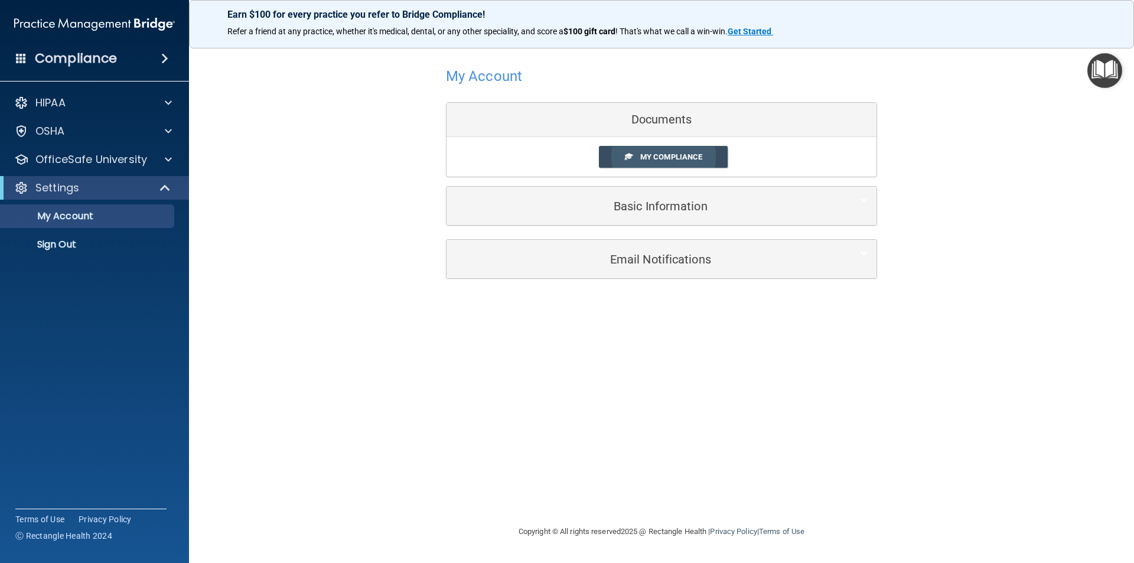
click at [659, 151] on link "My Compliance" at bounding box center [663, 157] width 129 height 22
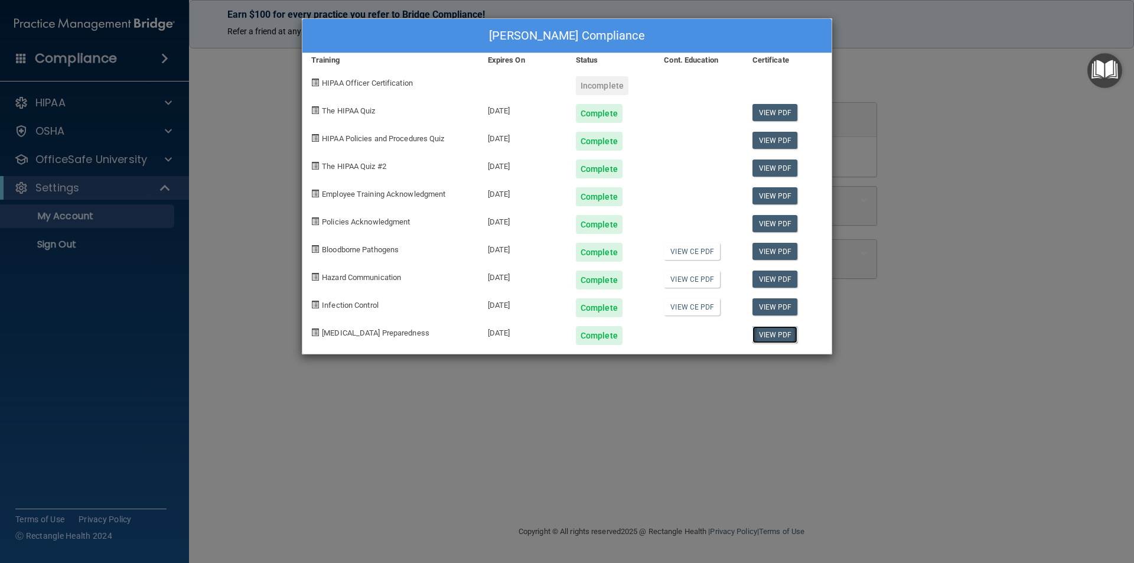
click at [778, 328] on link "View PDF" at bounding box center [774, 334] width 45 height 17
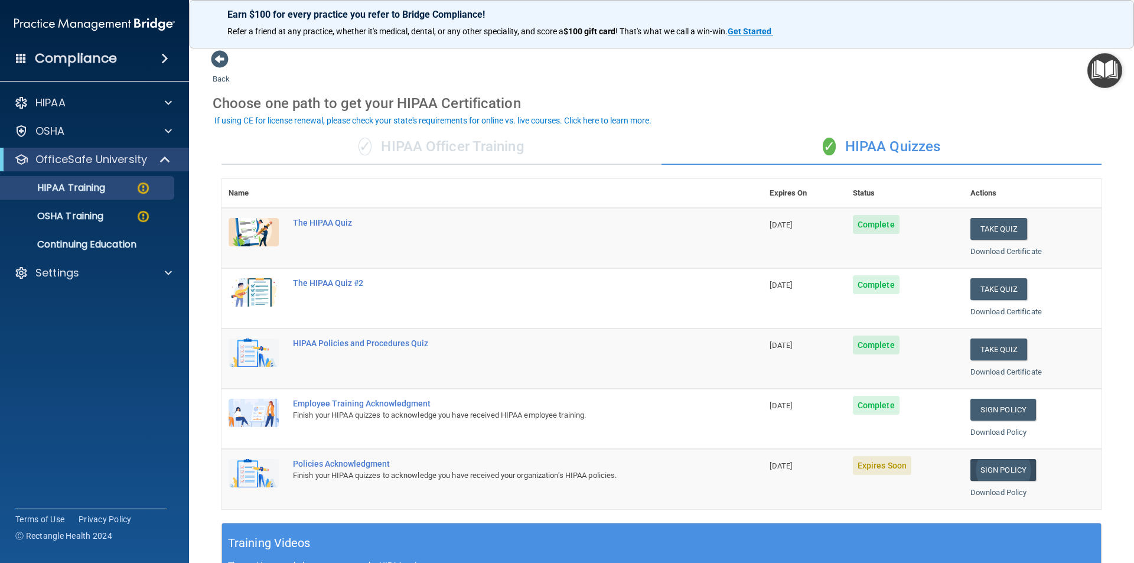
click at [992, 468] on link "Sign Policy" at bounding box center [1003, 470] width 66 height 22
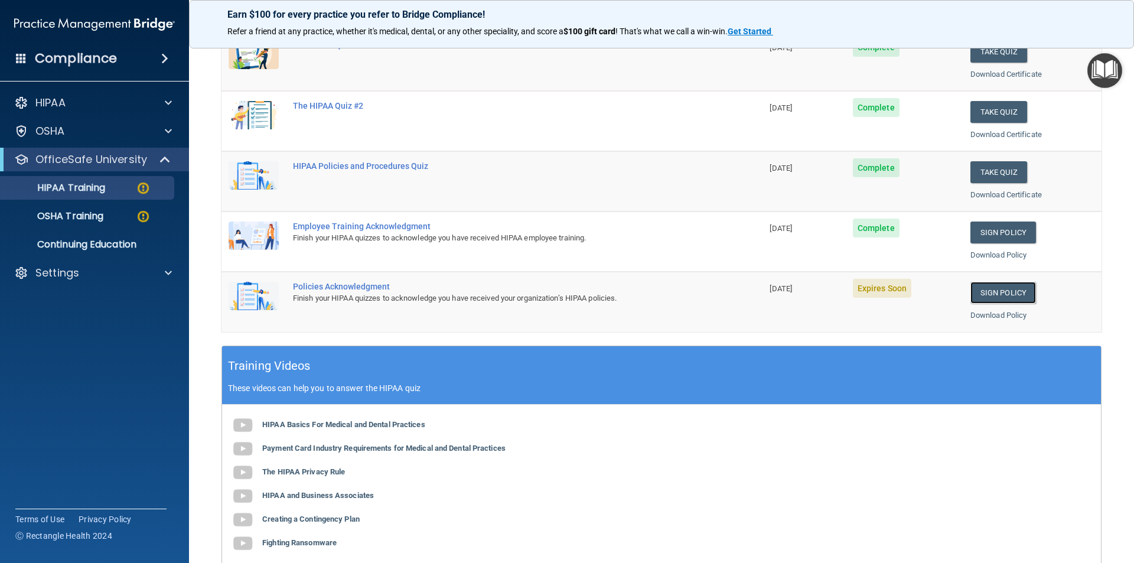
scroll to position [118, 0]
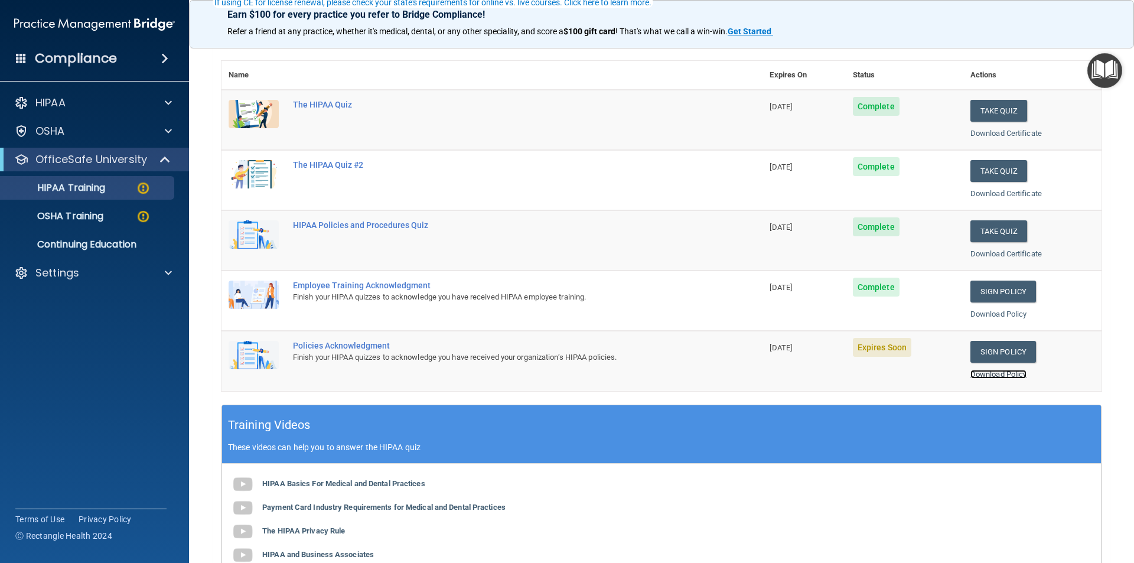
click at [985, 374] on link "Download Policy" at bounding box center [998, 374] width 57 height 9
click at [999, 353] on link "Sign Policy" at bounding box center [1003, 352] width 66 height 22
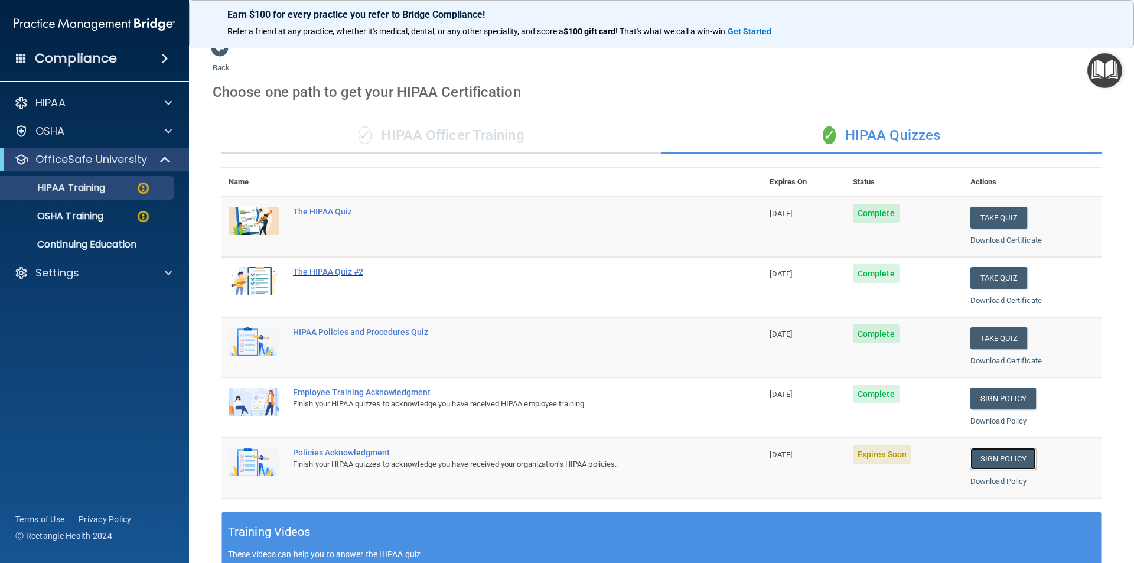
scroll to position [0, 0]
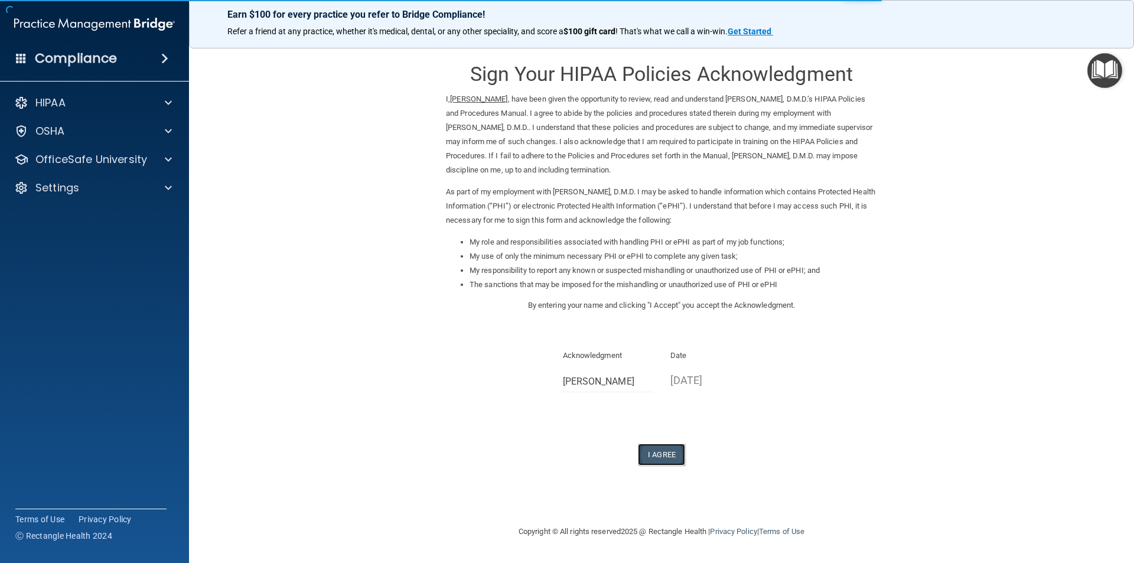
click at [663, 454] on button "I Agree" at bounding box center [661, 454] width 47 height 22
click at [665, 456] on button "I Agree" at bounding box center [661, 454] width 47 height 22
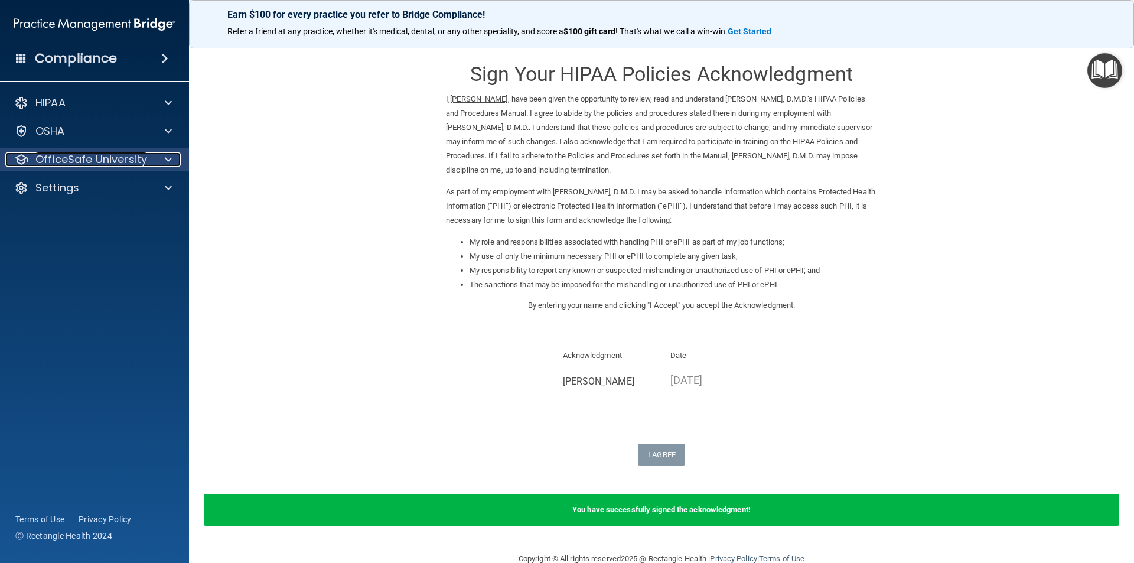
click at [107, 162] on p "OfficeSafe University" at bounding box center [91, 159] width 112 height 14
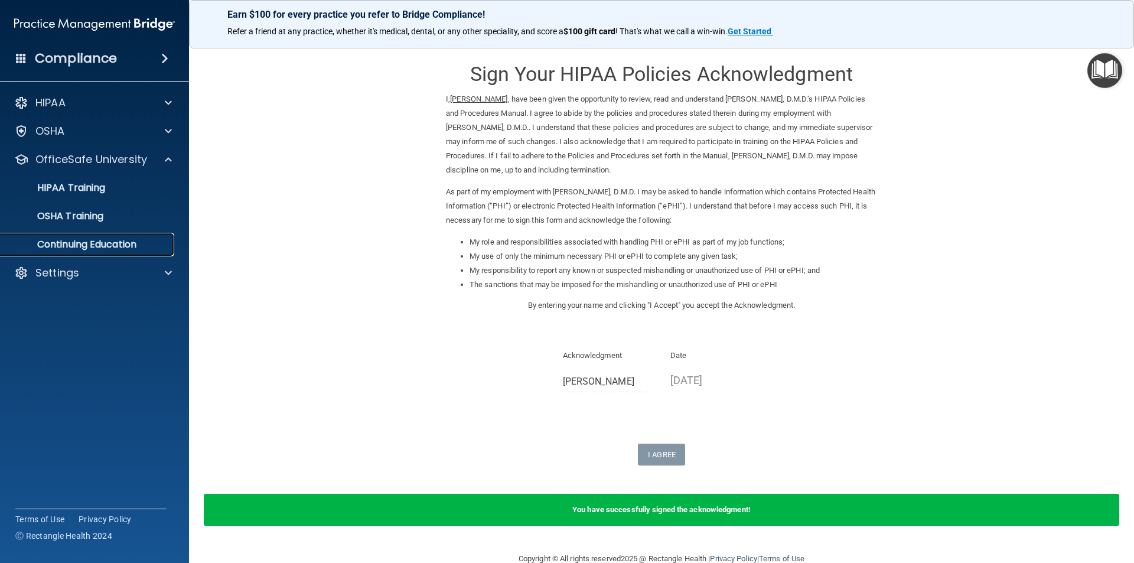
click at [112, 242] on p "Continuing Education" at bounding box center [88, 245] width 161 height 12
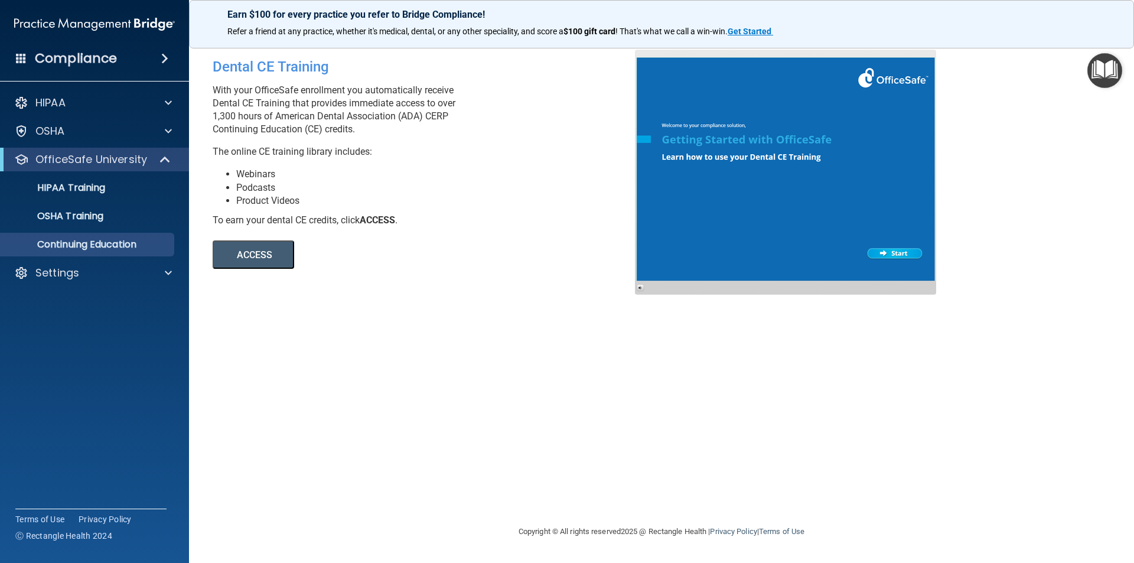
click at [904, 253] on div at bounding box center [785, 172] width 301 height 245
click at [103, 60] on h4 "Compliance" at bounding box center [76, 58] width 82 height 17
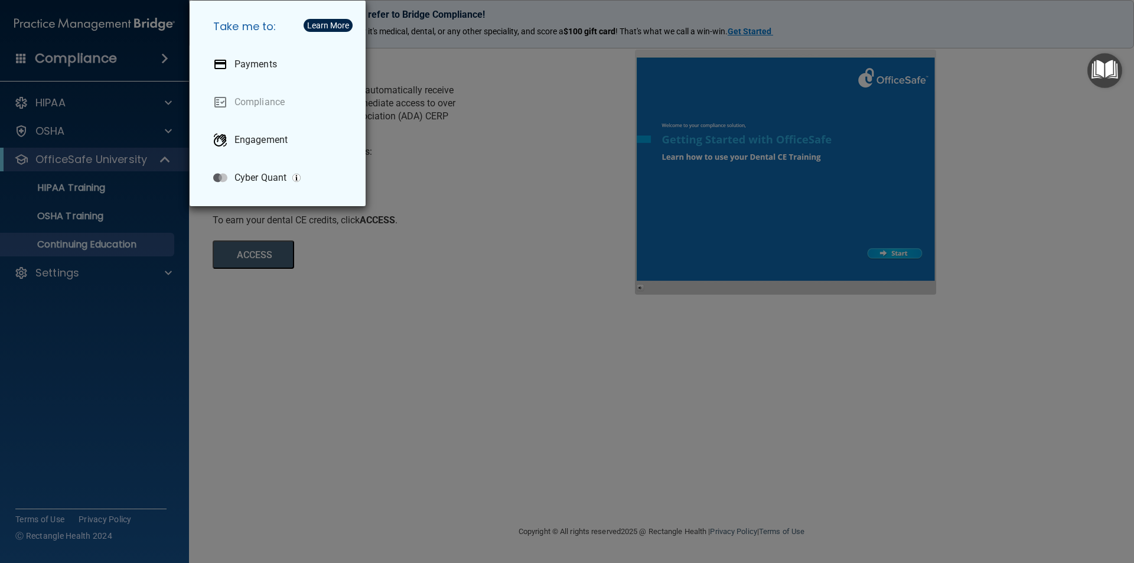
click at [90, 105] on div "Take me to: Payments Compliance Engagement Cyber Quant" at bounding box center [567, 281] width 1134 height 563
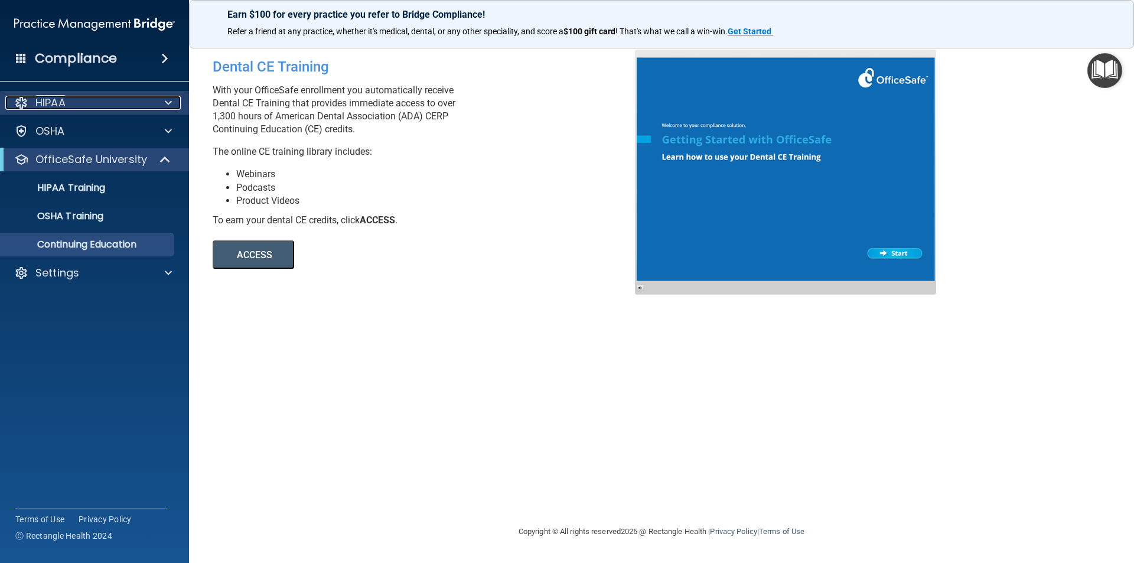
click at [84, 99] on div "HIPAA" at bounding box center [78, 103] width 146 height 14
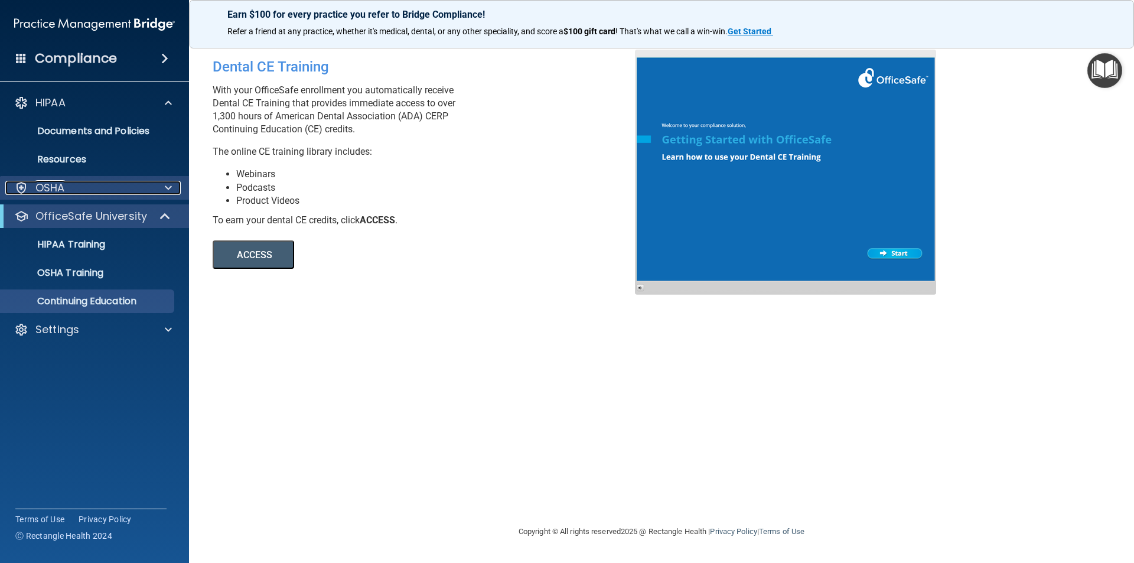
click at [167, 187] on span at bounding box center [168, 188] width 7 height 14
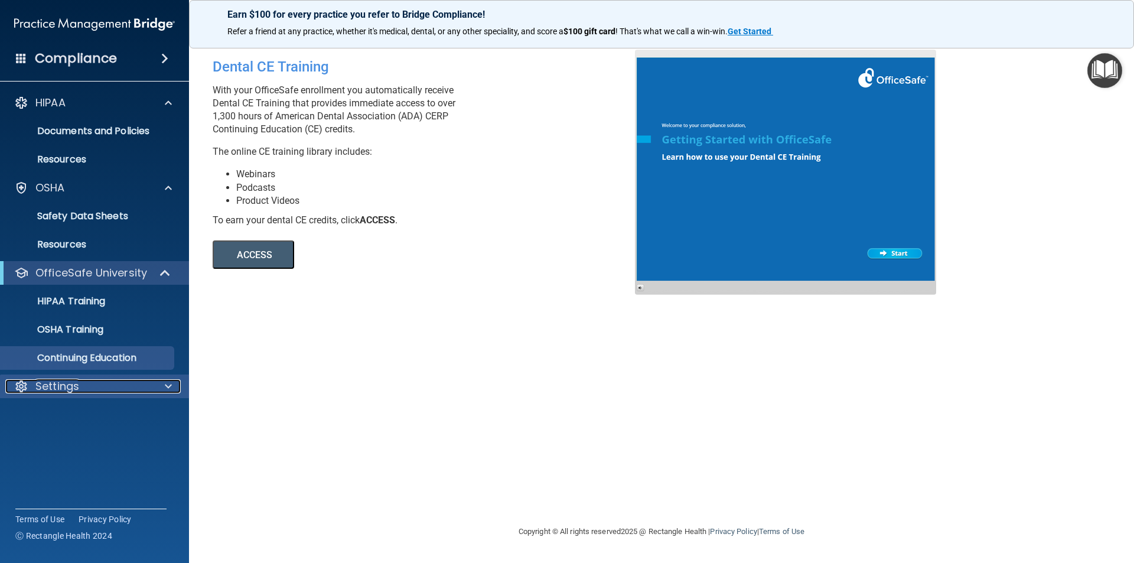
click at [77, 382] on p "Settings" at bounding box center [57, 386] width 44 height 14
click at [83, 412] on p "My Account" at bounding box center [88, 415] width 161 height 12
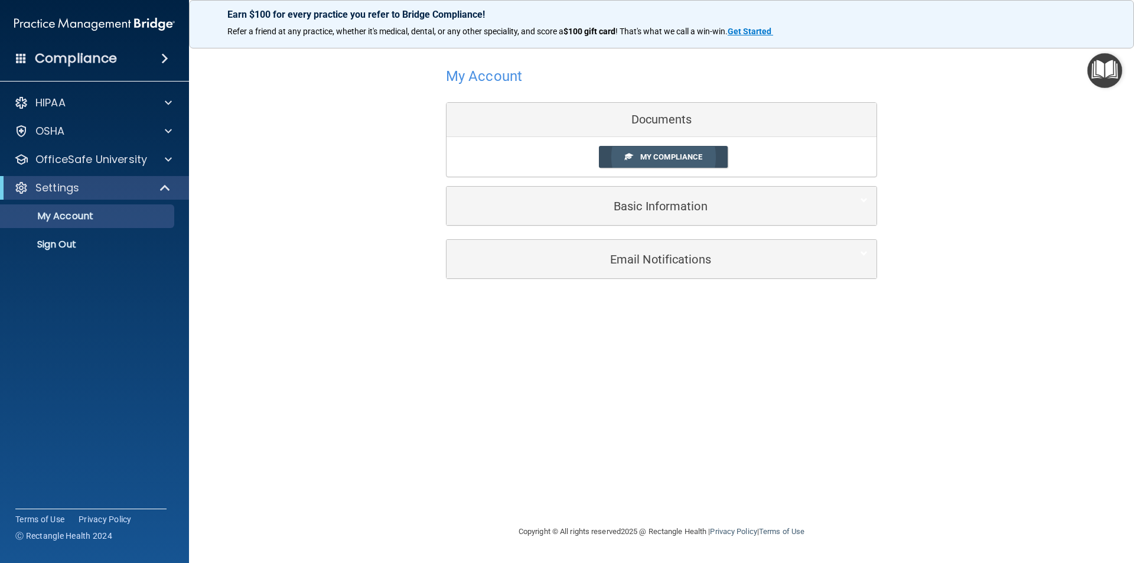
click at [663, 155] on span "My Compliance" at bounding box center [671, 156] width 62 height 9
